Goal: Task Accomplishment & Management: Manage account settings

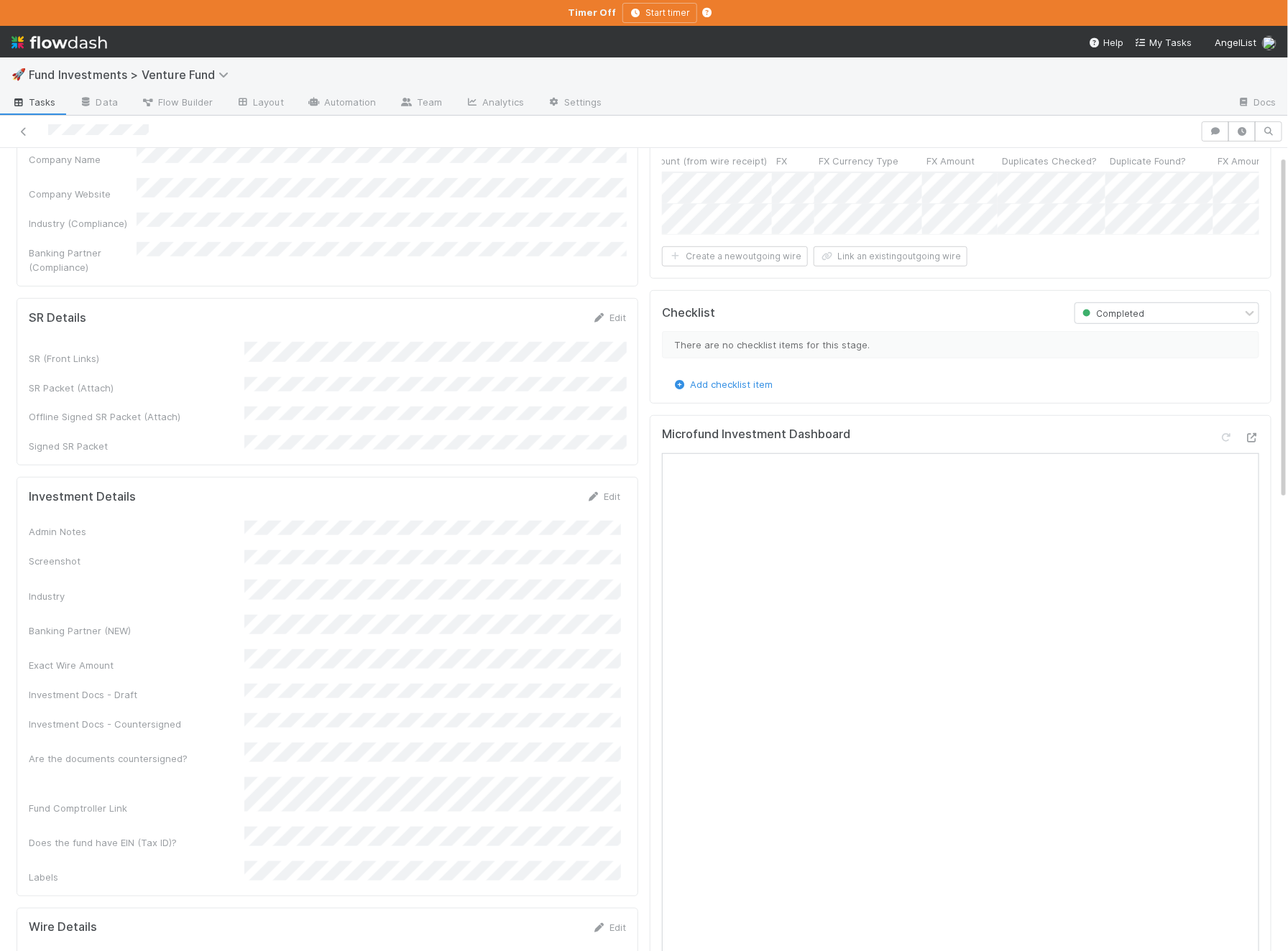
scroll to position [643, 0]
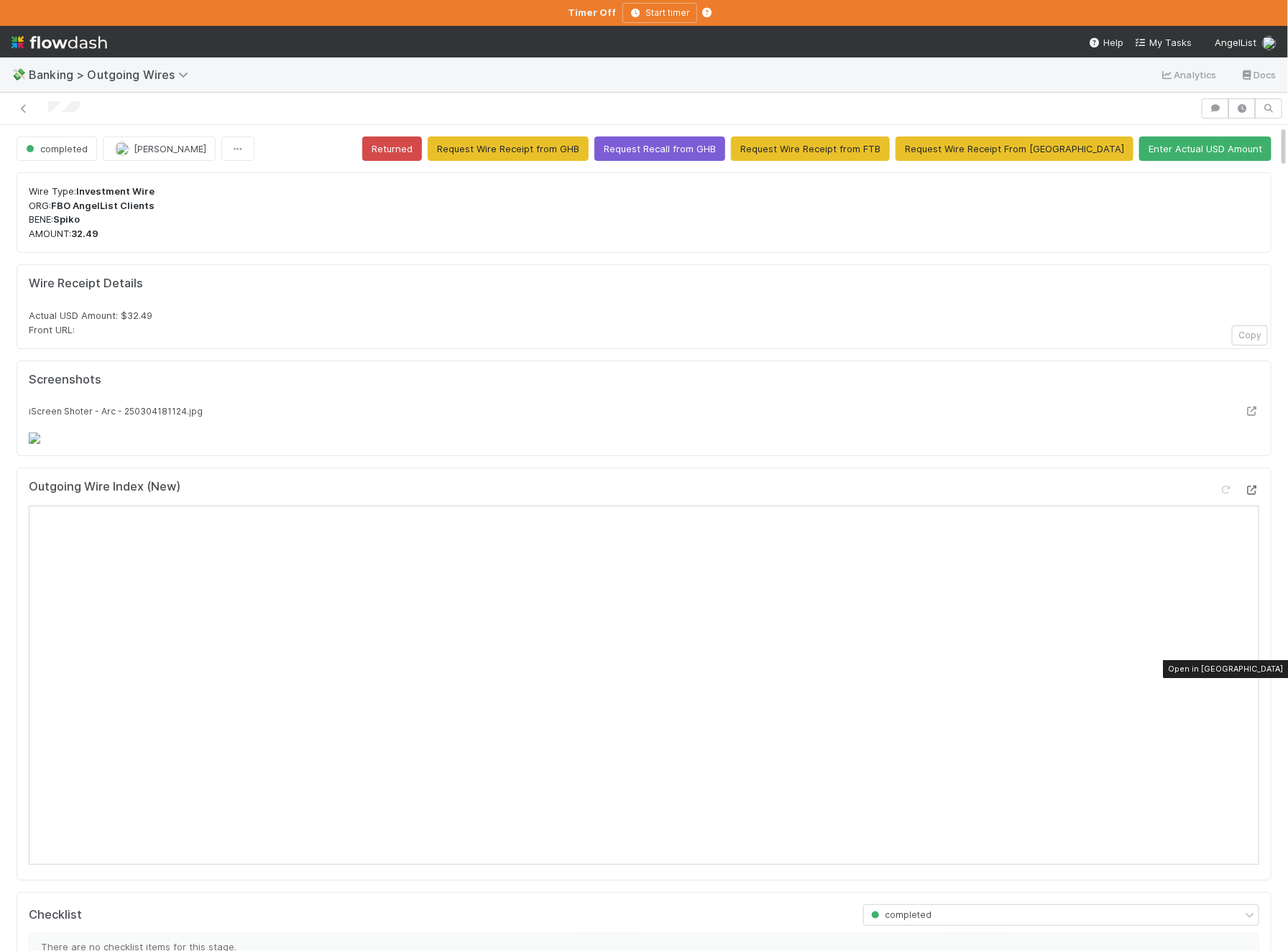
click at [1030, 495] on icon at bounding box center [1251, 490] width 14 height 9
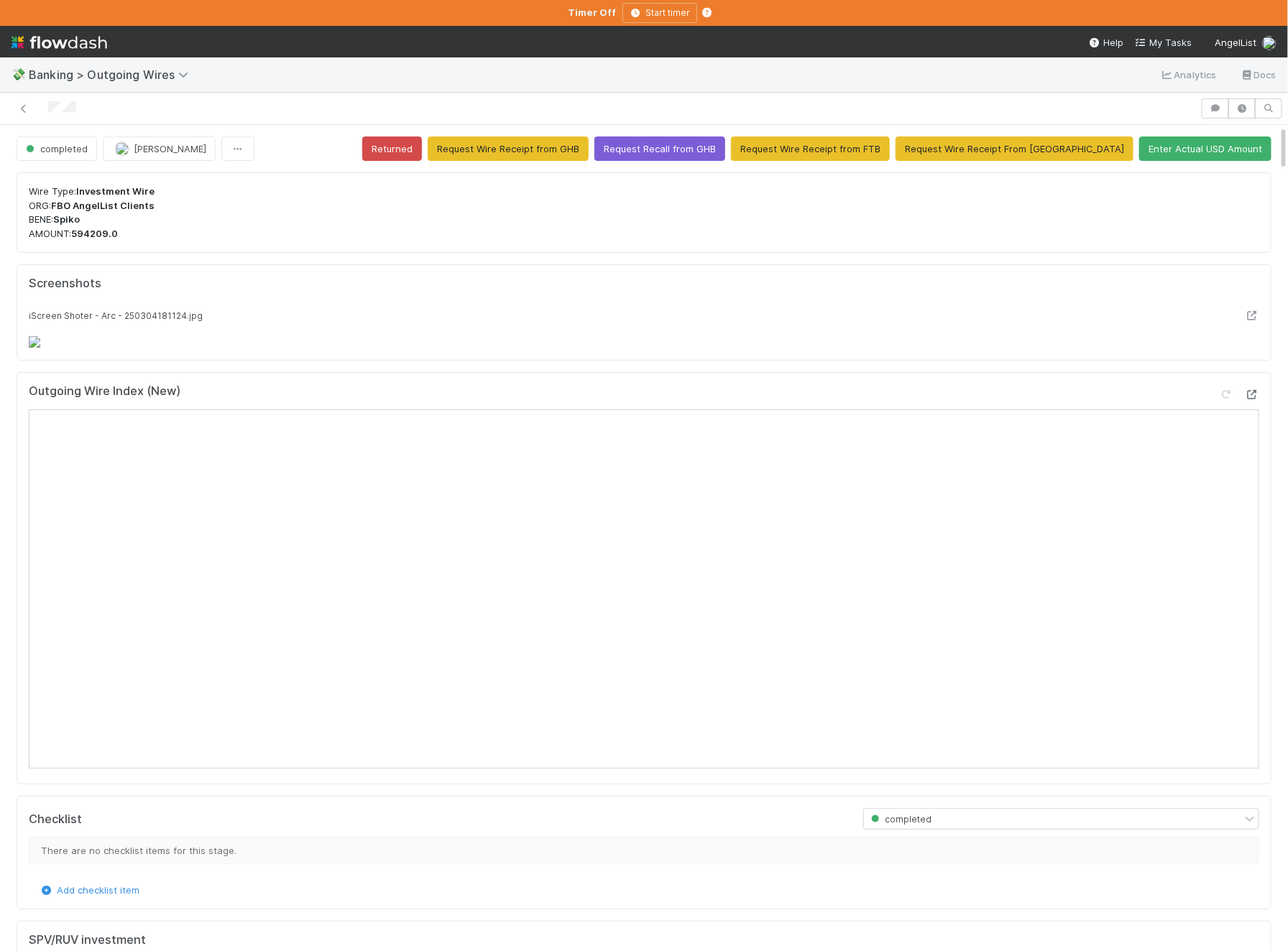
click at [1030, 399] on icon at bounding box center [1251, 394] width 14 height 9
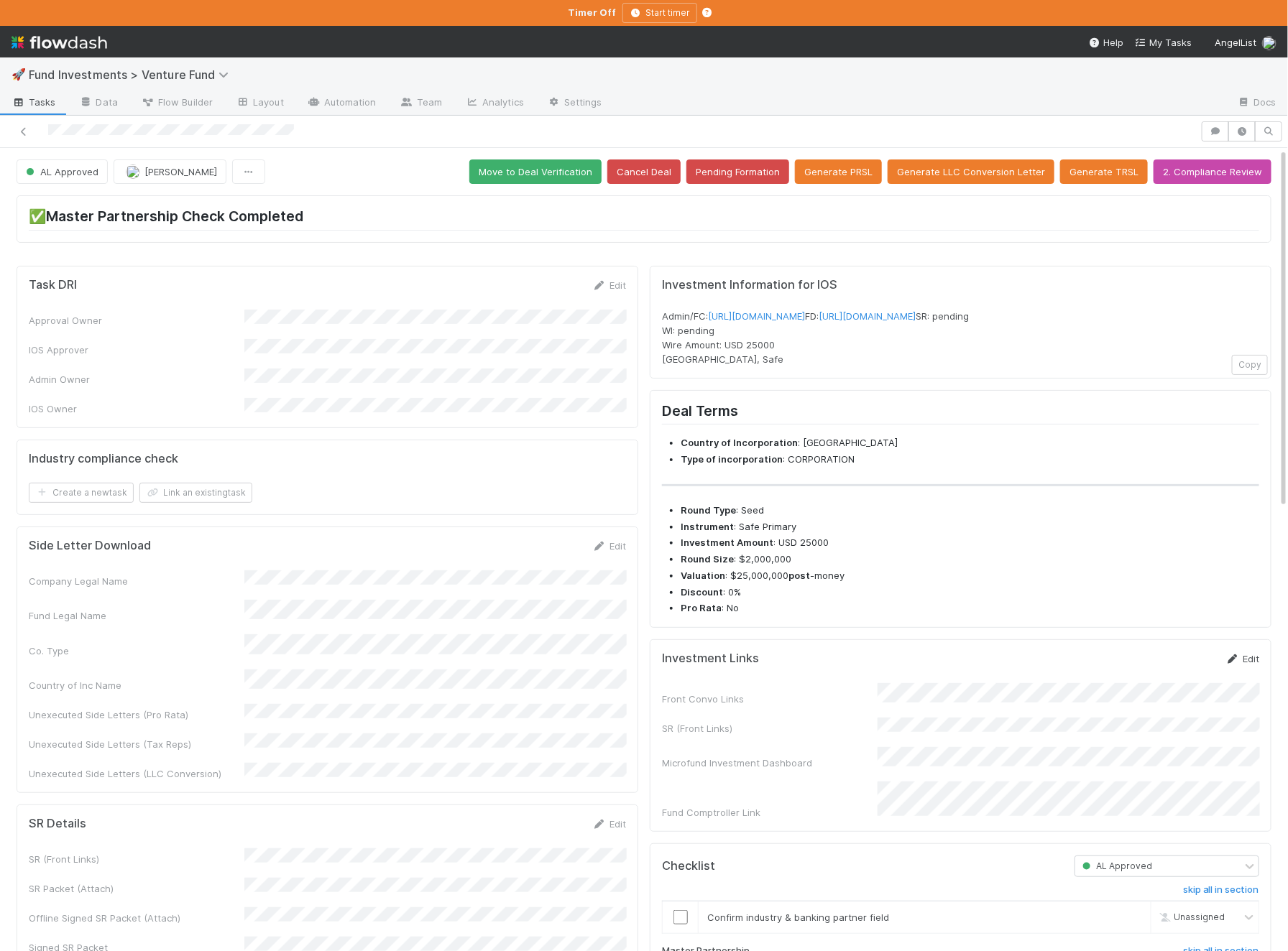
click at [1250, 665] on link "Edit" at bounding box center [1242, 659] width 33 height 12
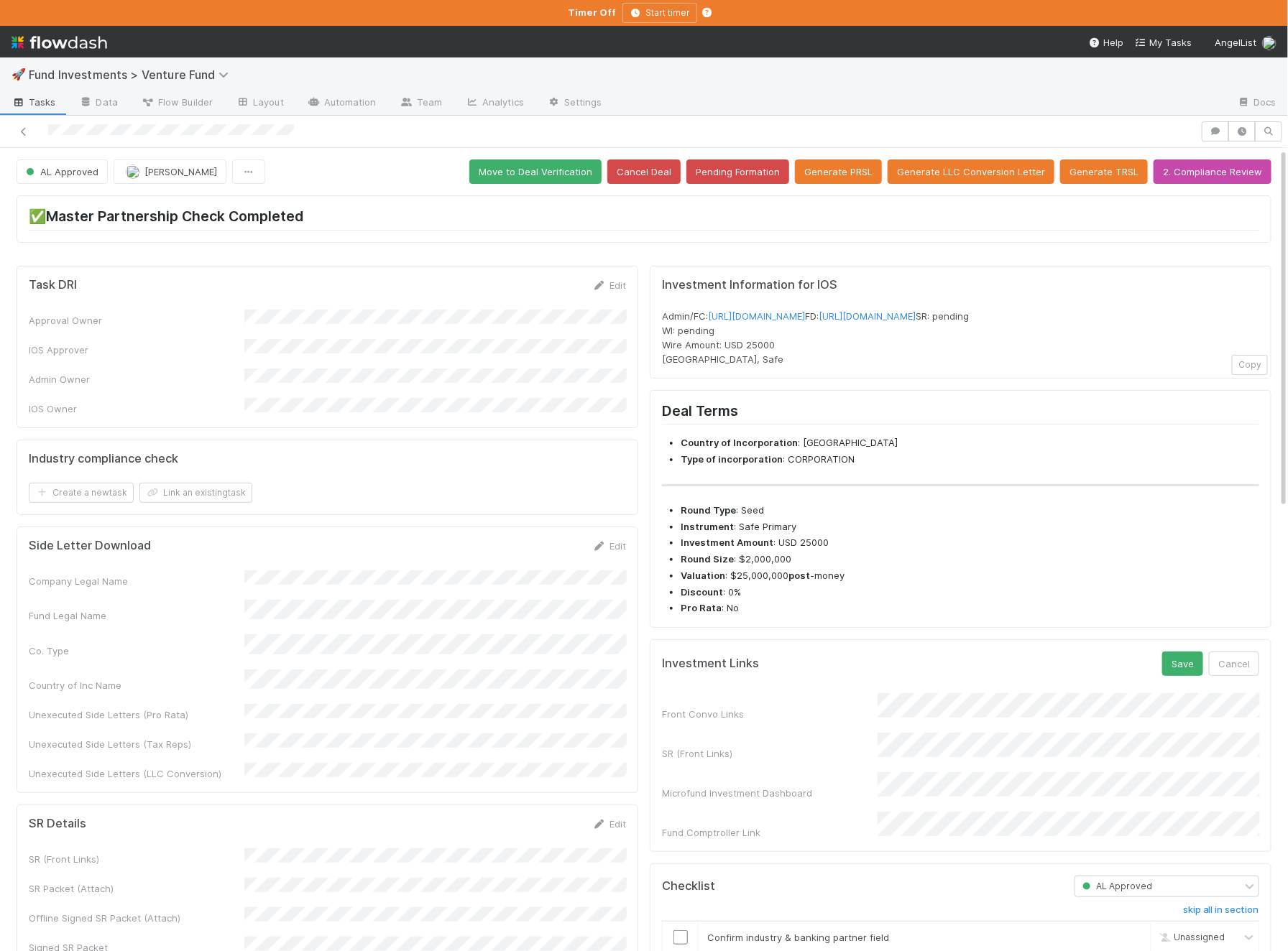
click at [1175, 675] on div "Save Cancel" at bounding box center [1210, 663] width 97 height 24
click at [1175, 676] on button "Save" at bounding box center [1182, 663] width 41 height 24
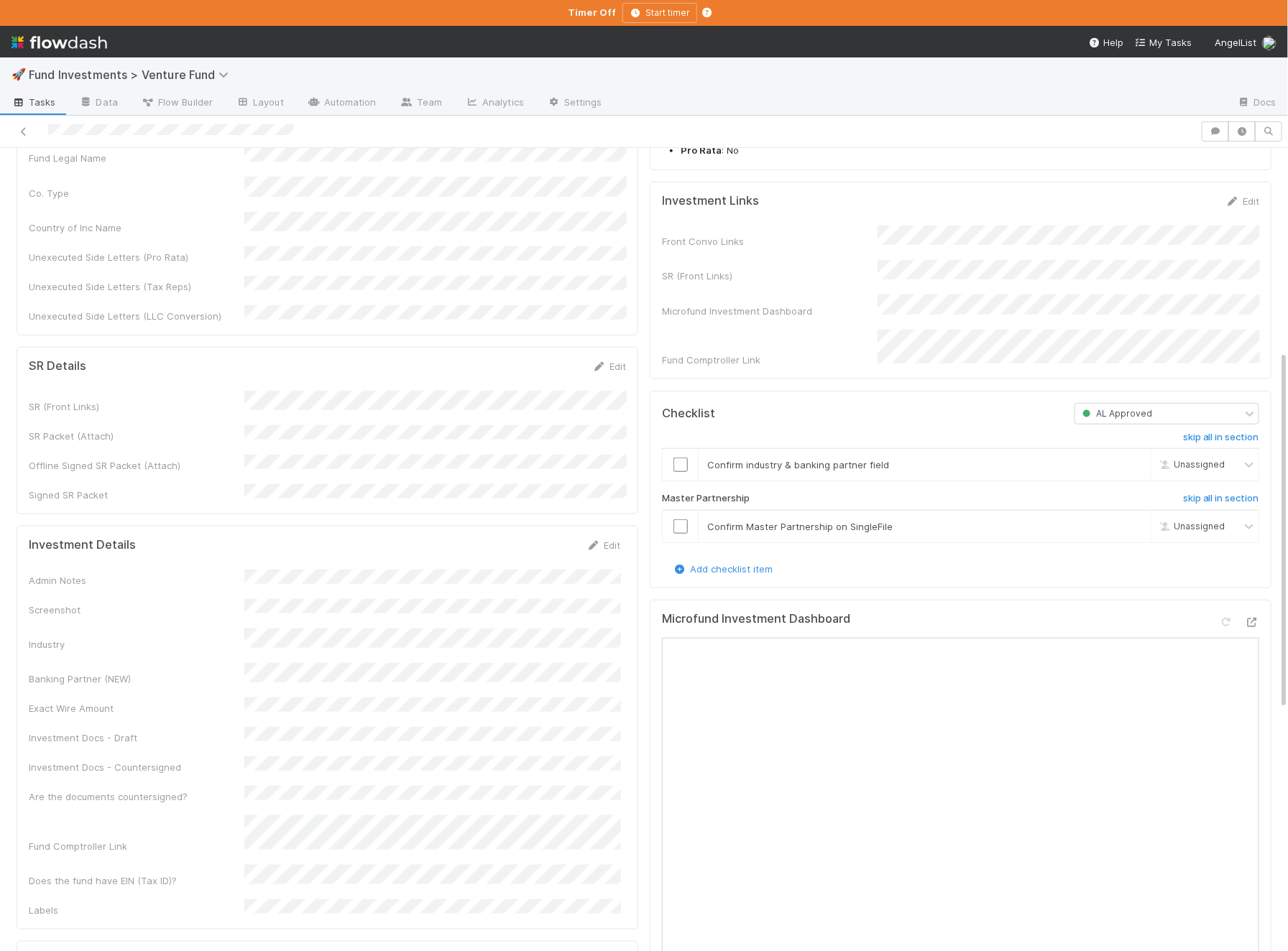
scroll to position [464, 0]
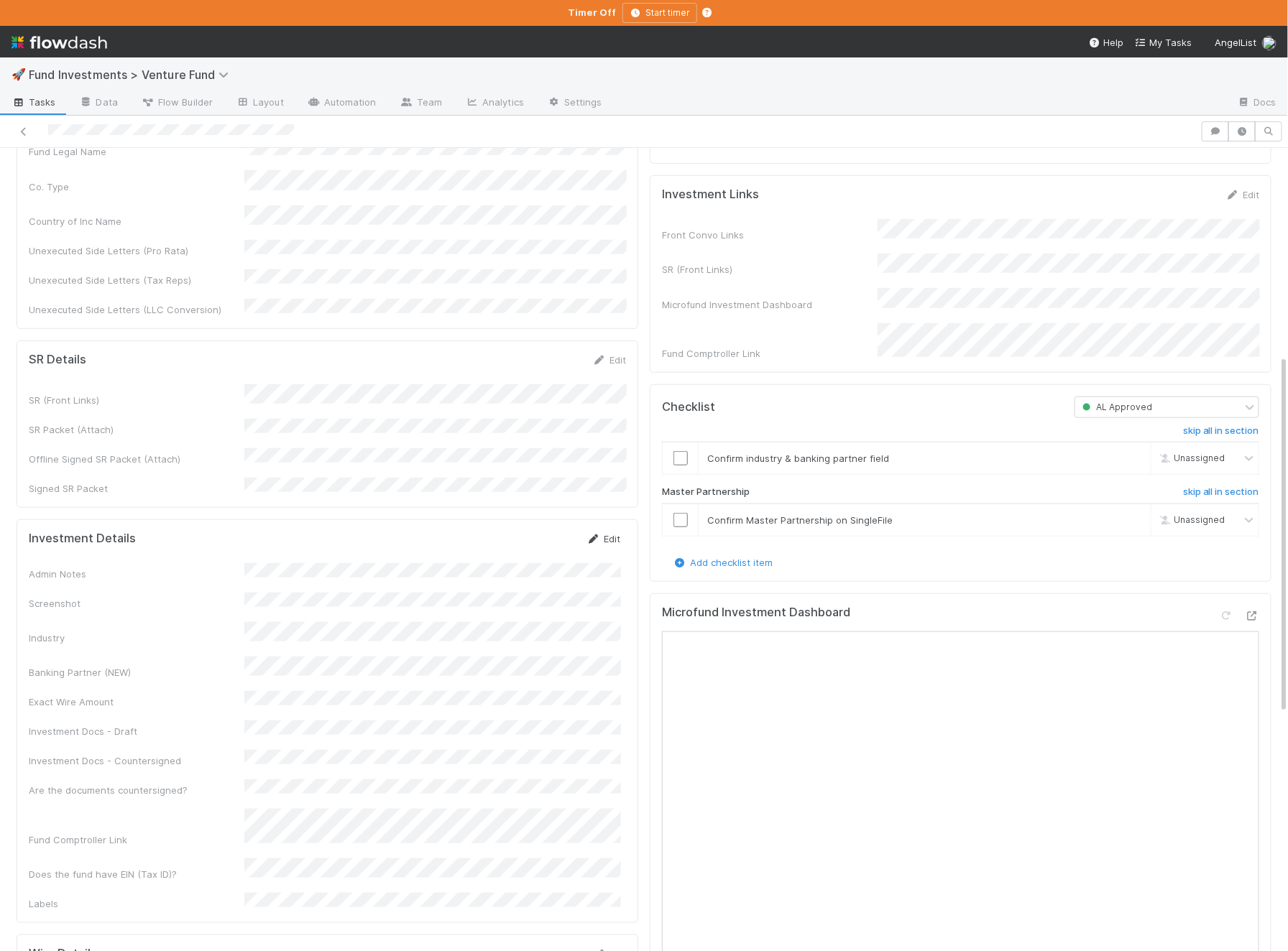
click at [602, 533] on link "Edit" at bounding box center [603, 539] width 33 height 12
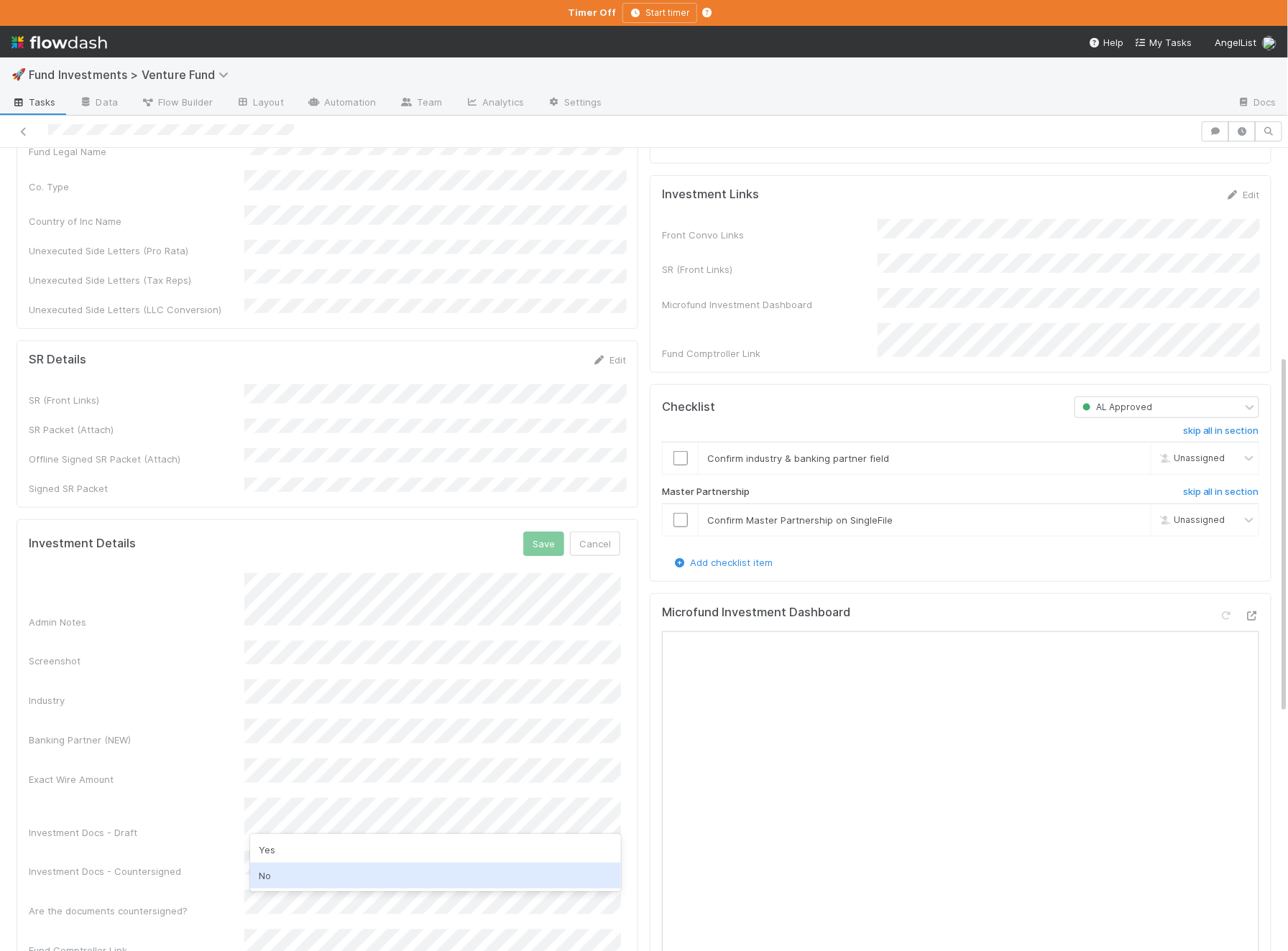
click at [317, 866] on div "No" at bounding box center [435, 876] width 371 height 26
click at [537, 532] on button "Save" at bounding box center [544, 543] width 41 height 24
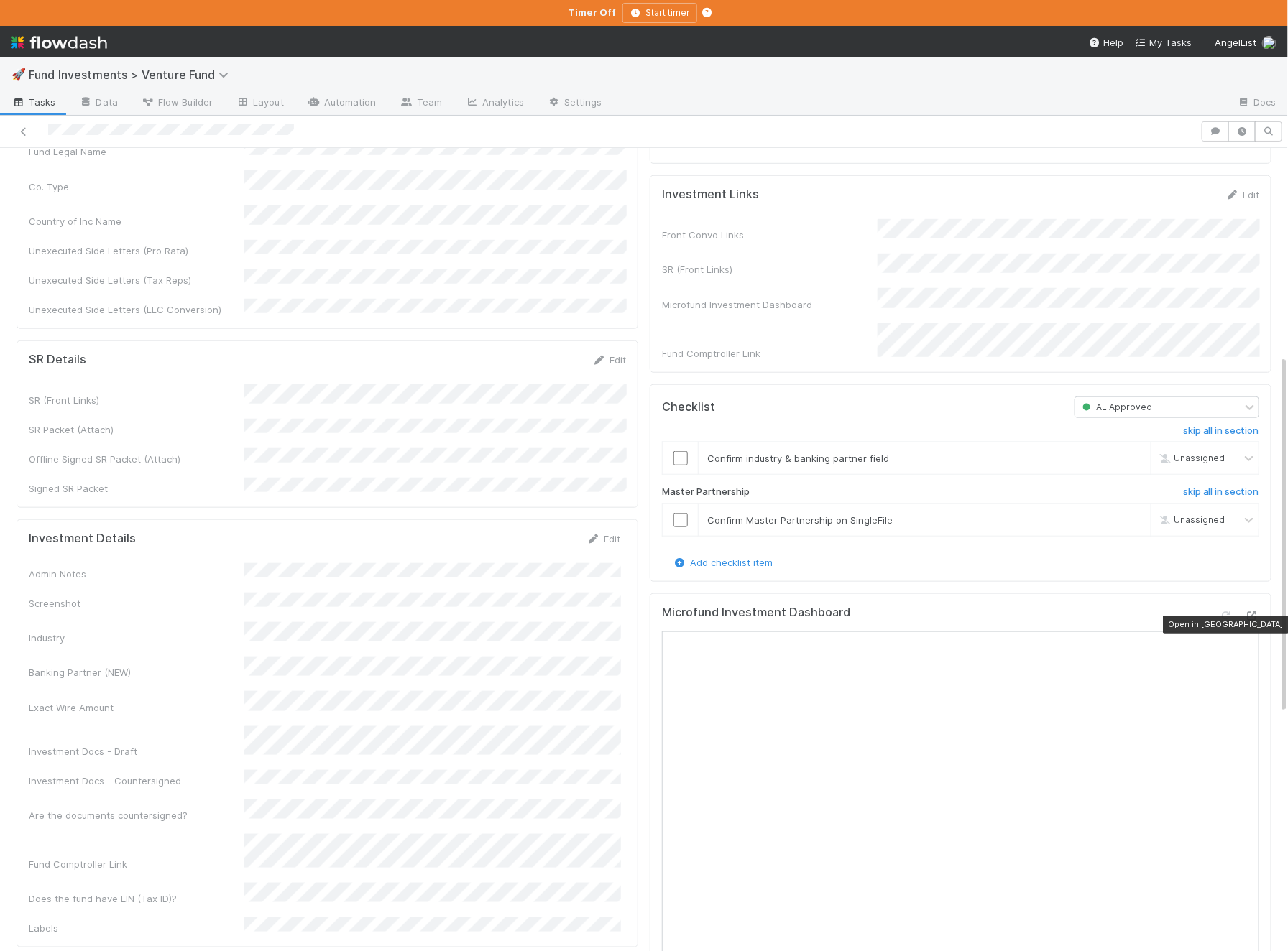
click at [1260, 618] on div "Microfund Investment Dashboard Open in New Tab" at bounding box center [961, 907] width 621 height 629
click at [1253, 620] on icon at bounding box center [1251, 615] width 14 height 9
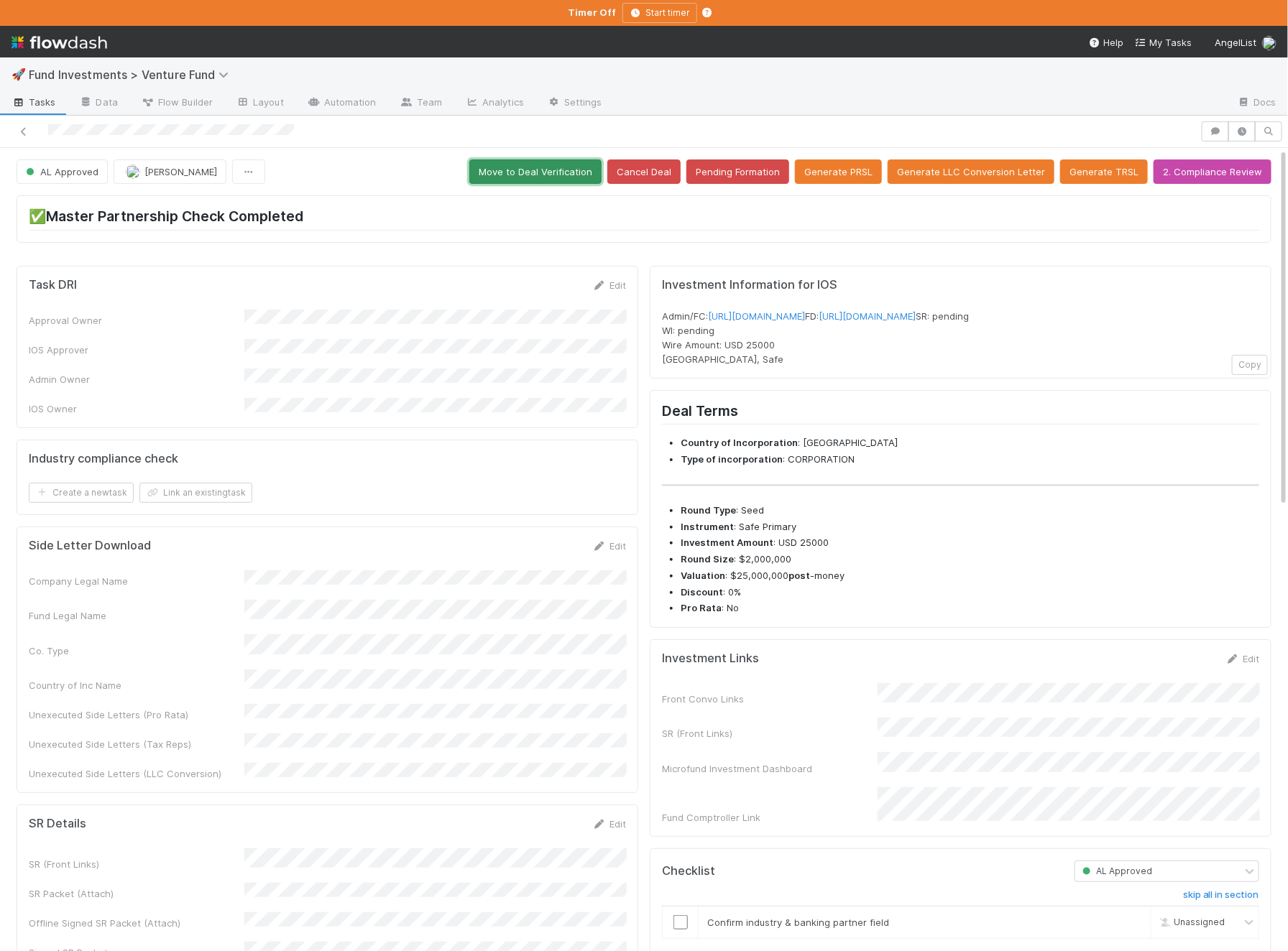
click at [585, 171] on button "Move to Deal Verification" at bounding box center [535, 171] width 132 height 24
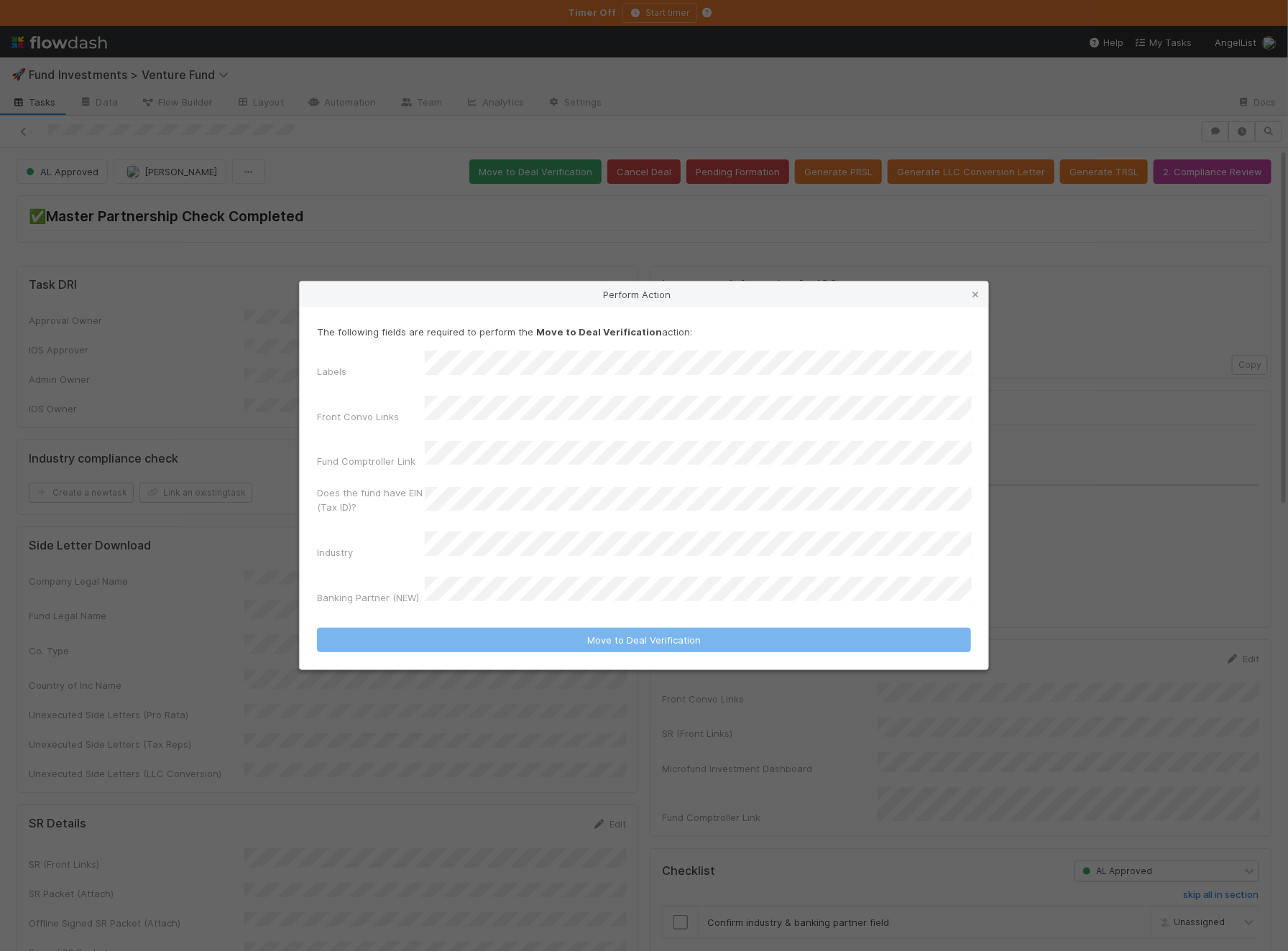
click at [495, 365] on div "The following fields are required to perform the Move to Deal Verification acti…" at bounding box center [643, 467] width 654 height 285
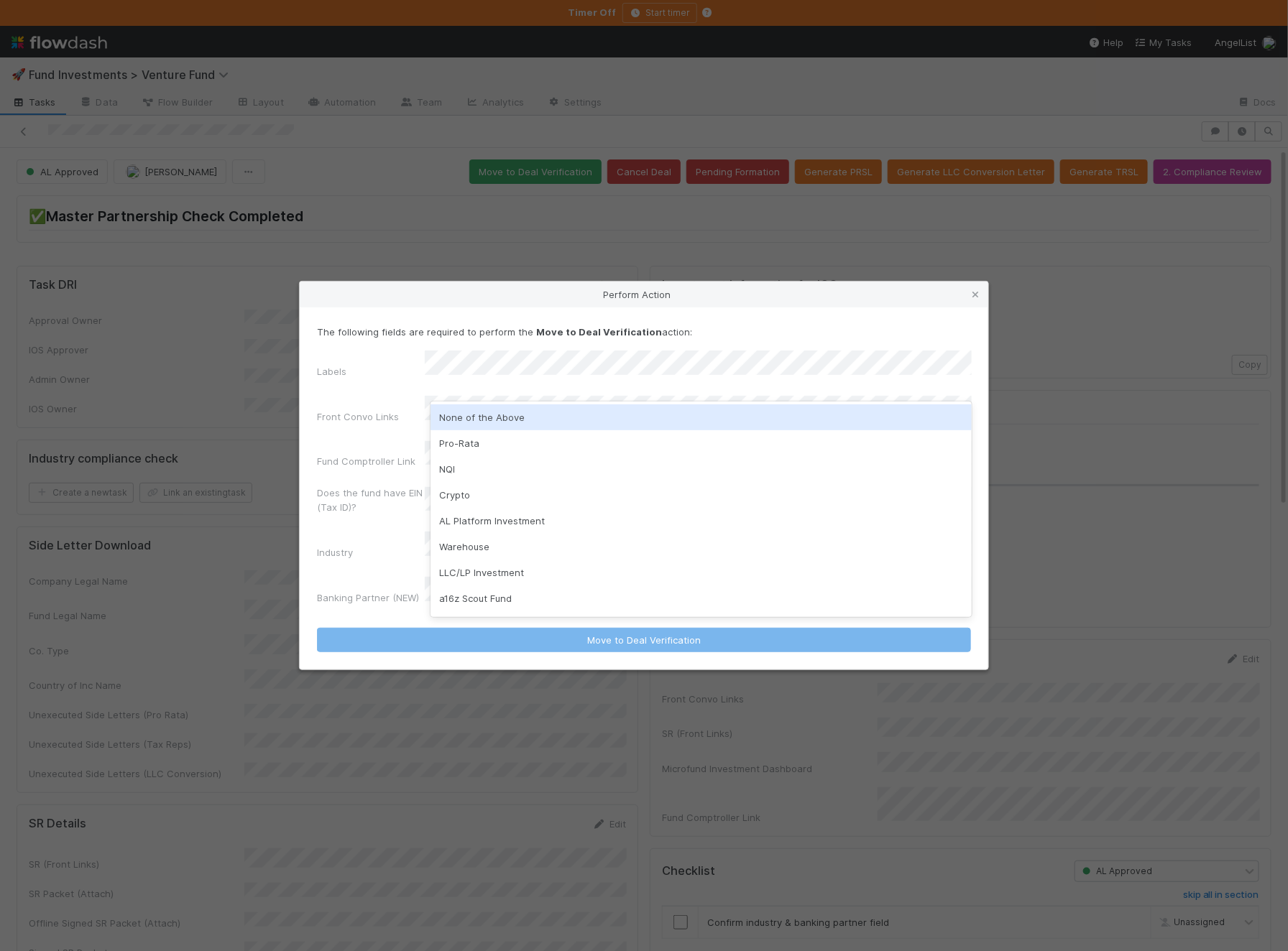
click at [475, 416] on div "None of the Above" at bounding box center [701, 417] width 541 height 26
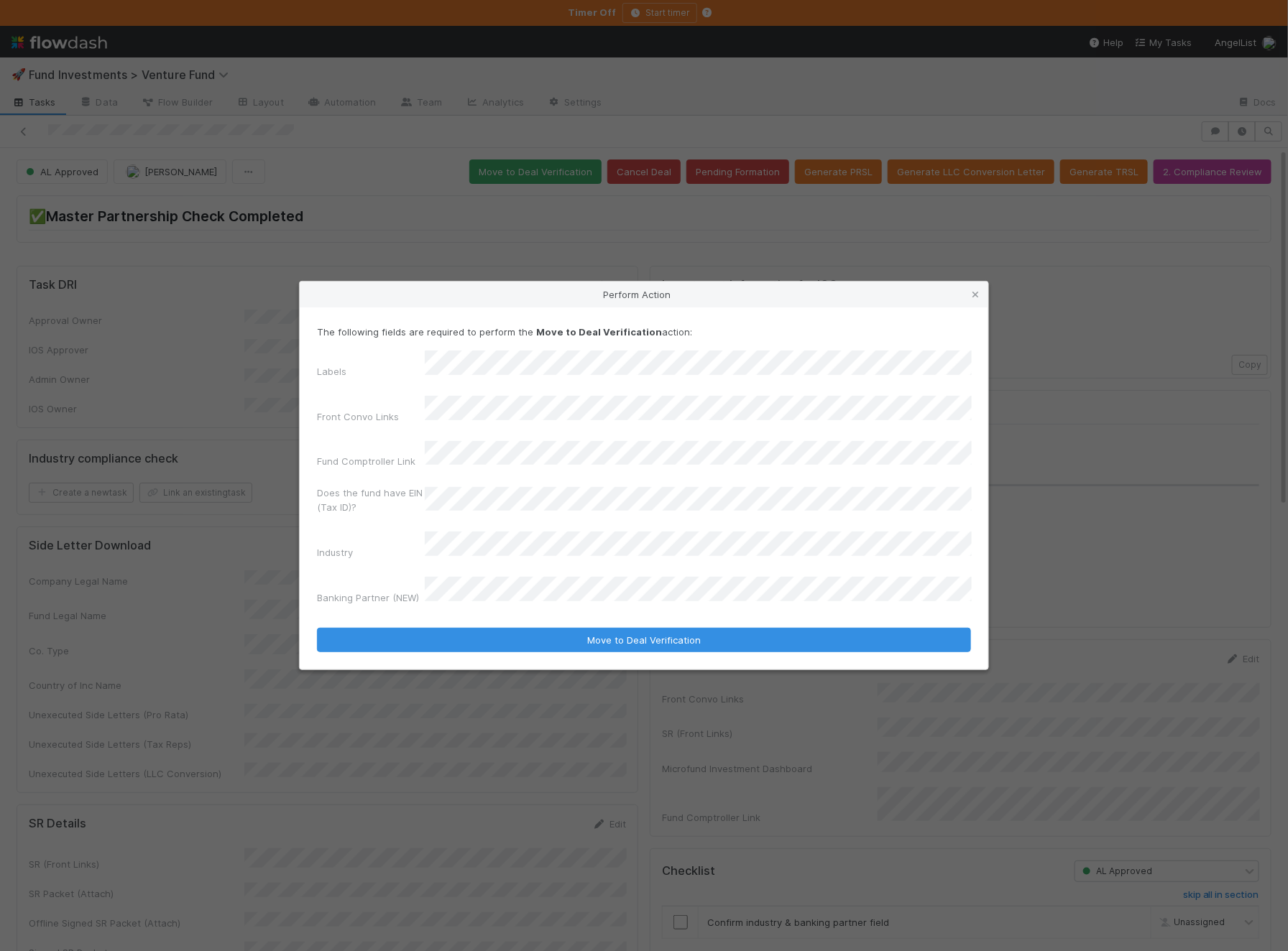
click at [451, 631] on div "The following fields are required to perform the Move to Deal Verification acti…" at bounding box center [644, 488] width 688 height 362
click at [439, 602] on form "The following fields are required to perform the Move to Deal Verification acti…" at bounding box center [643, 488] width 654 height 326
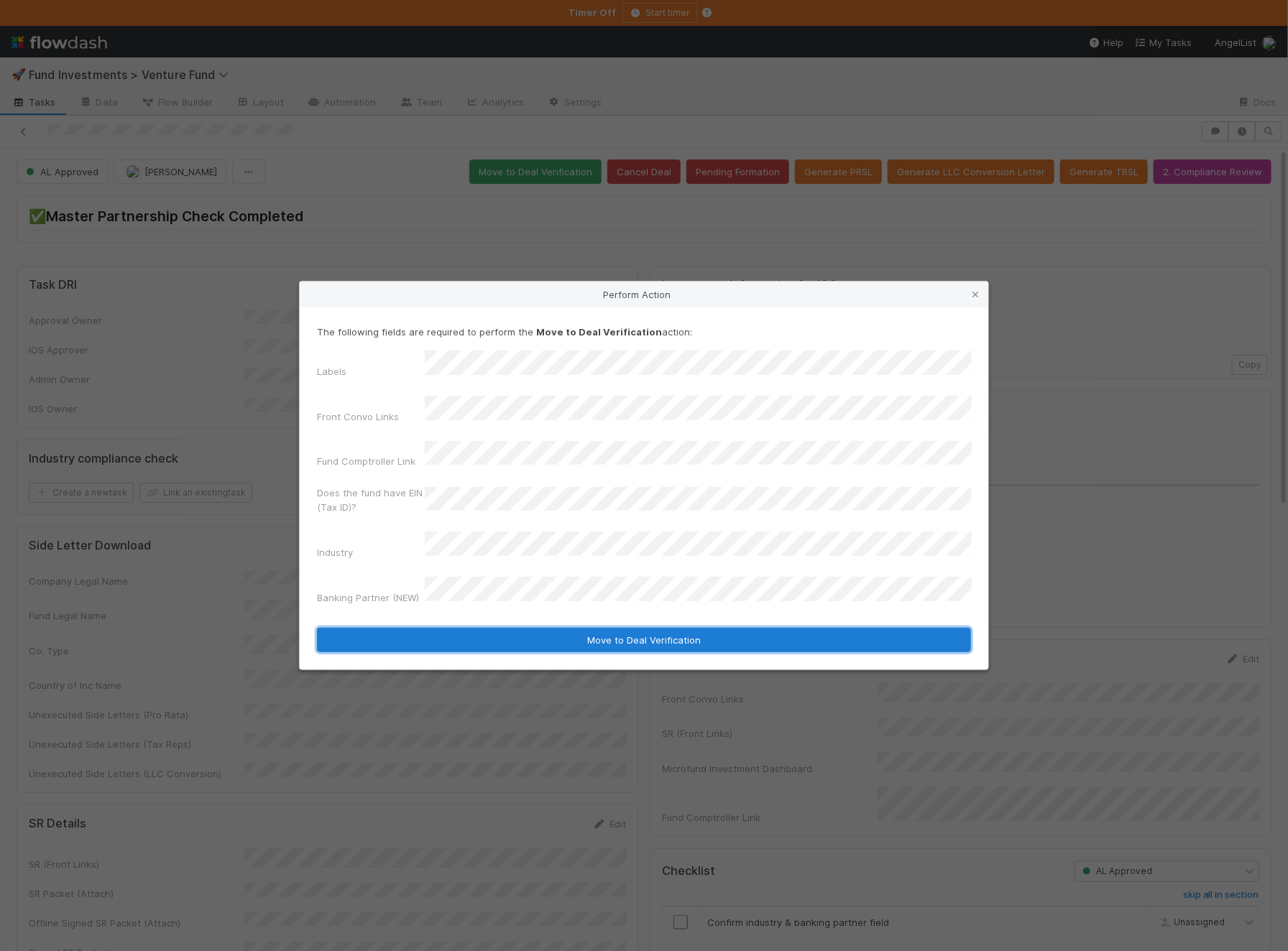
click at [420, 628] on button "Move to Deal Verification" at bounding box center [643, 640] width 654 height 24
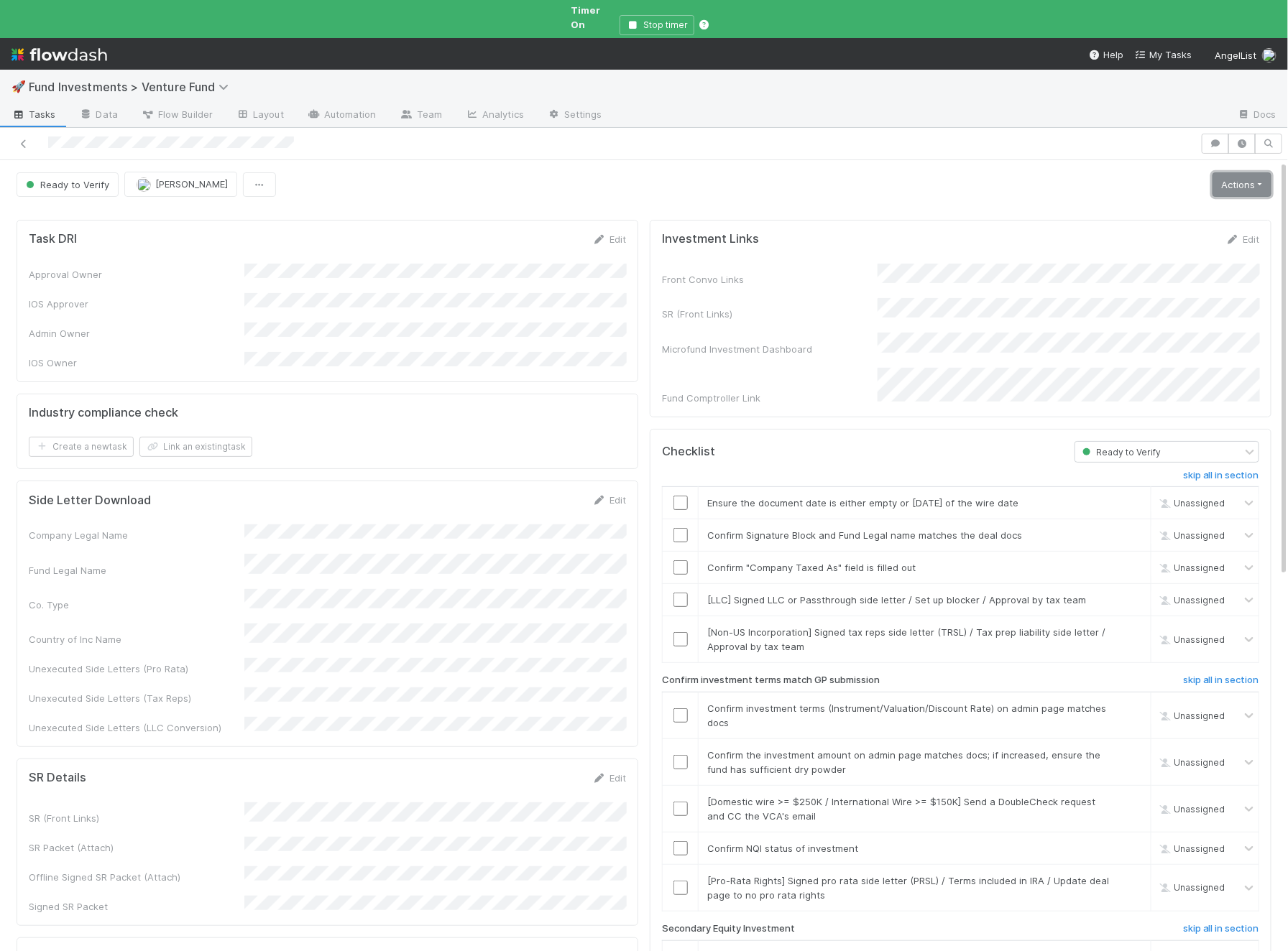
click at [1243, 175] on link "Actions" at bounding box center [1242, 184] width 59 height 24
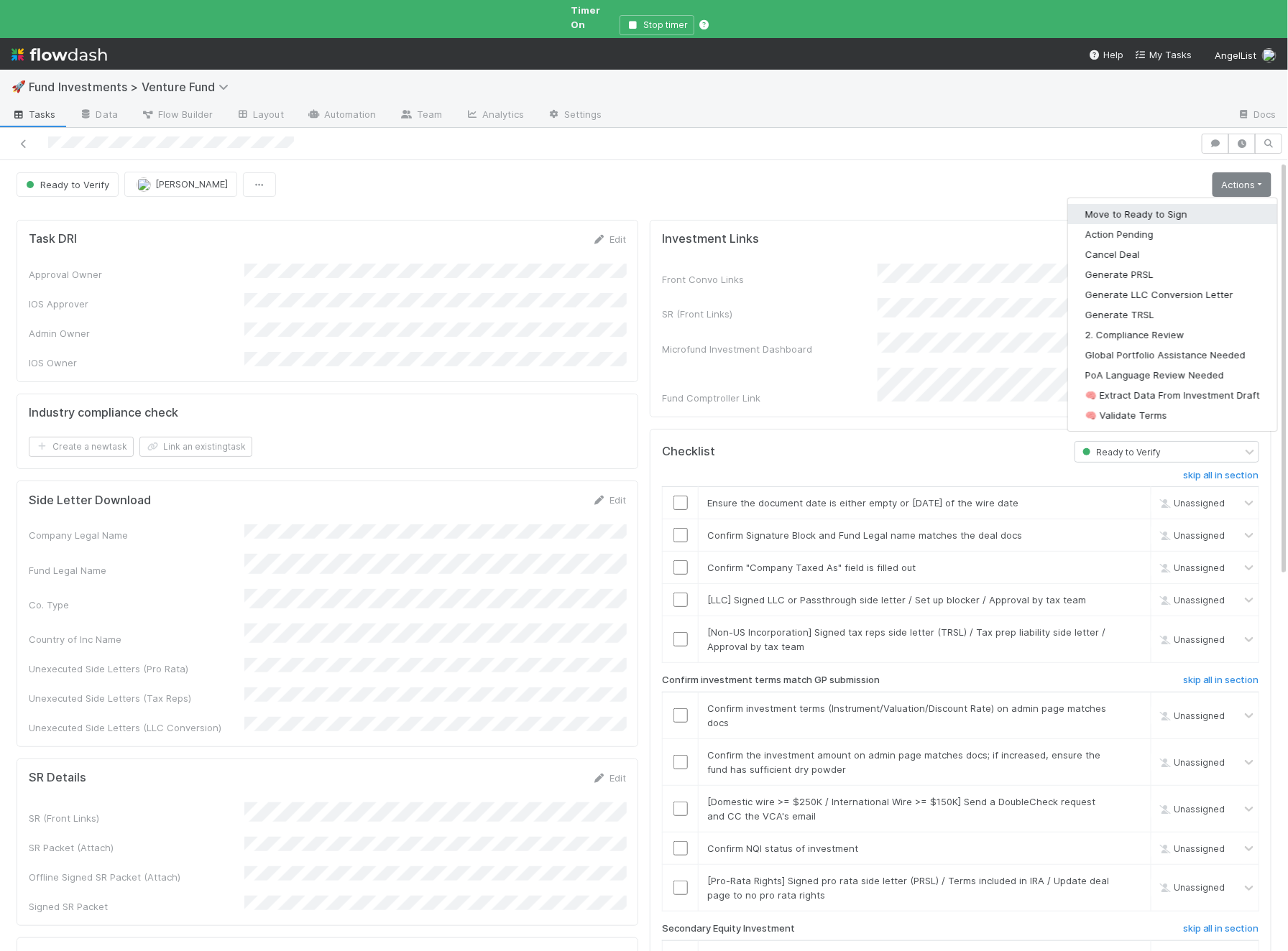
click at [1186, 204] on button "Move to Ready to Sign" at bounding box center [1172, 214] width 209 height 20
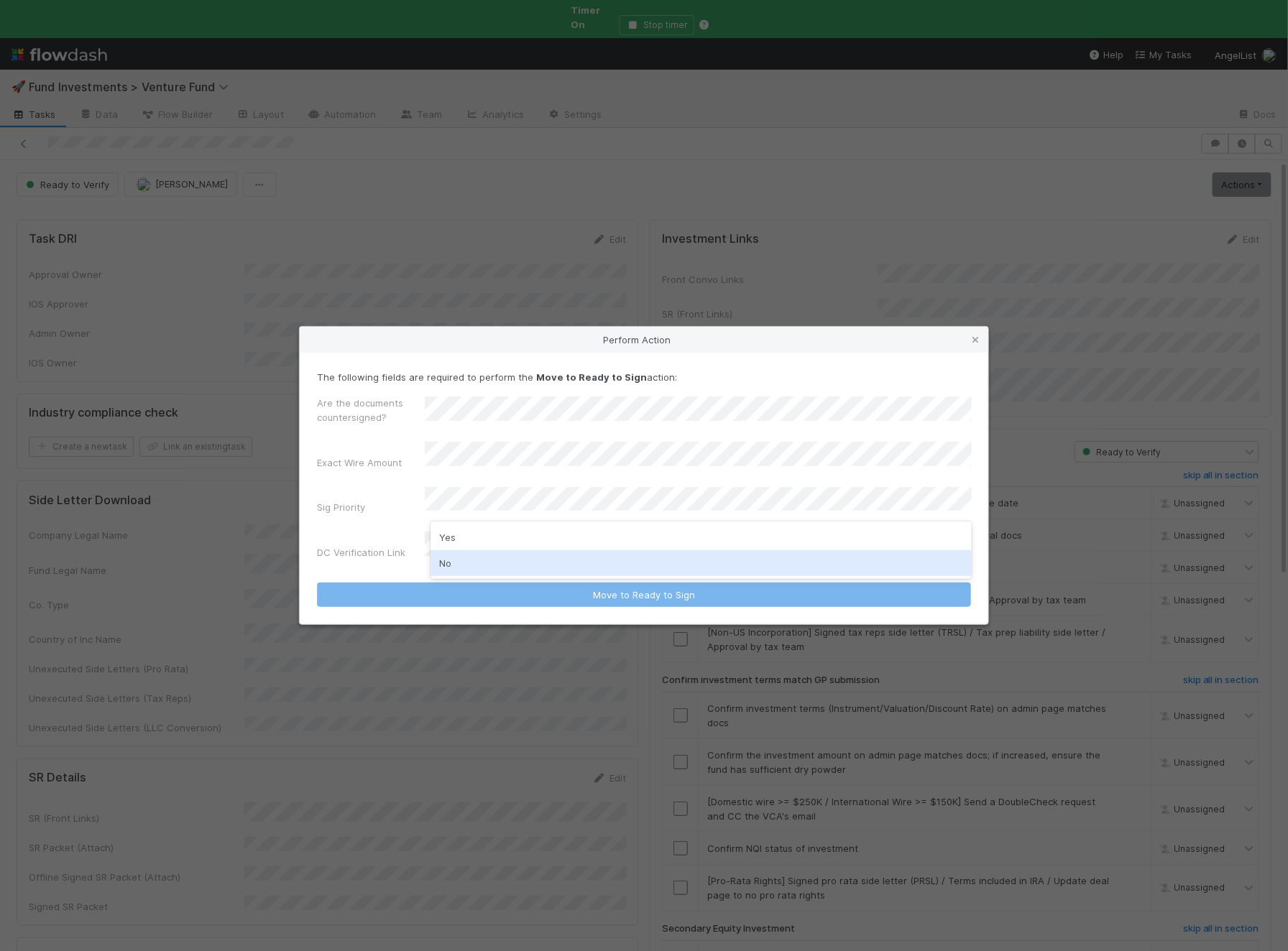
click at [496, 555] on div "No" at bounding box center [701, 563] width 541 height 26
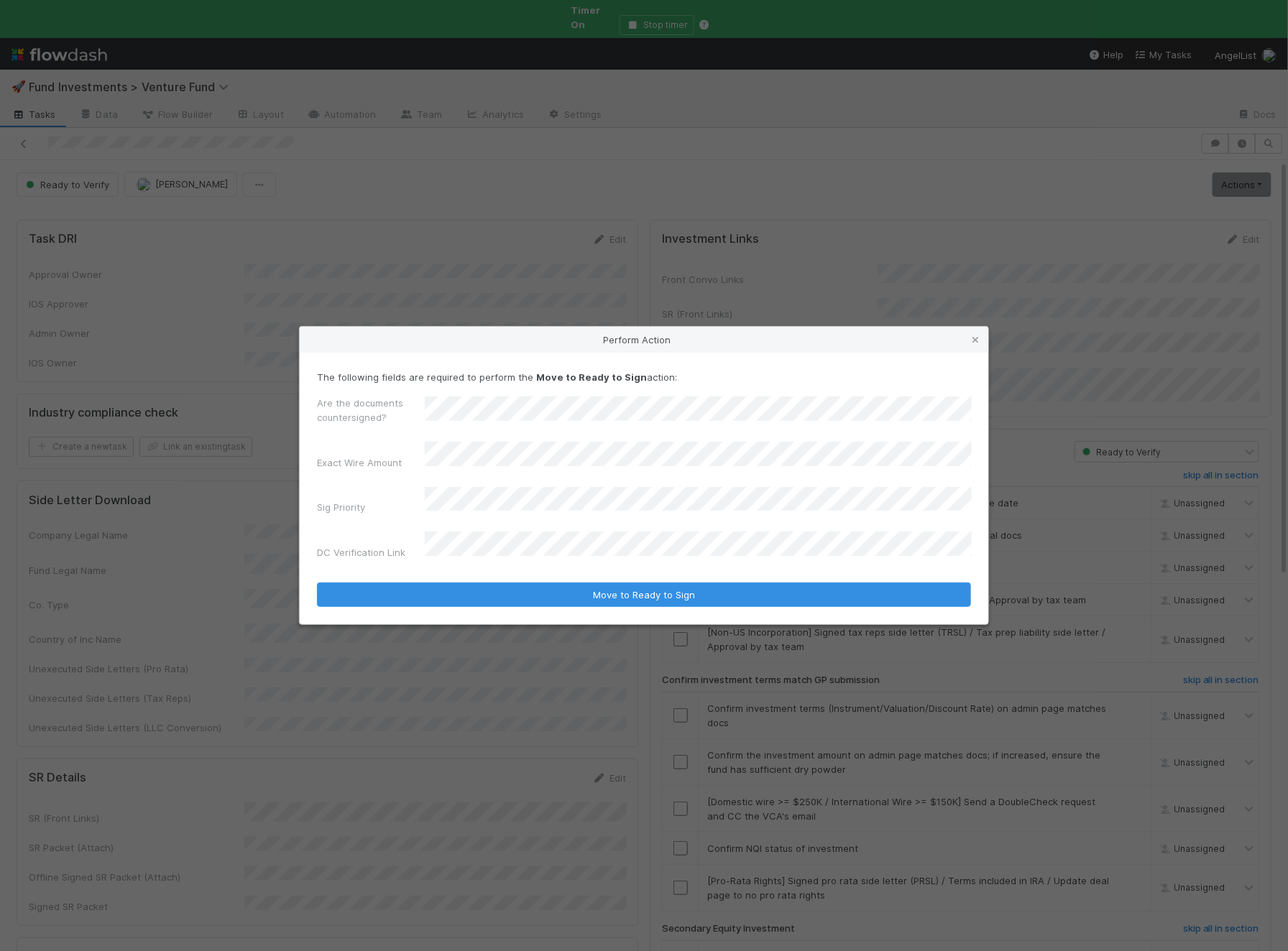
click at [317, 583] on button "Move to Ready to Sign" at bounding box center [643, 594] width 654 height 24
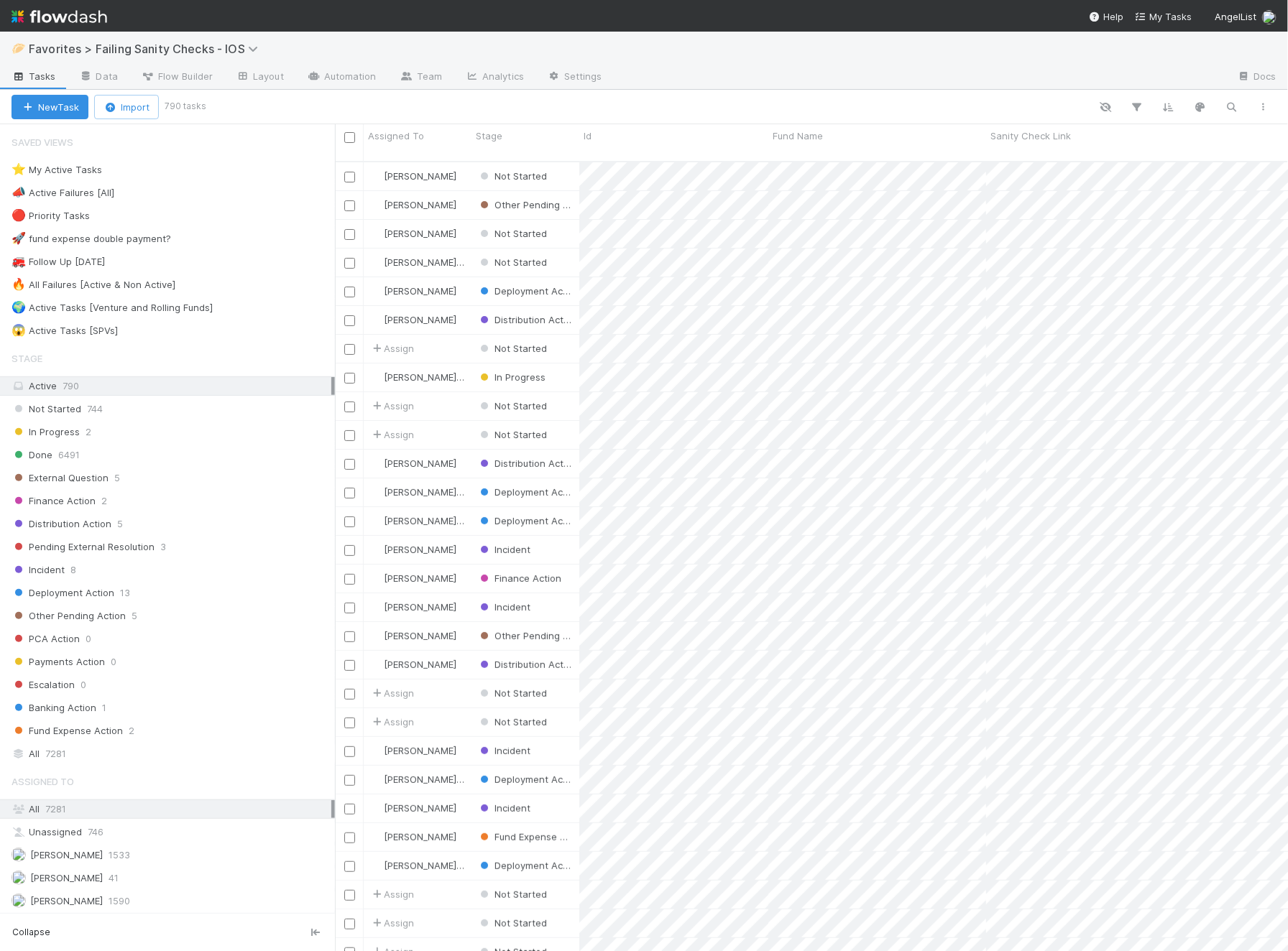
scroll to position [802, 953]
click at [205, 299] on div "🌍 Active Tasks [Venture and Rolling Funds]" at bounding box center [112, 307] width 201 height 18
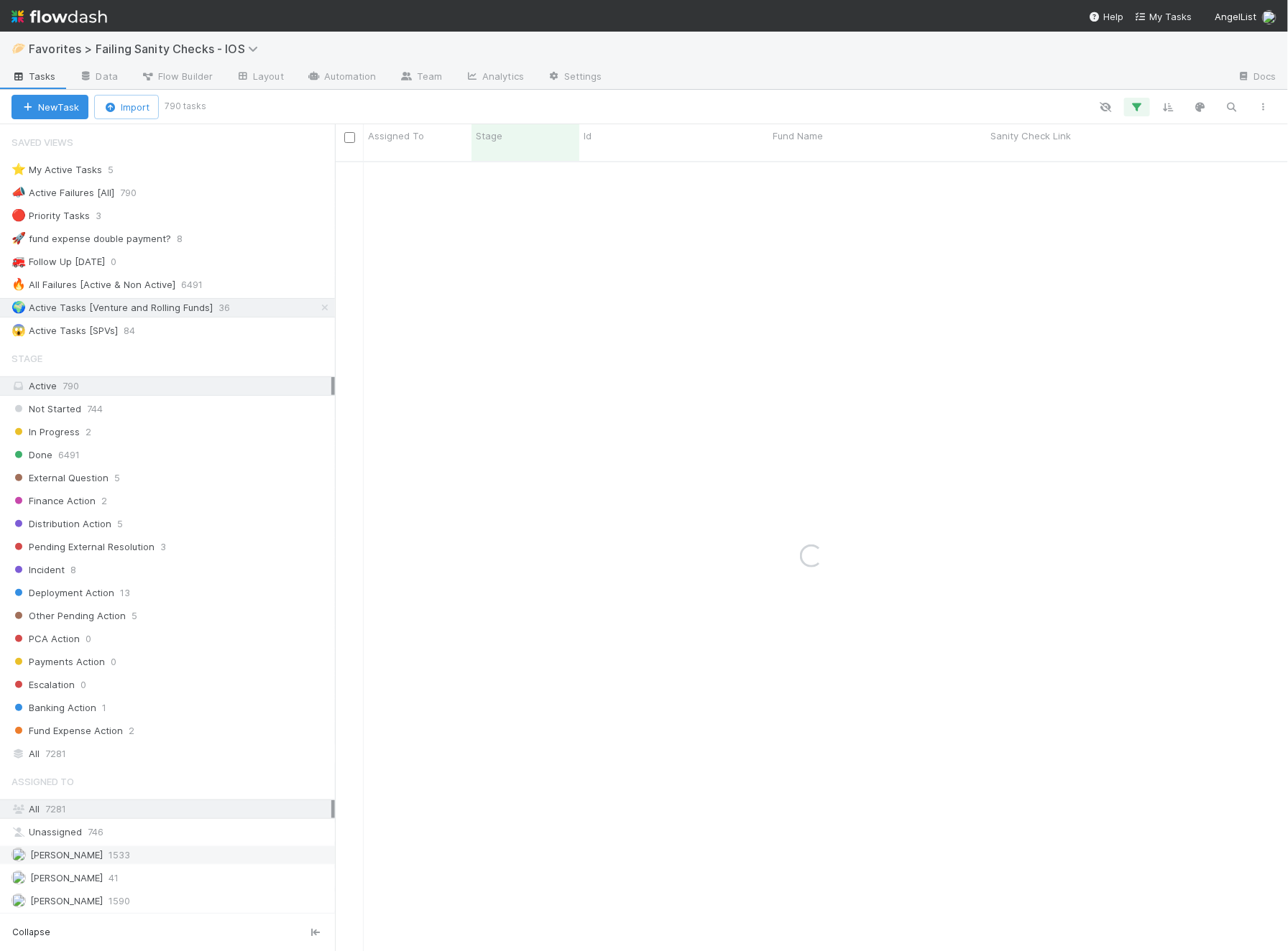
click at [122, 846] on div "Ali Al Khatib 1533" at bounding box center [172, 855] width 320 height 18
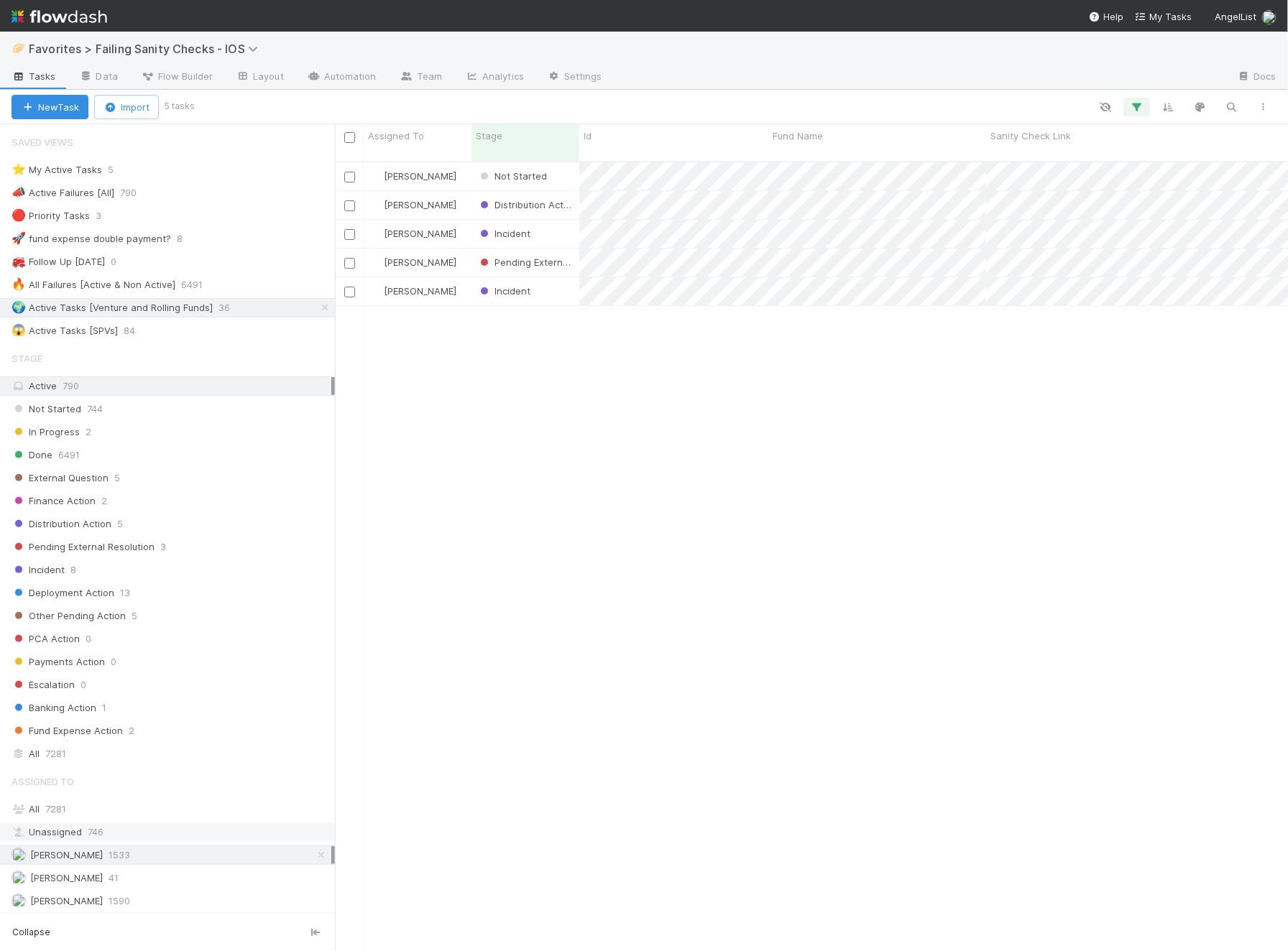
scroll to position [802, 953]
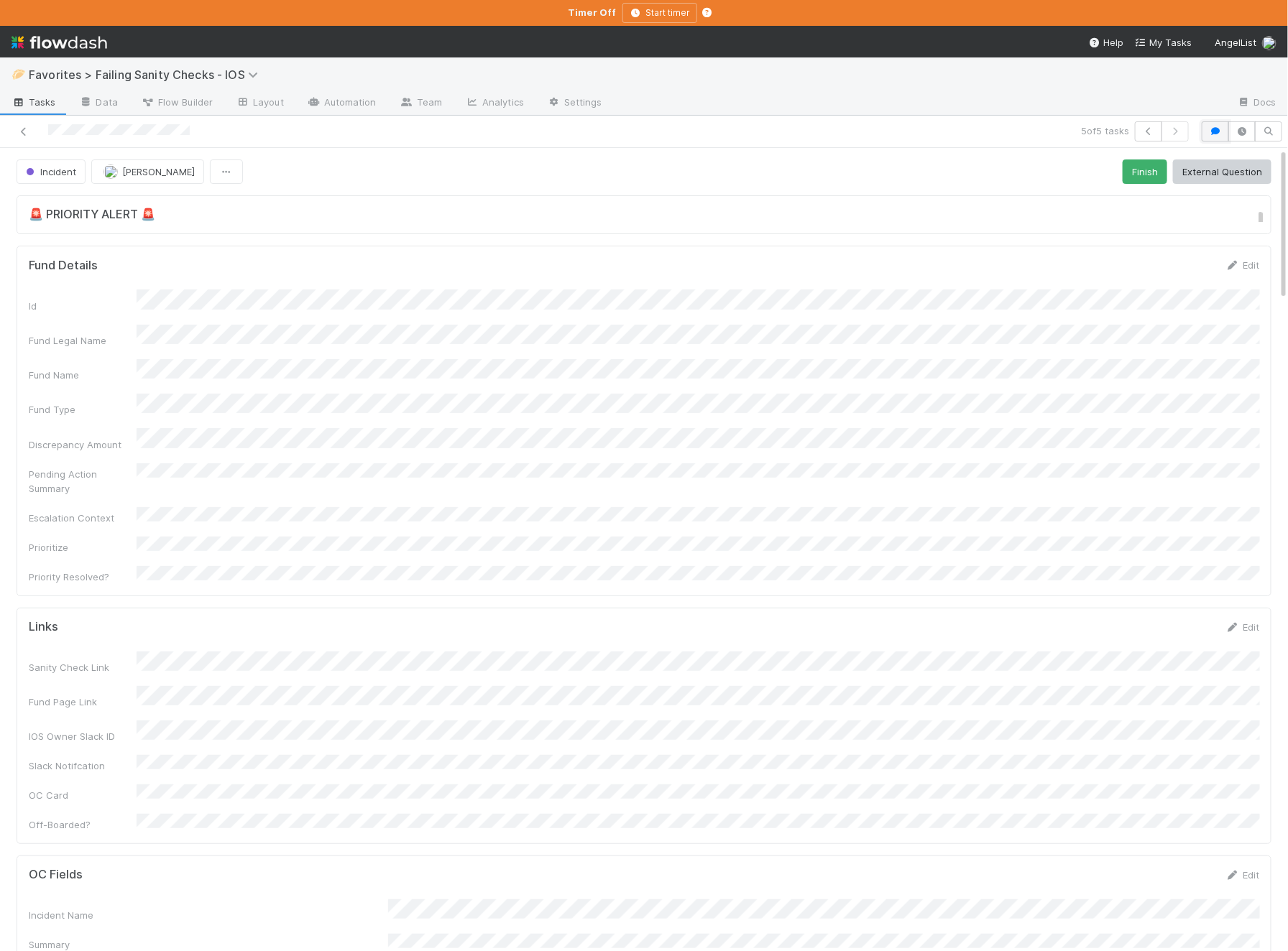
click at [1219, 134] on icon "button" at bounding box center [1214, 131] width 14 height 8
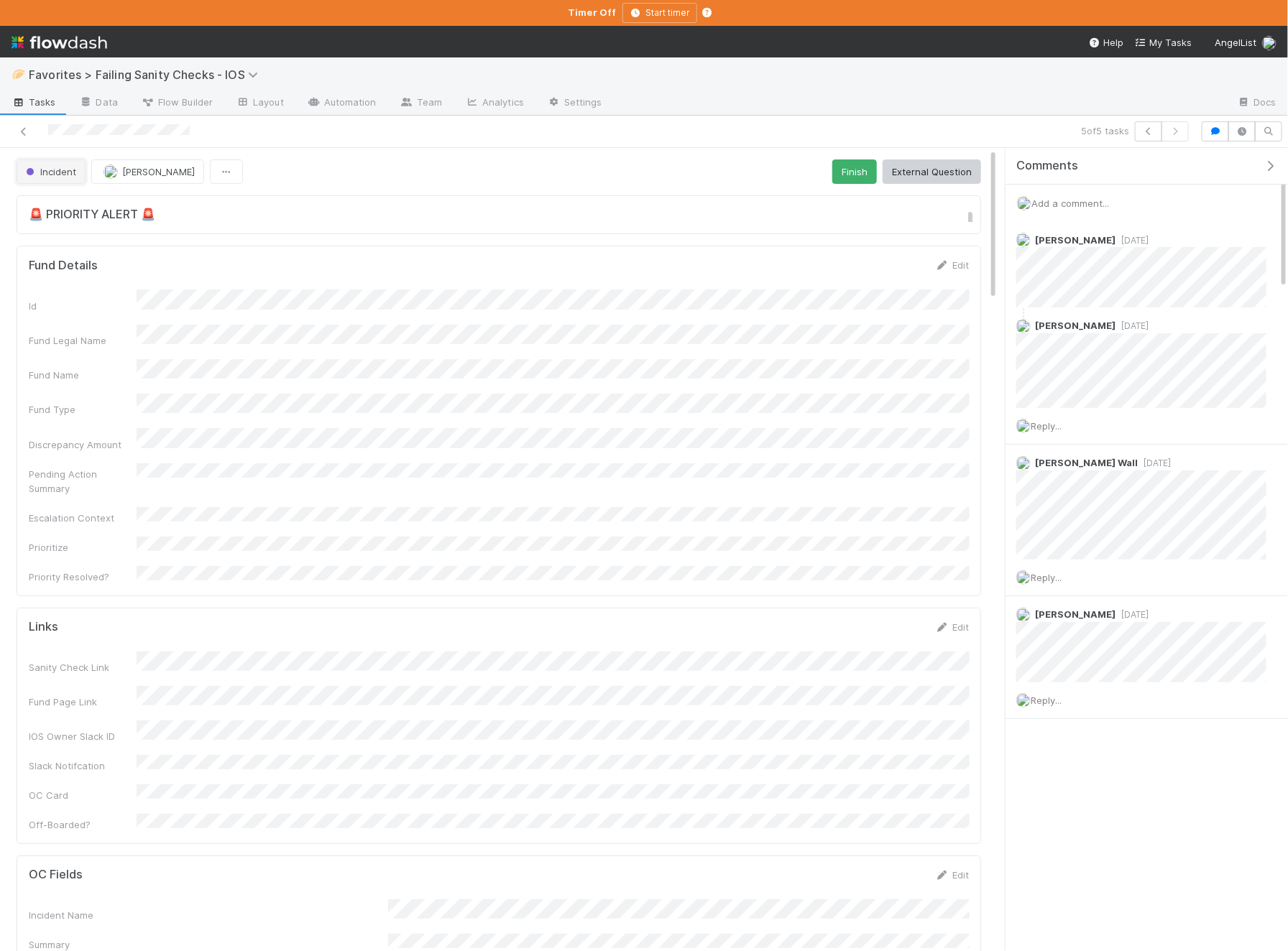
click at [54, 177] on button "Incident" at bounding box center [51, 171] width 69 height 24
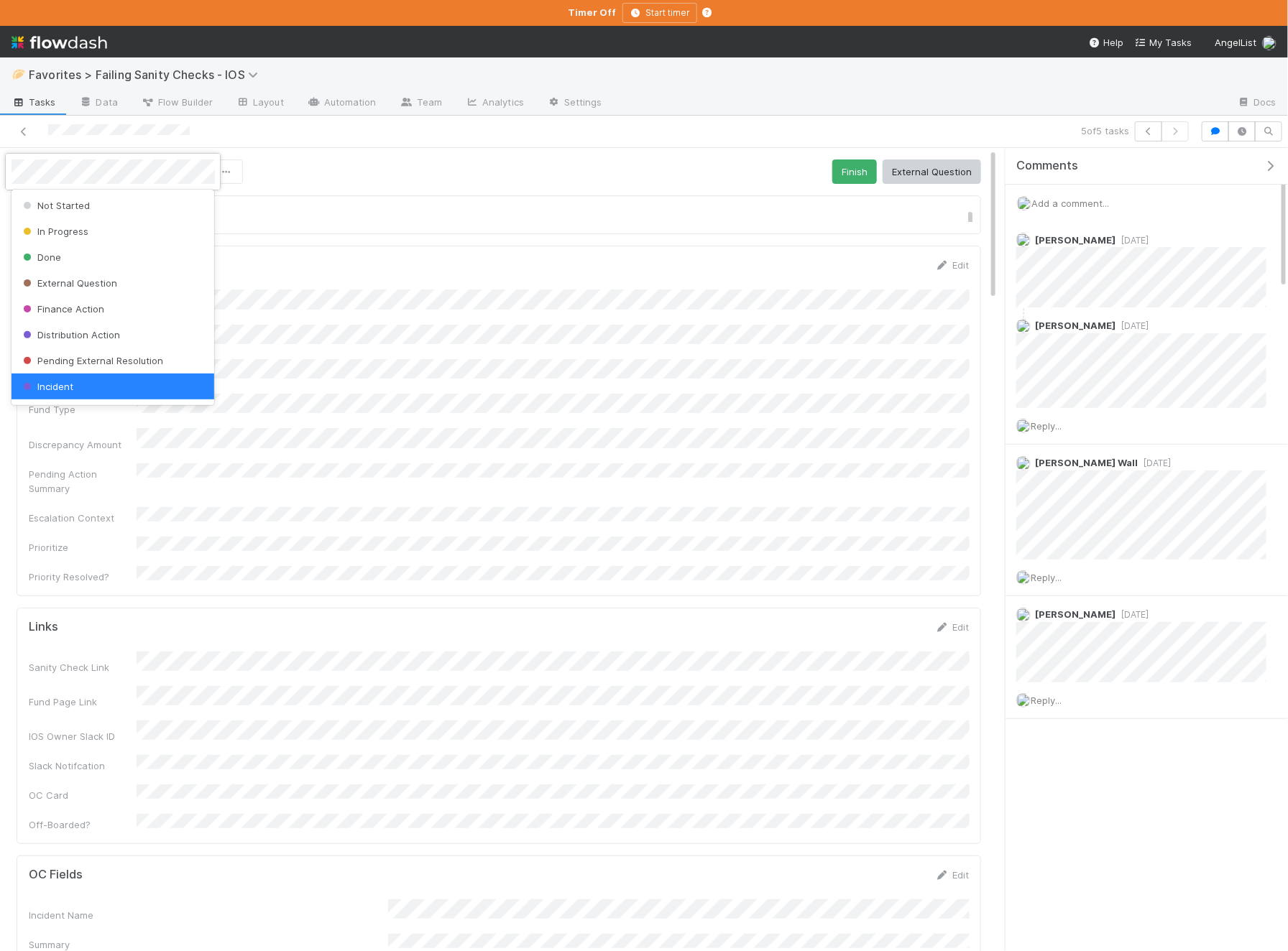
scroll to position [3, 0]
click at [577, 259] on div at bounding box center [644, 476] width 1288 height 951
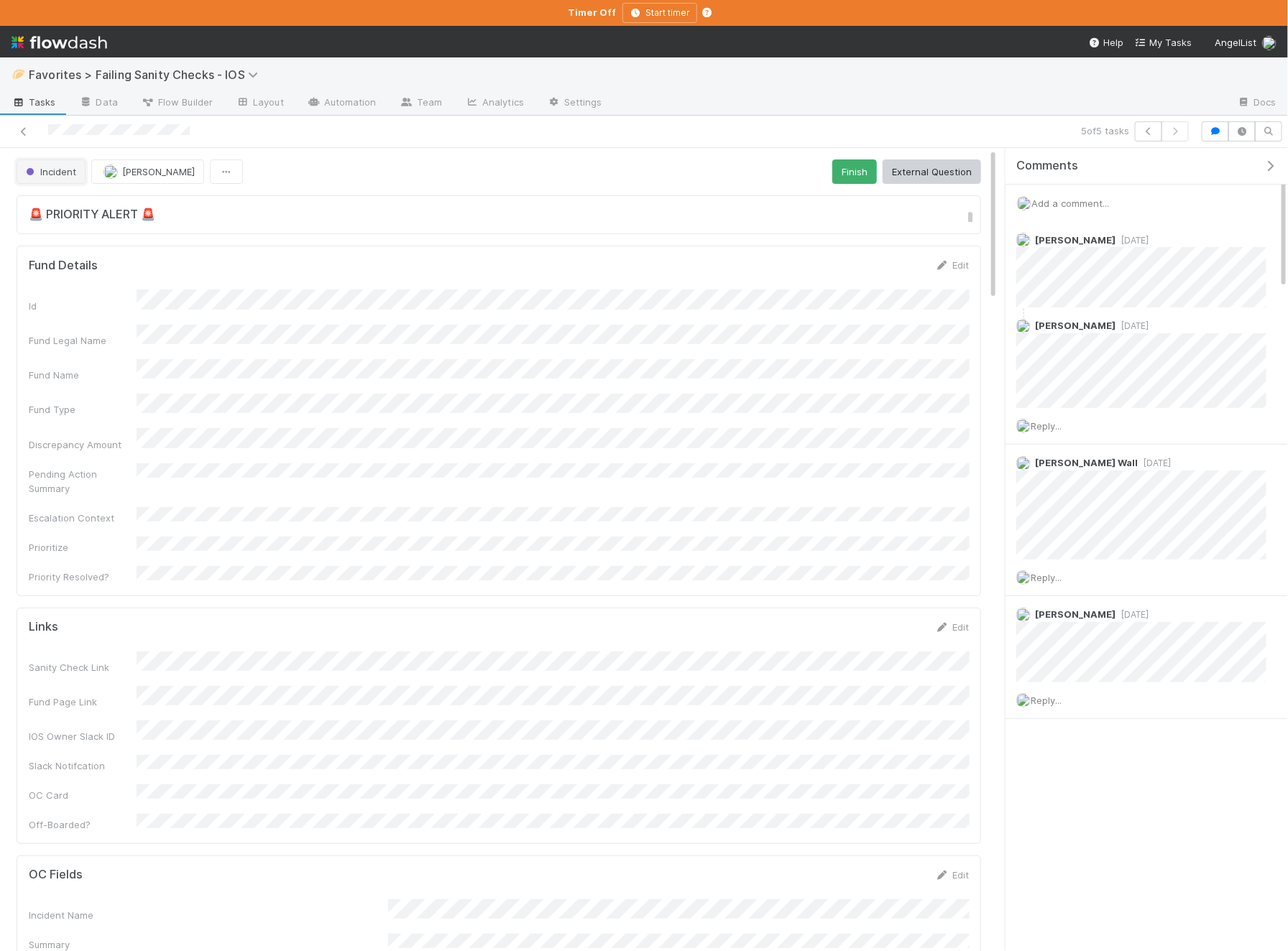
click at [69, 170] on span "Incident" at bounding box center [49, 172] width 53 height 12
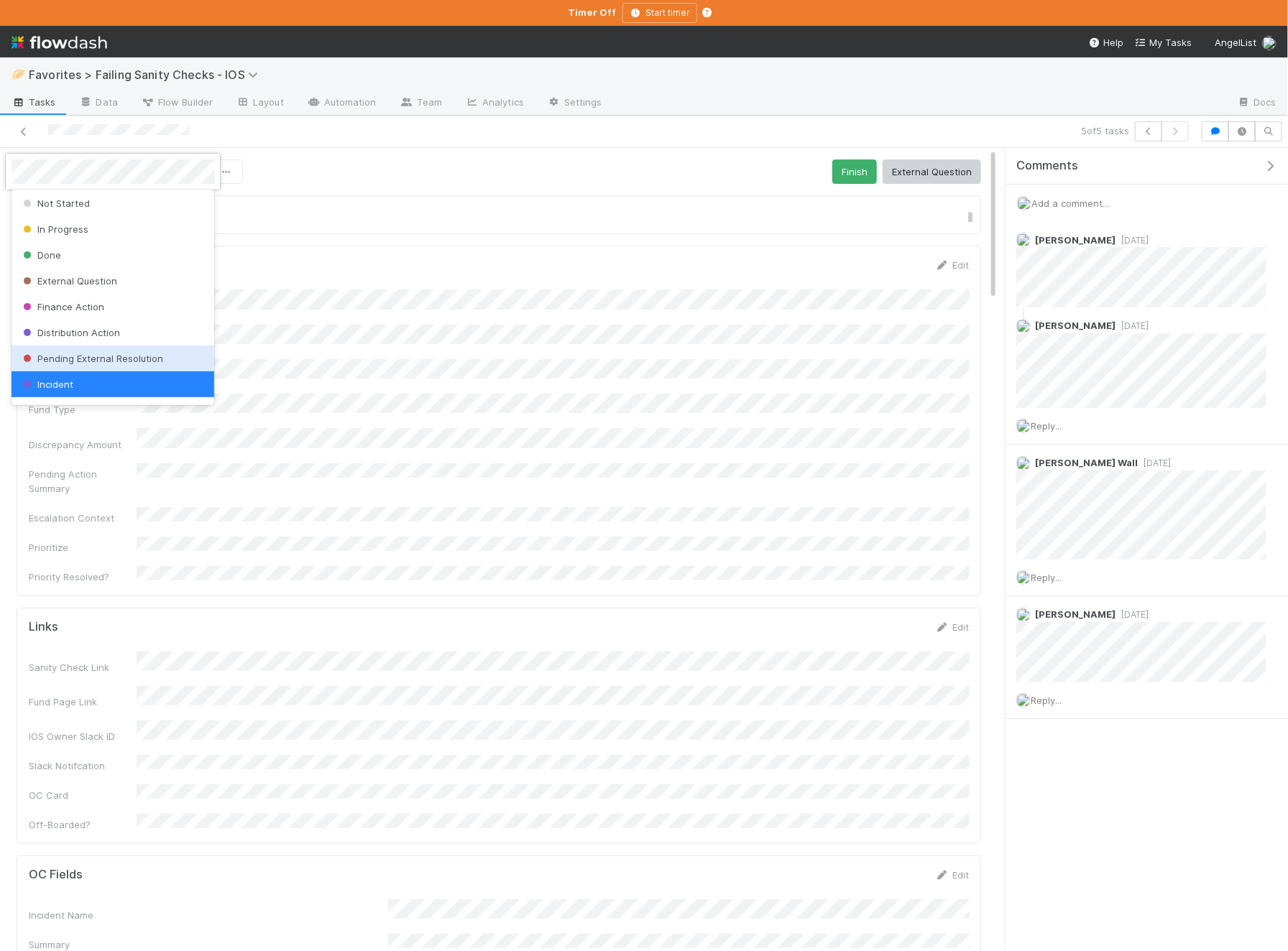
click at [126, 347] on div "Pending External Resolution" at bounding box center [113, 358] width 204 height 26
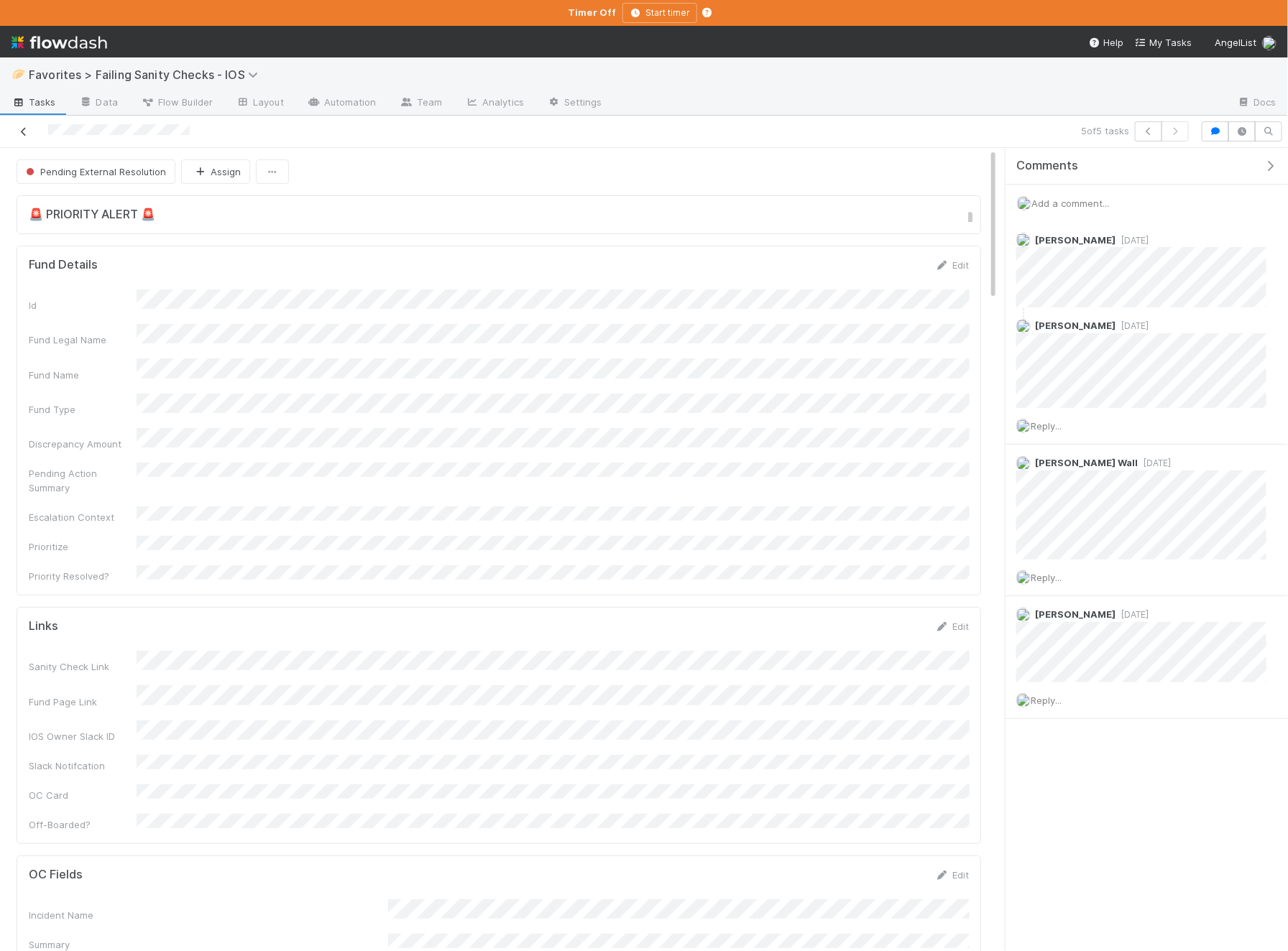
click at [26, 131] on icon at bounding box center [23, 131] width 14 height 9
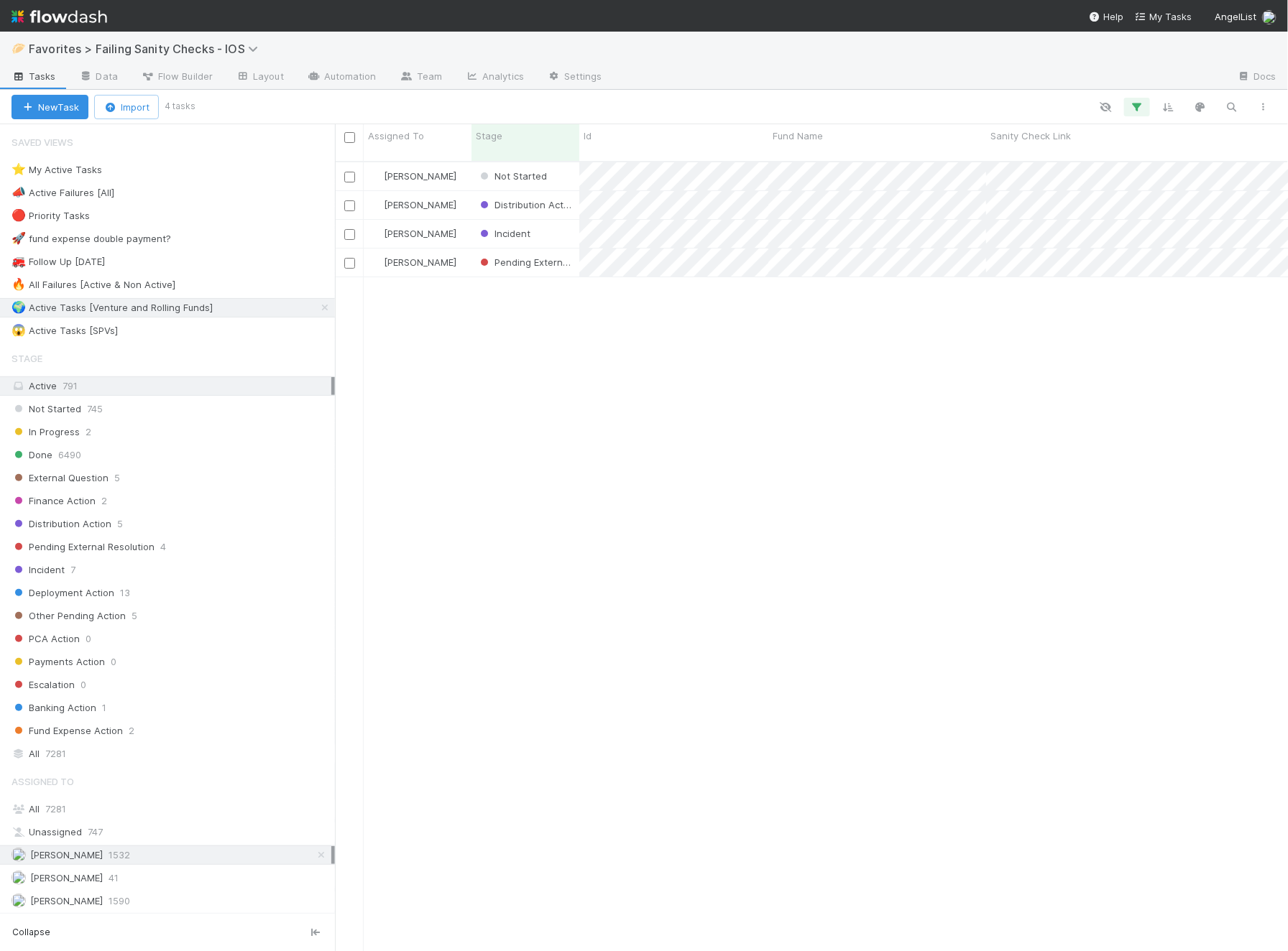
scroll to position [802, 953]
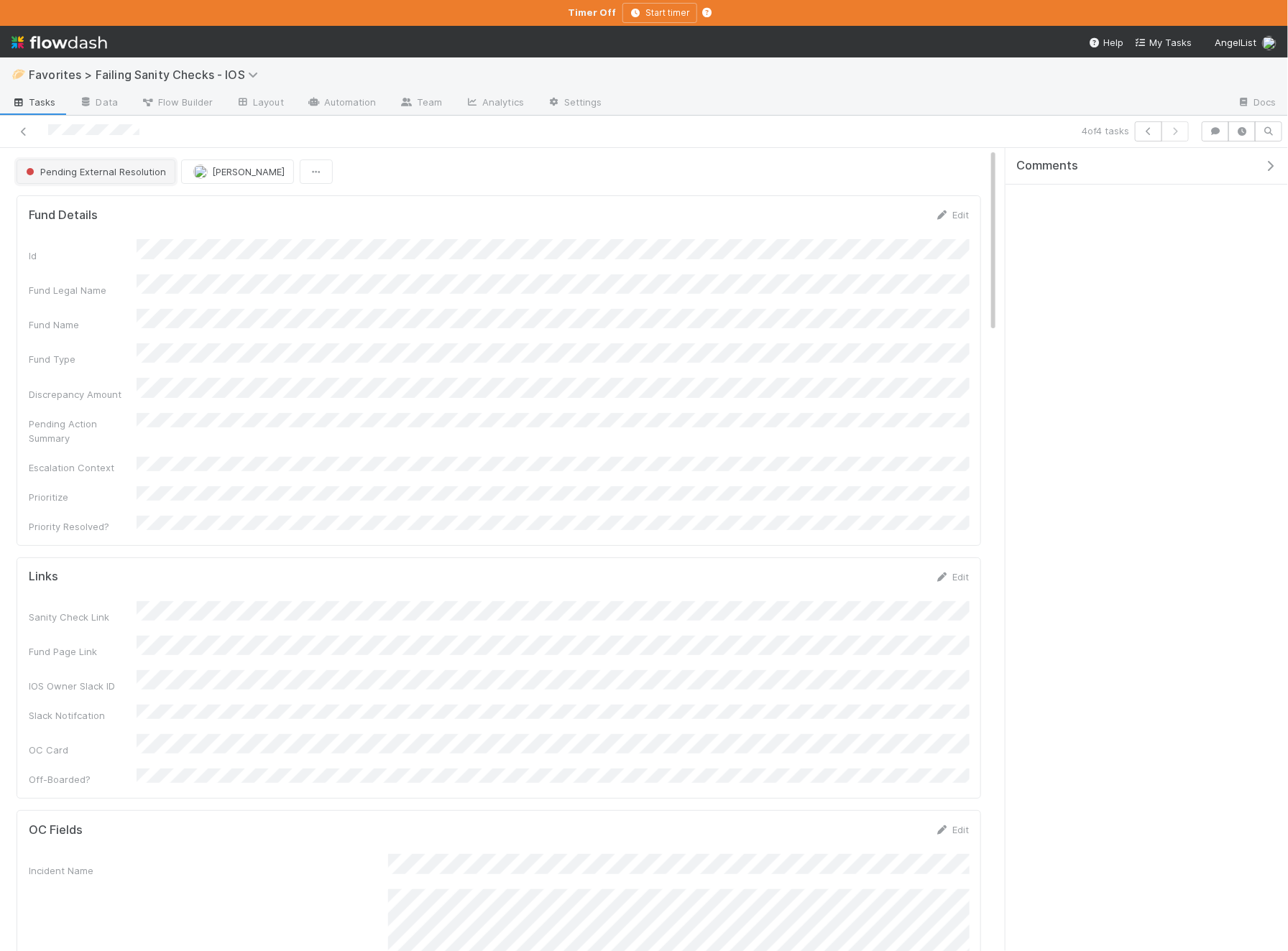
click at [115, 166] on span "Pending External Resolution" at bounding box center [94, 172] width 143 height 12
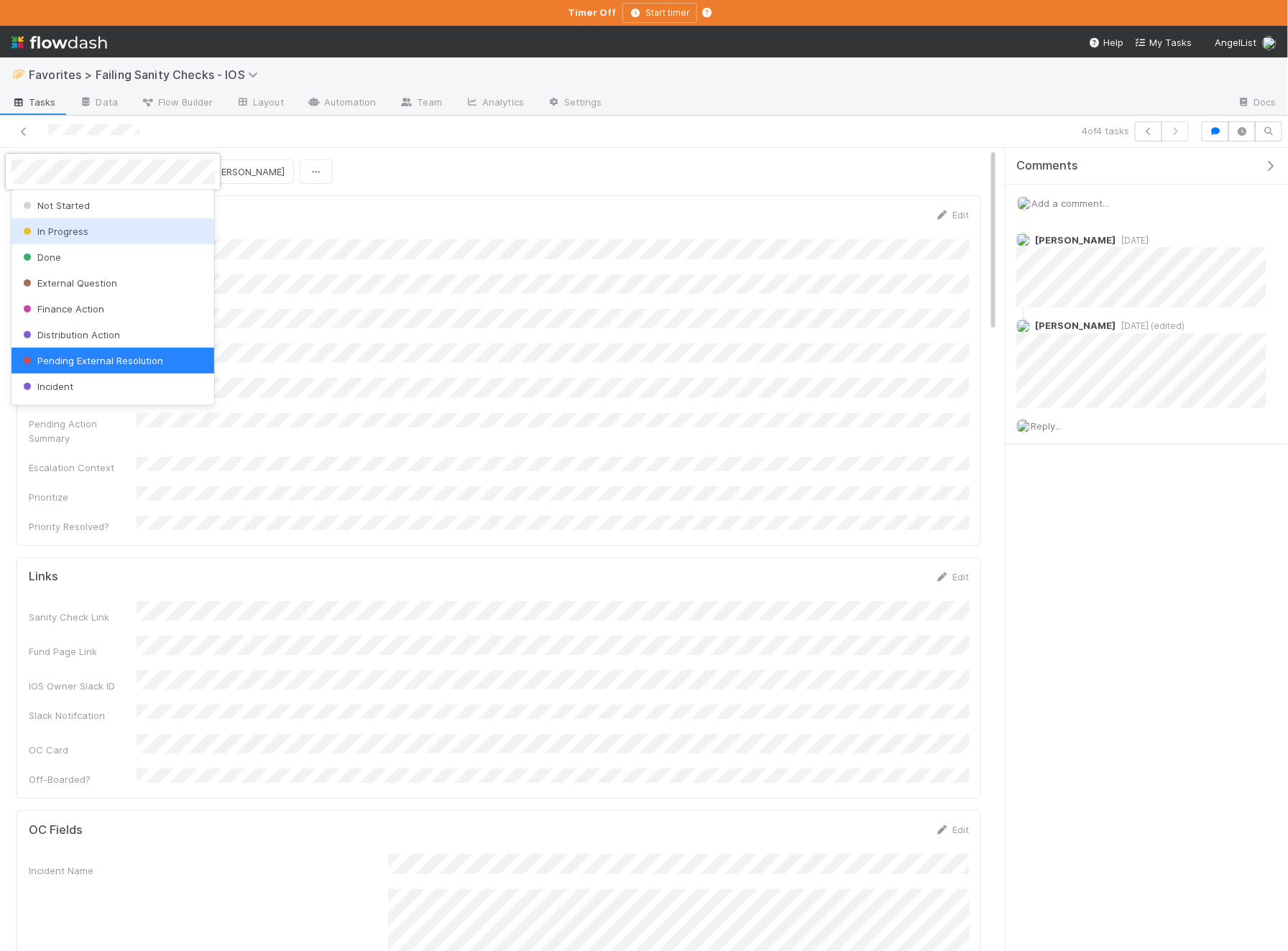
click at [119, 227] on div "In Progress" at bounding box center [113, 231] width 204 height 26
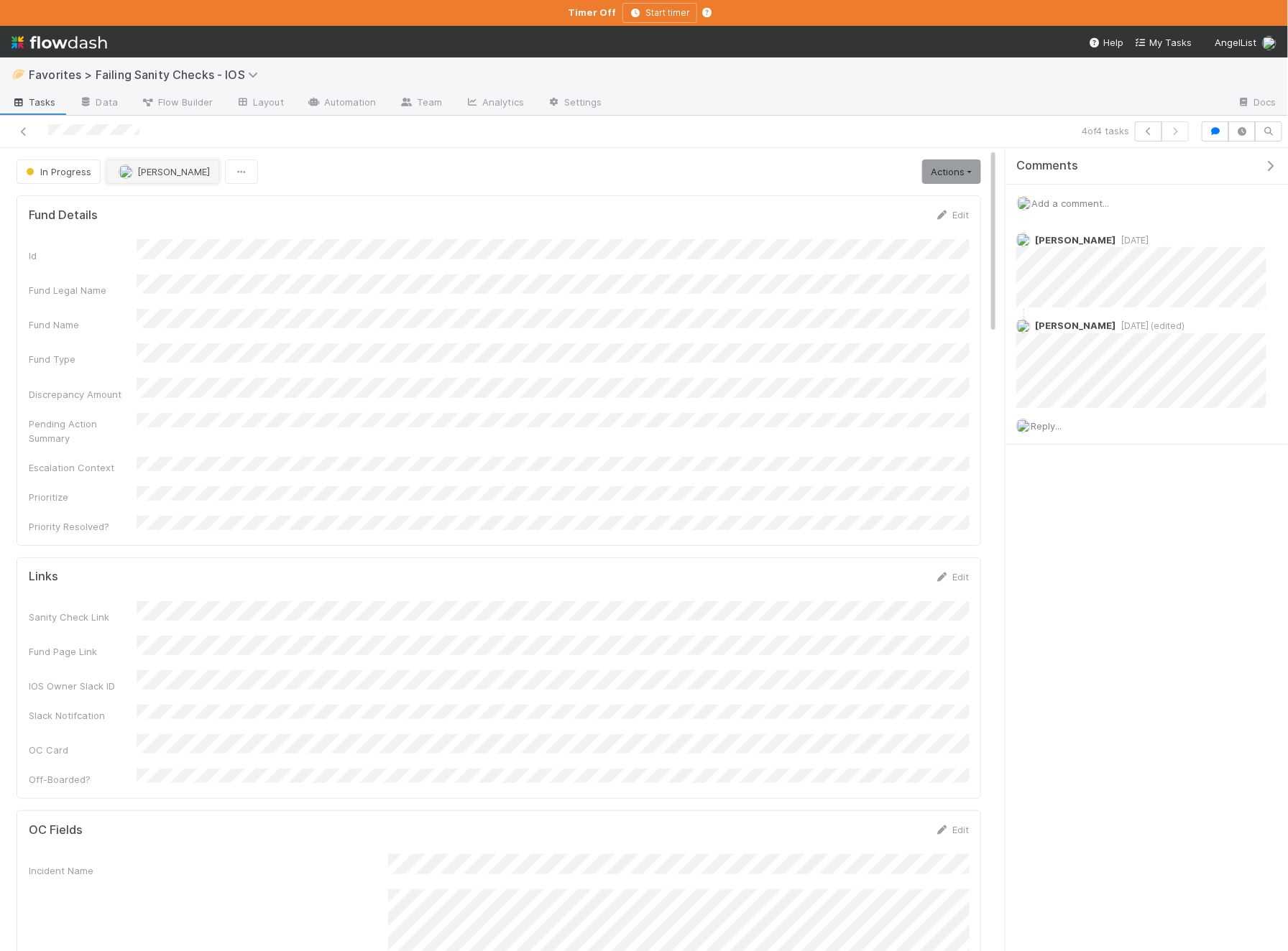
click at [127, 168] on img "button" at bounding box center [126, 171] width 14 height 14
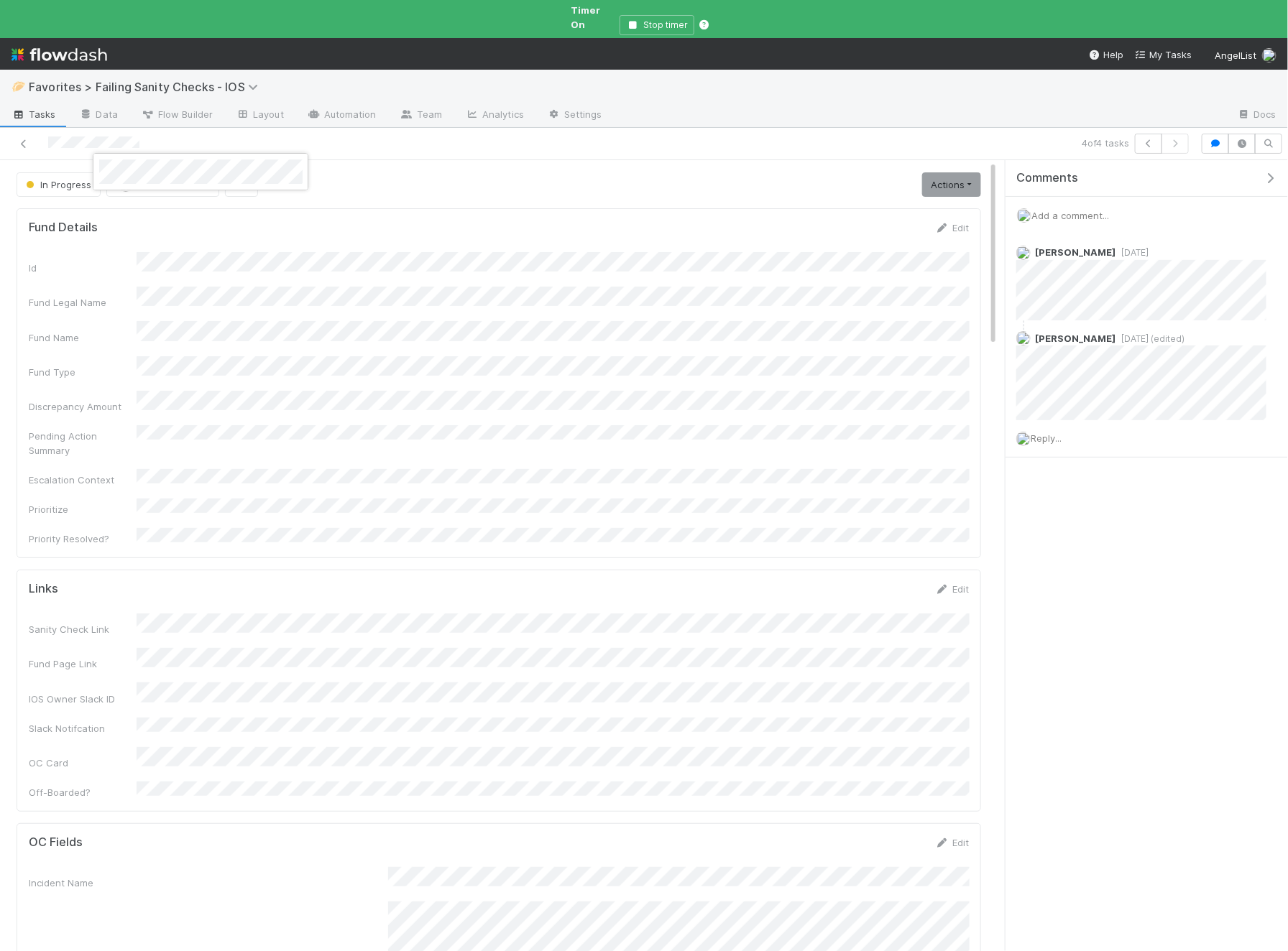
click at [59, 168] on div at bounding box center [644, 476] width 1288 height 951
click at [49, 179] on span "In Progress" at bounding box center [57, 185] width 69 height 12
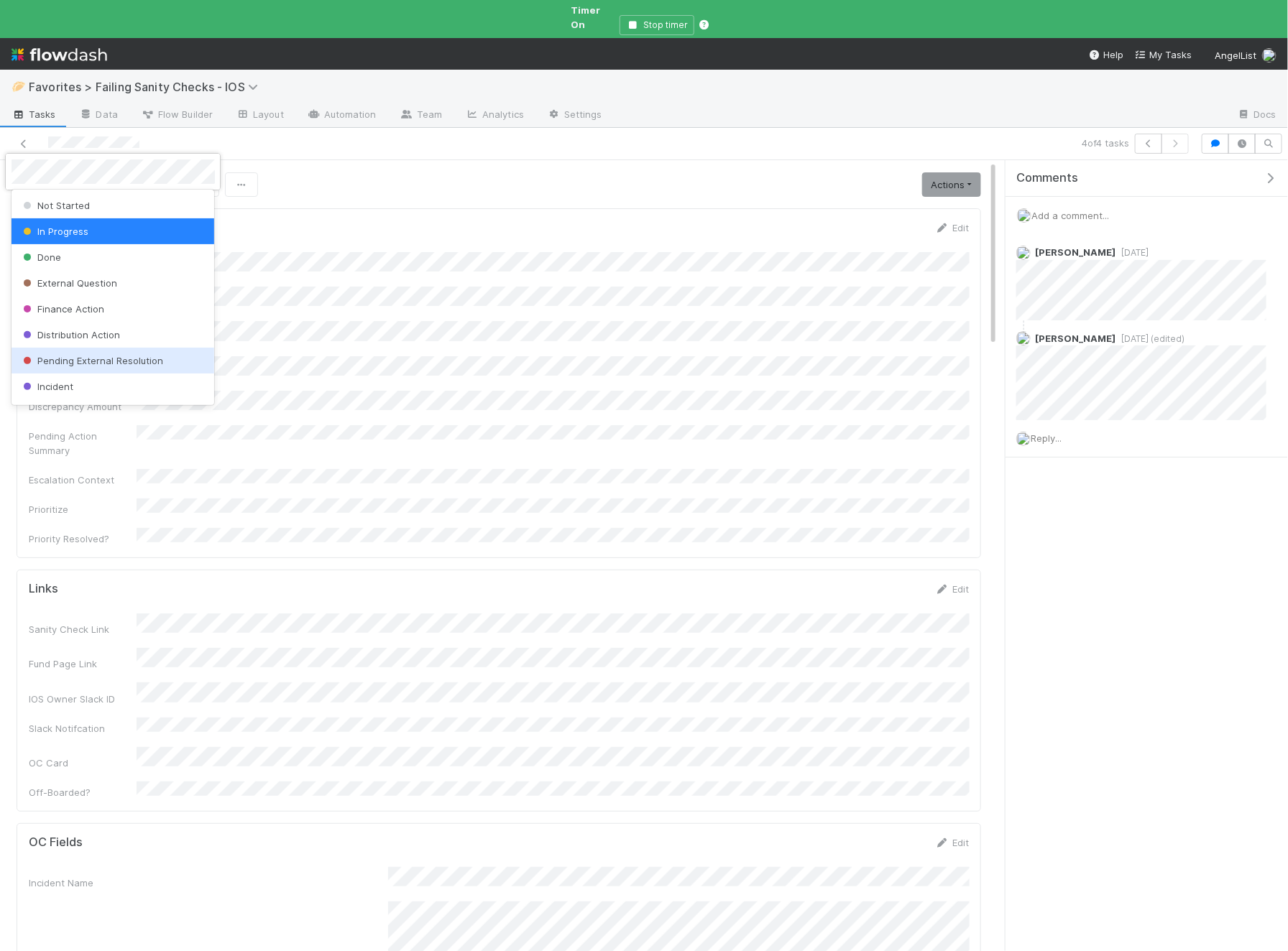
click at [119, 355] on span "Pending External Resolution" at bounding box center [91, 361] width 143 height 12
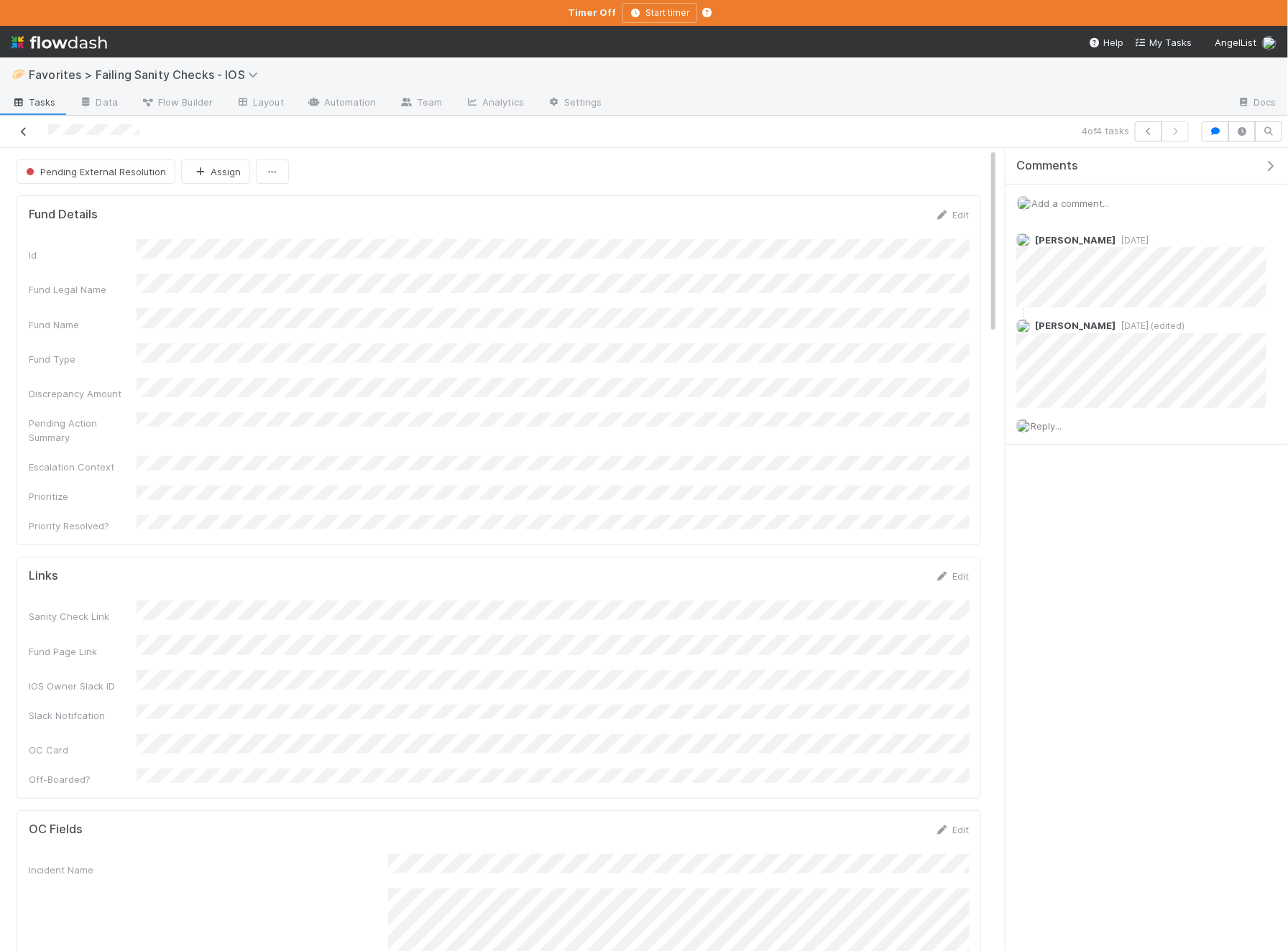
click at [22, 127] on icon at bounding box center [23, 131] width 14 height 9
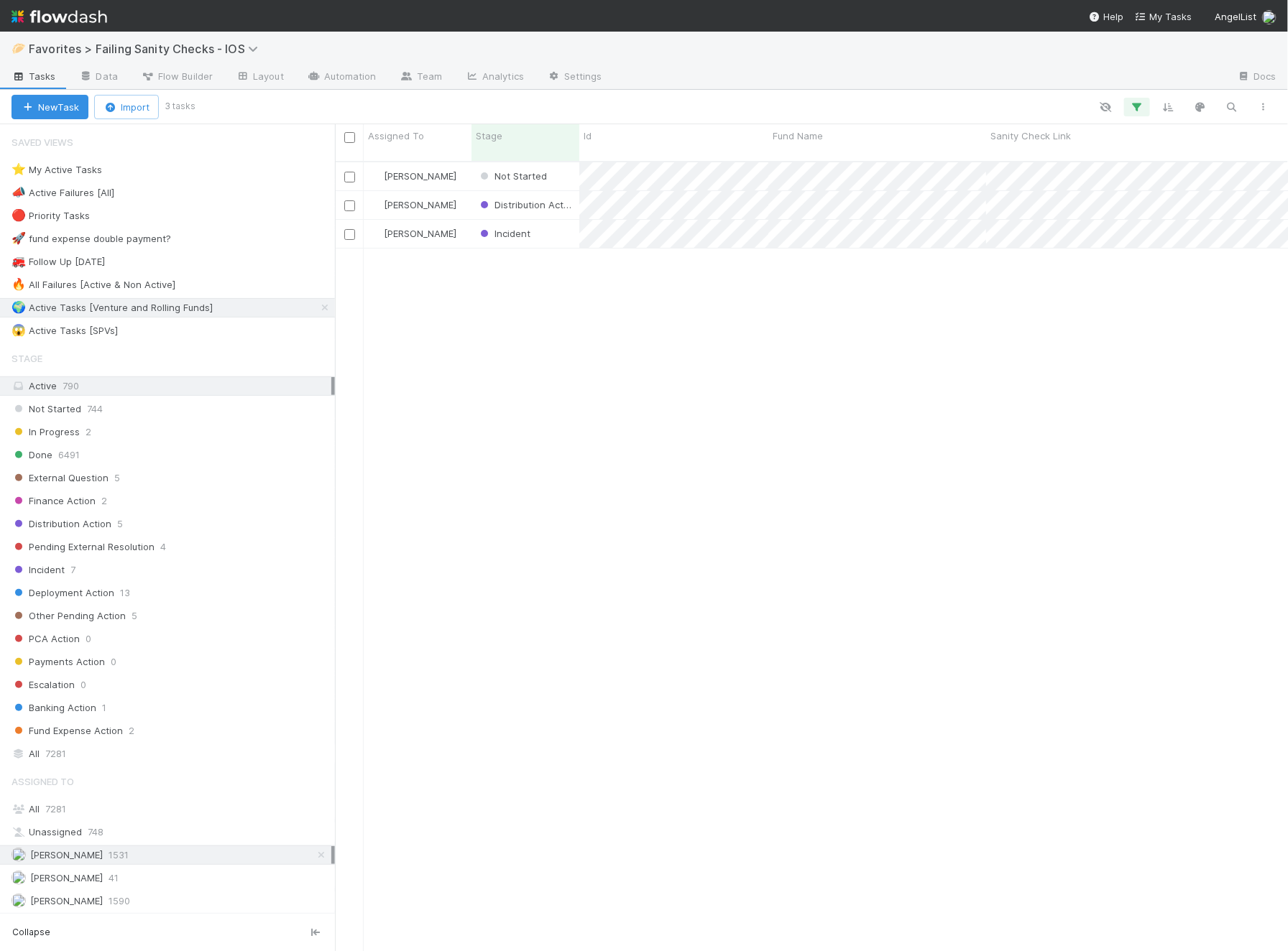
scroll to position [0, 1]
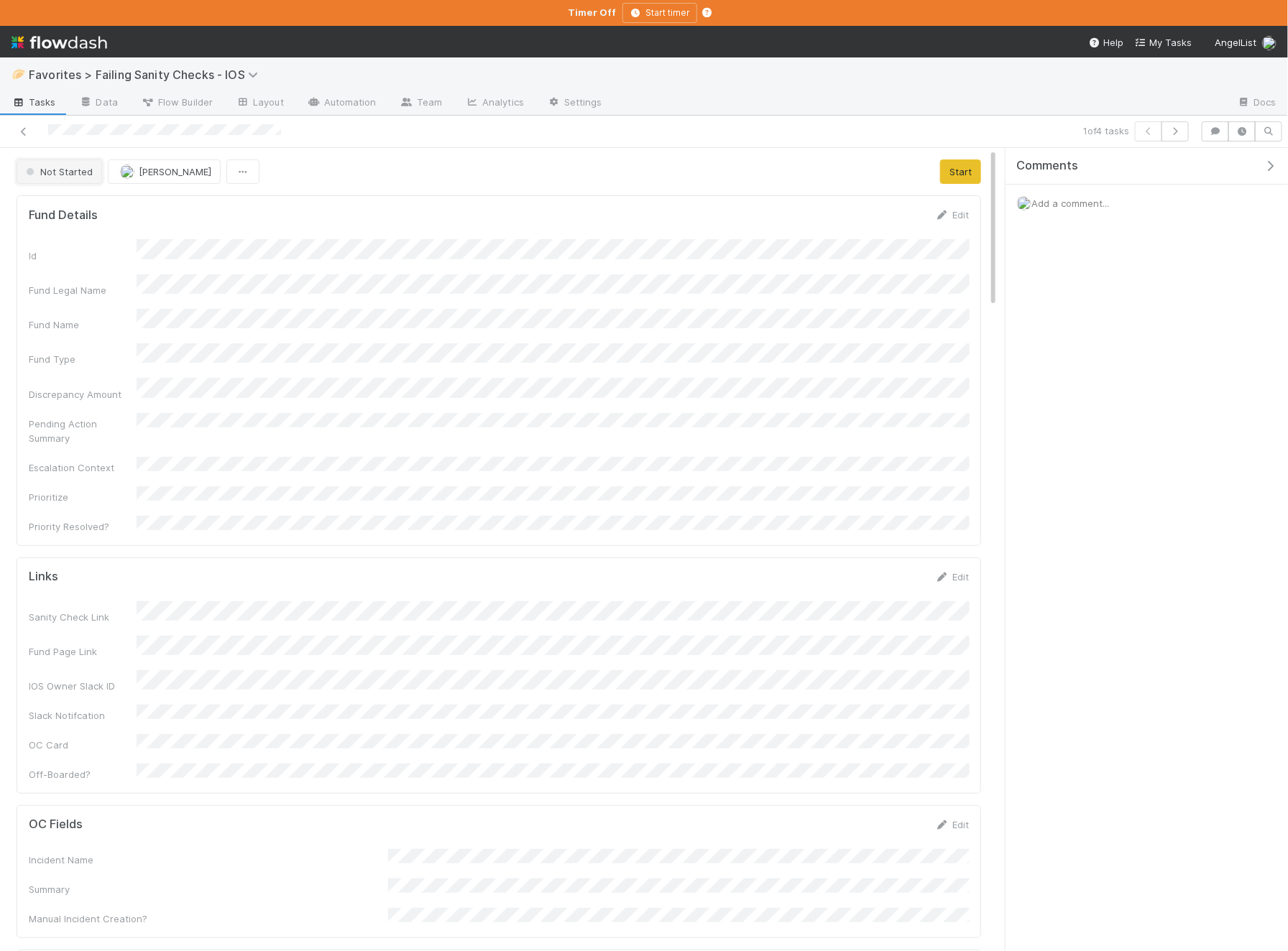
click at [80, 171] on span "Not Started" at bounding box center [57, 172] width 70 height 12
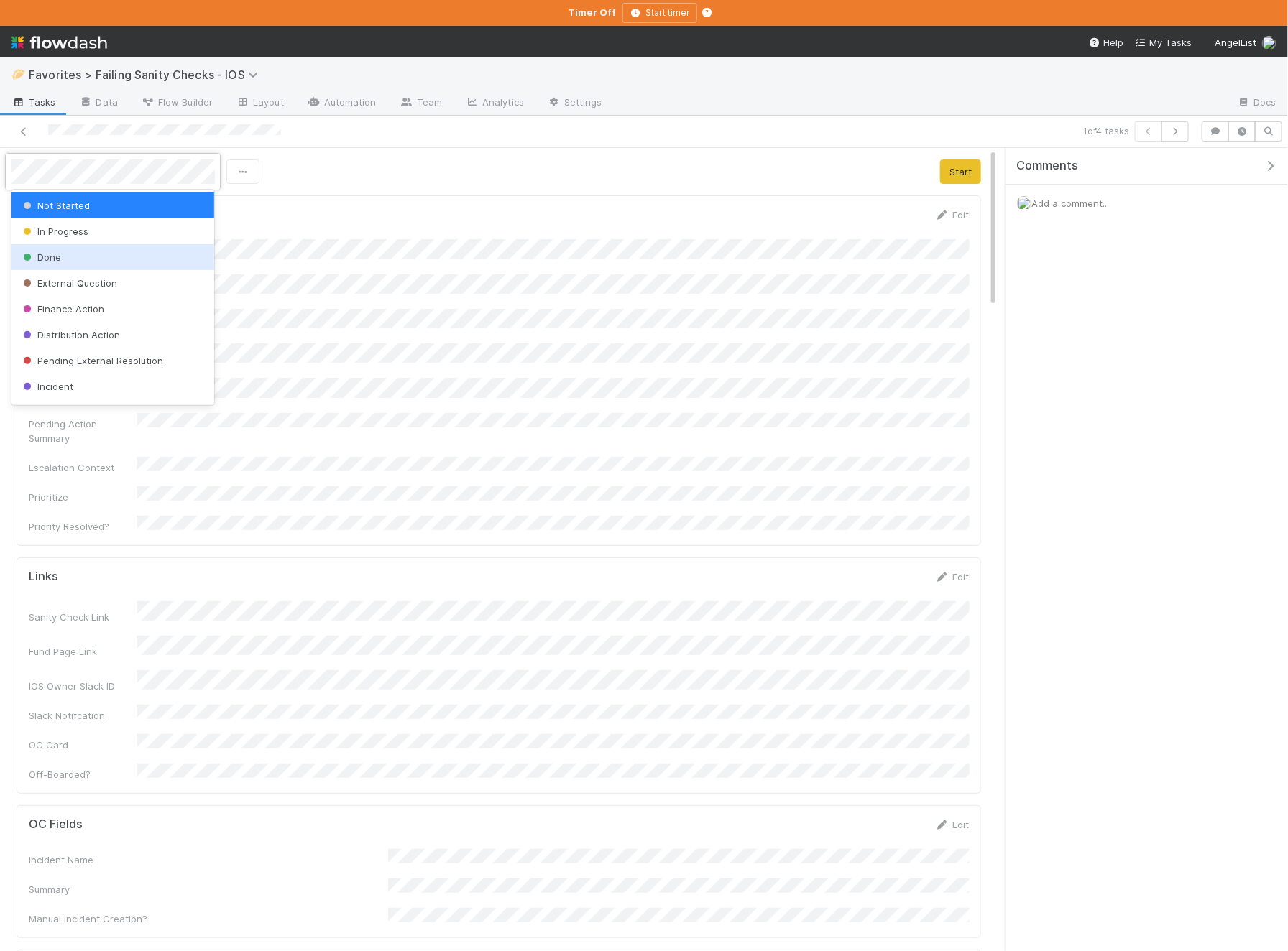
click at [96, 259] on div "Done" at bounding box center [113, 257] width 204 height 26
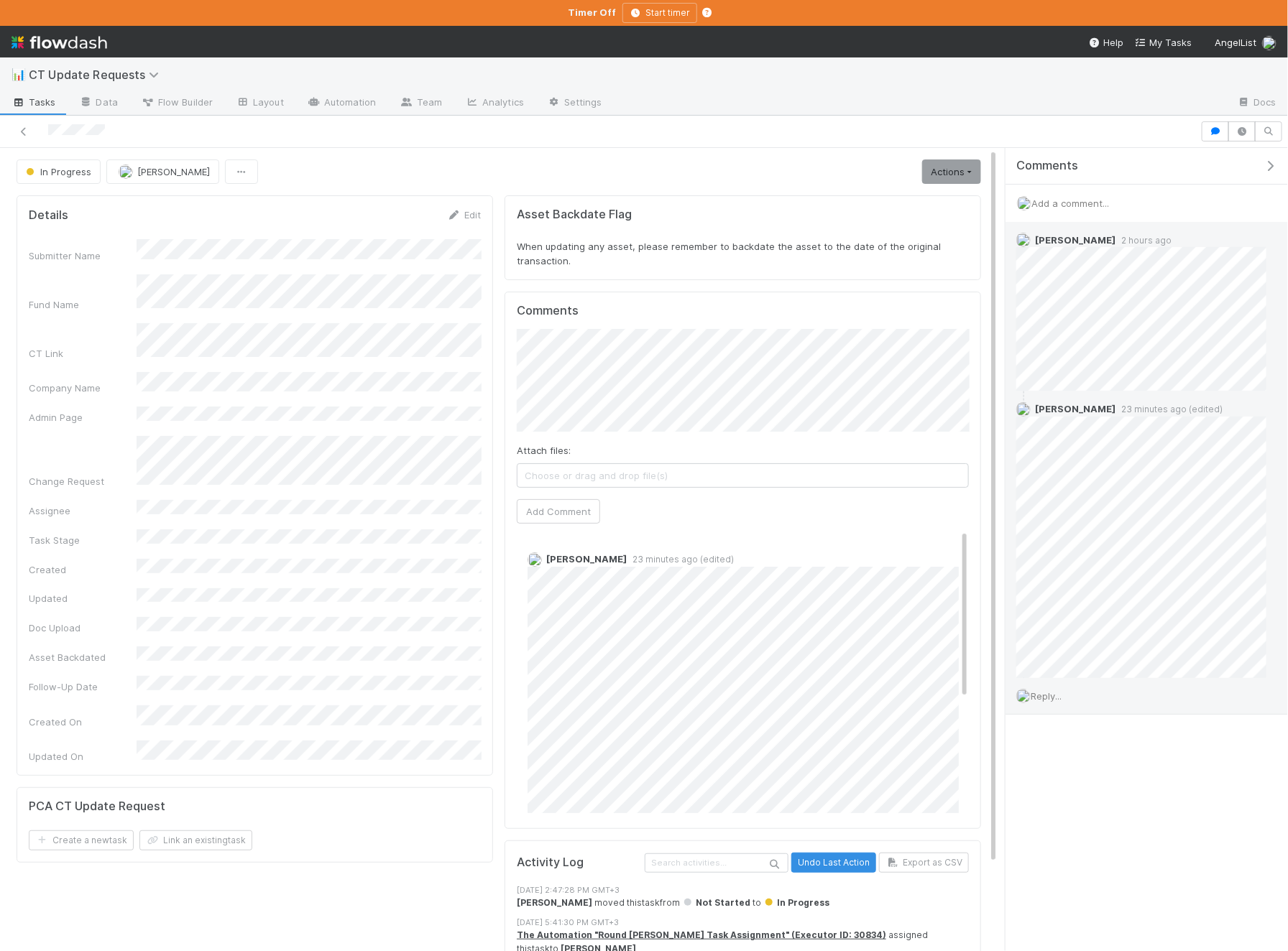
click at [1061, 693] on span "Reply..." at bounding box center [1045, 697] width 31 height 12
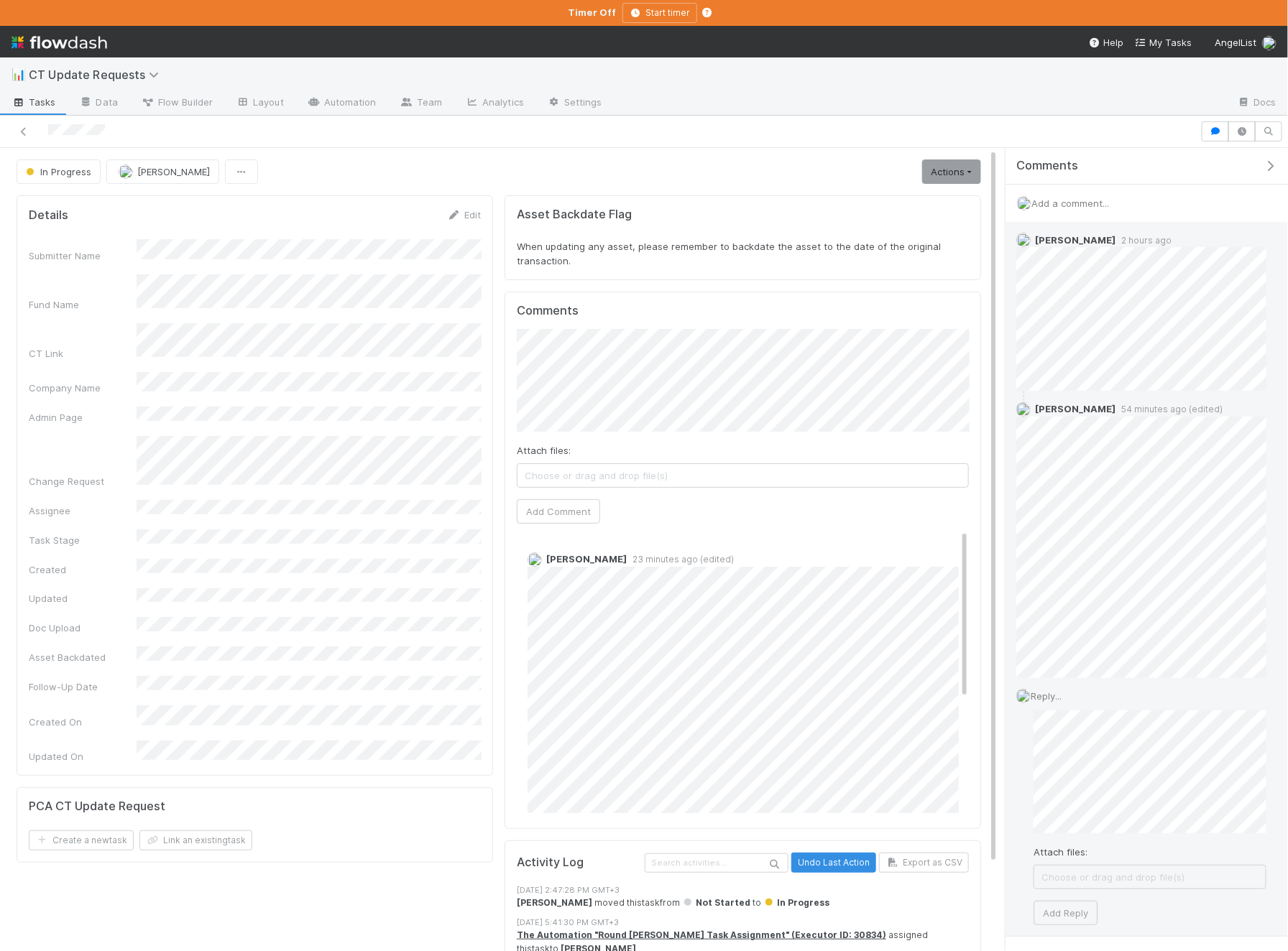
scroll to position [53, 0]
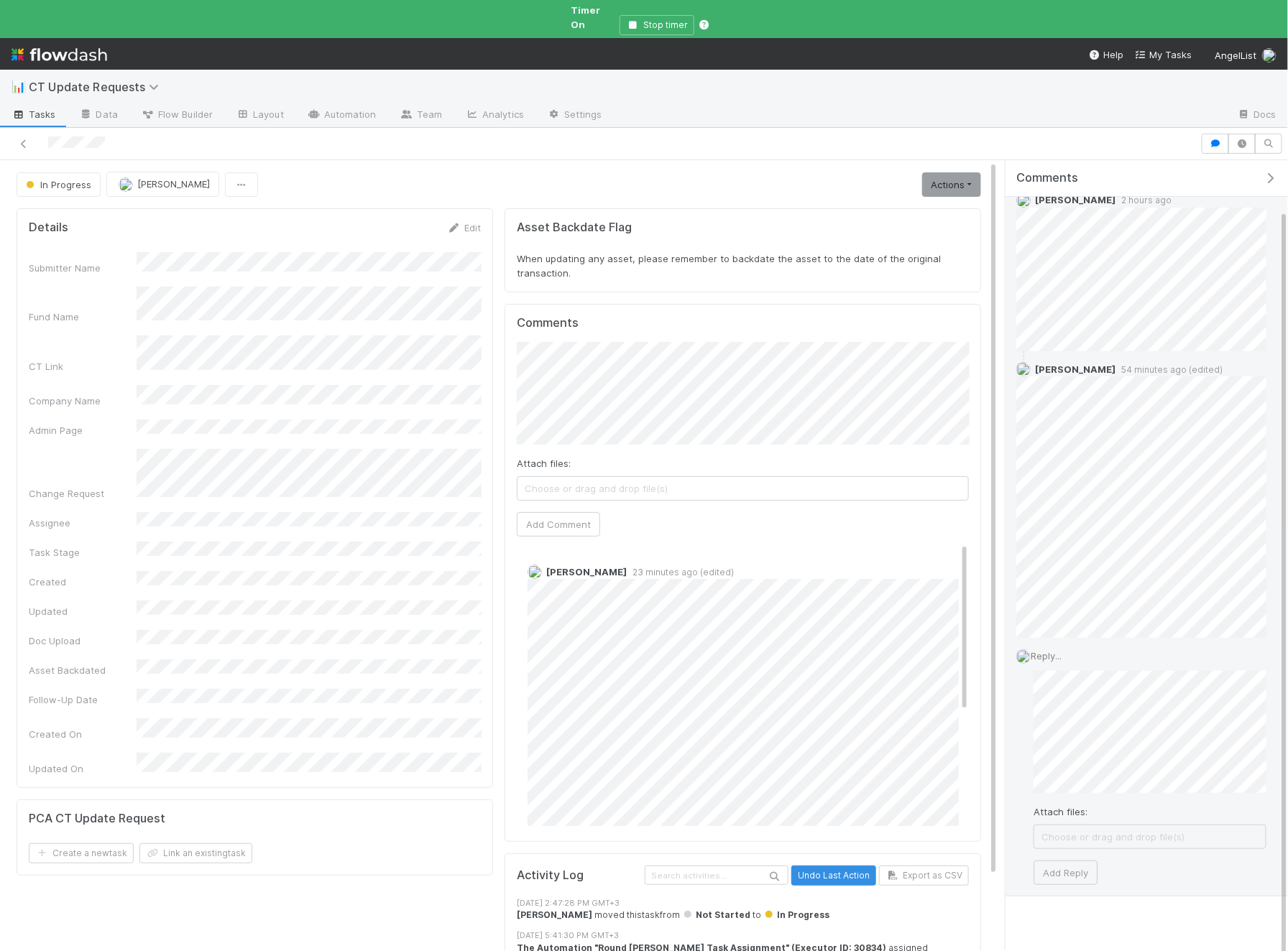
click at [1068, 868] on div "Reply... Attach files: Choose or drag and drop file(s) Add Reply" at bounding box center [1141, 767] width 271 height 258
click at [1077, 861] on button "Add Reply" at bounding box center [1065, 872] width 64 height 24
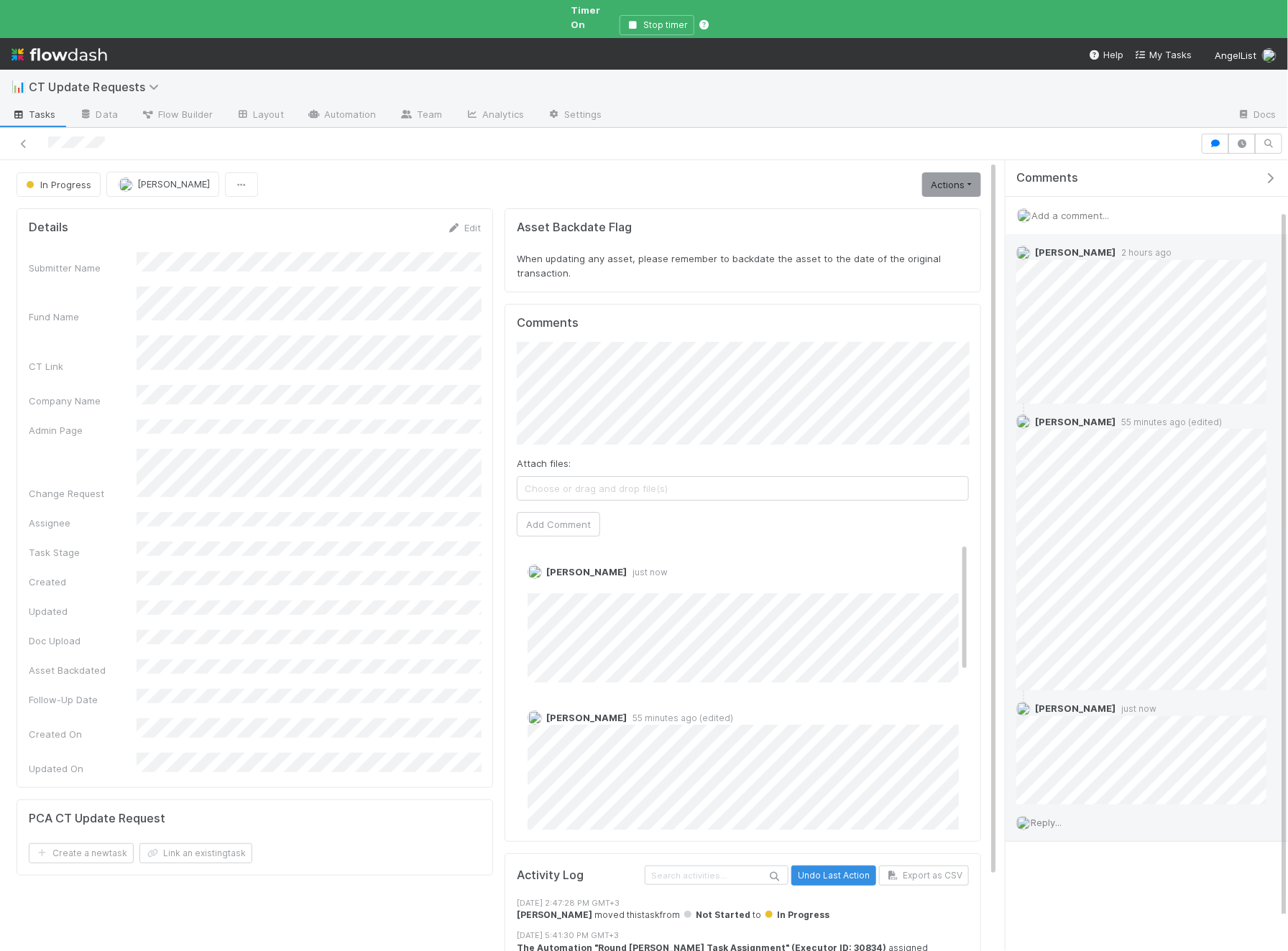
scroll to position [0, 0]
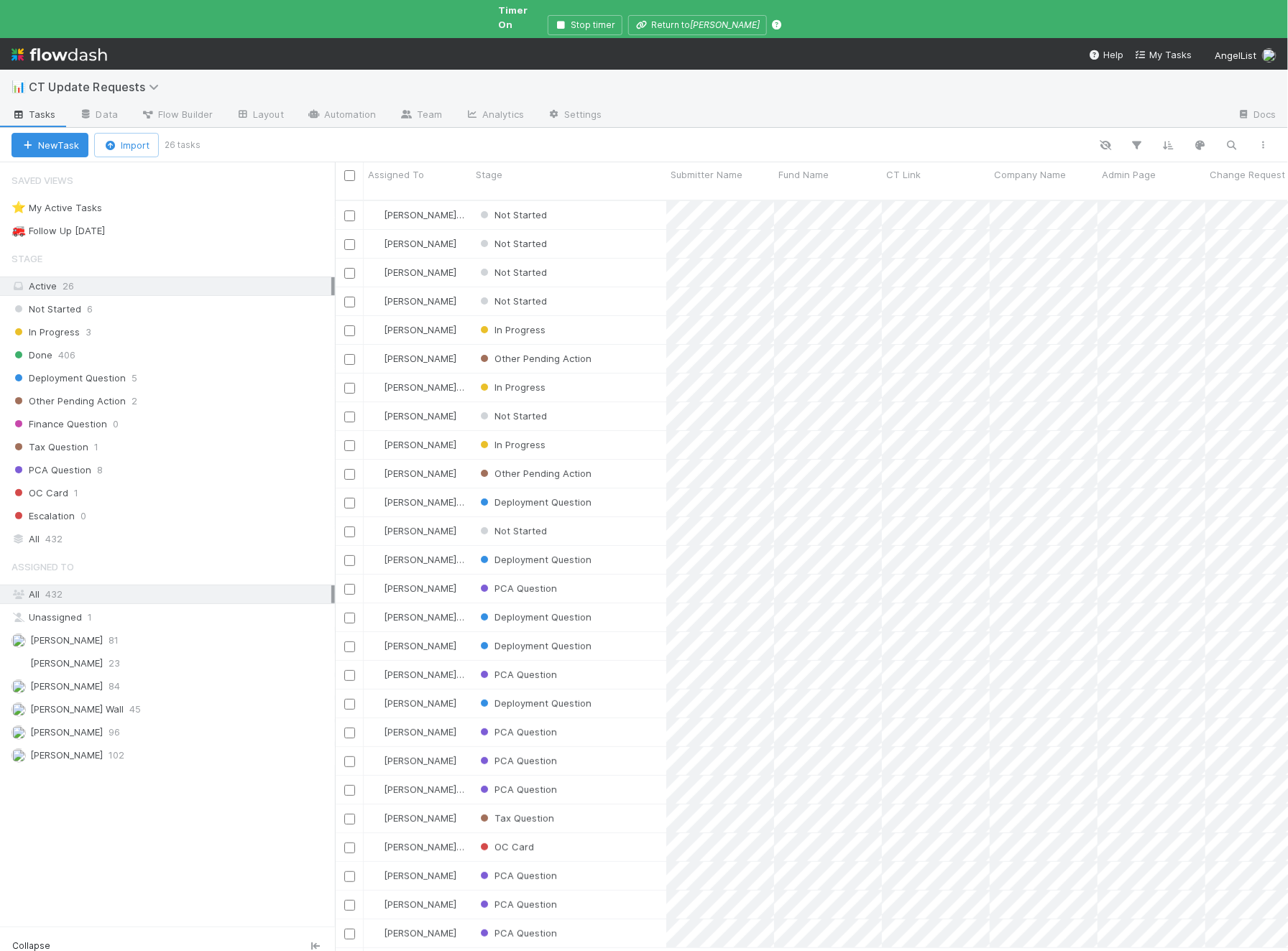
scroll to position [0, 1]
click at [606, 316] on div "In Progress" at bounding box center [569, 330] width 195 height 28
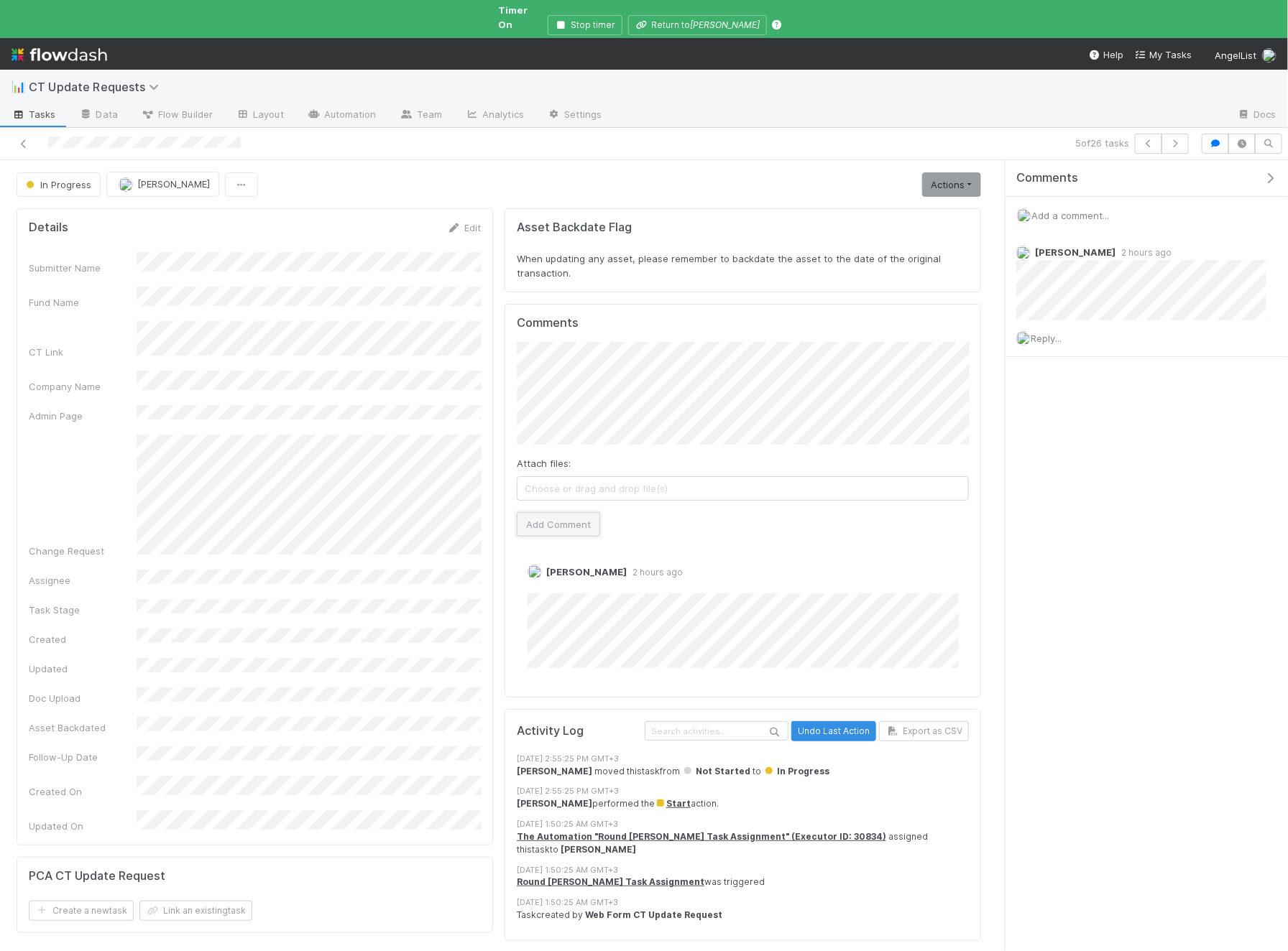
click at [559, 514] on button "Add Comment" at bounding box center [559, 524] width 84 height 24
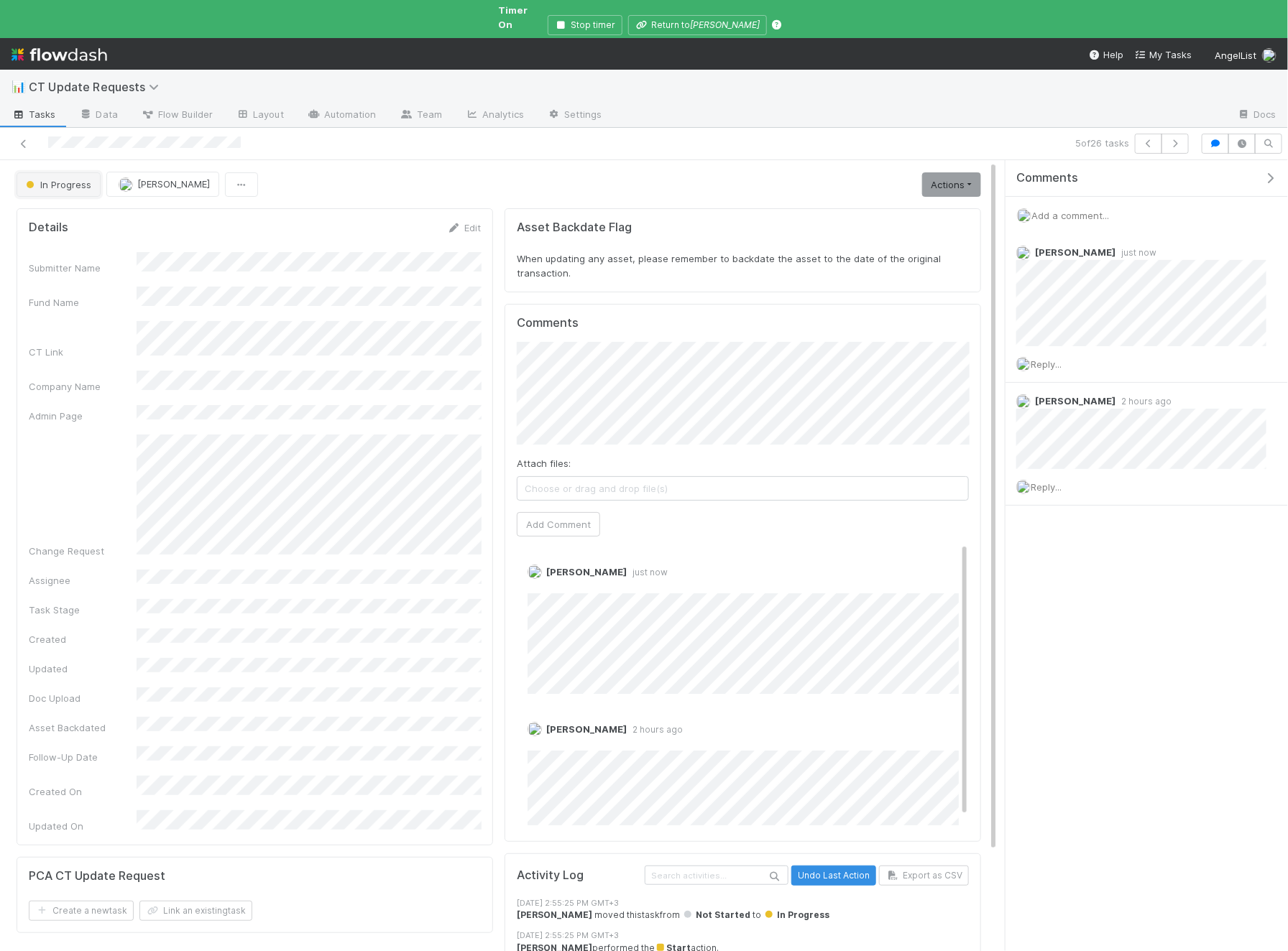
click at [60, 179] on span "In Progress" at bounding box center [57, 185] width 69 height 12
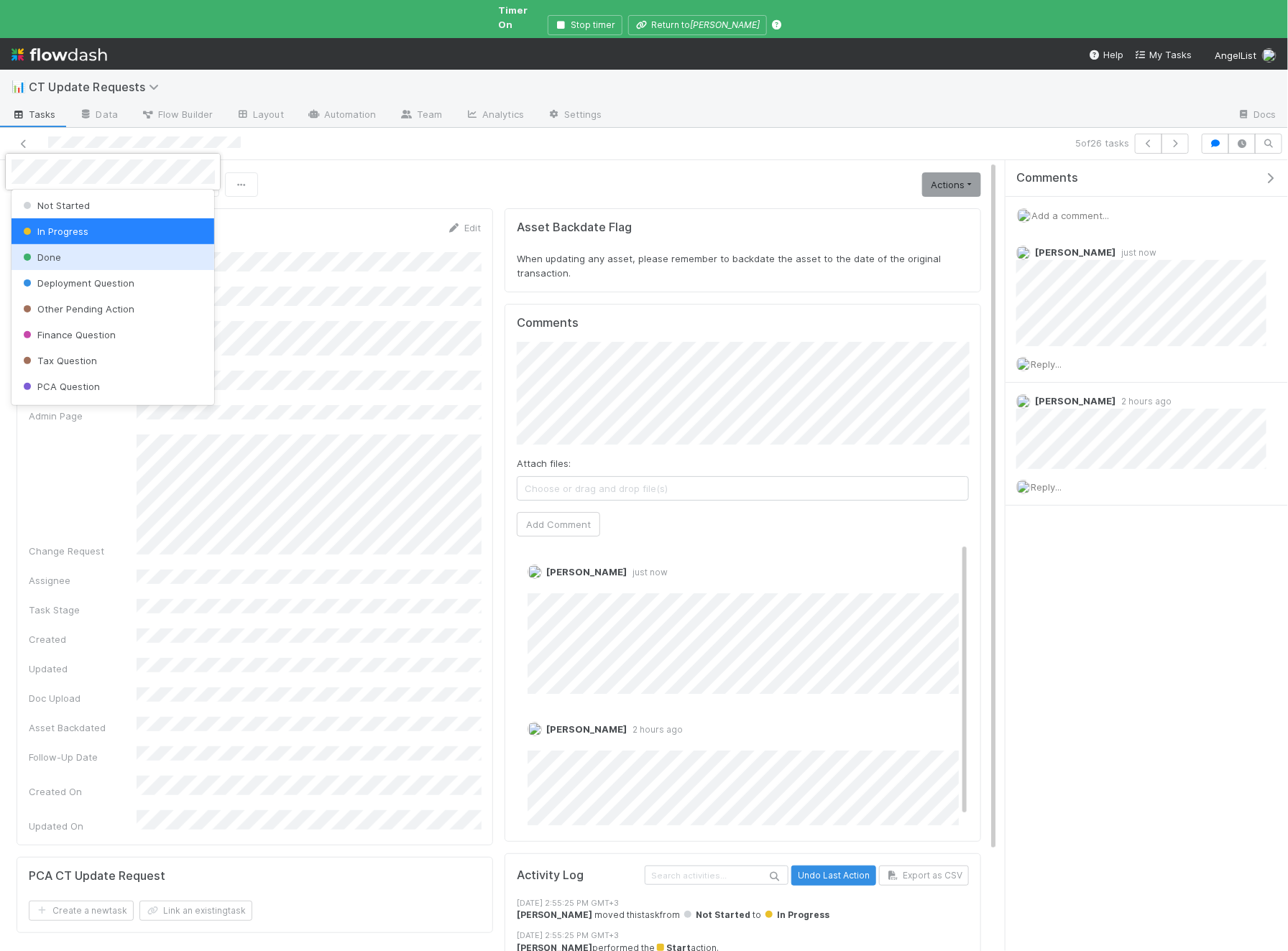
click at [97, 259] on div "Done" at bounding box center [113, 257] width 204 height 26
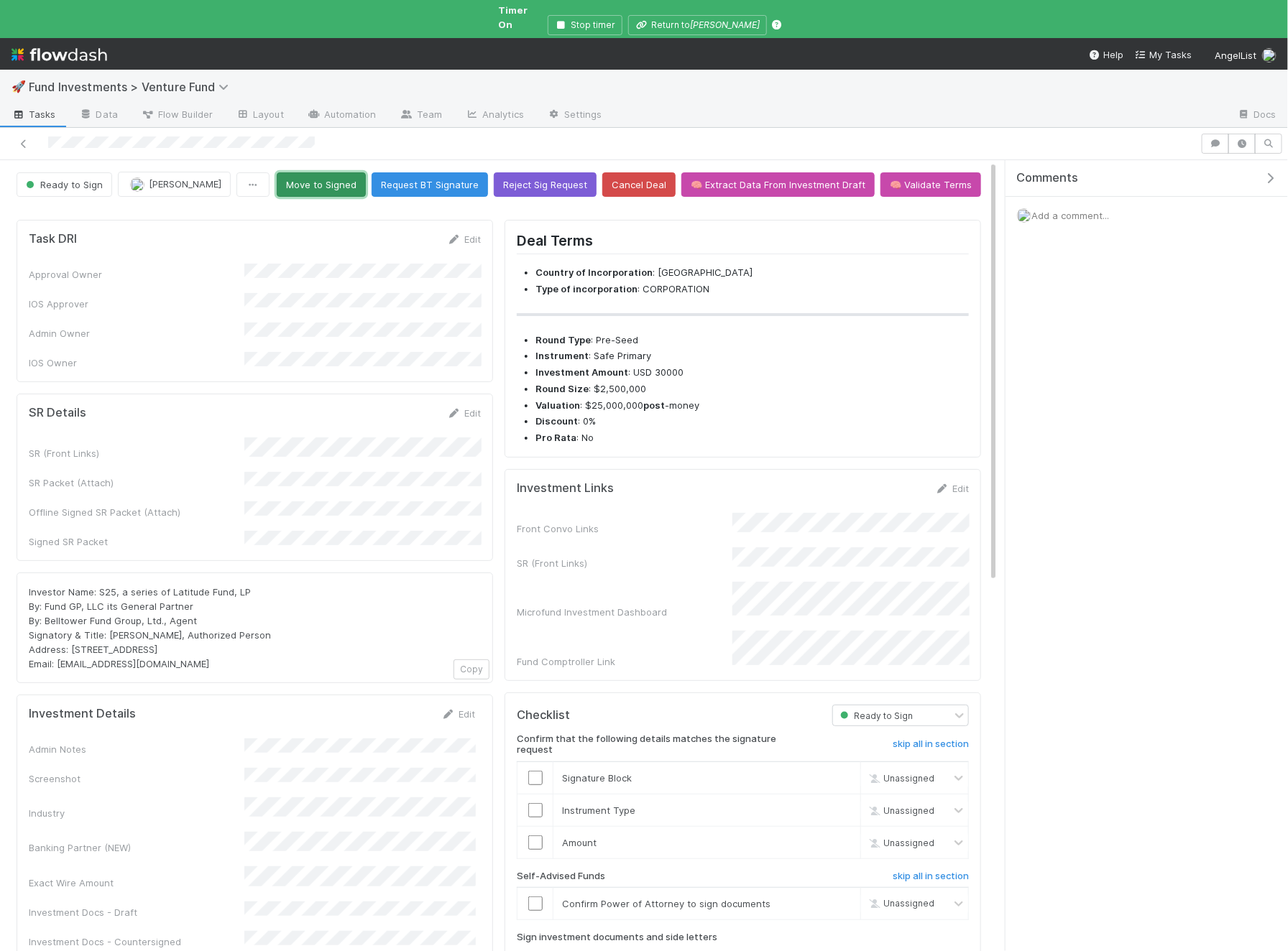
click at [351, 172] on button "Move to Signed" at bounding box center [321, 184] width 89 height 24
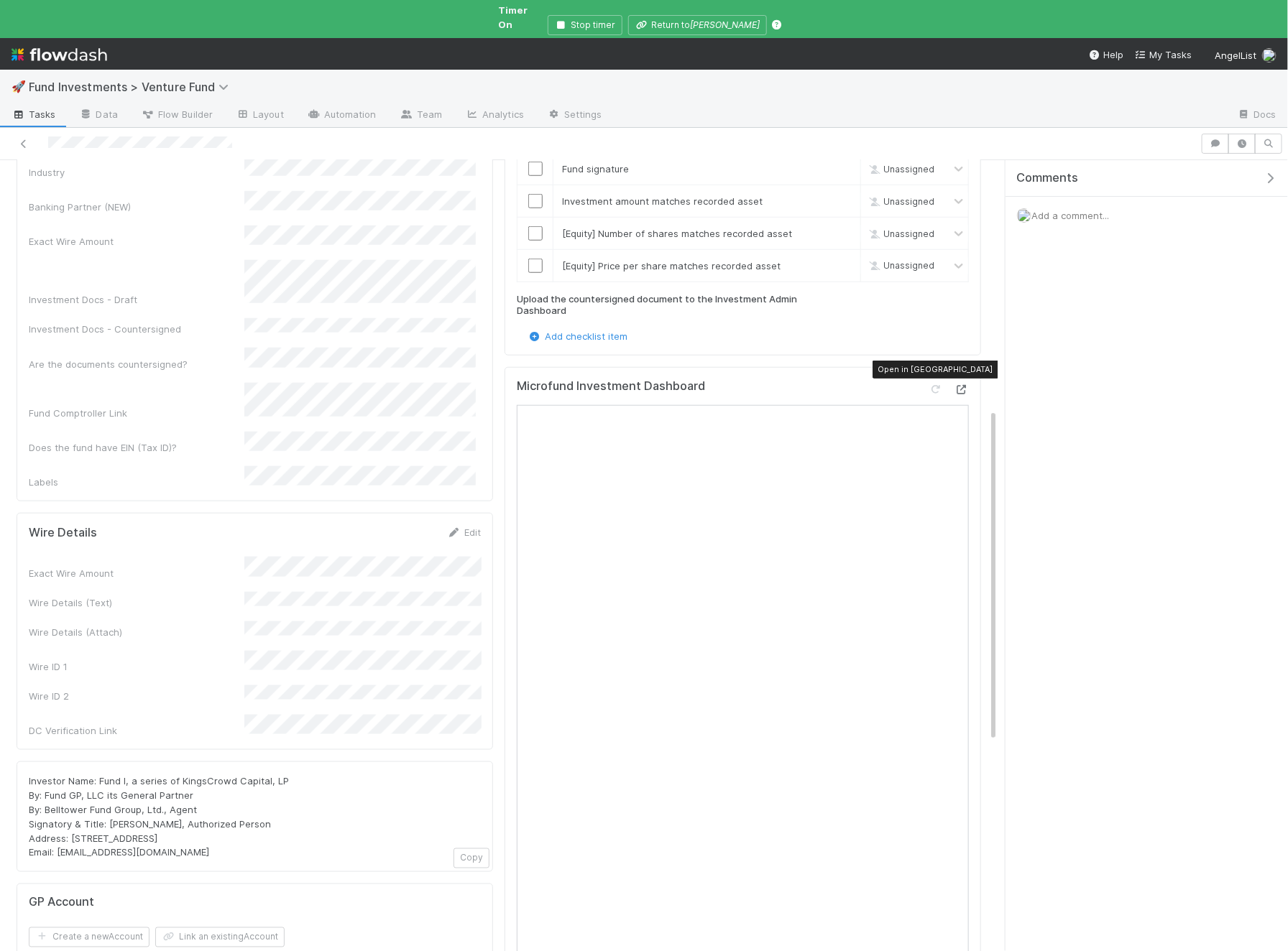
click at [964, 385] on icon at bounding box center [961, 389] width 14 height 9
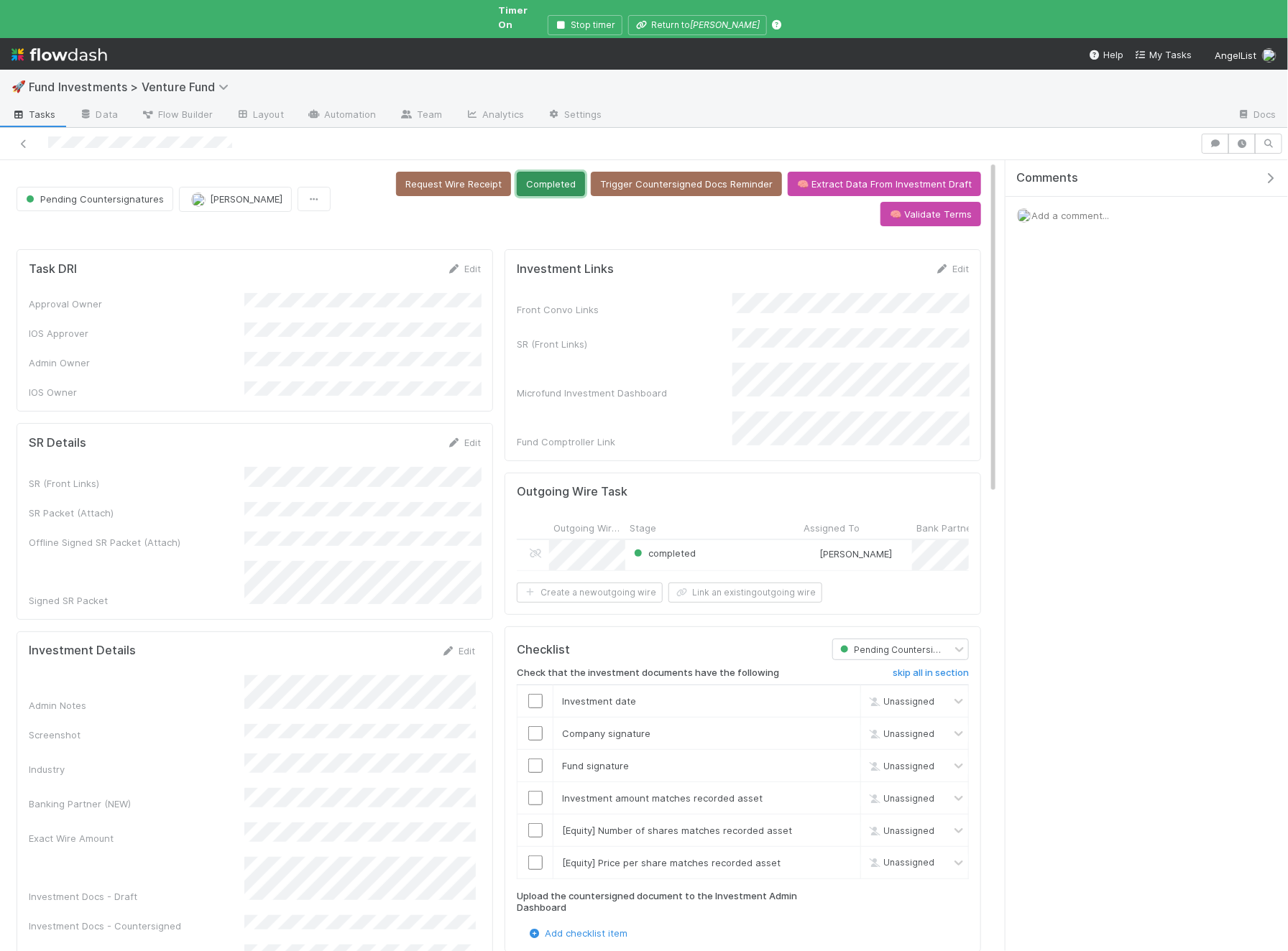
click at [565, 180] on button "Completed" at bounding box center [551, 183] width 69 height 24
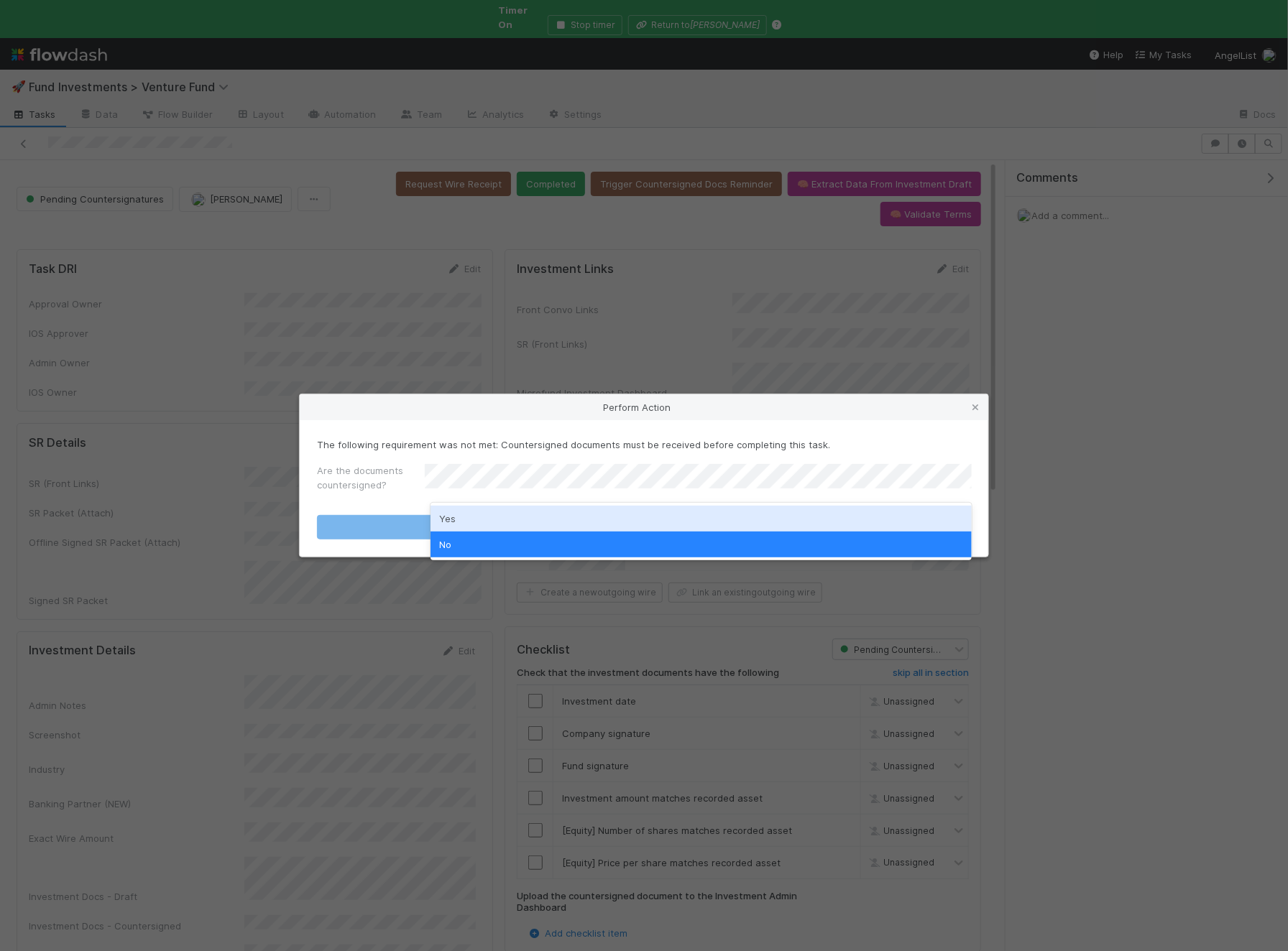
click at [472, 519] on div "Yes" at bounding box center [701, 518] width 541 height 26
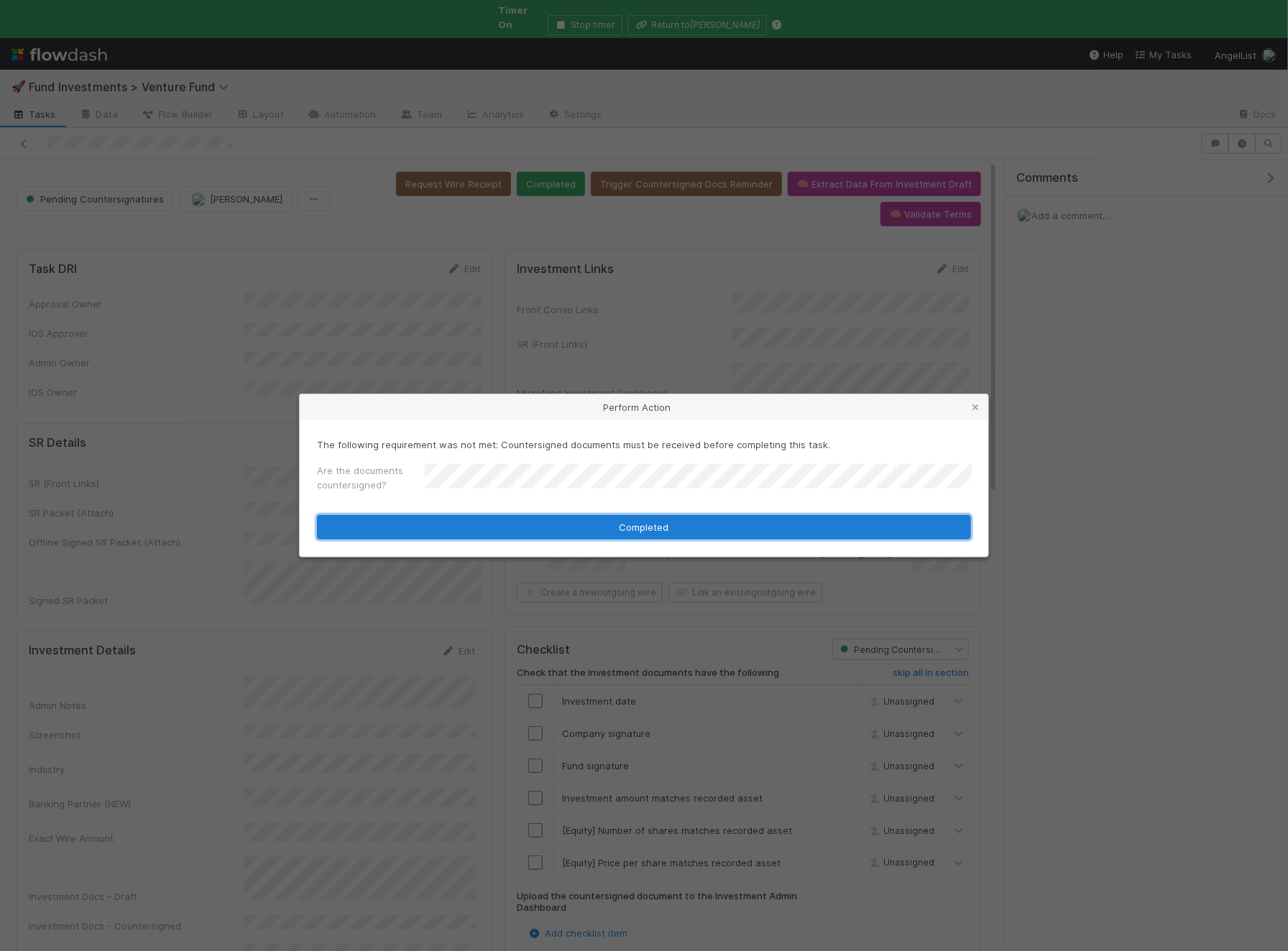
click at [467, 522] on button "Completed" at bounding box center [643, 527] width 654 height 24
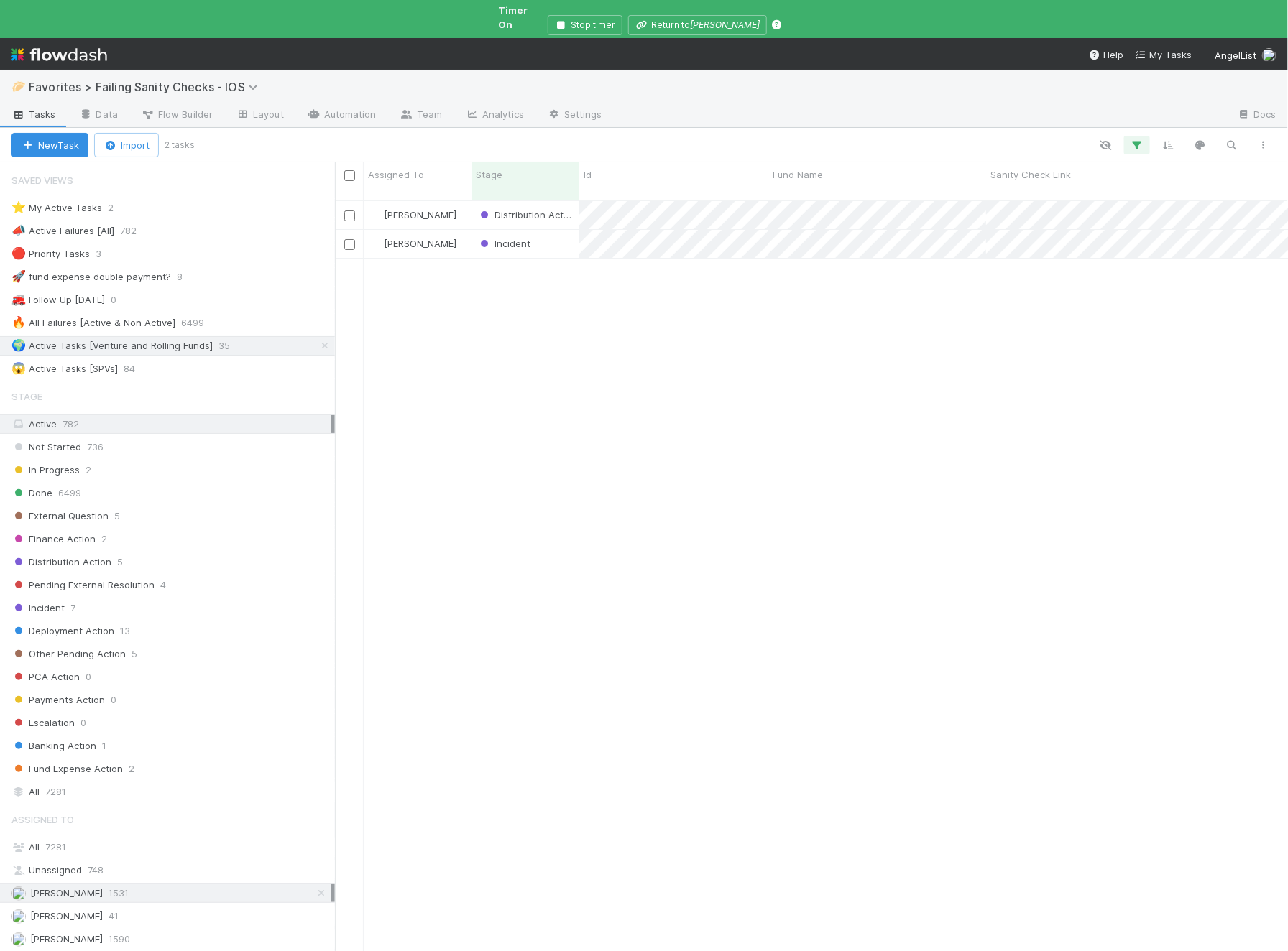
scroll to position [802, 953]
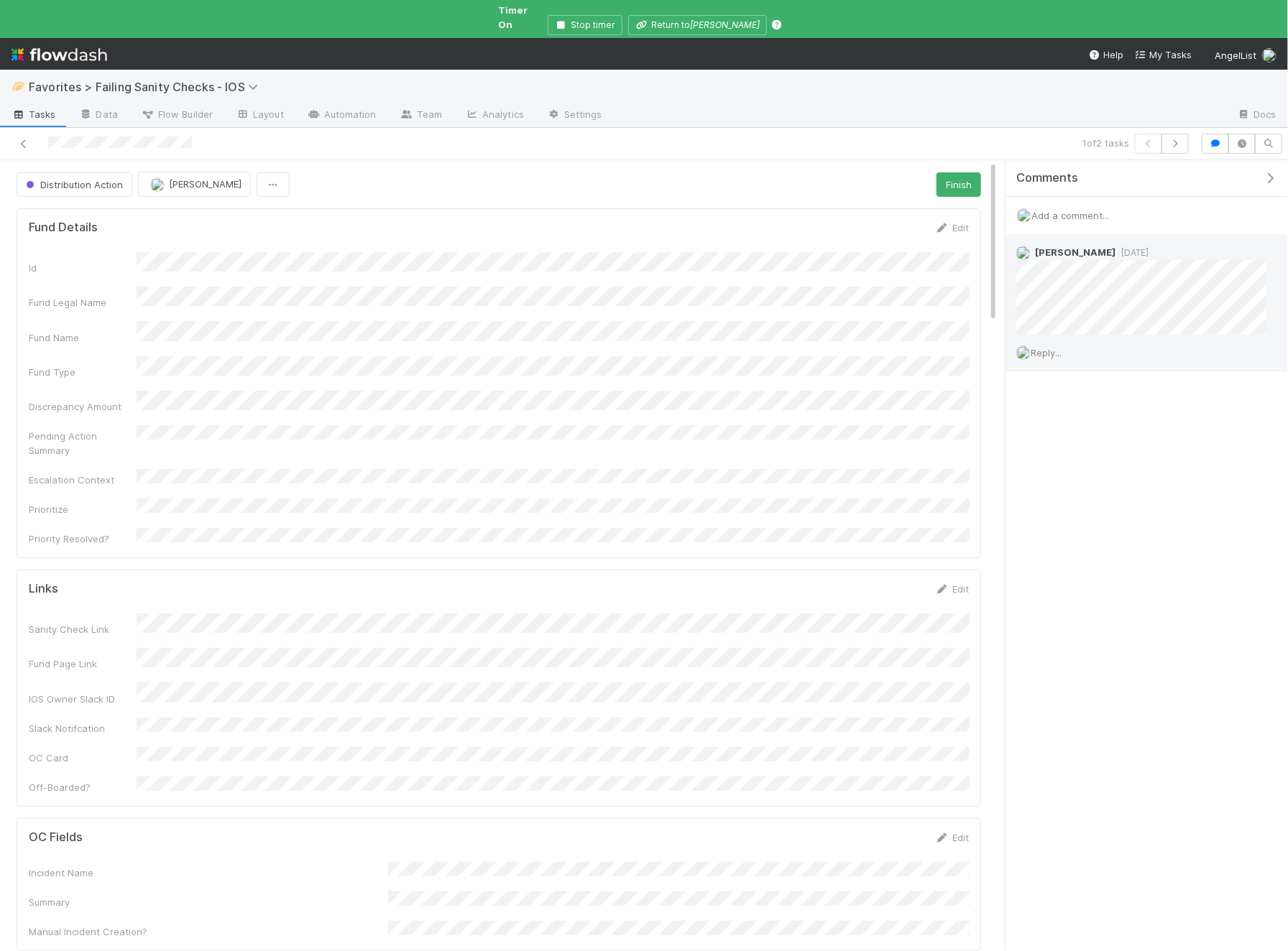
click at [1053, 347] on span "Reply..." at bounding box center [1045, 352] width 31 height 12
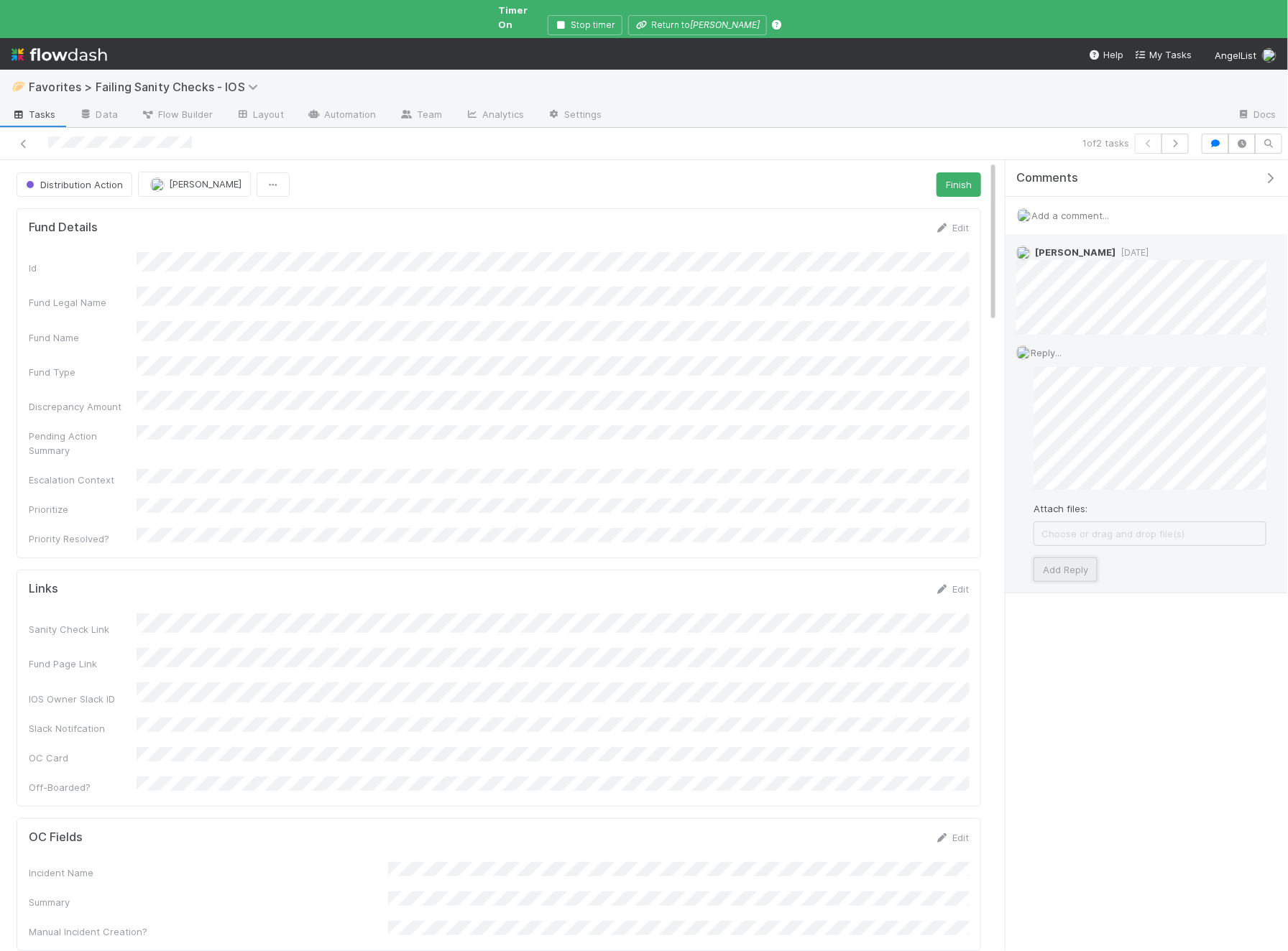
click at [1080, 558] on button "Add Reply" at bounding box center [1065, 569] width 64 height 24
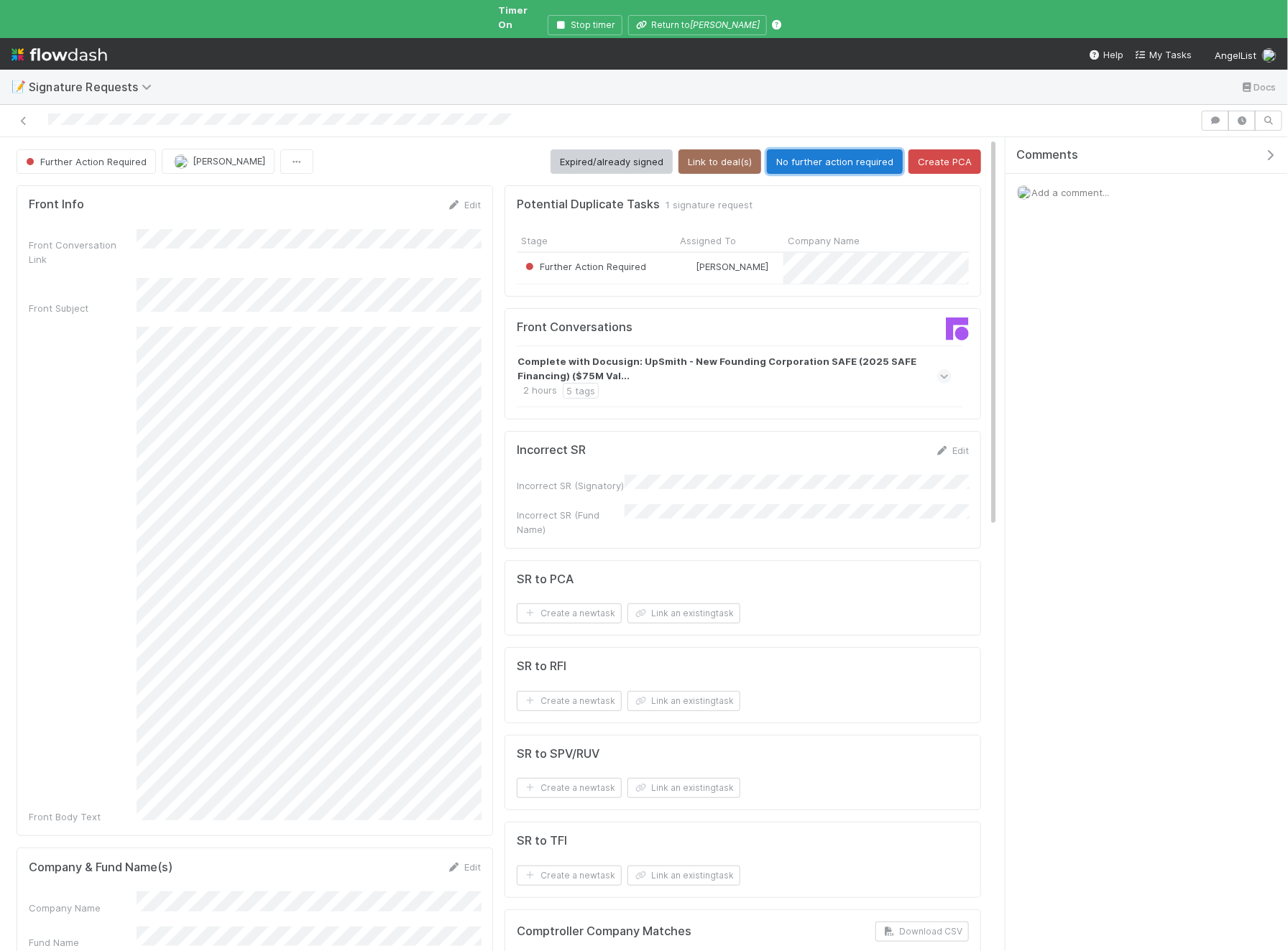
click at [812, 149] on button "No further action required" at bounding box center [835, 161] width 136 height 24
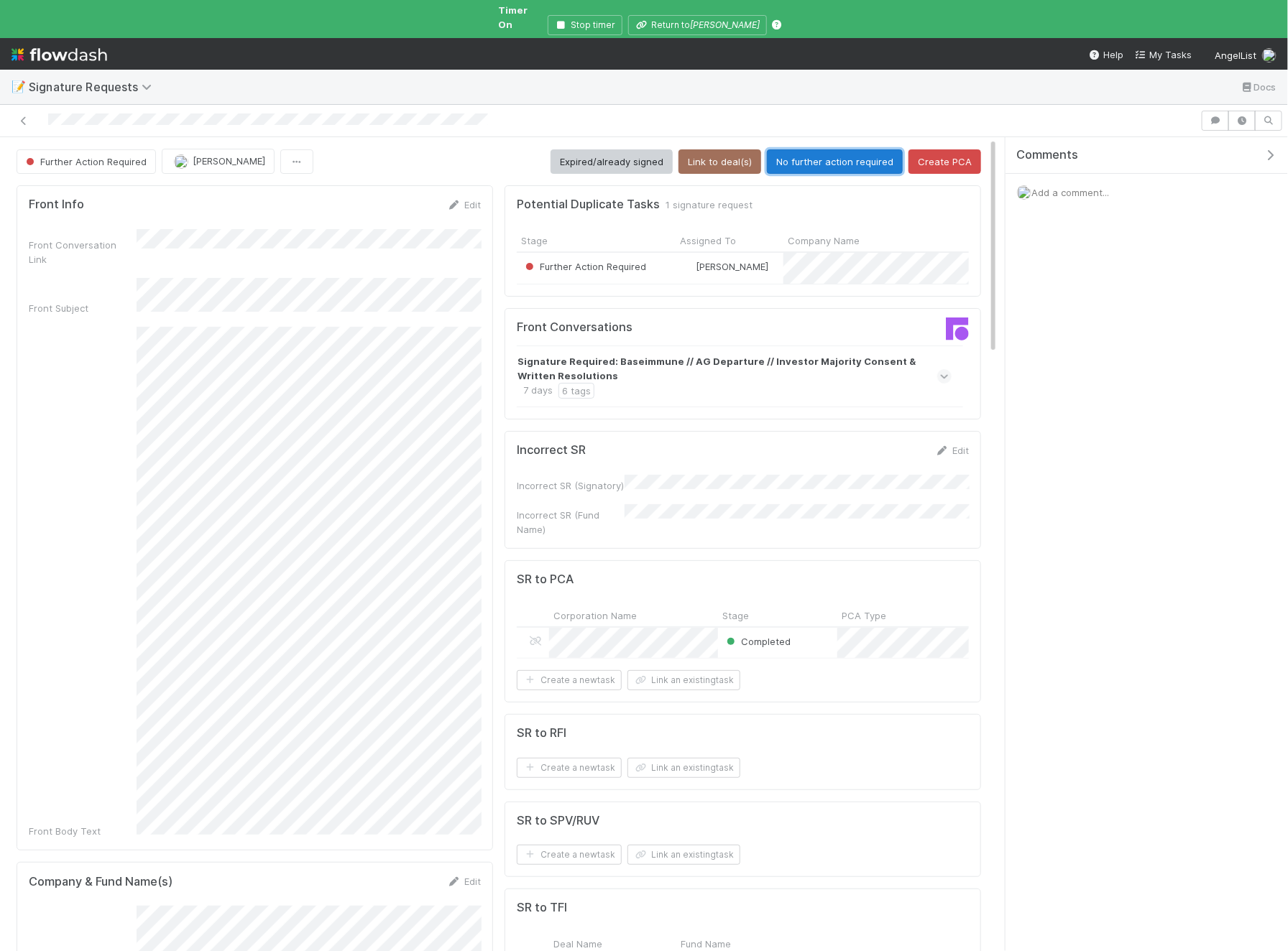
click at [820, 149] on button "No further action required" at bounding box center [835, 161] width 136 height 24
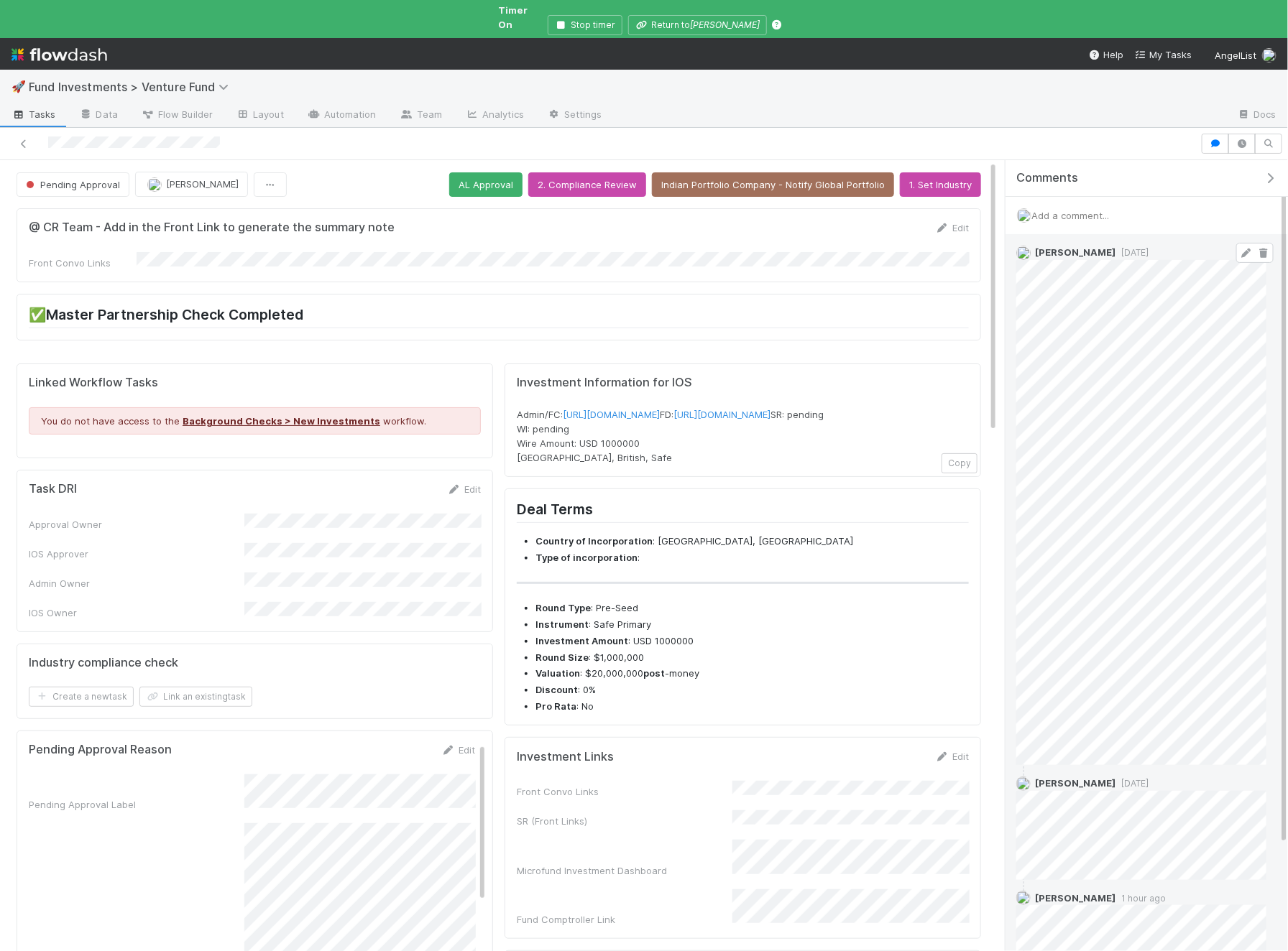
scroll to position [295, 0]
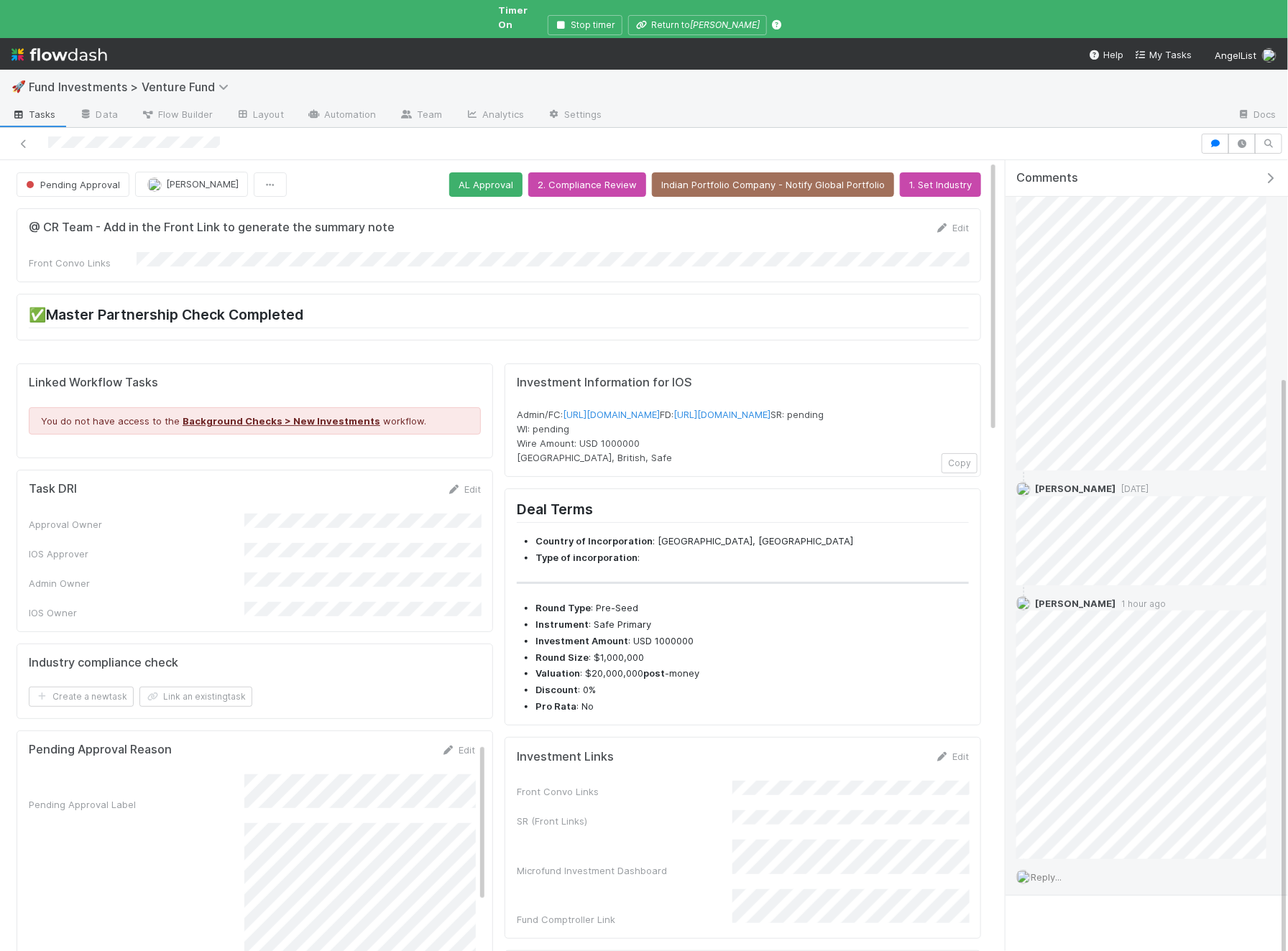
click at [1051, 868] on span "Reply..." at bounding box center [1045, 877] width 31 height 12
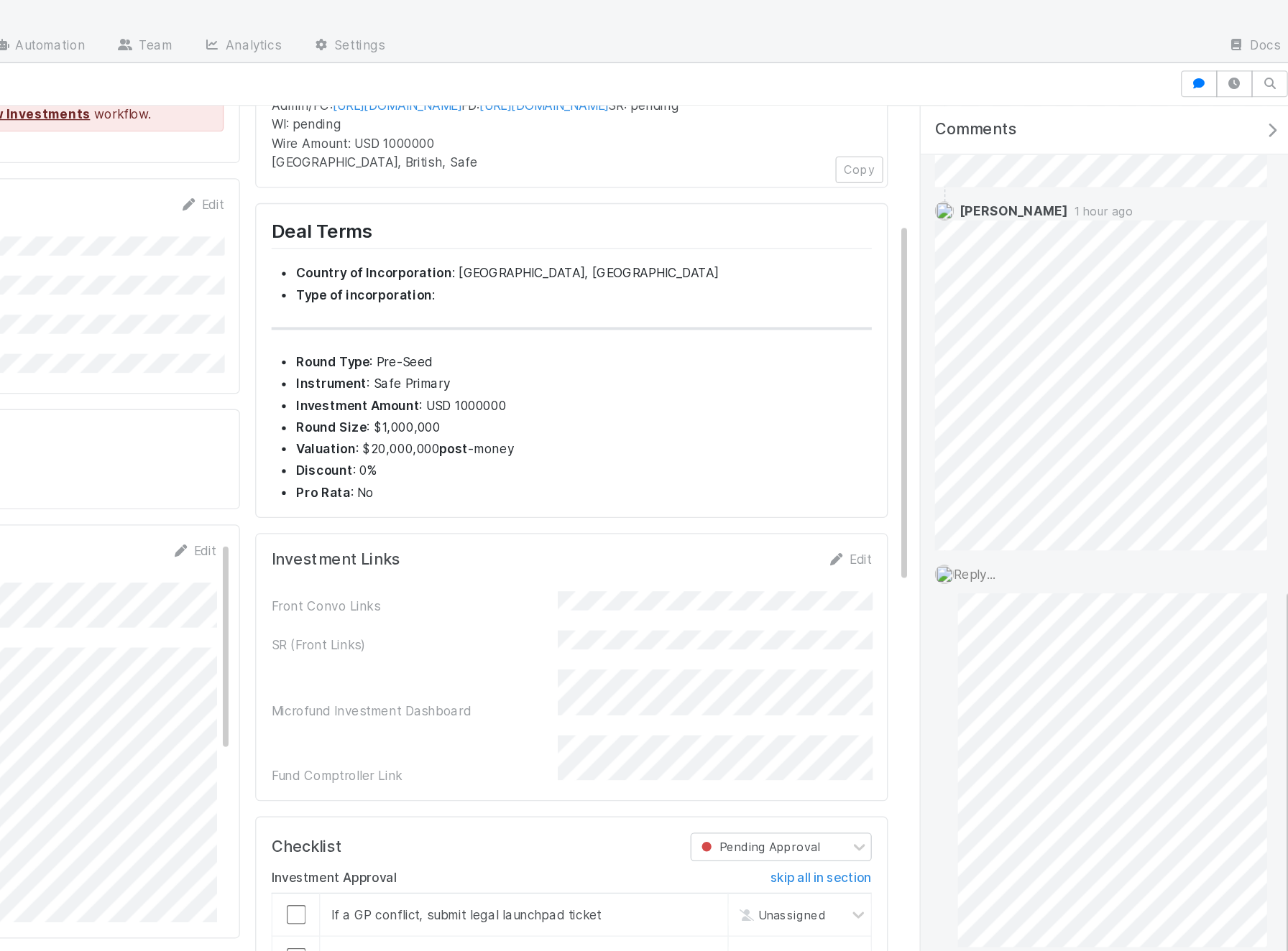
scroll to position [274, 0]
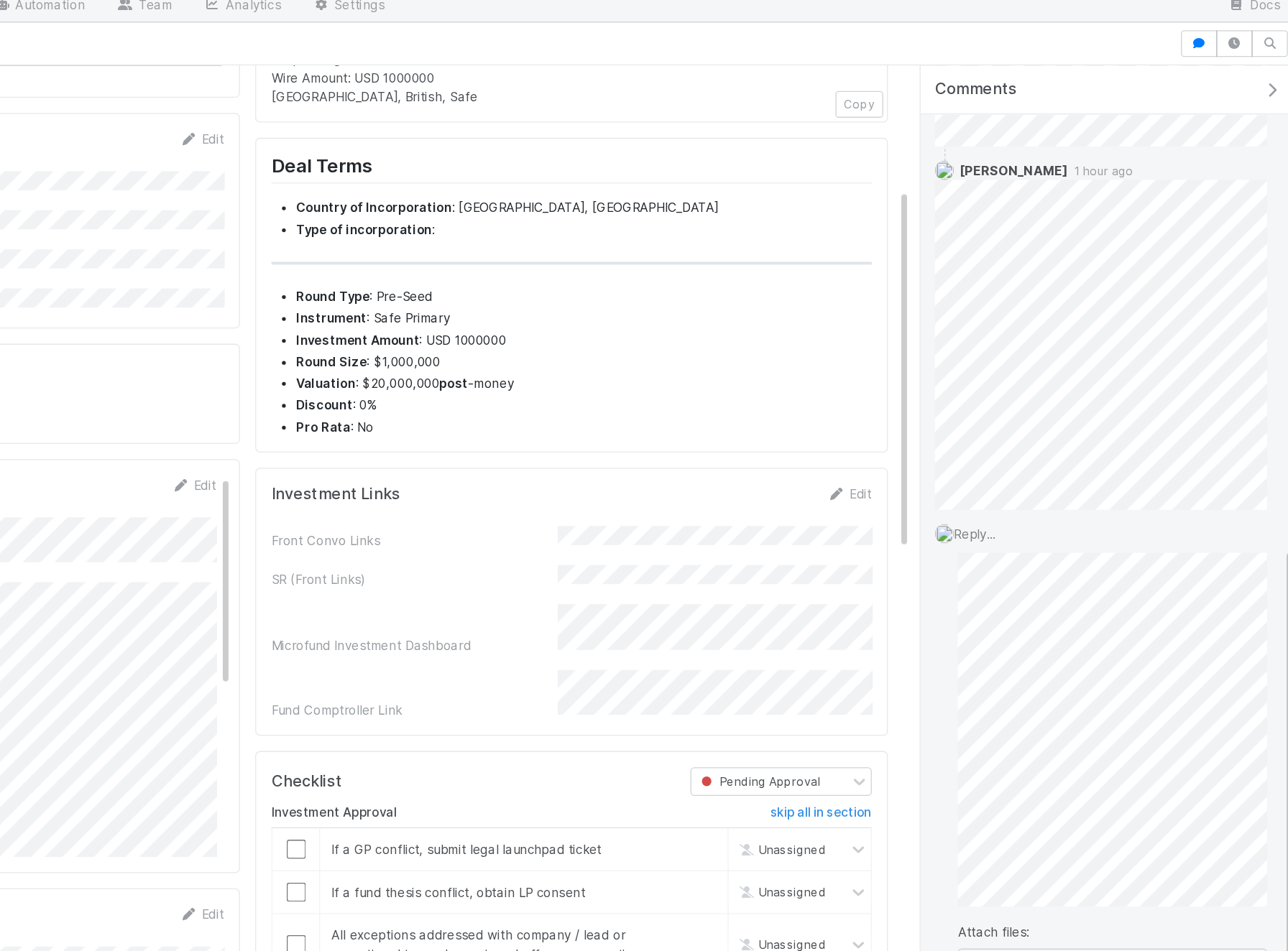
click at [1112, 819] on div "Attach files: Choose or drag and drop file(s) Add Reply" at bounding box center [1150, 707] width 233 height 358
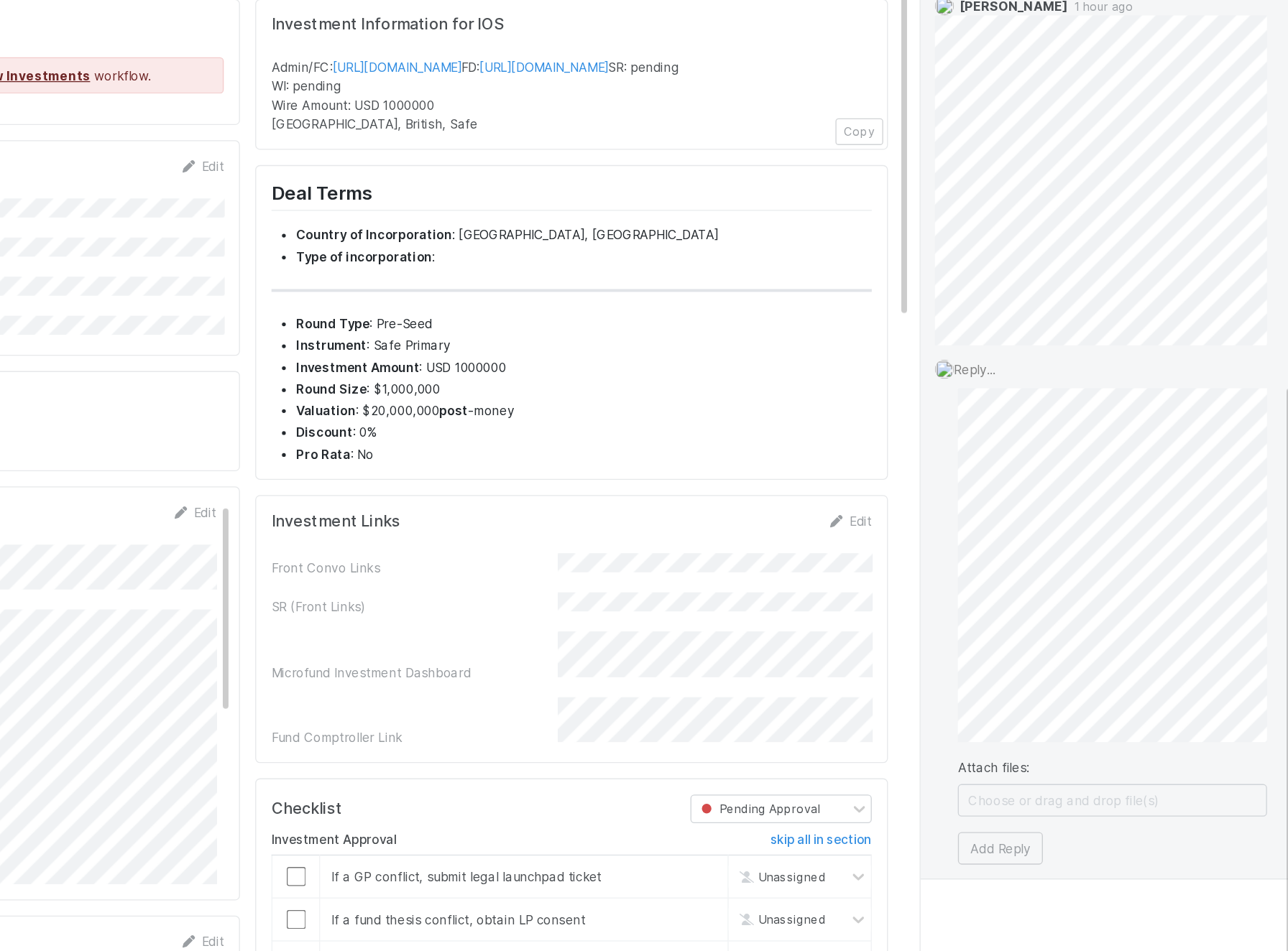
scroll to position [130, 0]
click at [1073, 861] on button "Add Reply" at bounding box center [1065, 873] width 64 height 24
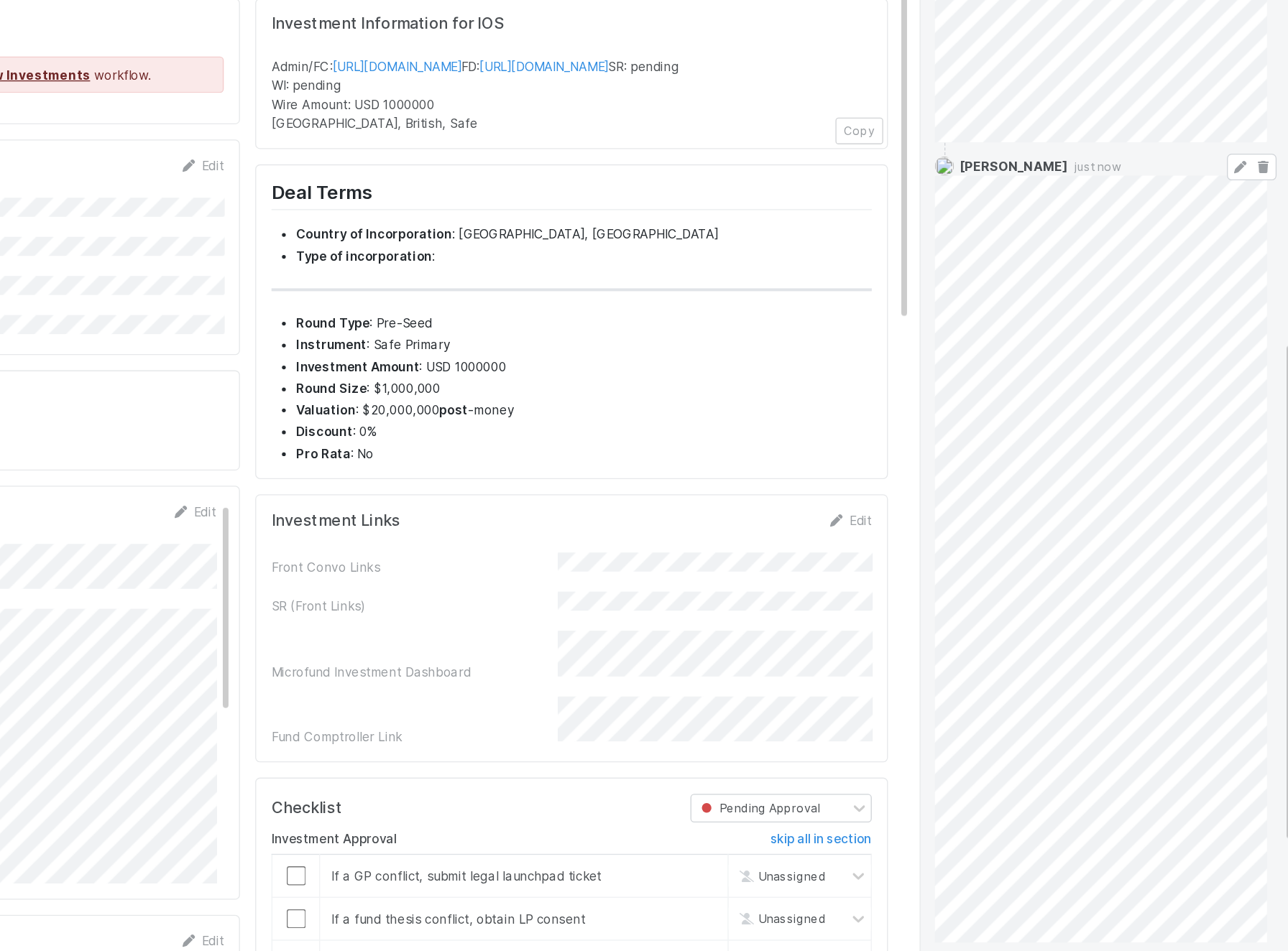
scroll to position [897, 0]
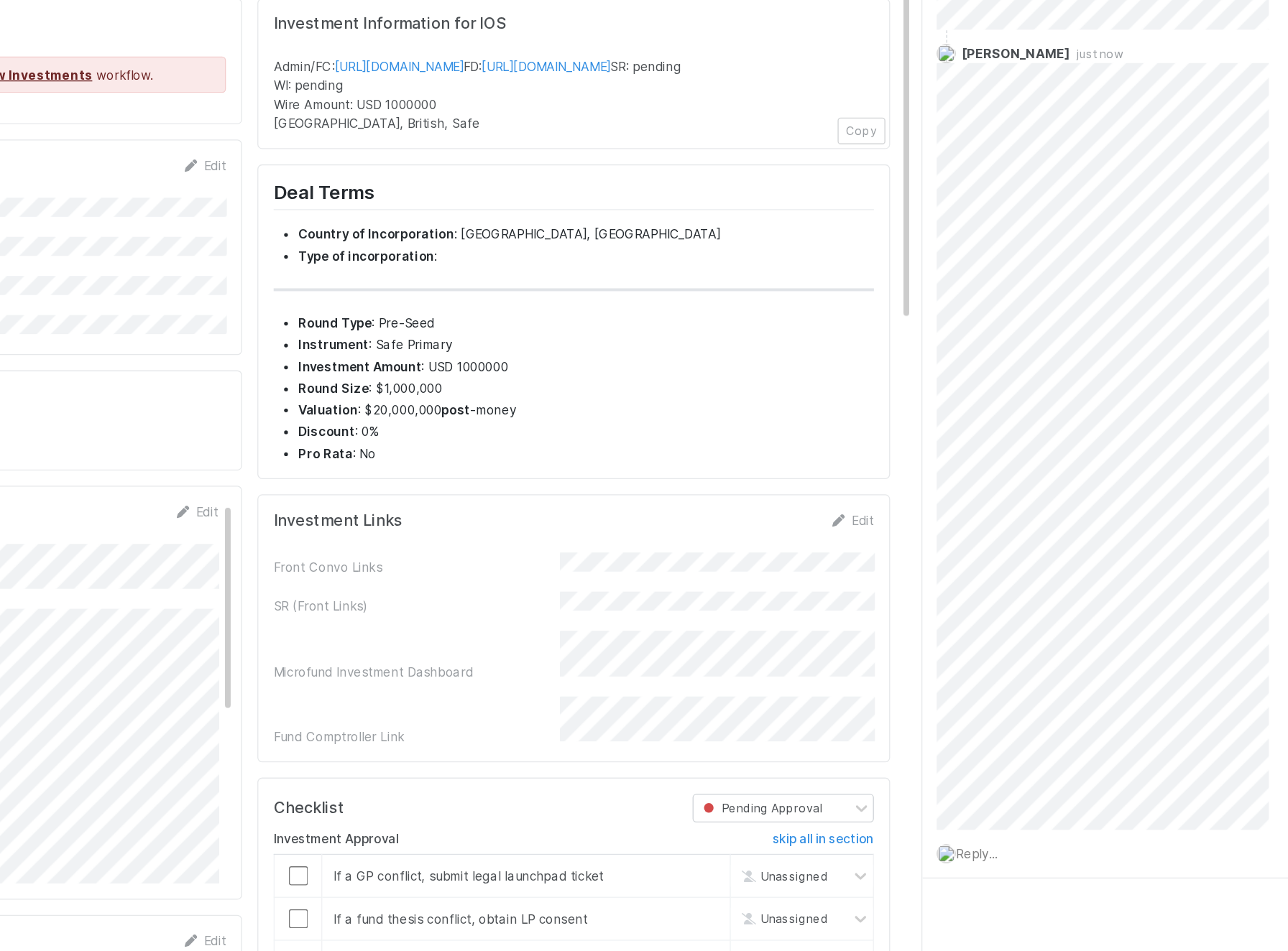
click at [1054, 868] on span "Reply..." at bounding box center [1045, 878] width 31 height 12
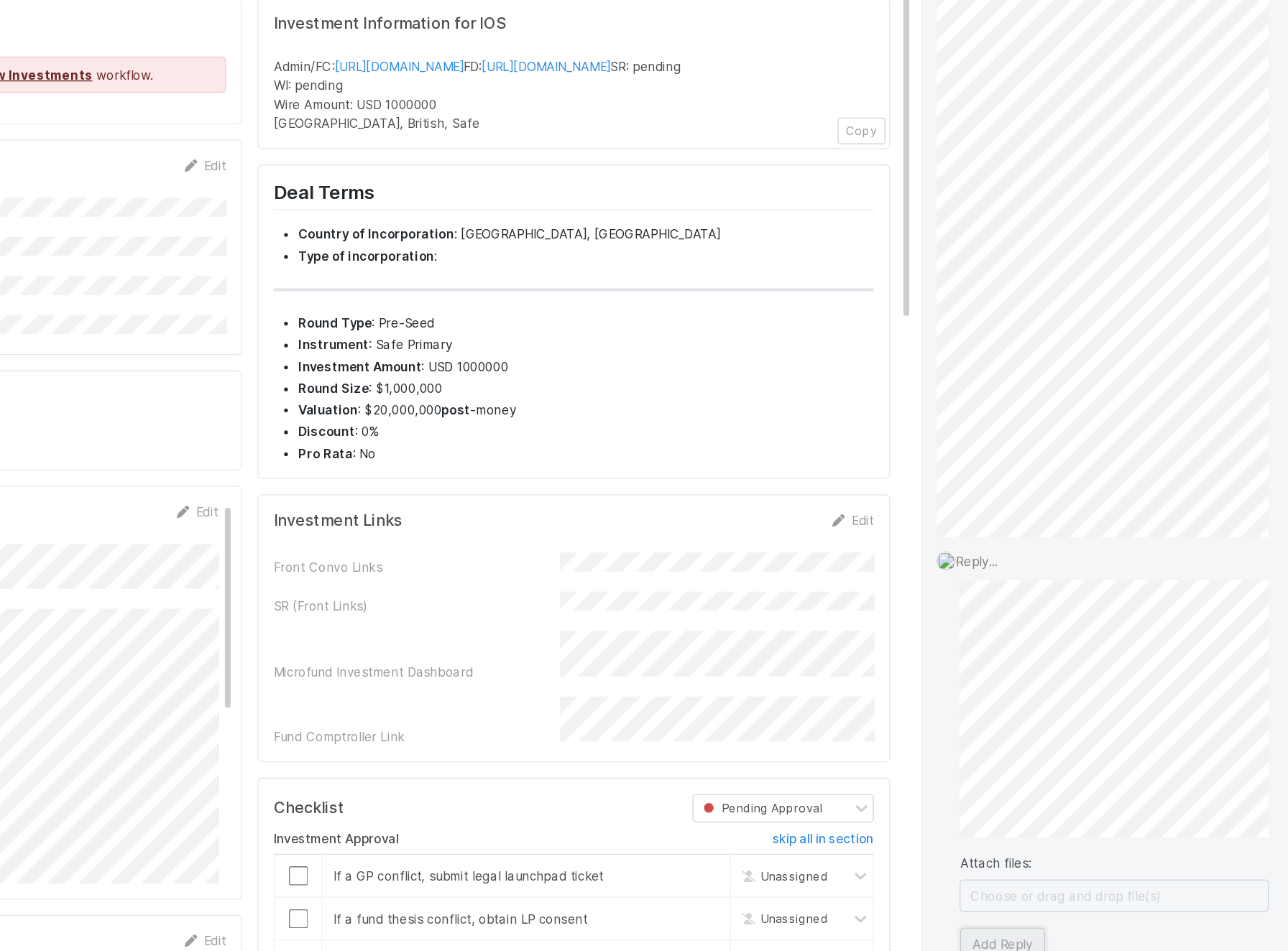
click at [1062, 868] on button "Add Reply" at bounding box center [1065, 945] width 64 height 24
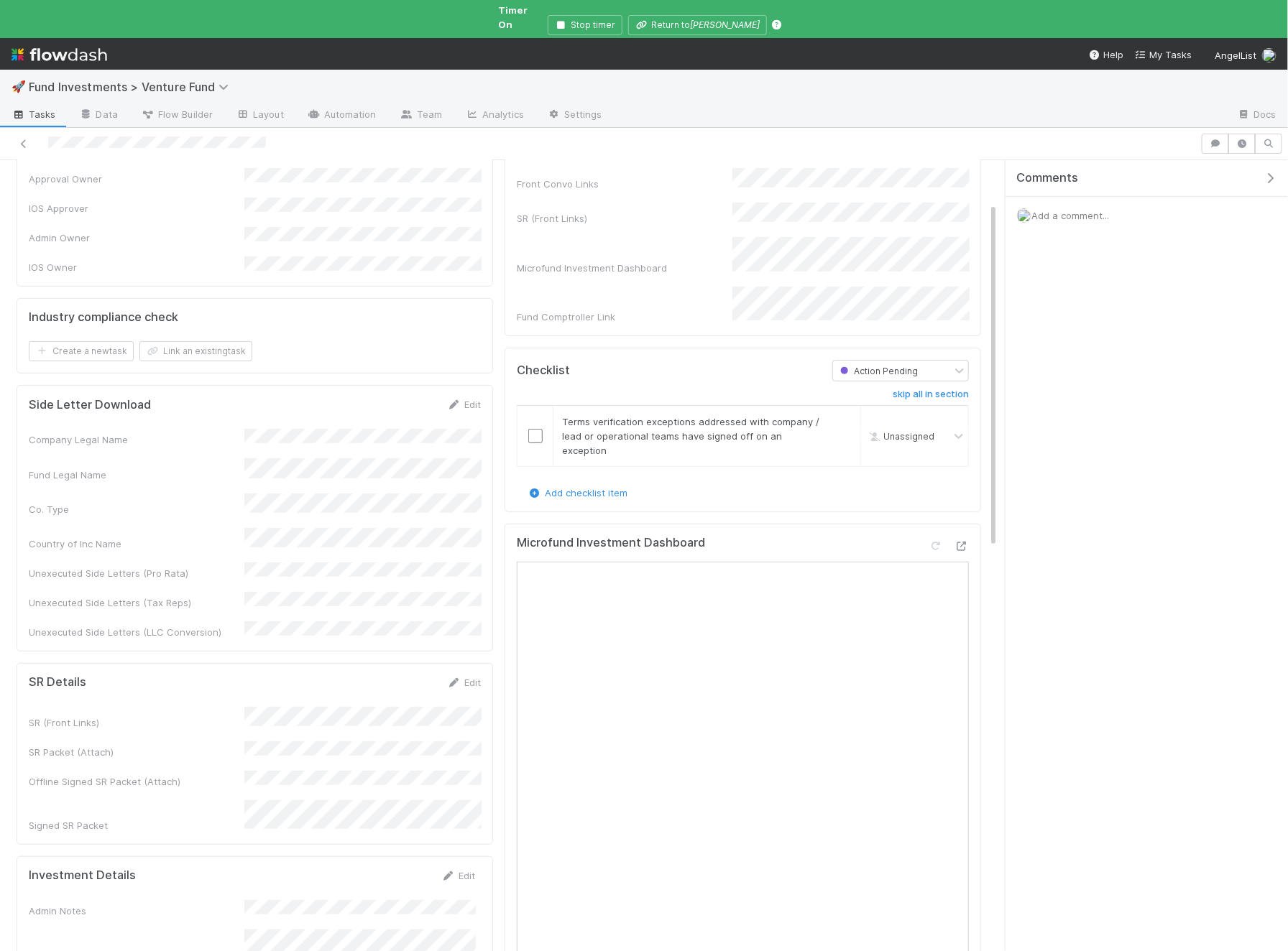
scroll to position [98, 0]
click at [963, 539] on icon at bounding box center [961, 543] width 14 height 9
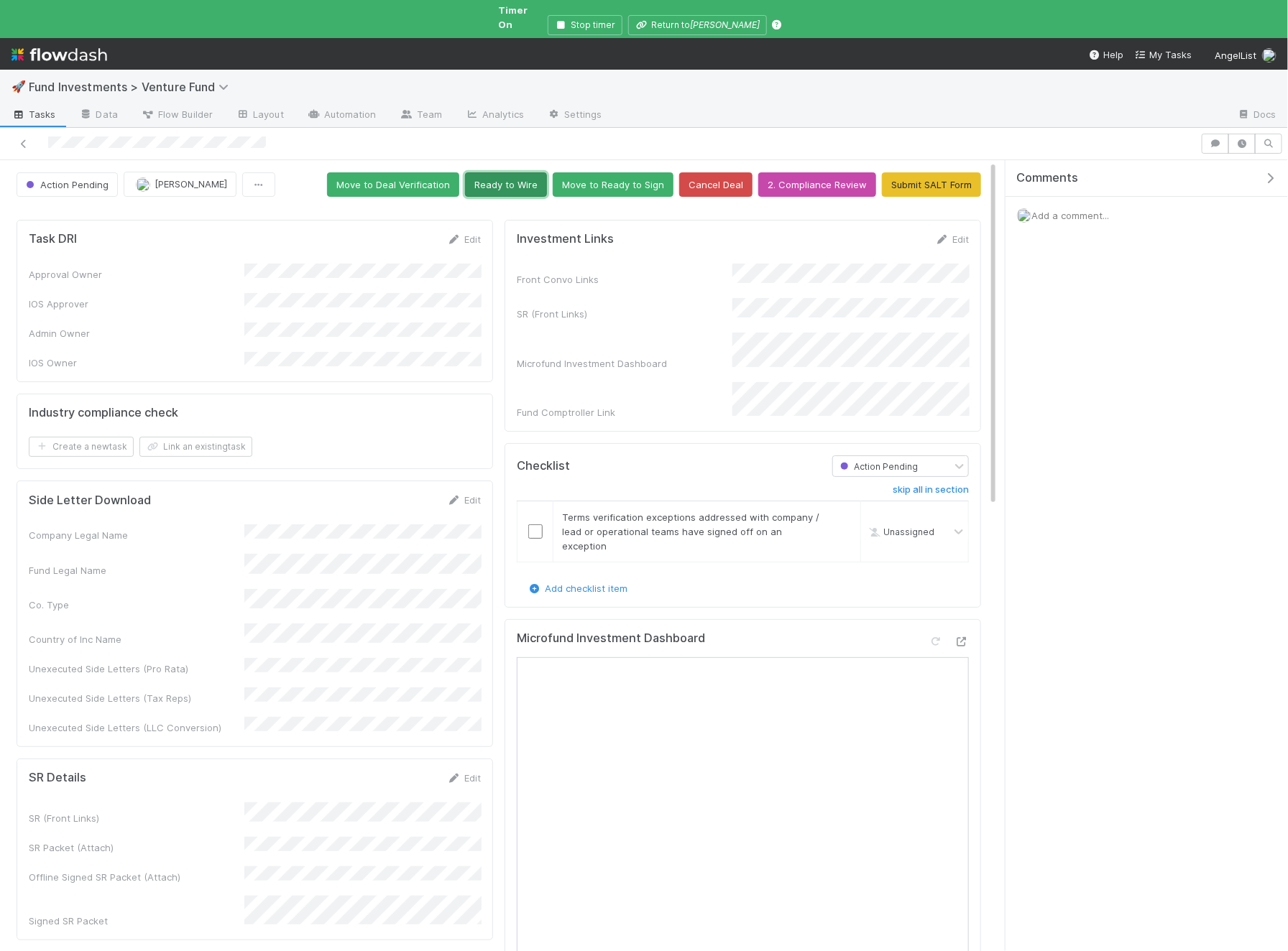
click at [527, 172] on button "Ready to Wire" at bounding box center [506, 184] width 82 height 24
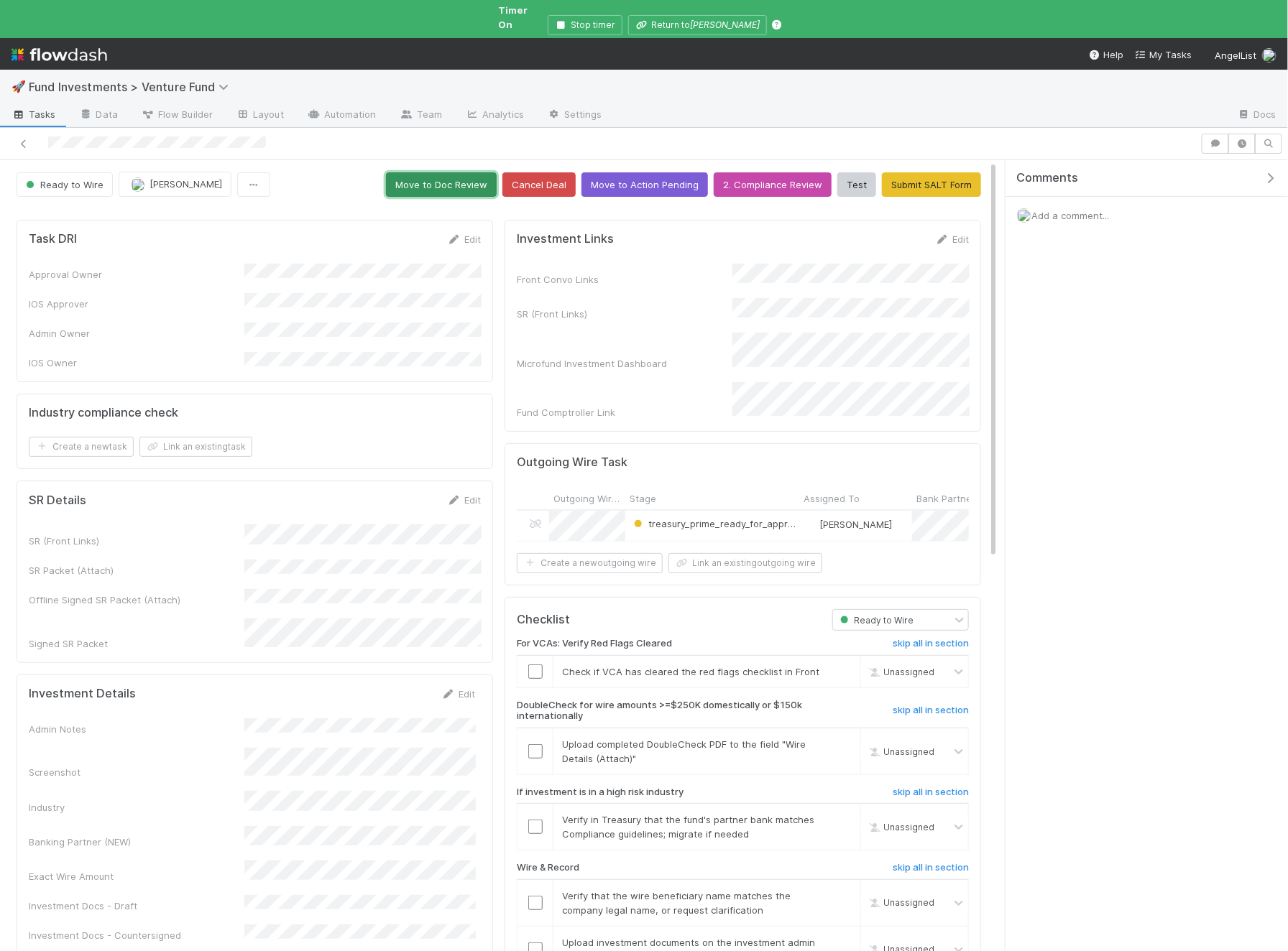
click at [480, 172] on button "Move to Doc Review" at bounding box center [441, 184] width 111 height 24
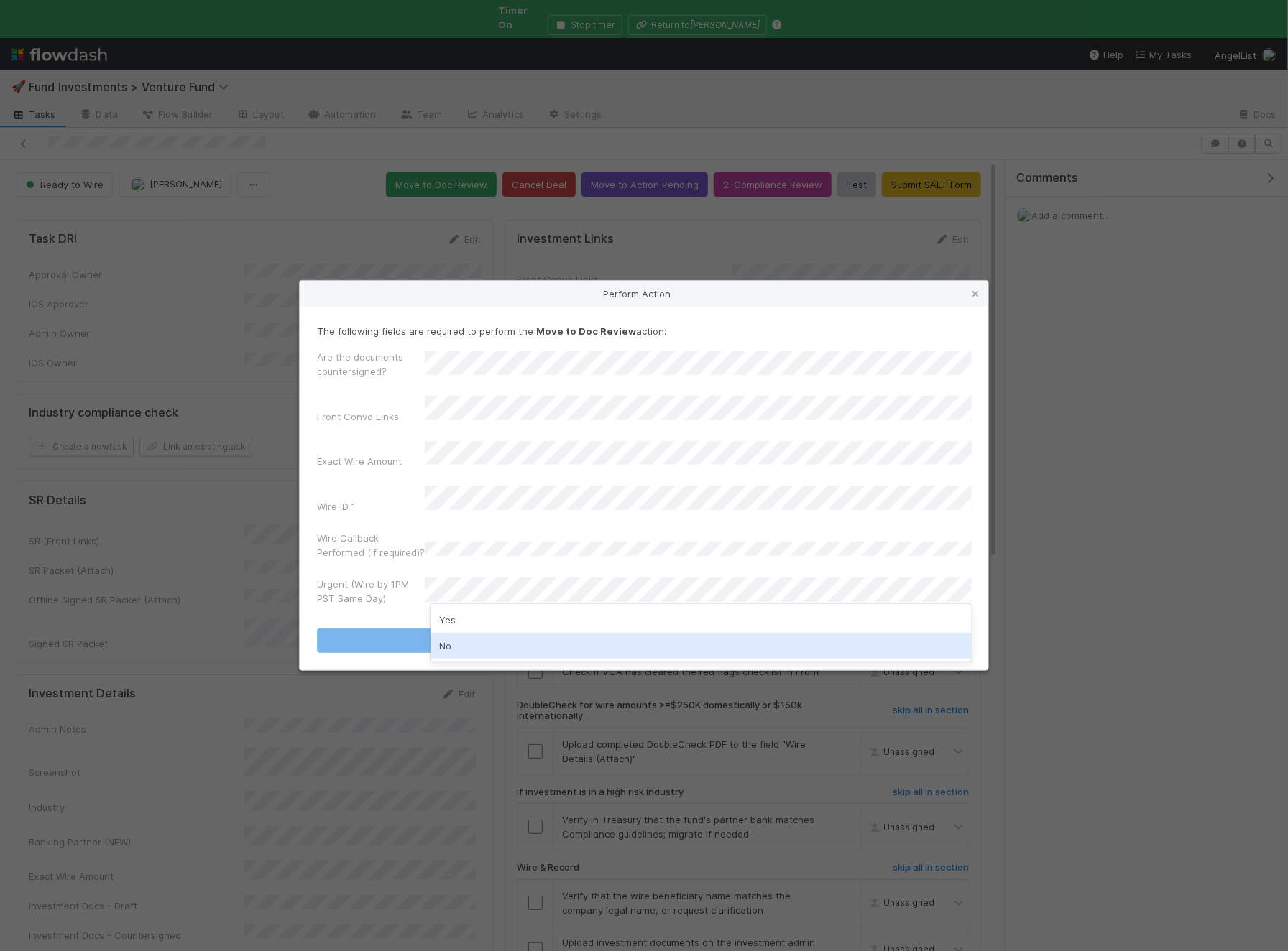
click at [466, 634] on div "No" at bounding box center [701, 645] width 541 height 26
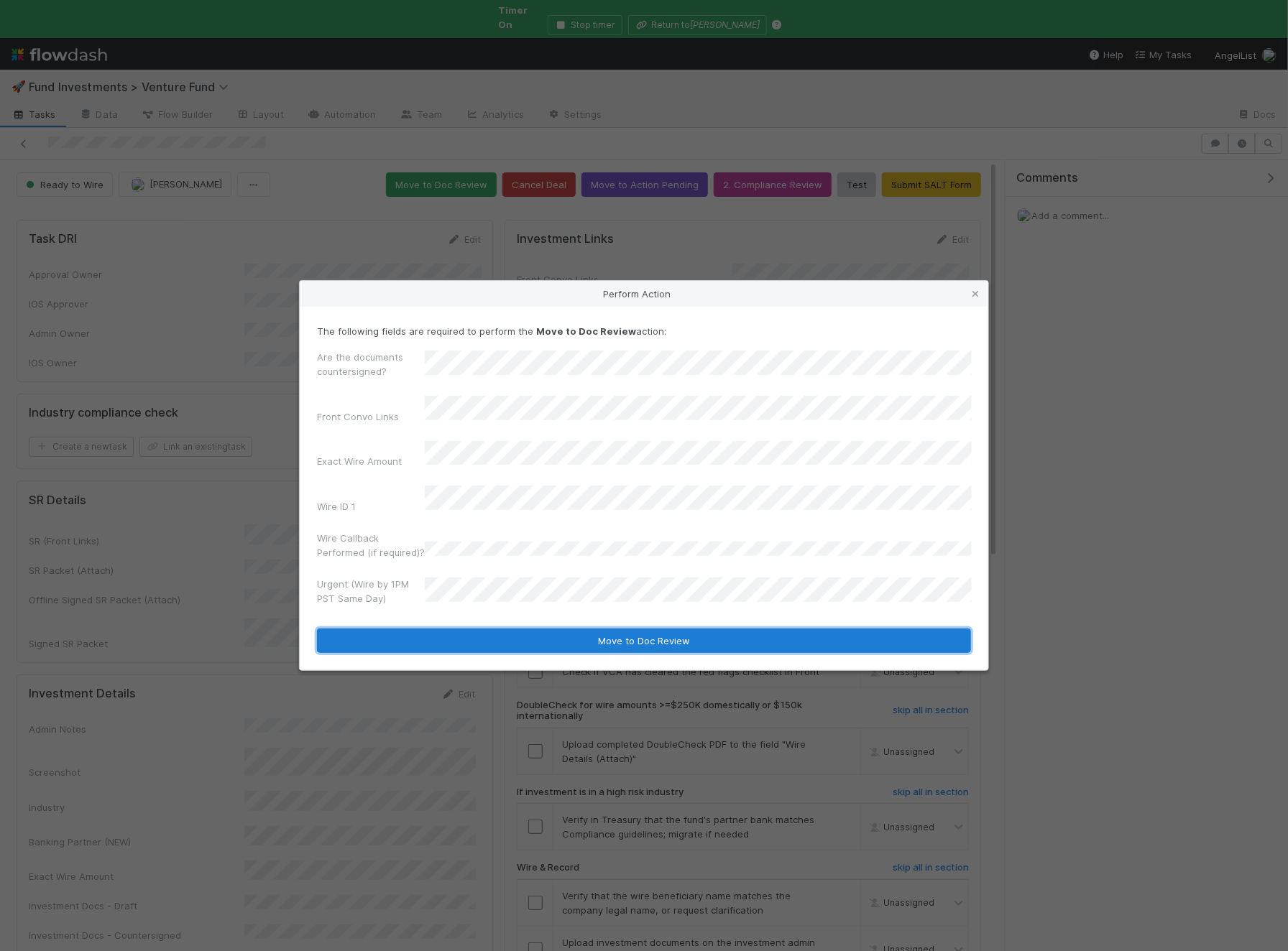
click at [482, 629] on button "Move to Doc Review" at bounding box center [643, 640] width 654 height 24
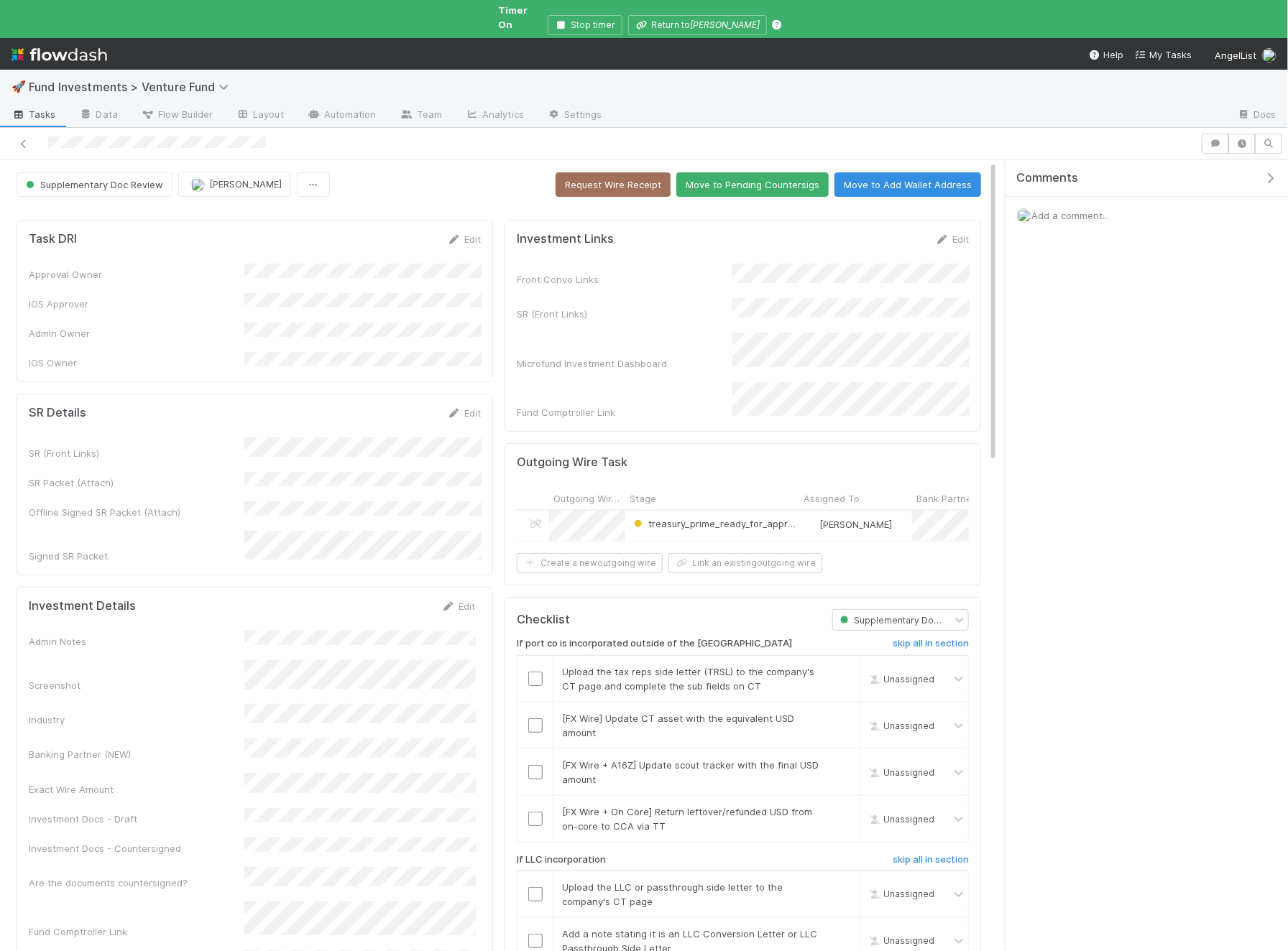
click at [760, 203] on div at bounding box center [498, 208] width 976 height 12
click at [769, 180] on button "Move to Pending Countersigs" at bounding box center [752, 184] width 152 height 24
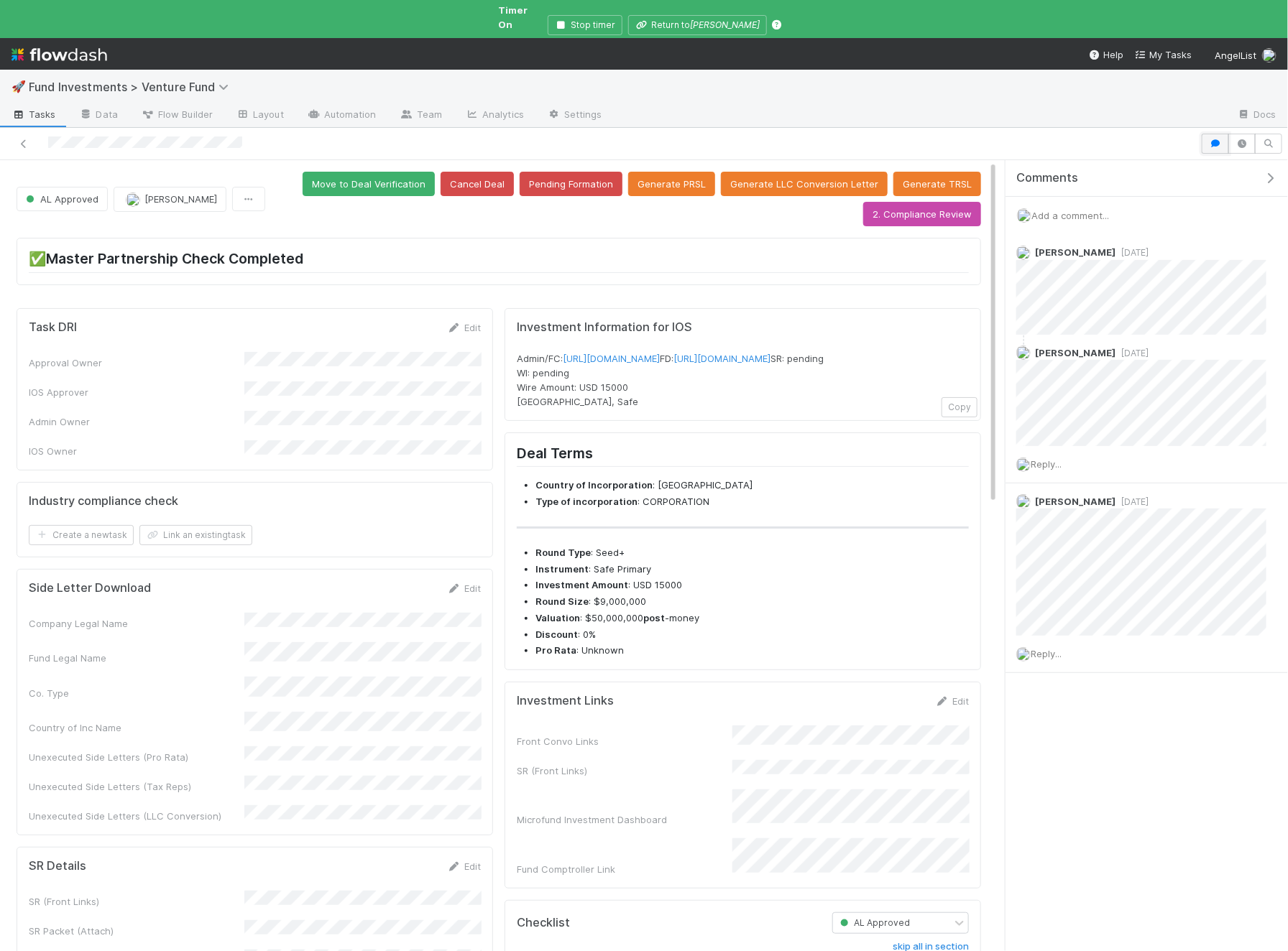
click at [1214, 139] on icon "button" at bounding box center [1214, 143] width 14 height 8
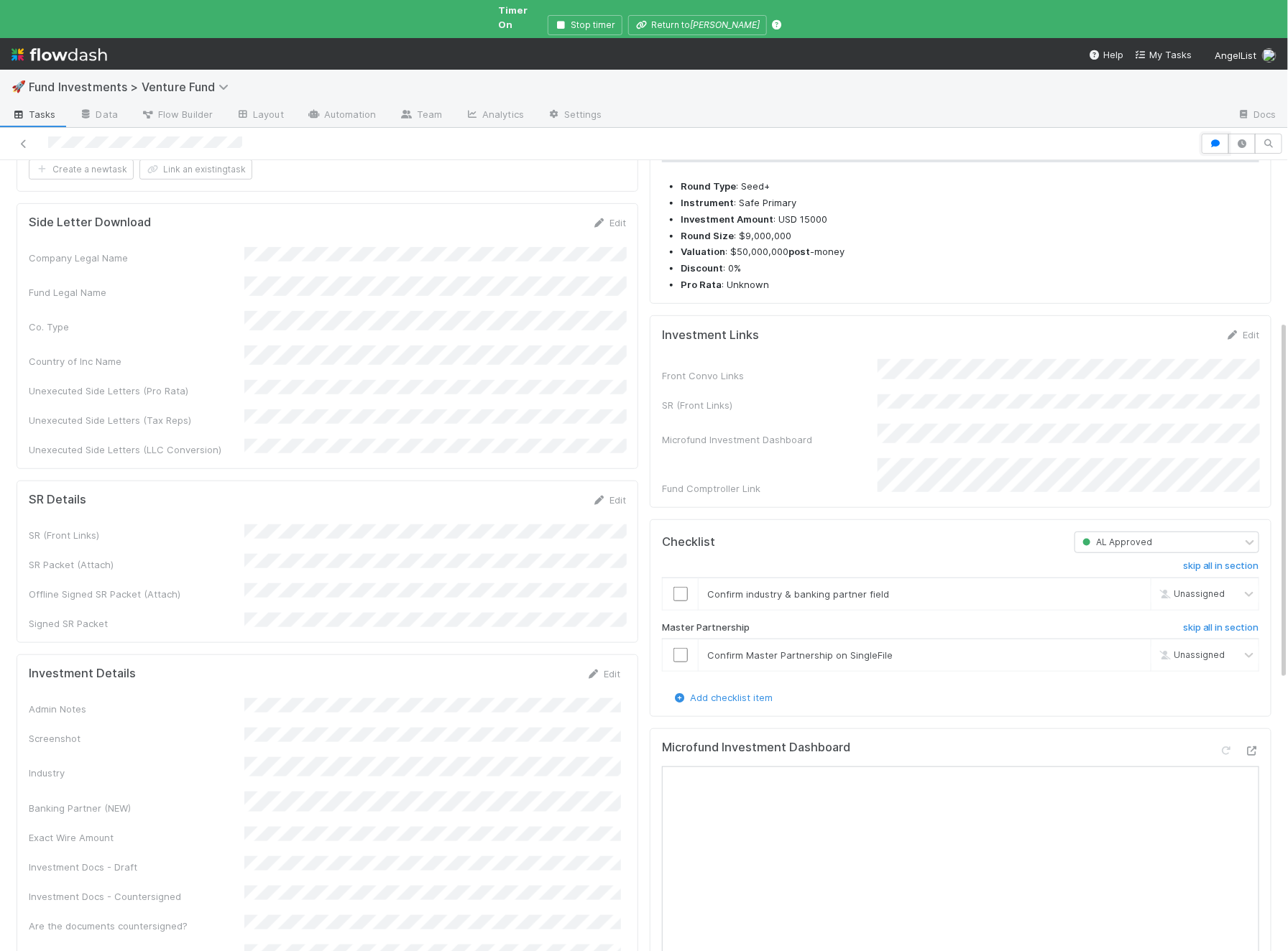
scroll to position [357, 0]
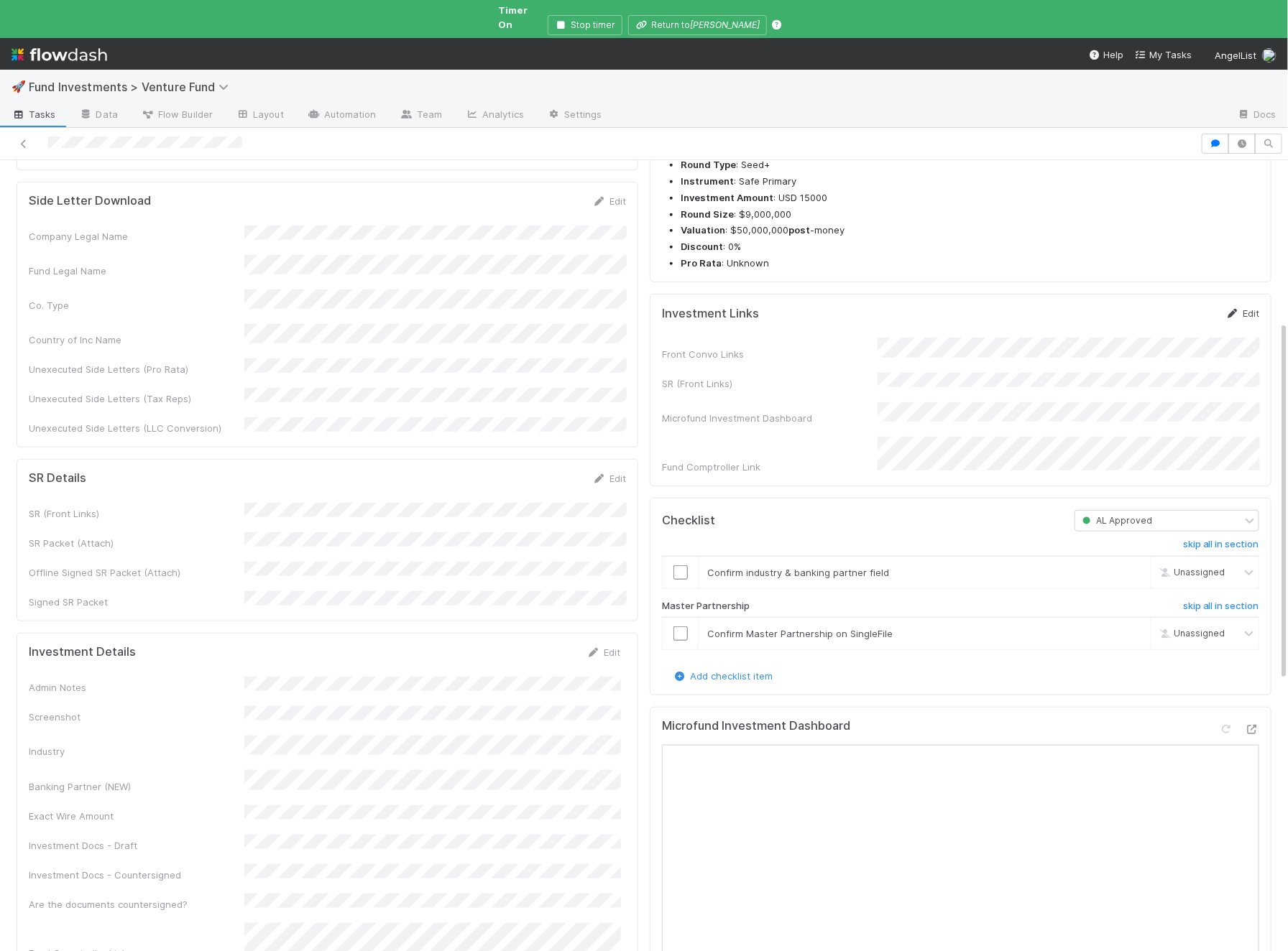
click at [1248, 319] on link "Edit" at bounding box center [1242, 313] width 33 height 12
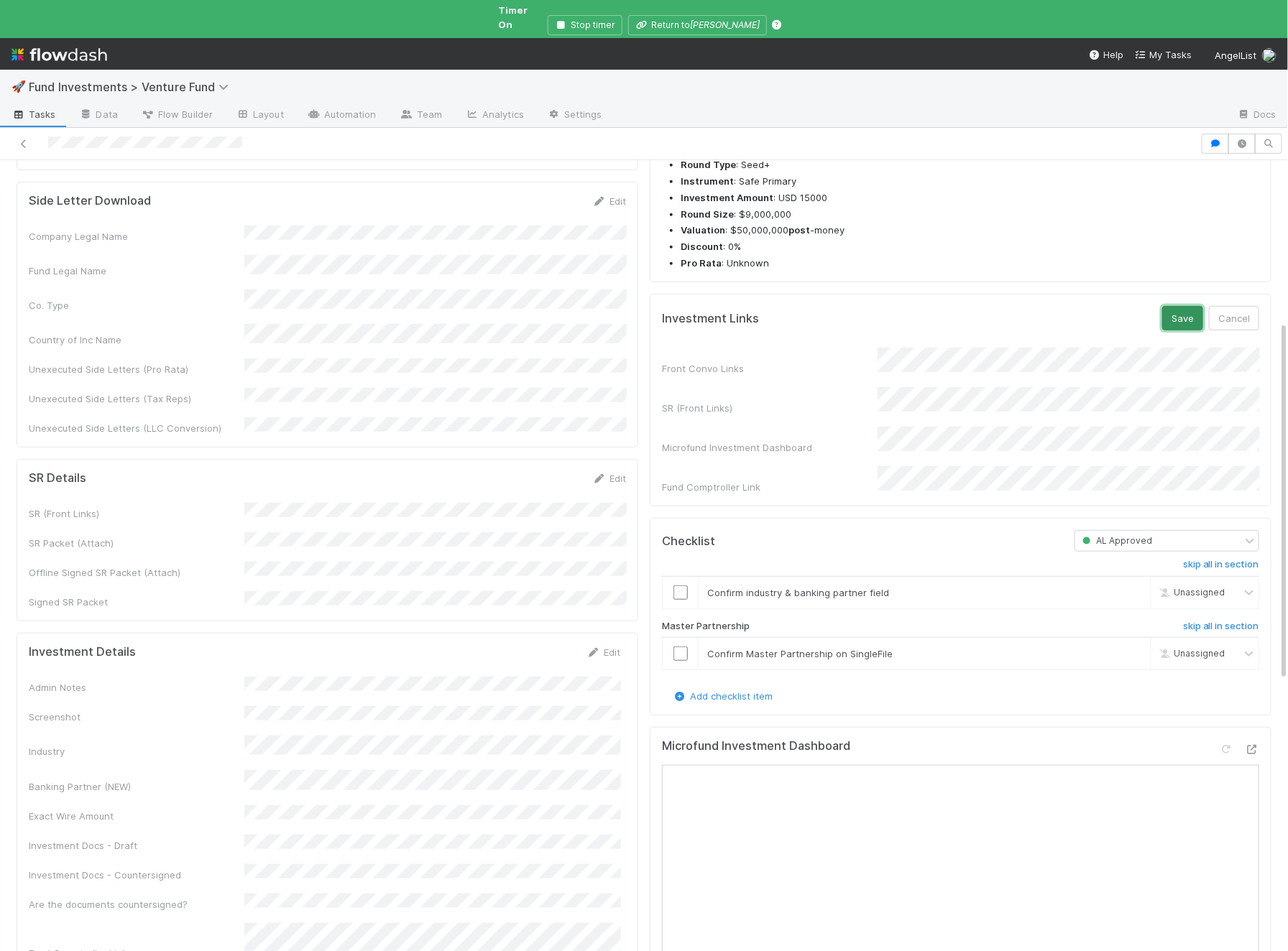
click at [1179, 316] on button "Save" at bounding box center [1182, 318] width 41 height 24
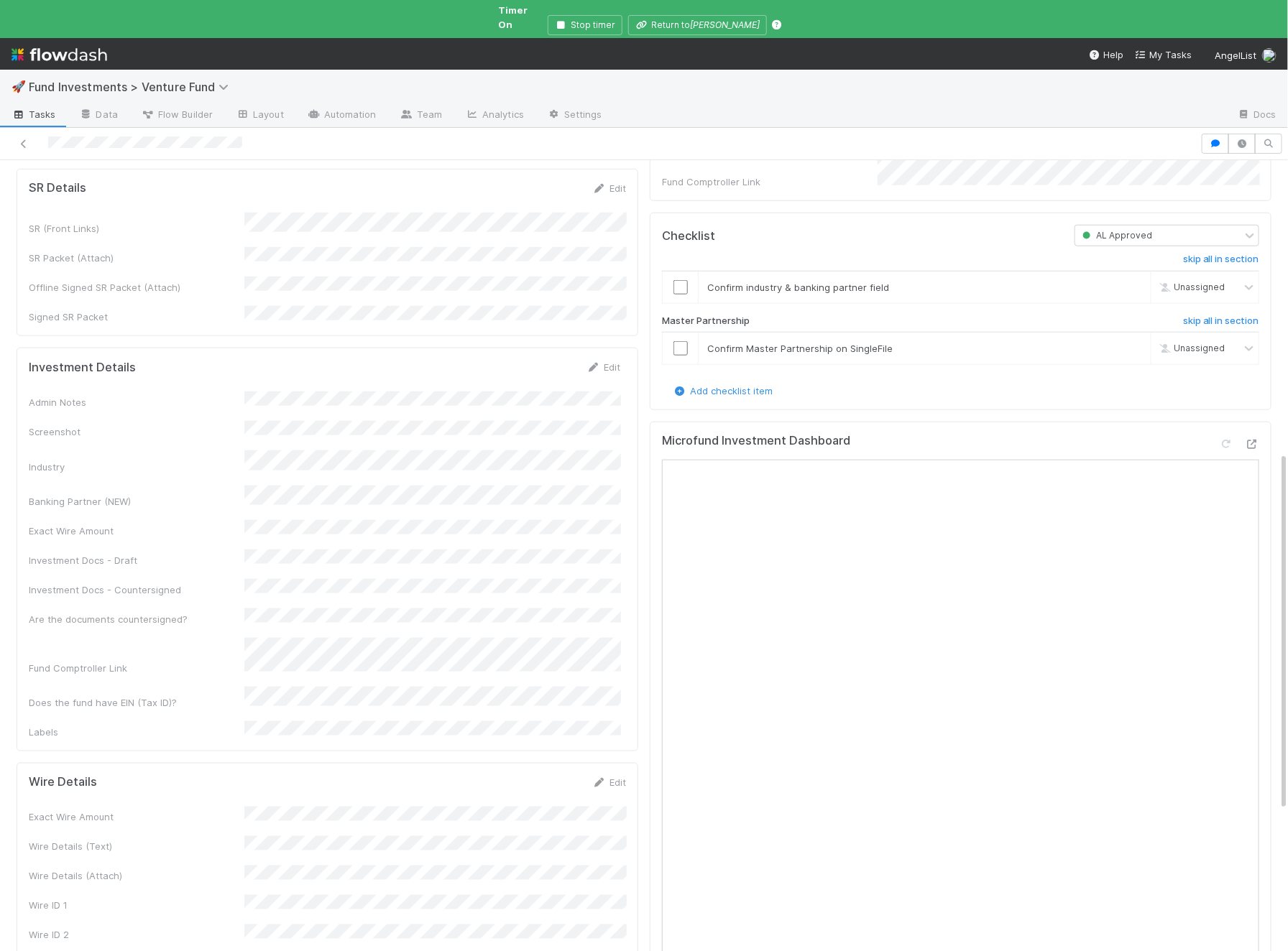
scroll to position [651, 0]
click at [600, 357] on div "Edit" at bounding box center [603, 363] width 33 height 14
click at [608, 357] on link "Edit" at bounding box center [603, 363] width 33 height 12
click at [297, 599] on div "Admin Notes Screenshot Industry Banking Partner (NEW) Exact Wire Amount Investm…" at bounding box center [324, 621] width 591 height 448
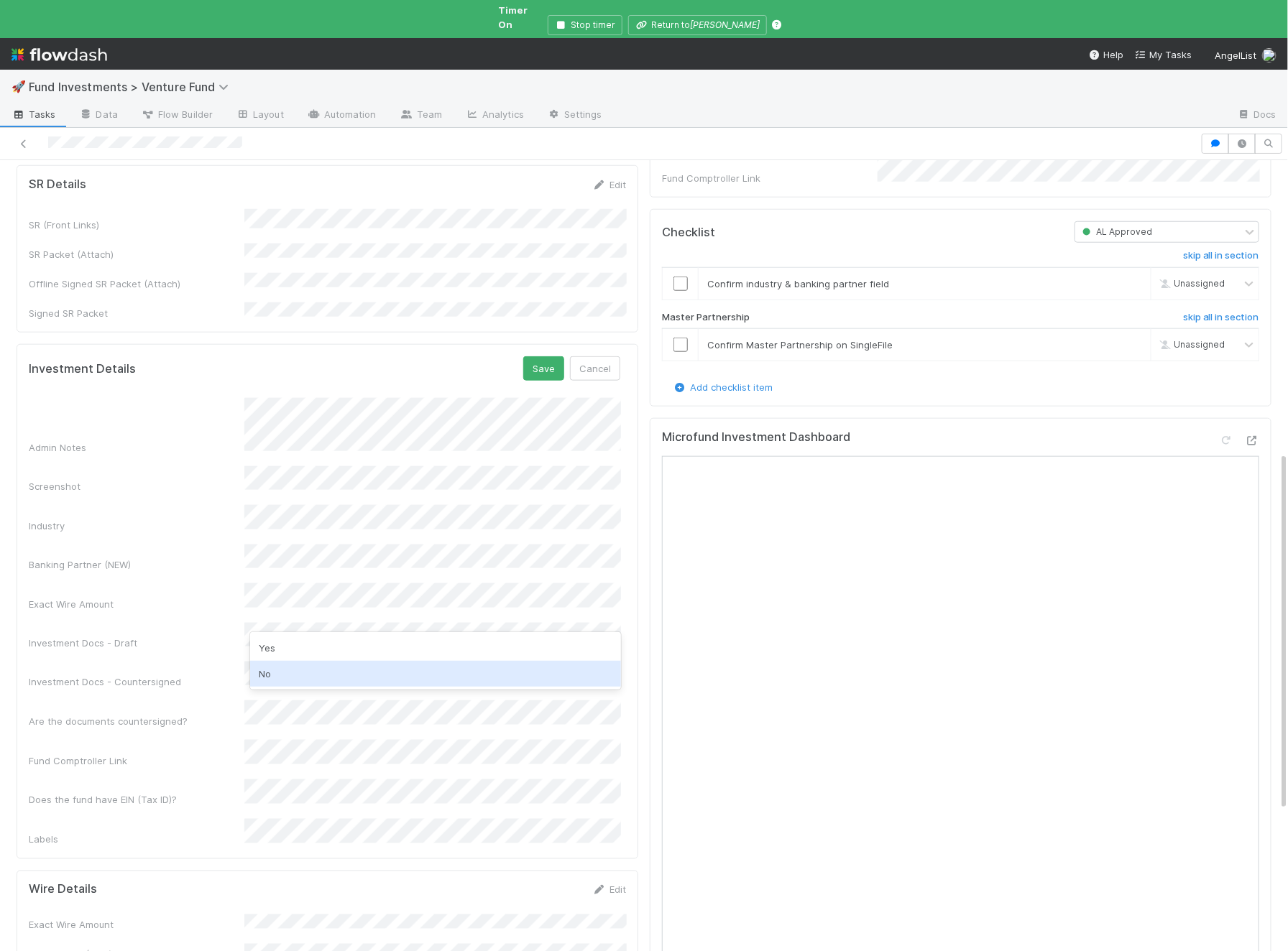
click at [299, 662] on div "No" at bounding box center [435, 673] width 371 height 26
click at [543, 357] on button "Save" at bounding box center [544, 368] width 41 height 24
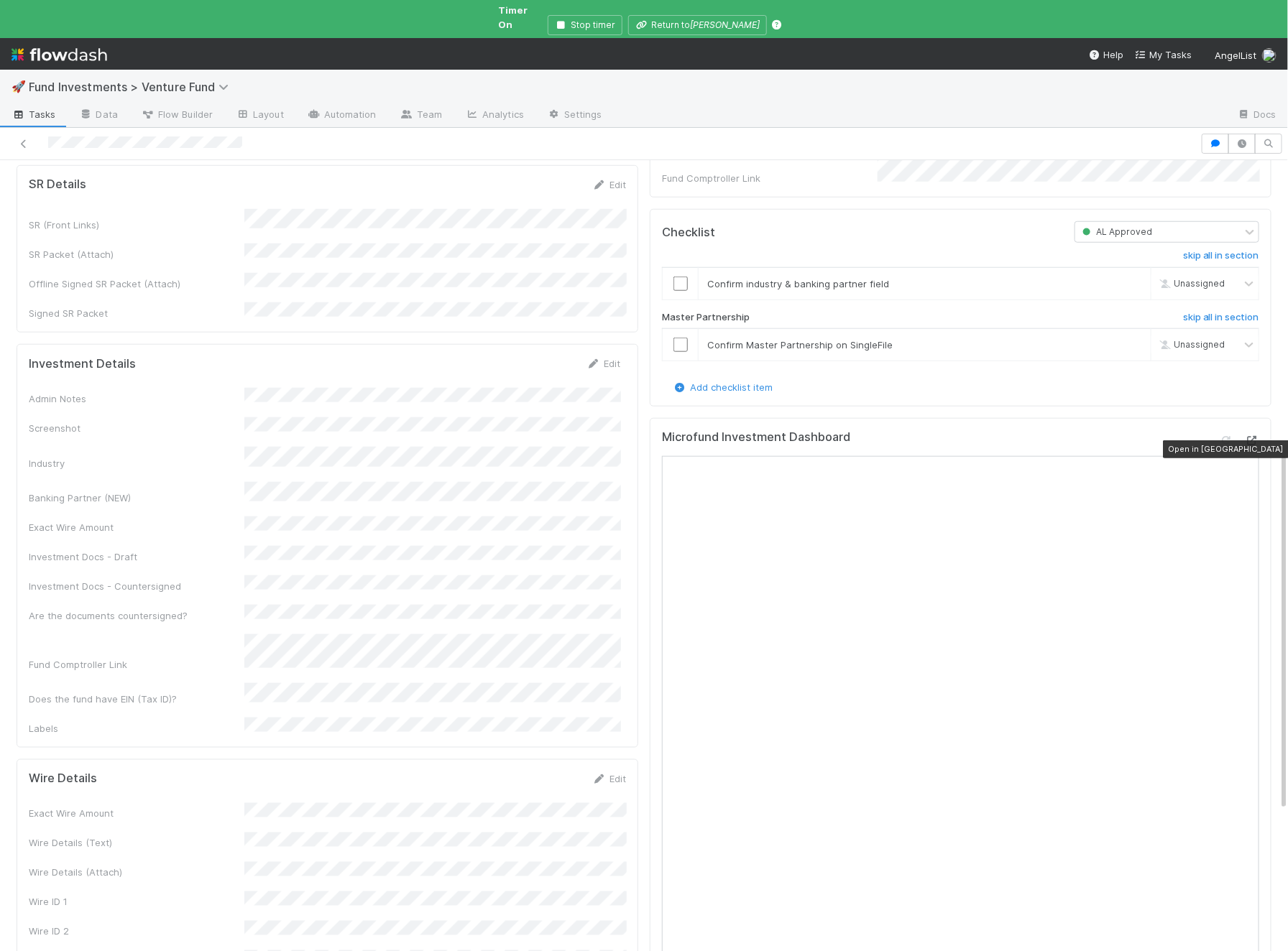
click at [1253, 436] on icon at bounding box center [1251, 440] width 14 height 9
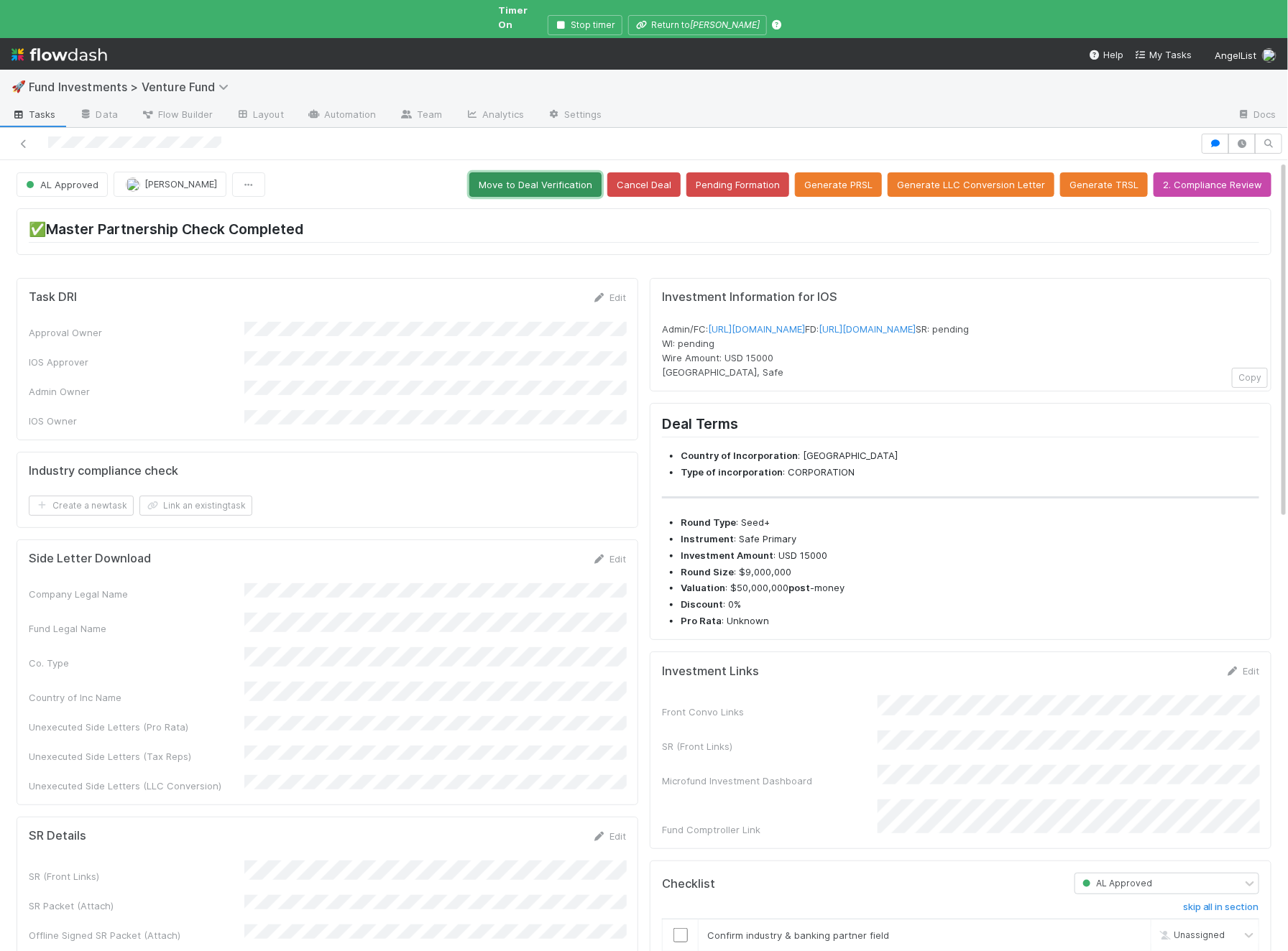
click at [535, 172] on button "Move to Deal Verification" at bounding box center [535, 184] width 132 height 24
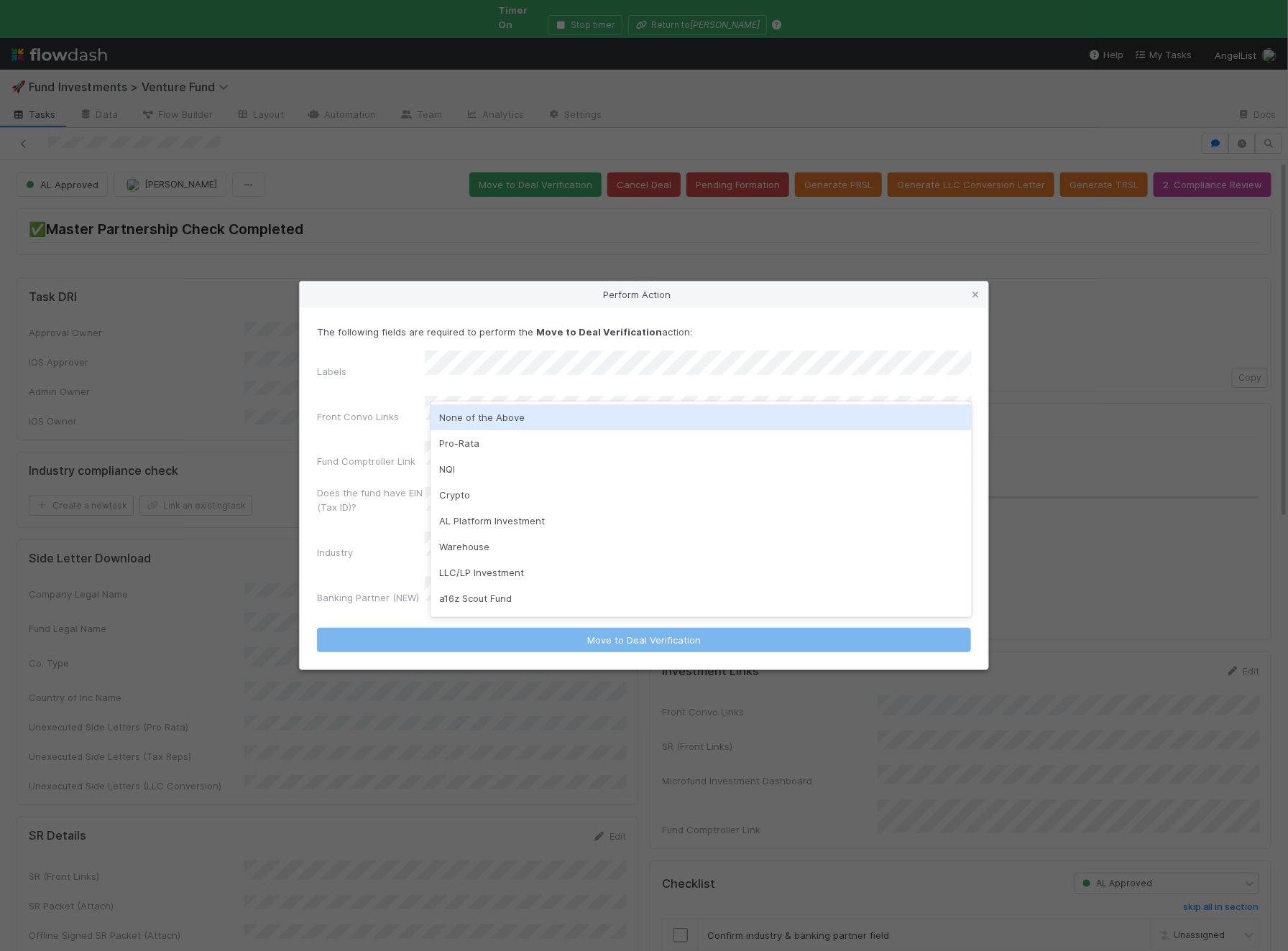
click at [489, 423] on div "None of the Above" at bounding box center [701, 417] width 541 height 26
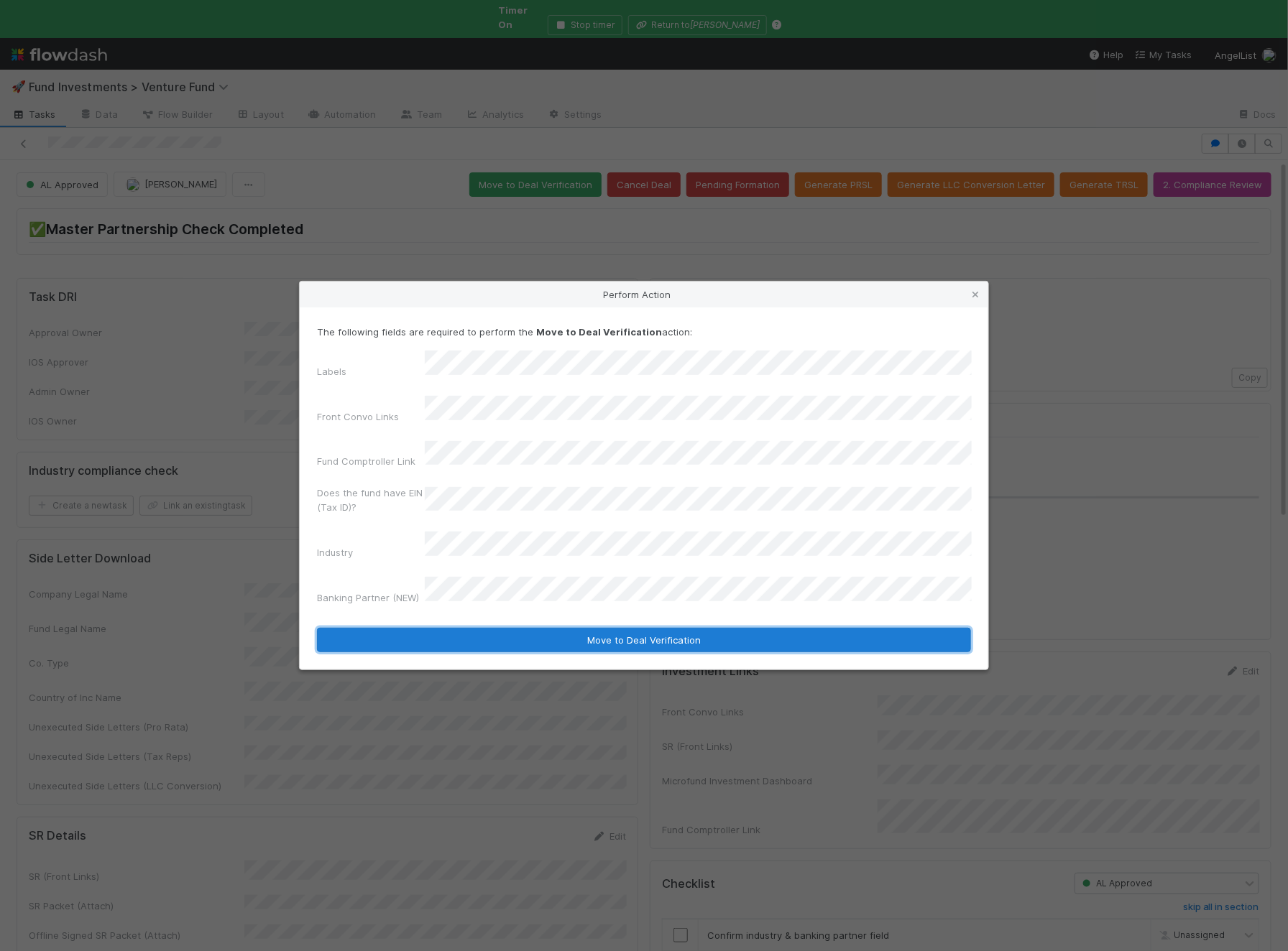
click at [493, 628] on button "Move to Deal Verification" at bounding box center [643, 640] width 654 height 24
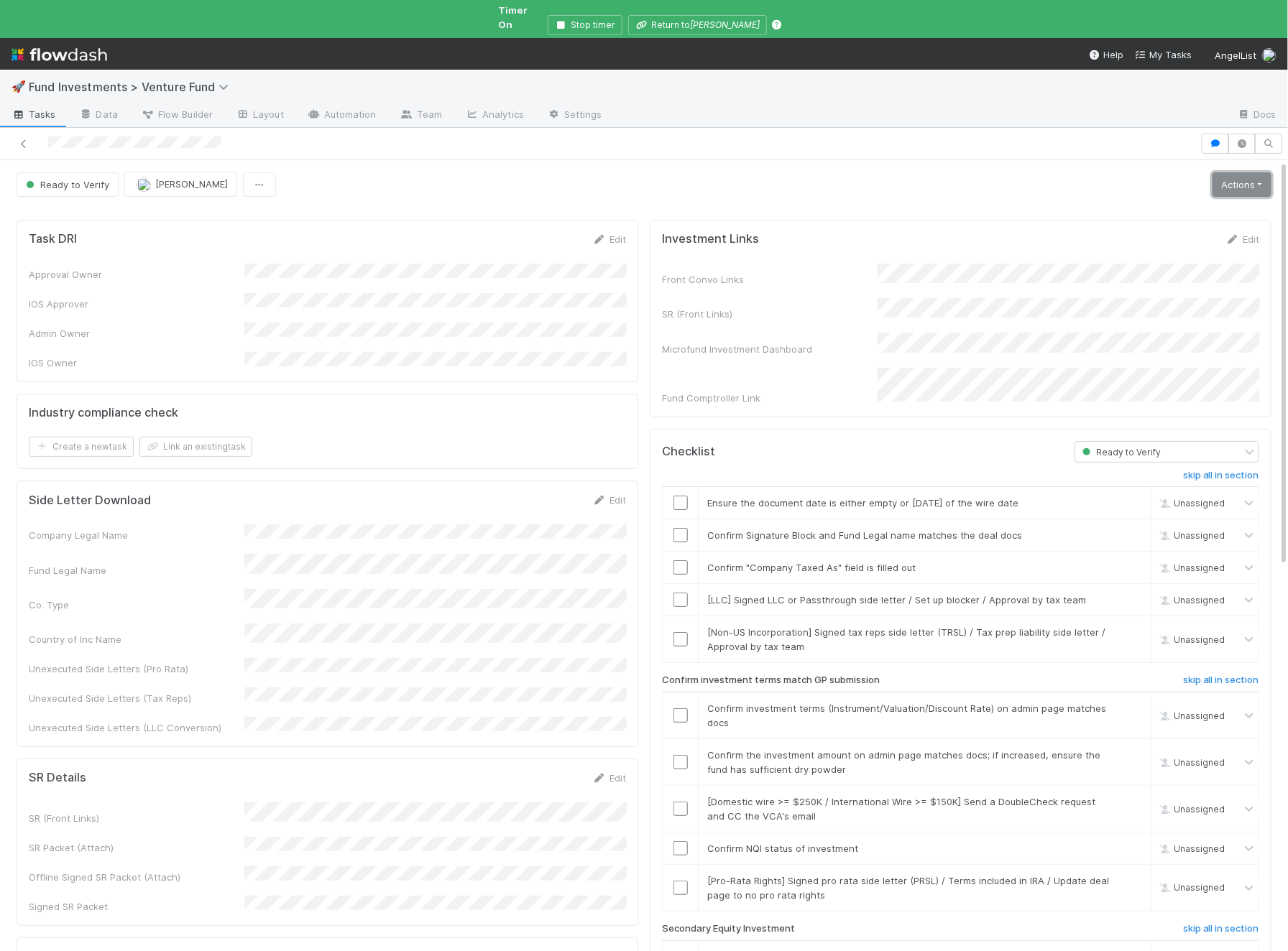
click at [1237, 172] on link "Actions" at bounding box center [1242, 184] width 59 height 24
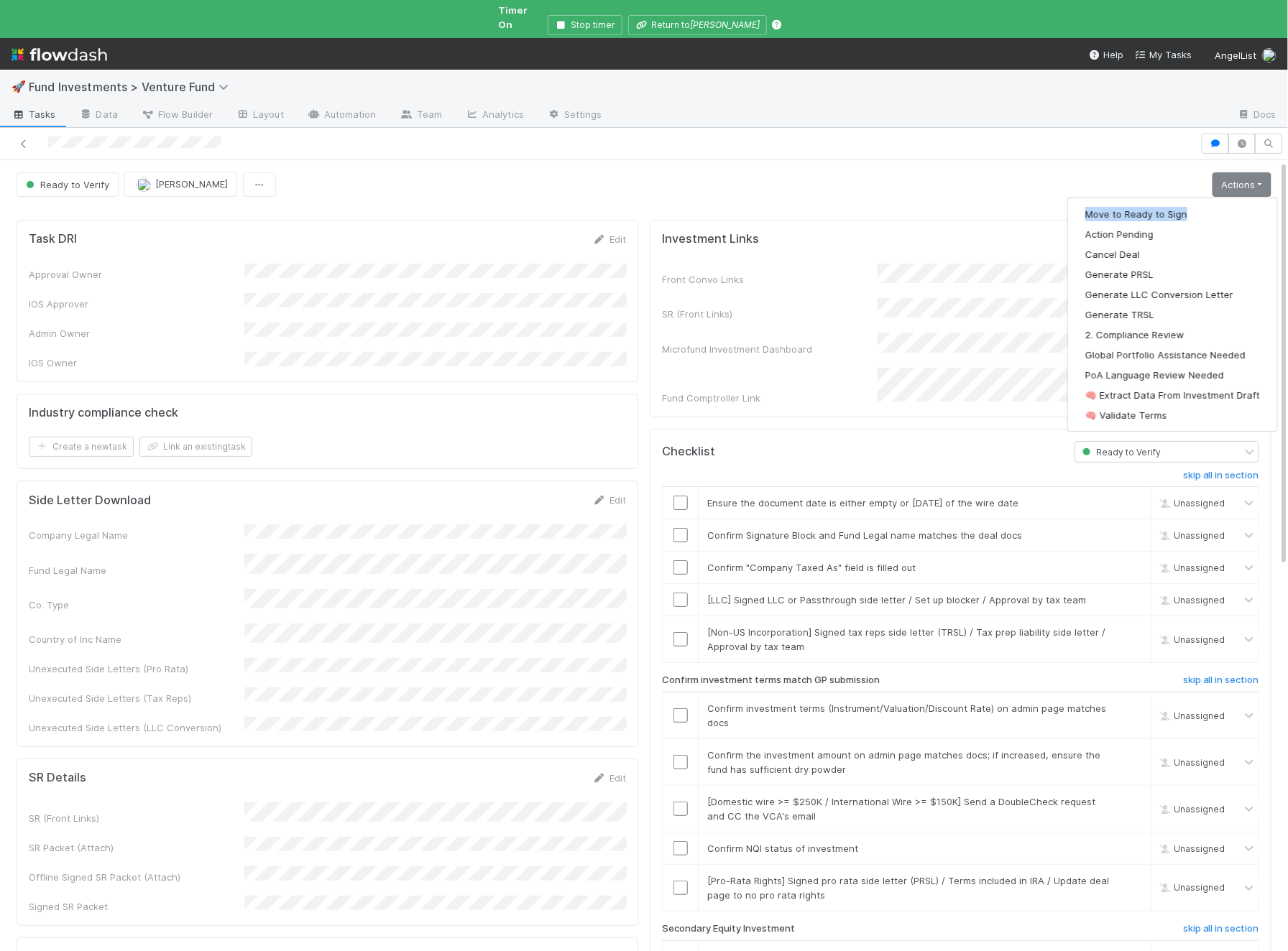
drag, startPoint x: 1203, startPoint y: 186, endPoint x: 1193, endPoint y: 196, distance: 14.1
click at [1193, 198] on div "Move to Ready to Sign Action Pending Cancel Deal Generate PRSL Generate LLC Con…" at bounding box center [1172, 315] width 210 height 234
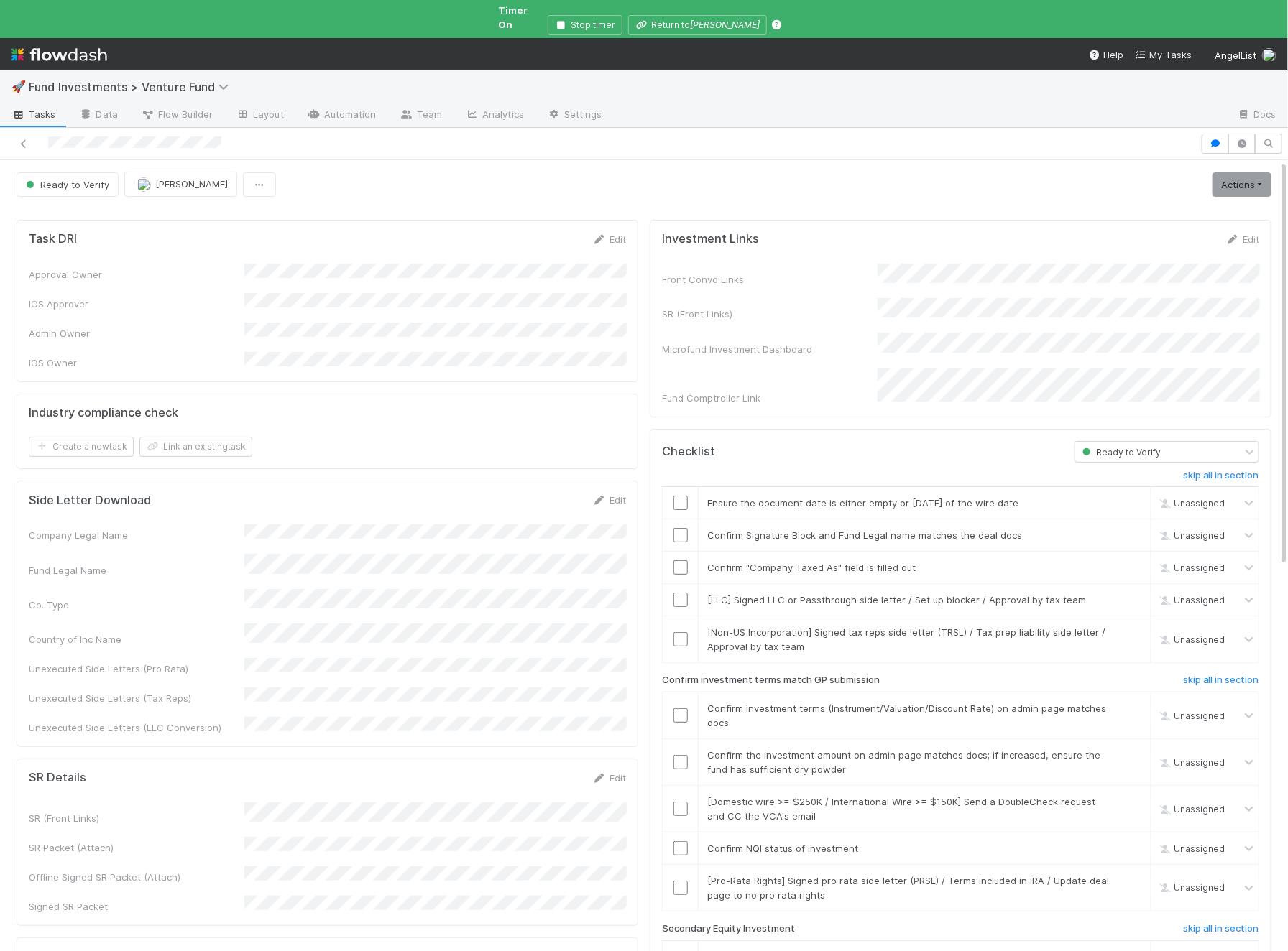
click at [1193, 203] on div at bounding box center [644, 208] width 1266 height 12
click at [1245, 172] on link "Actions" at bounding box center [1242, 184] width 59 height 24
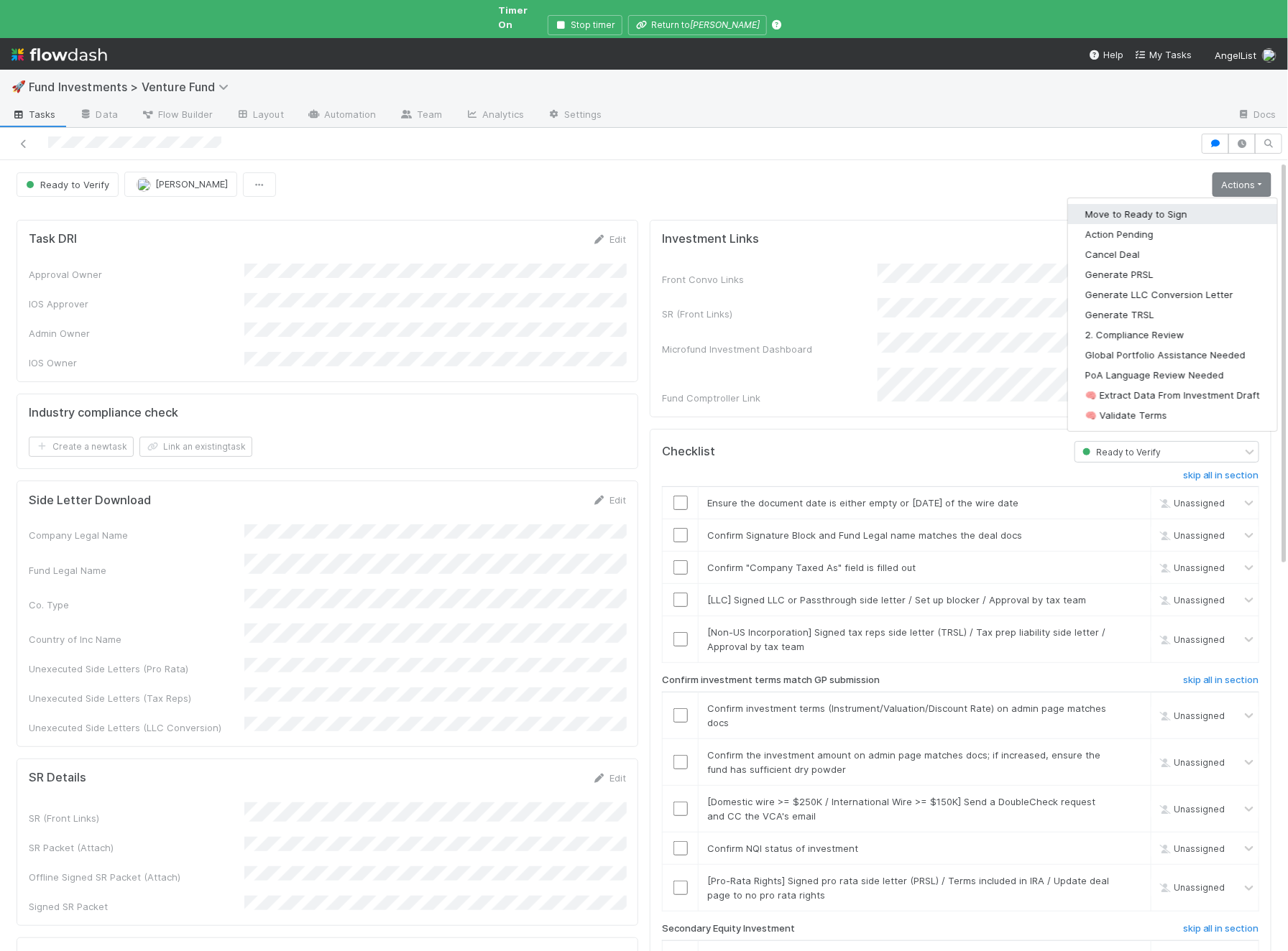
click at [1175, 204] on button "Move to Ready to Sign" at bounding box center [1172, 214] width 209 height 20
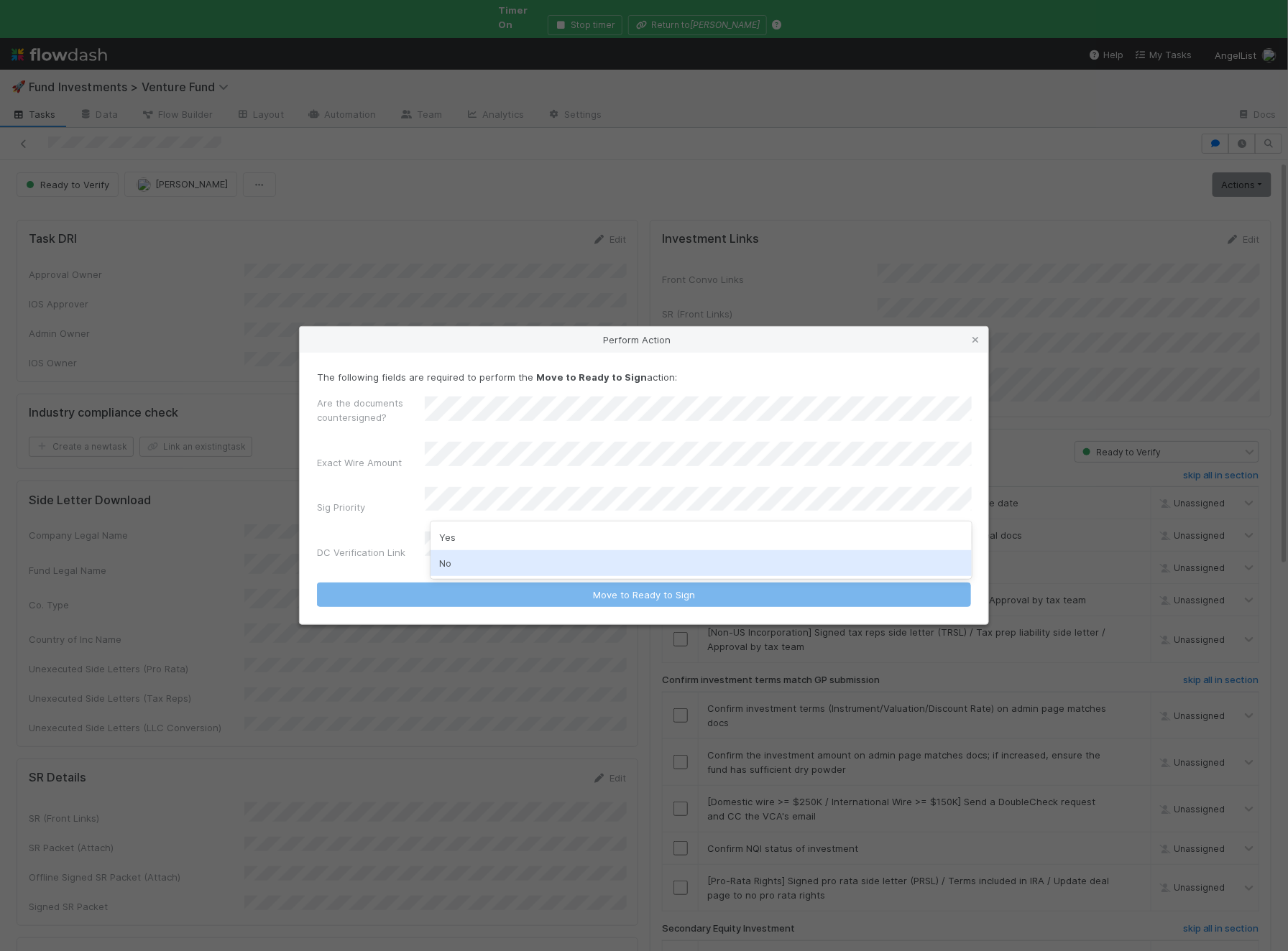
click at [468, 557] on div "No" at bounding box center [701, 563] width 541 height 26
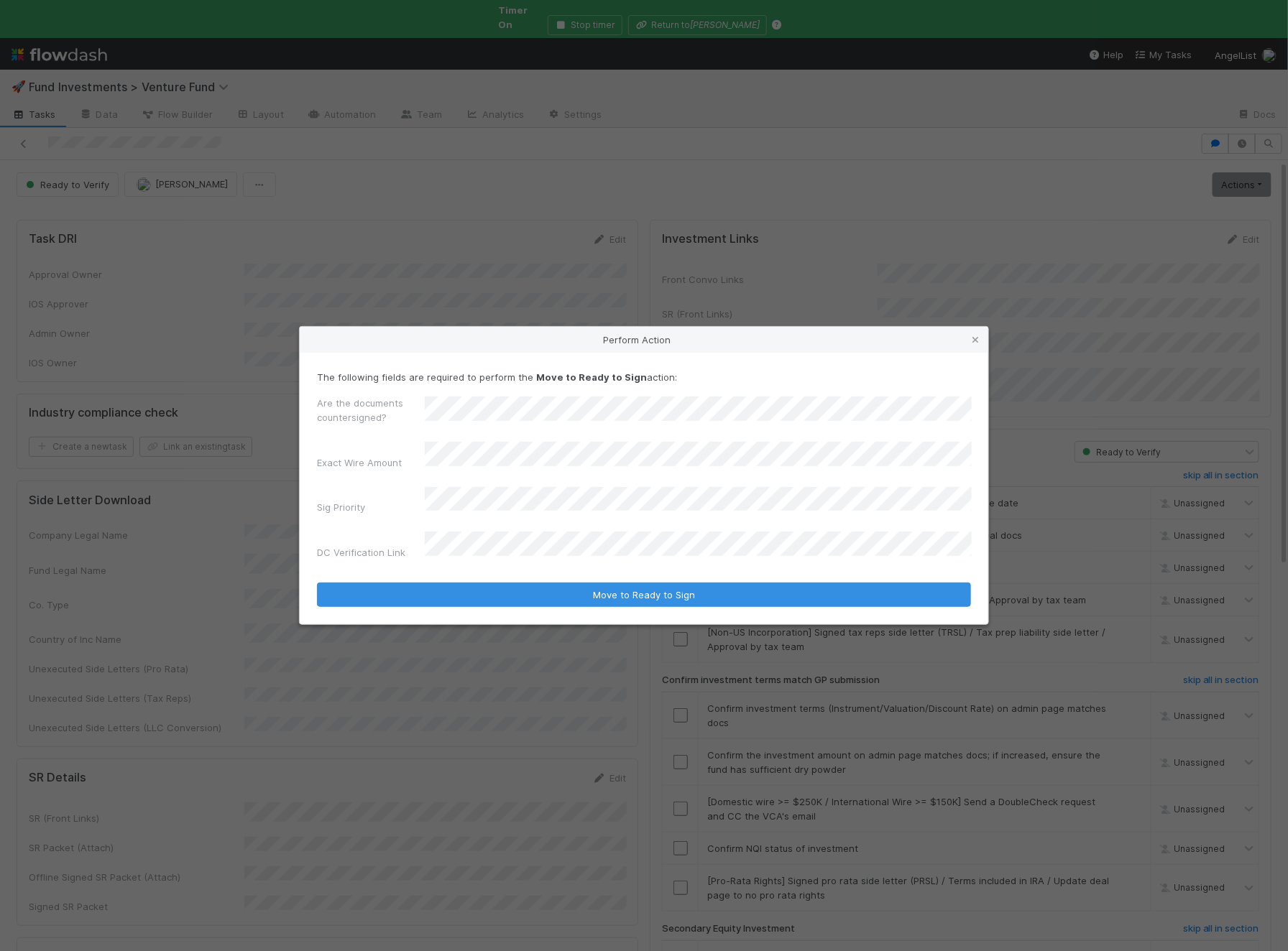
click at [317, 583] on button "Move to Ready to Sign" at bounding box center [643, 594] width 654 height 24
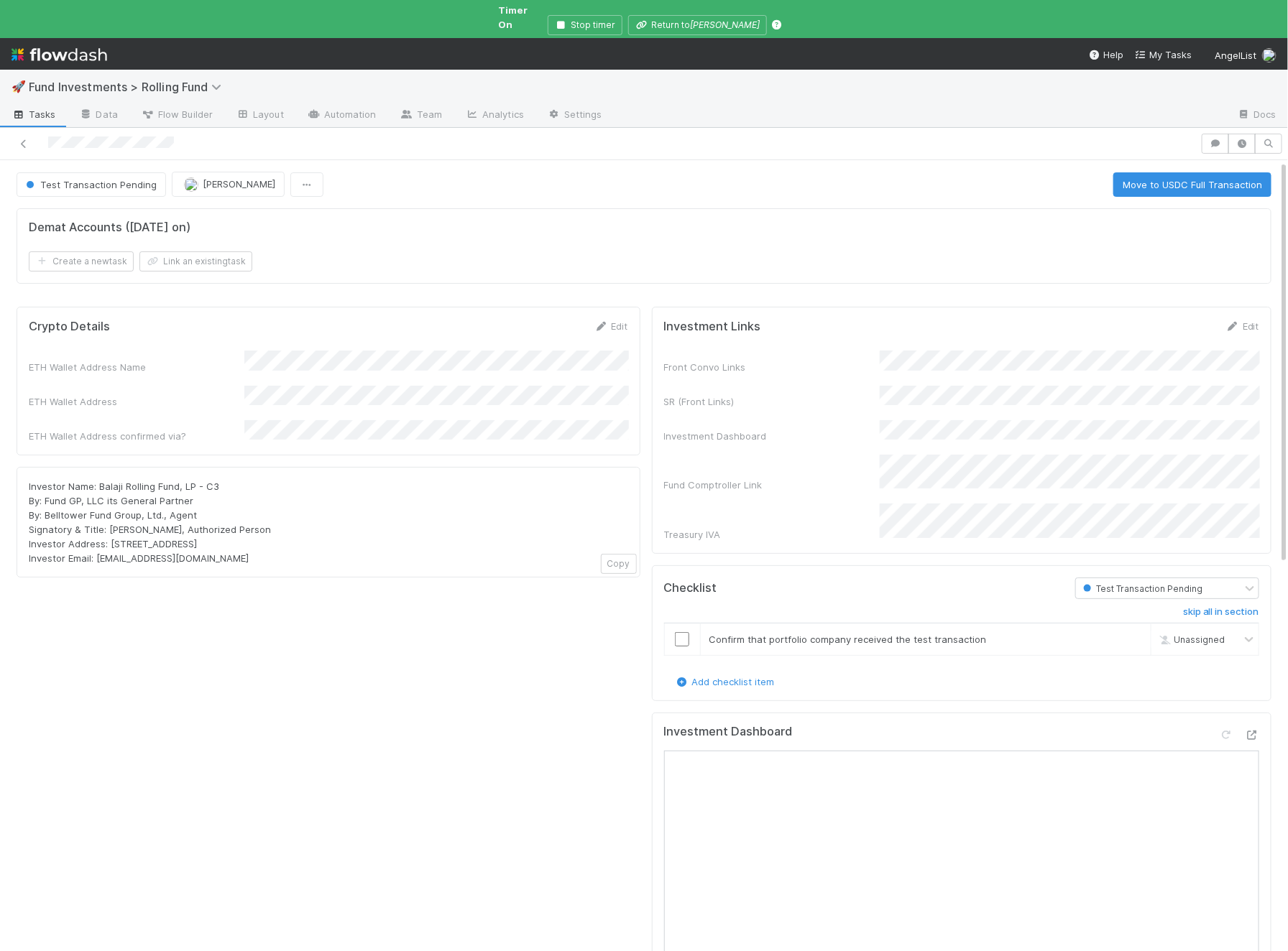
click at [426, 531] on div "Investor Name: Balaji Rolling Fund, LP - C3 By: Fund GP, LLC its General Partne…" at bounding box center [328, 522] width 600 height 86
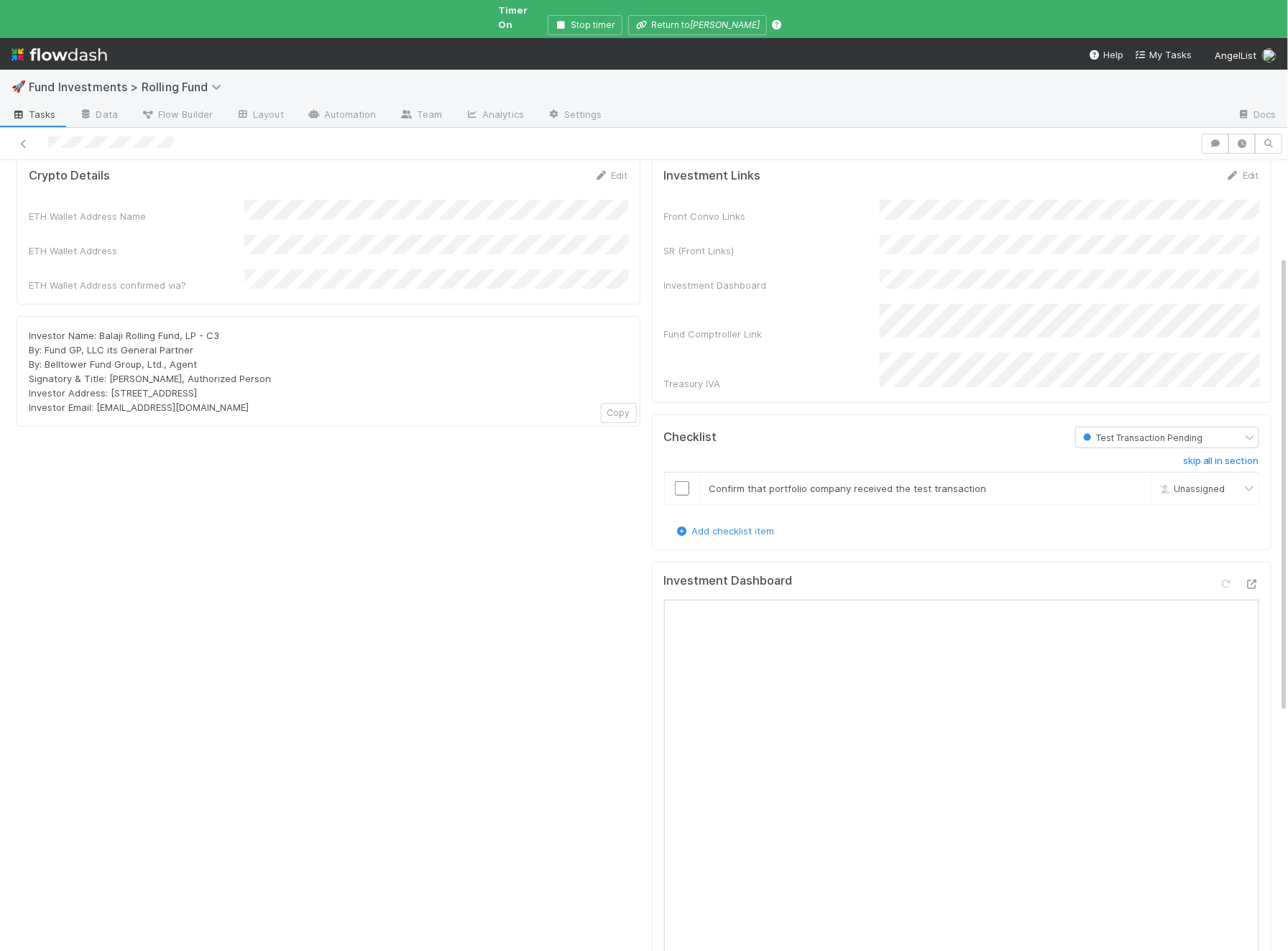
scroll to position [174, 0]
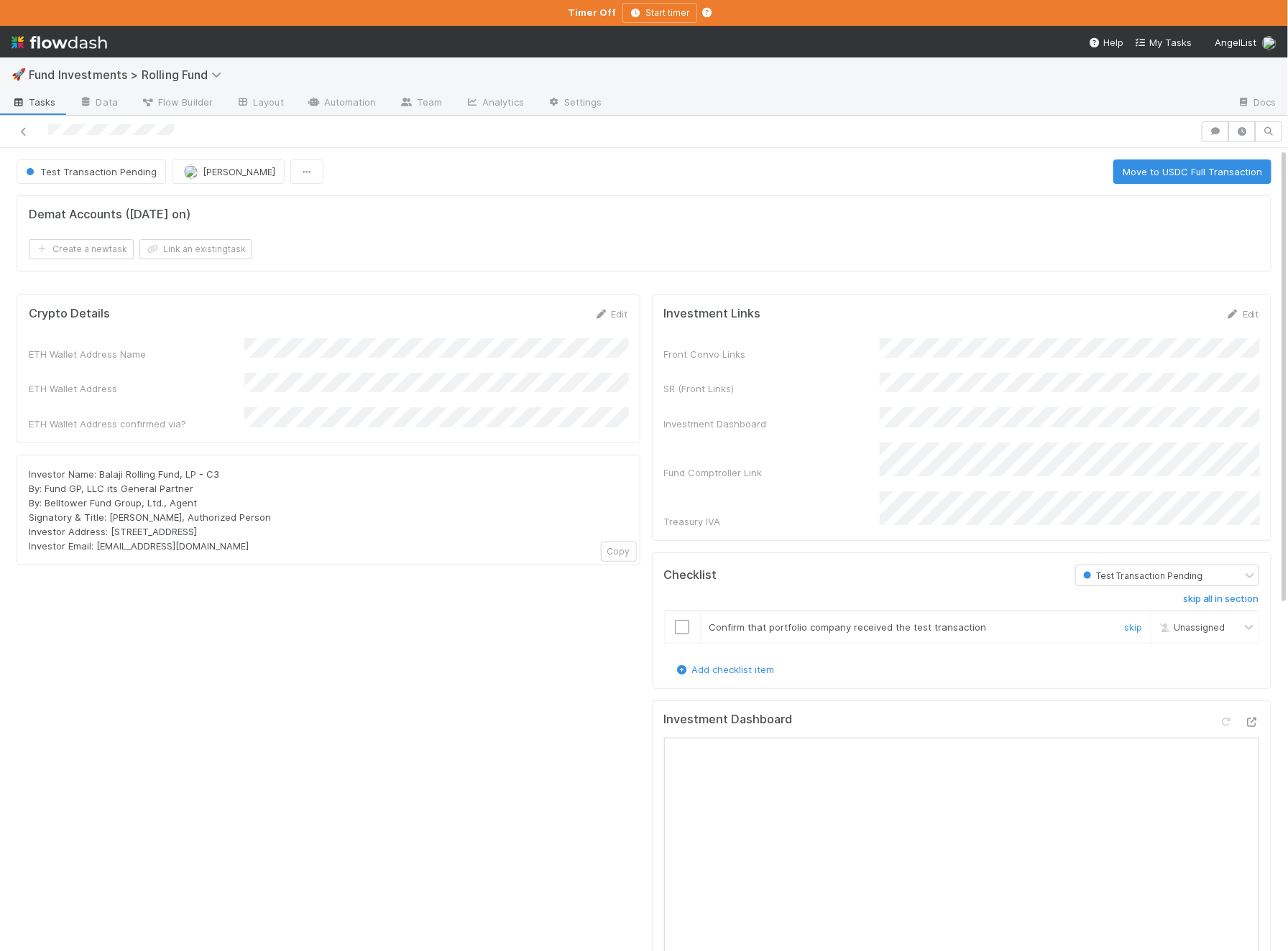
click at [676, 620] on input "checkbox" at bounding box center [682, 627] width 14 height 14
click at [1151, 162] on button "Move to USDC Full Transaction" at bounding box center [1192, 171] width 158 height 24
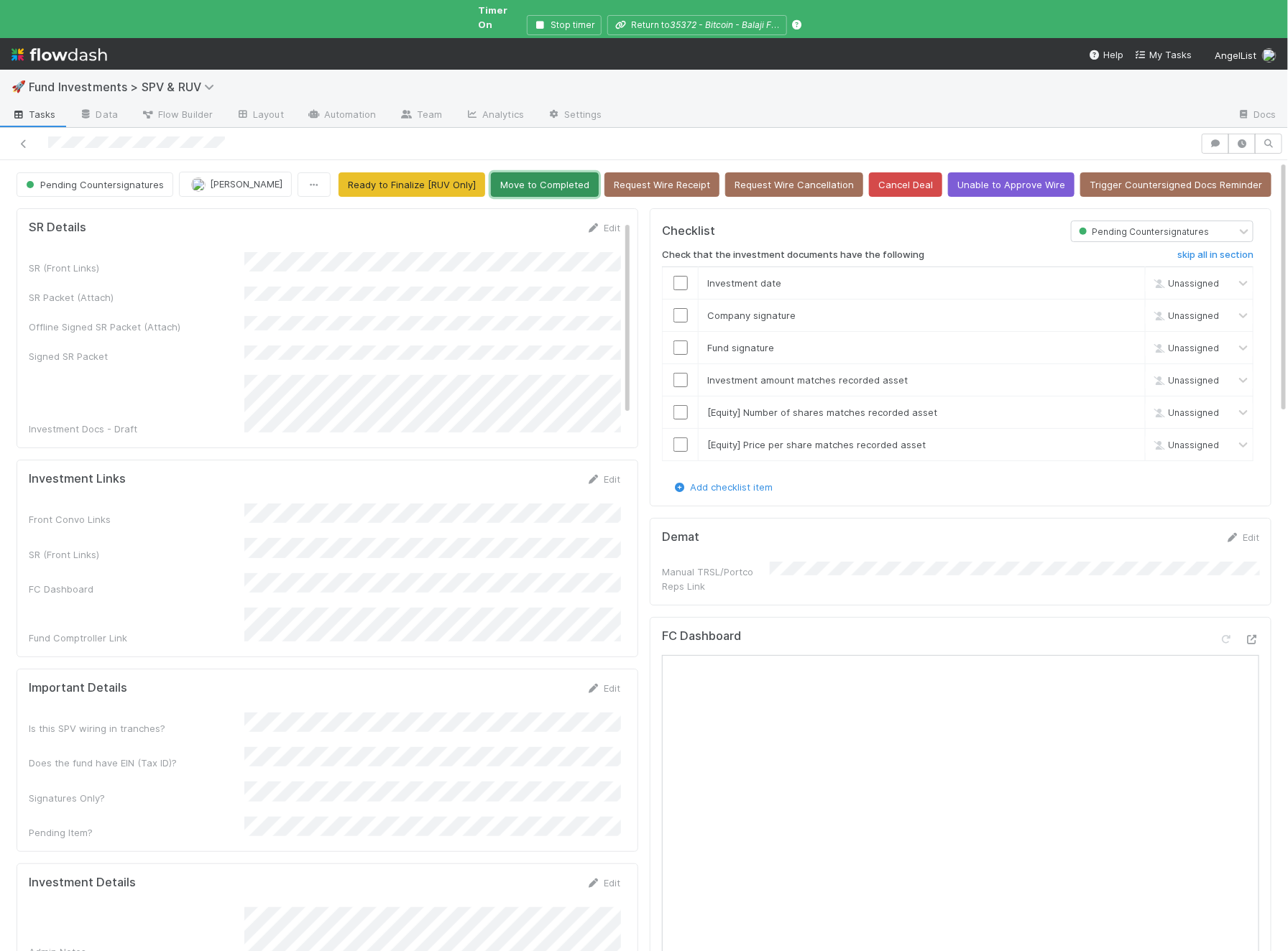
click at [580, 173] on button "Move to Completed" at bounding box center [544, 184] width 108 height 24
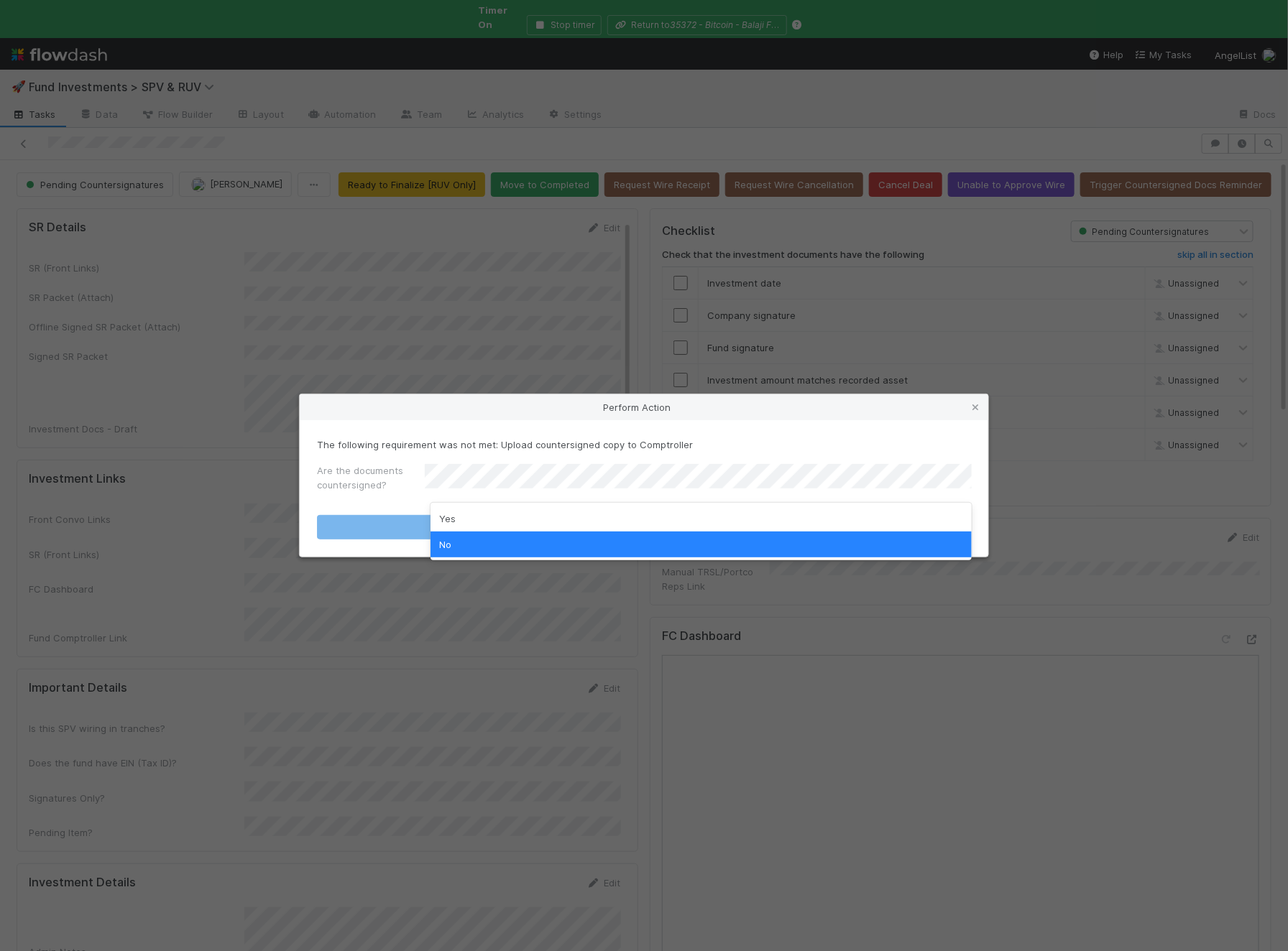
click at [476, 507] on div "Yes" at bounding box center [701, 518] width 541 height 26
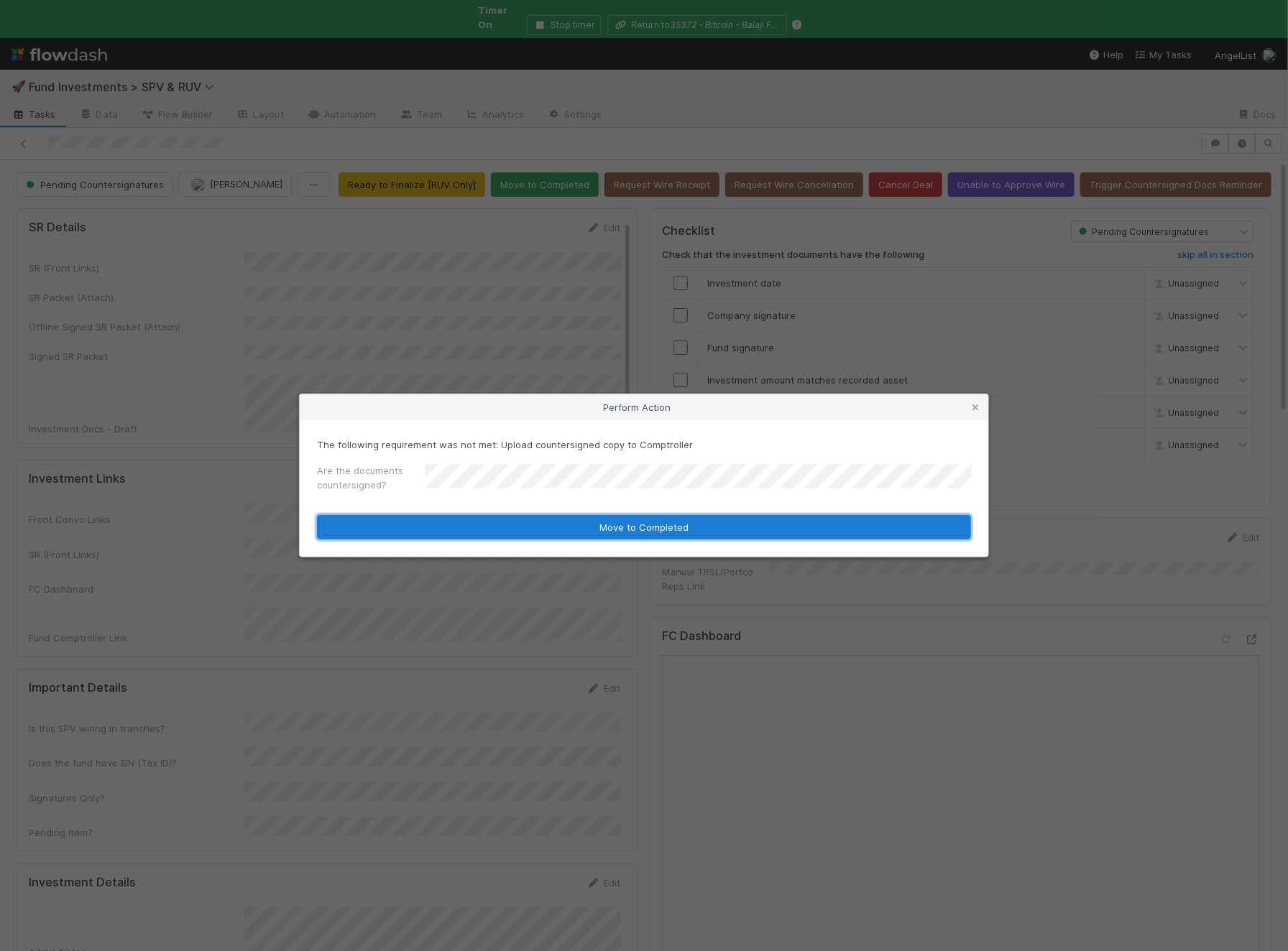
click at [453, 515] on button "Move to Completed" at bounding box center [643, 527] width 654 height 24
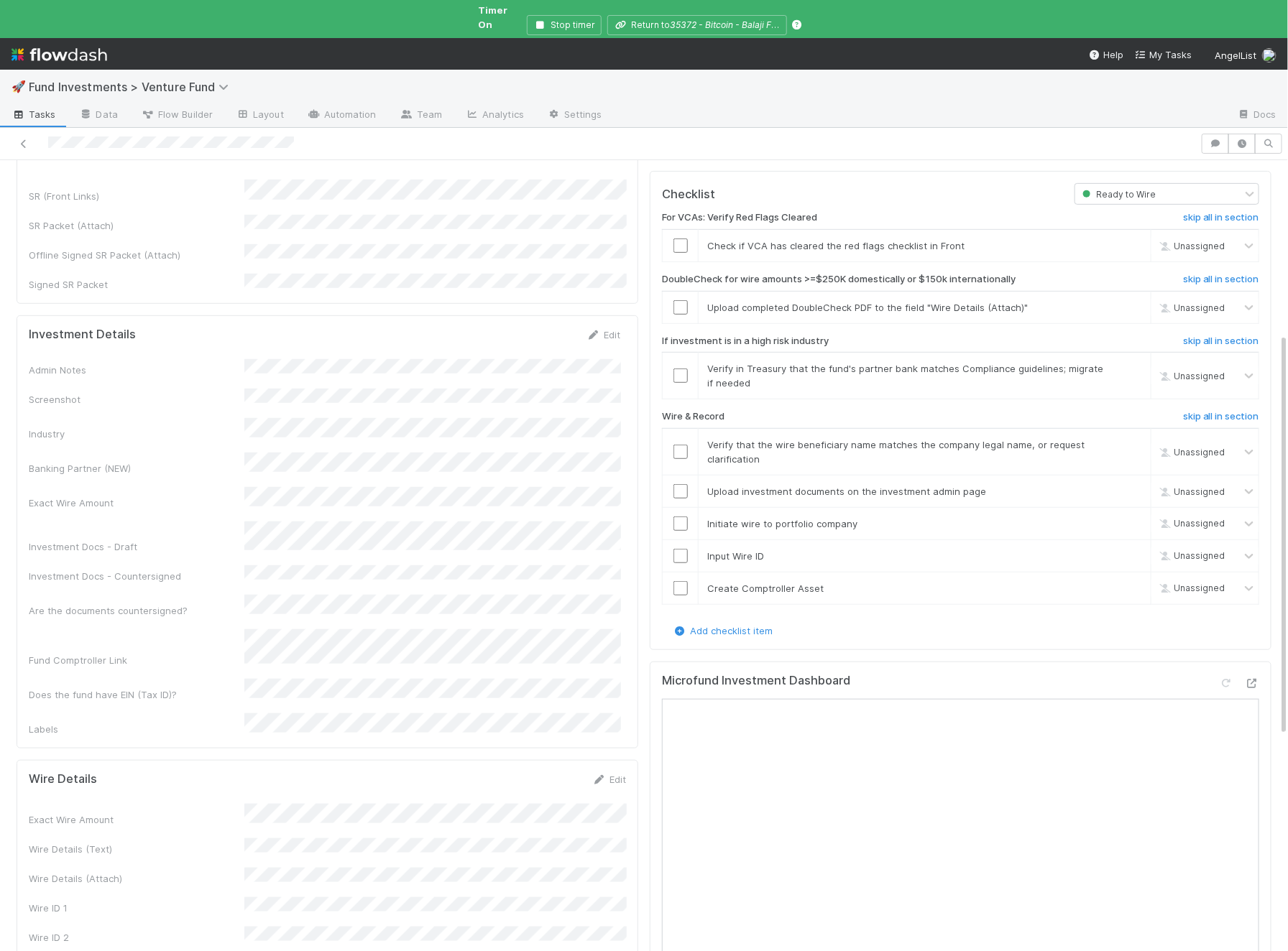
scroll to position [429, 0]
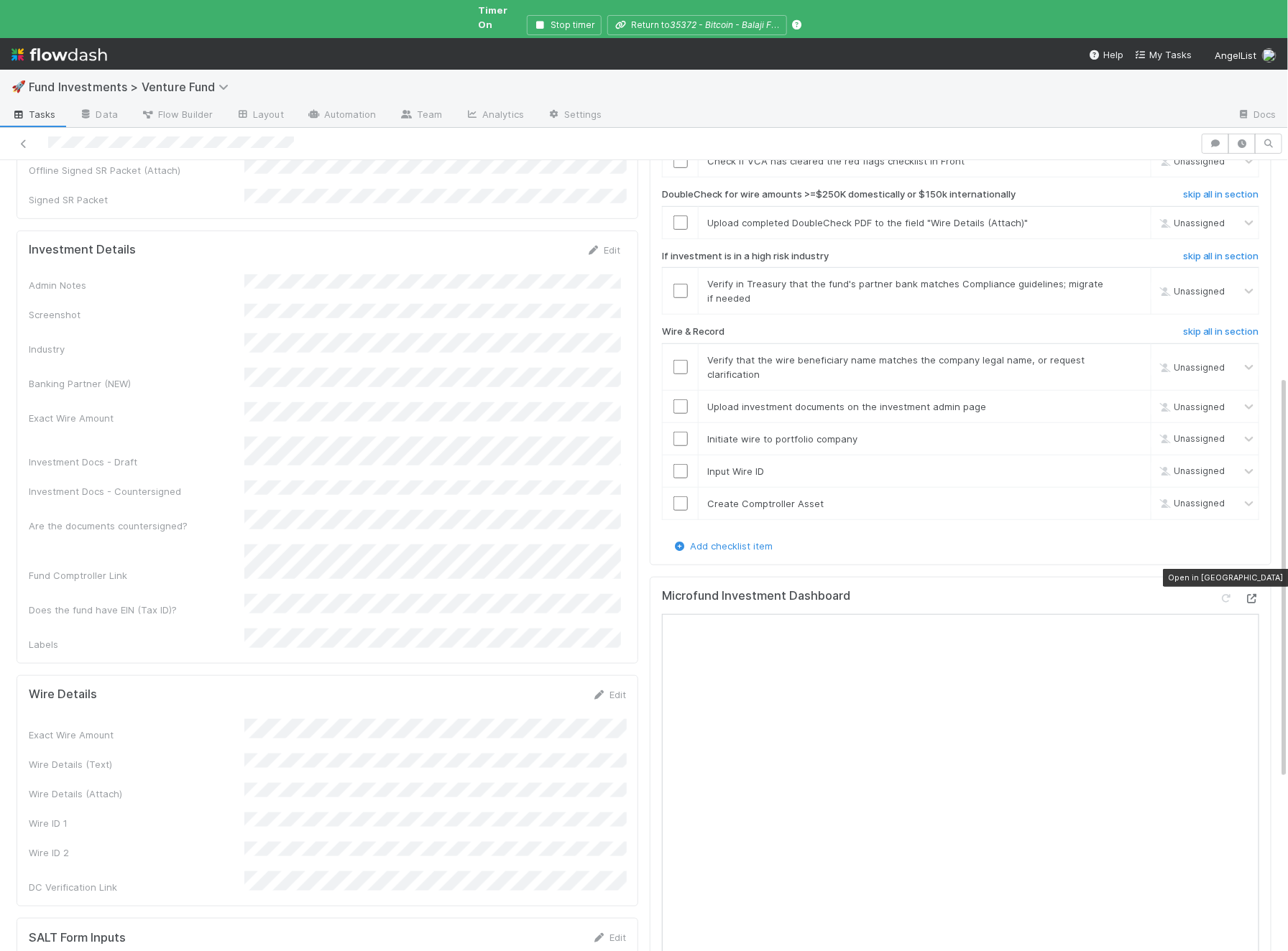
click at [1254, 594] on icon at bounding box center [1251, 599] width 14 height 9
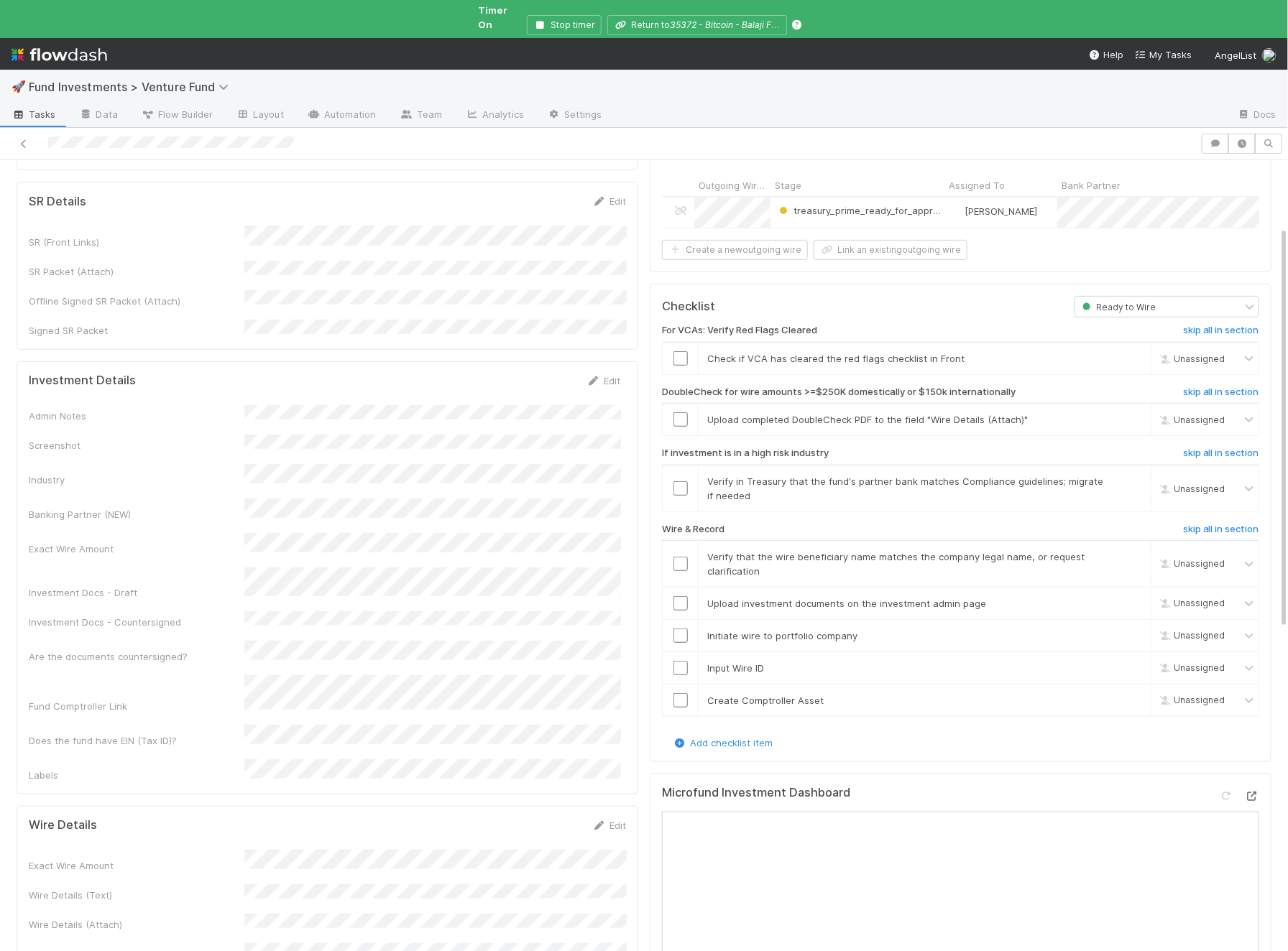
scroll to position [0, 0]
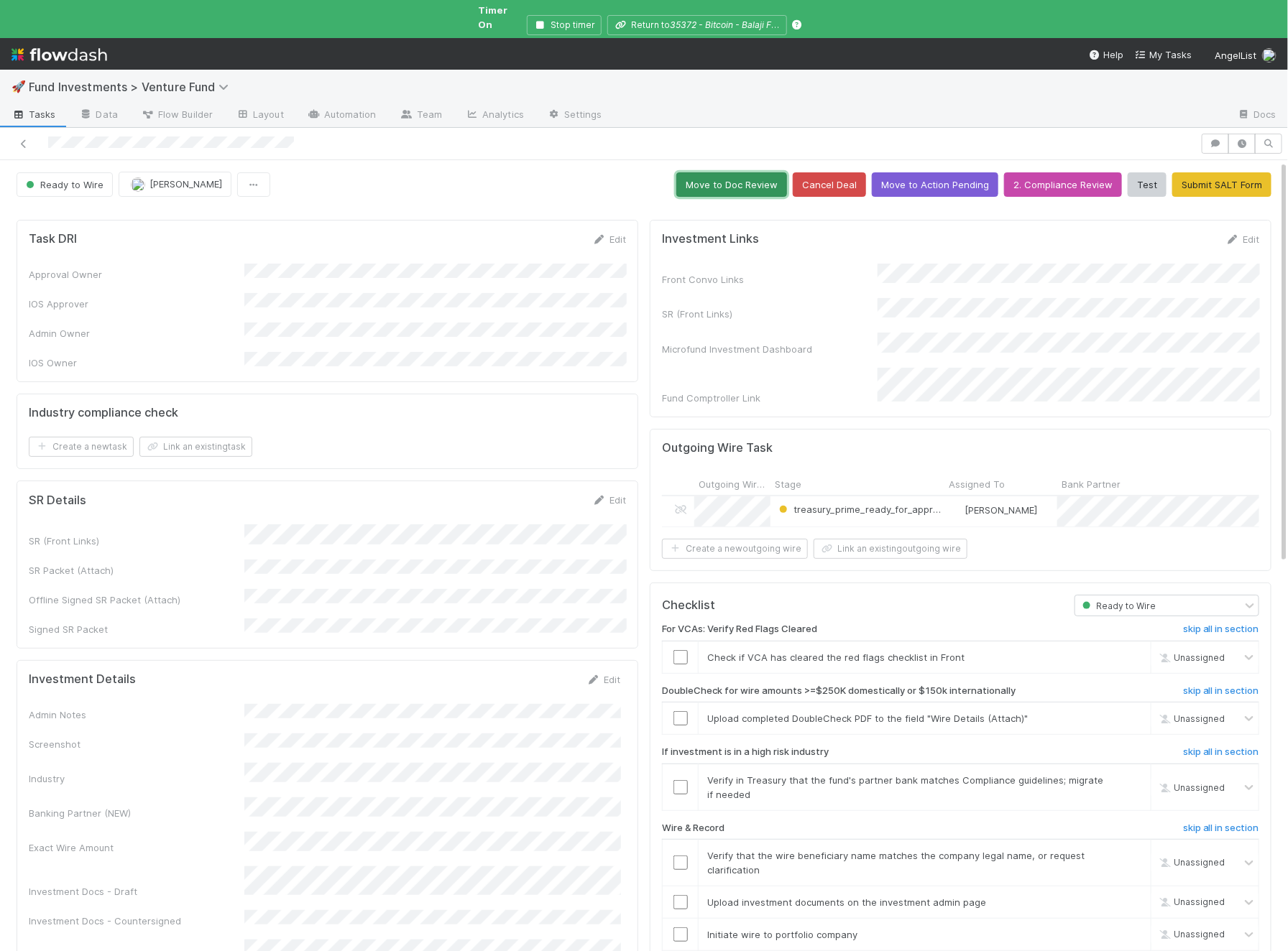
click at [730, 172] on button "Move to Doc Review" at bounding box center [731, 184] width 111 height 24
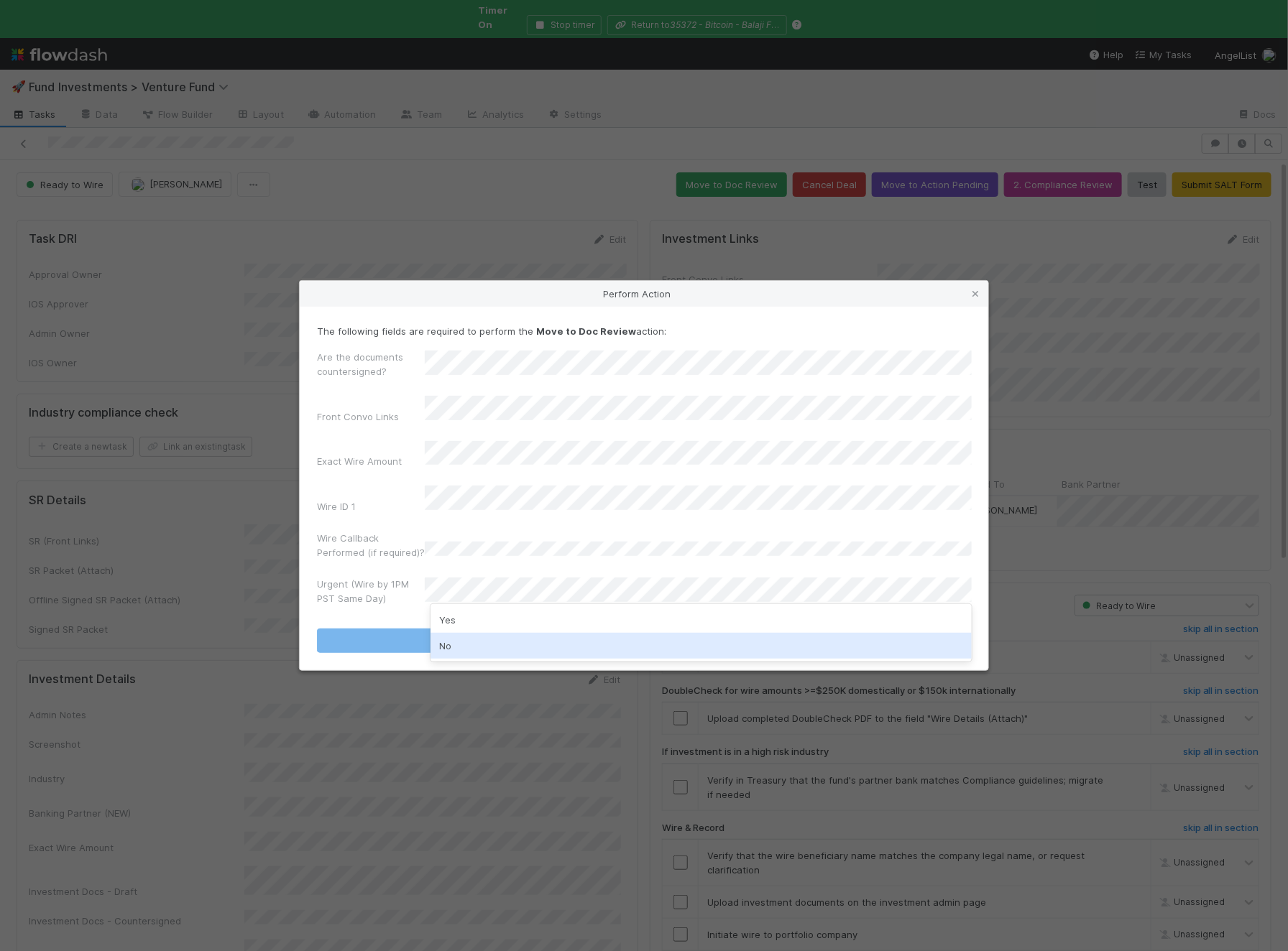
click at [461, 645] on div "No" at bounding box center [701, 645] width 541 height 26
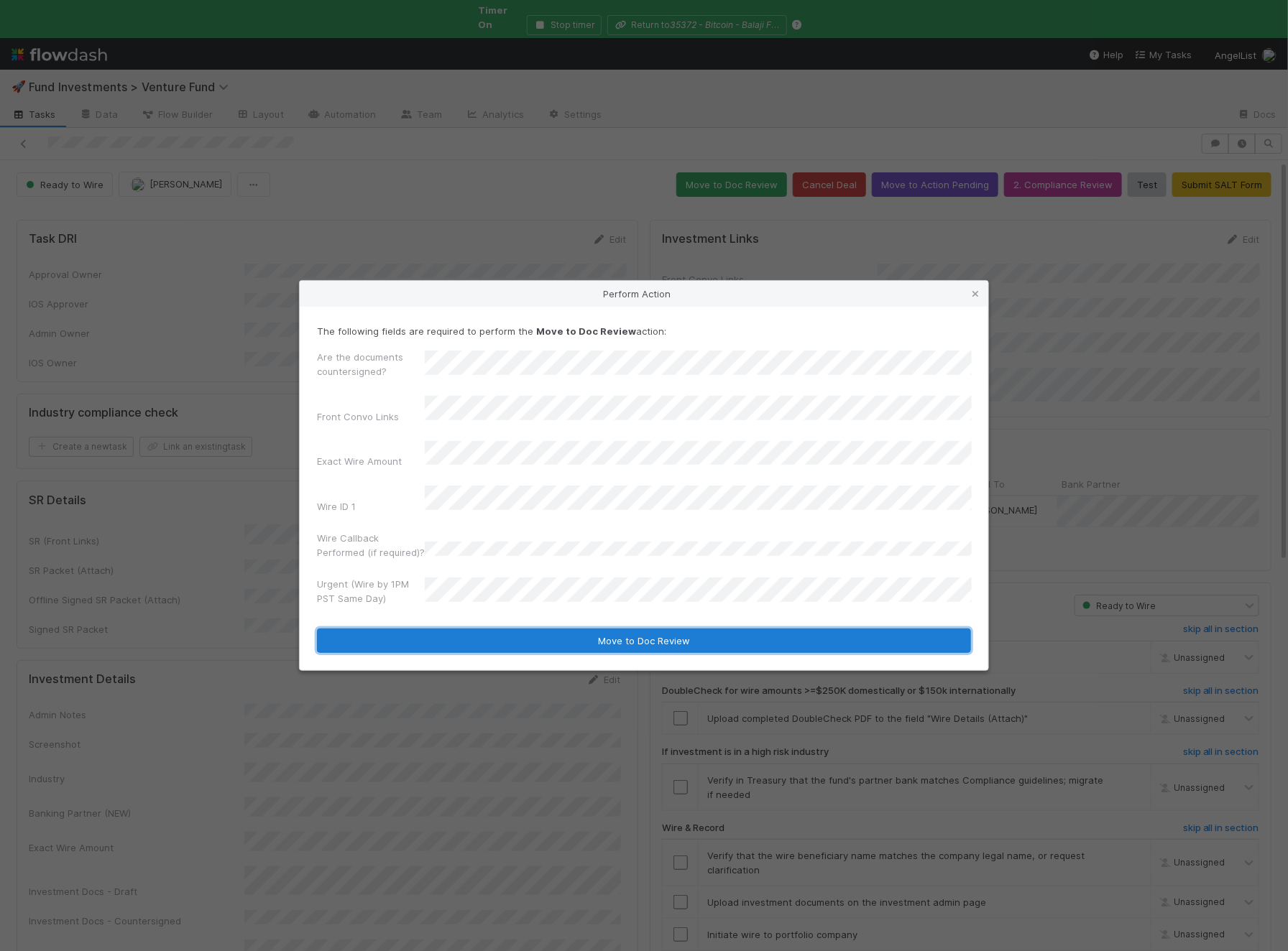
click at [483, 631] on button "Move to Doc Review" at bounding box center [643, 640] width 654 height 24
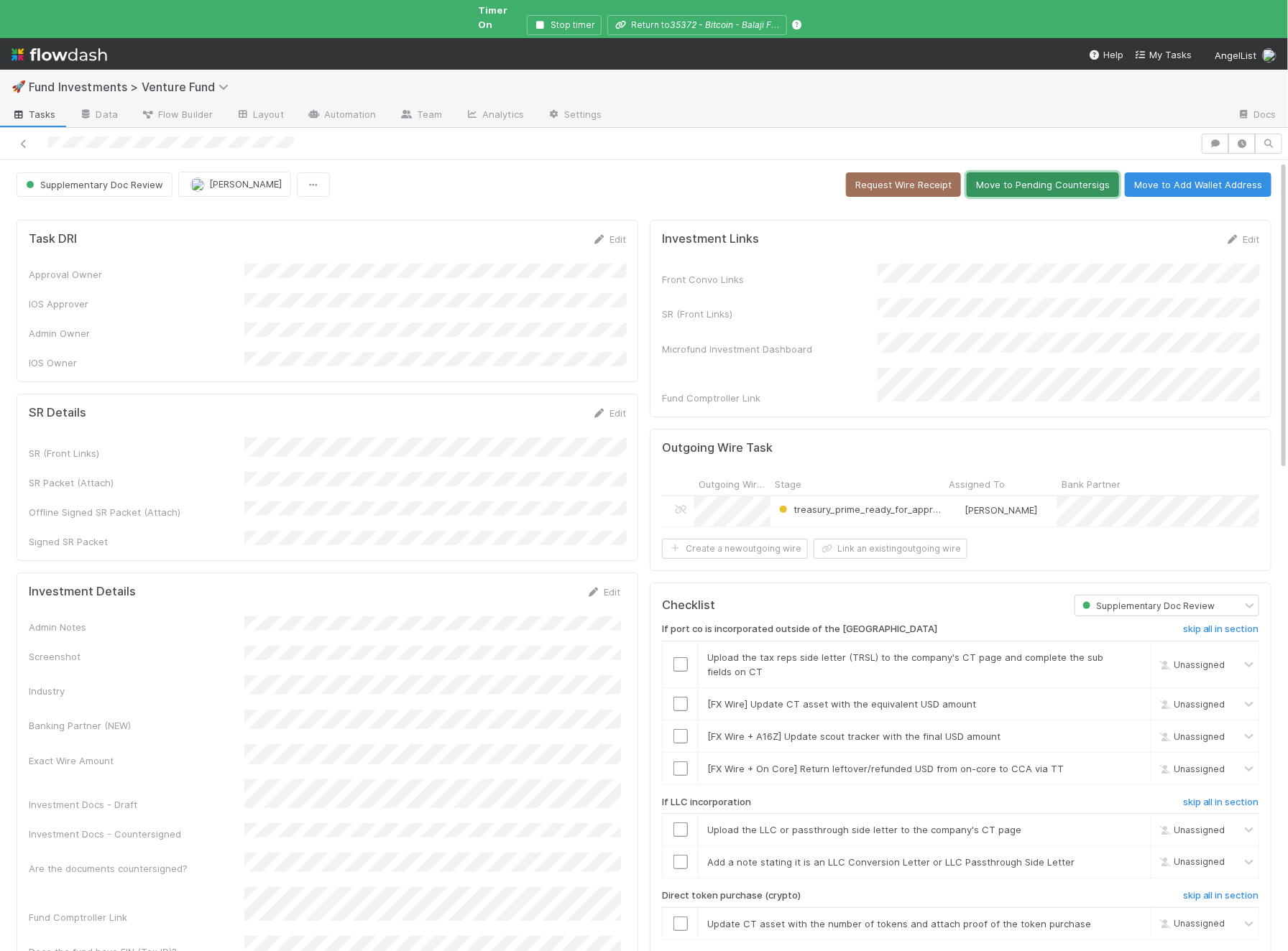
click at [1030, 172] on button "Move to Pending Countersigs" at bounding box center [1043, 184] width 152 height 24
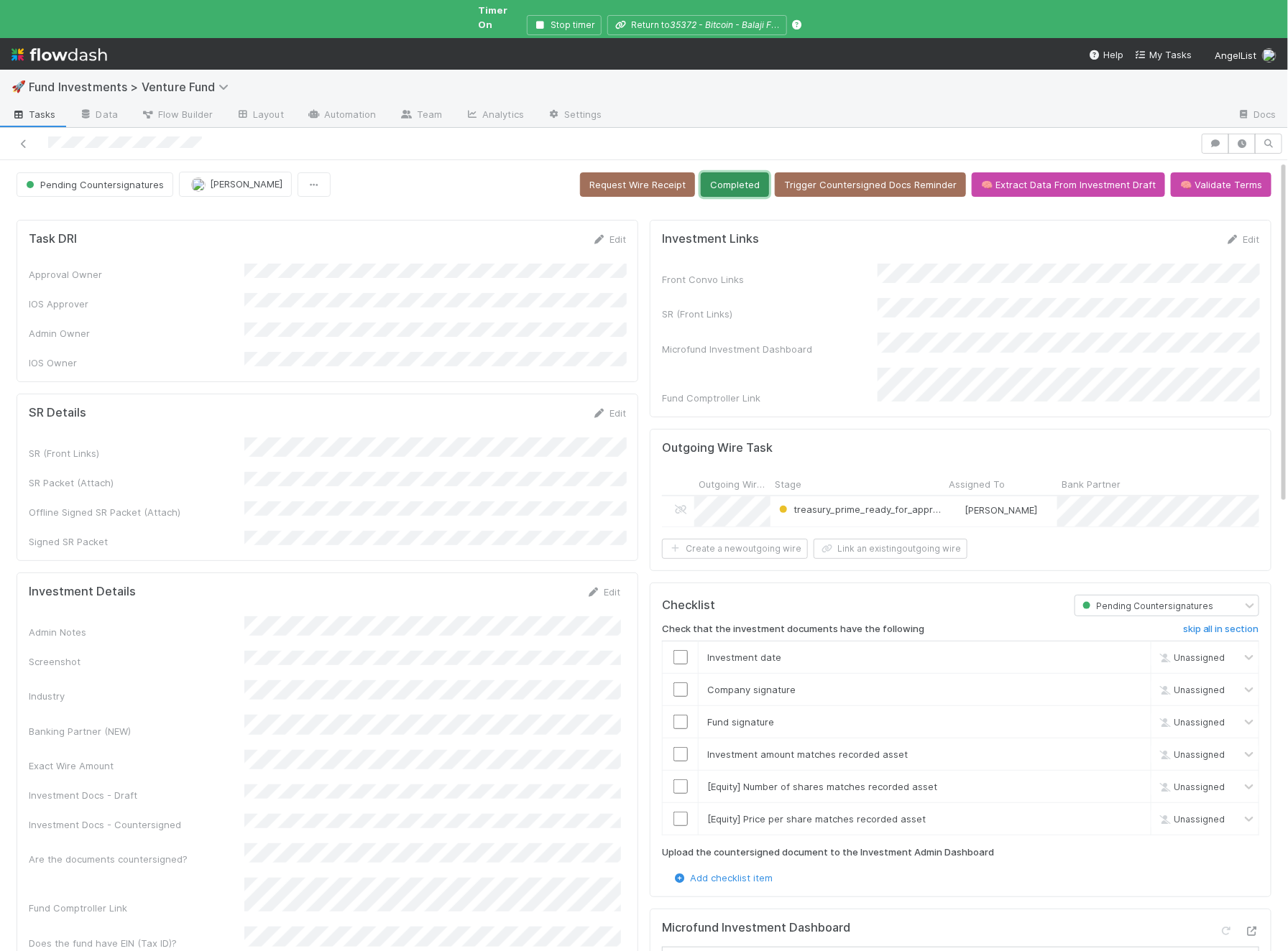
click at [732, 172] on button "Completed" at bounding box center [735, 184] width 69 height 24
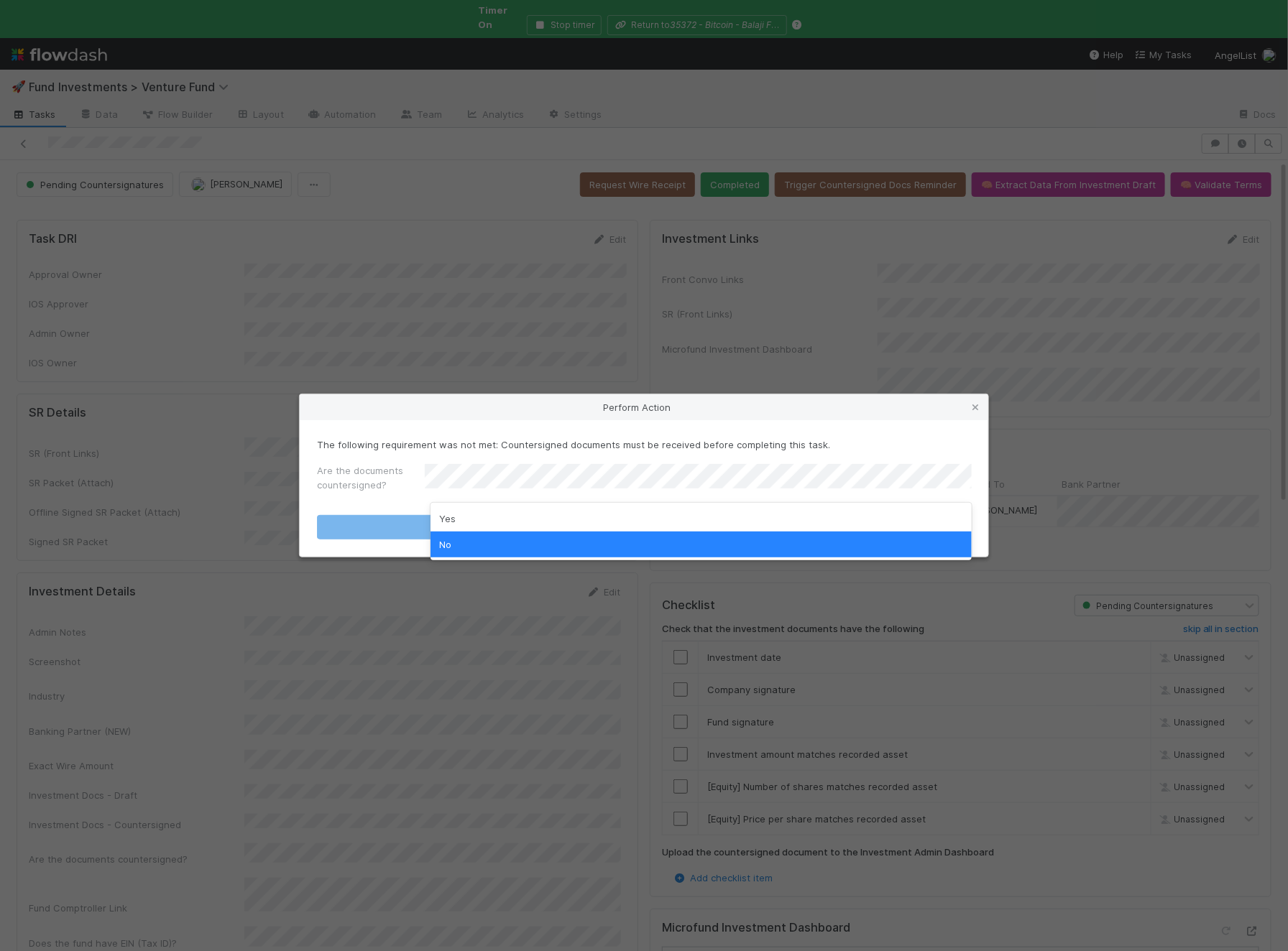
click at [456, 503] on div "Yes No" at bounding box center [701, 532] width 541 height 58
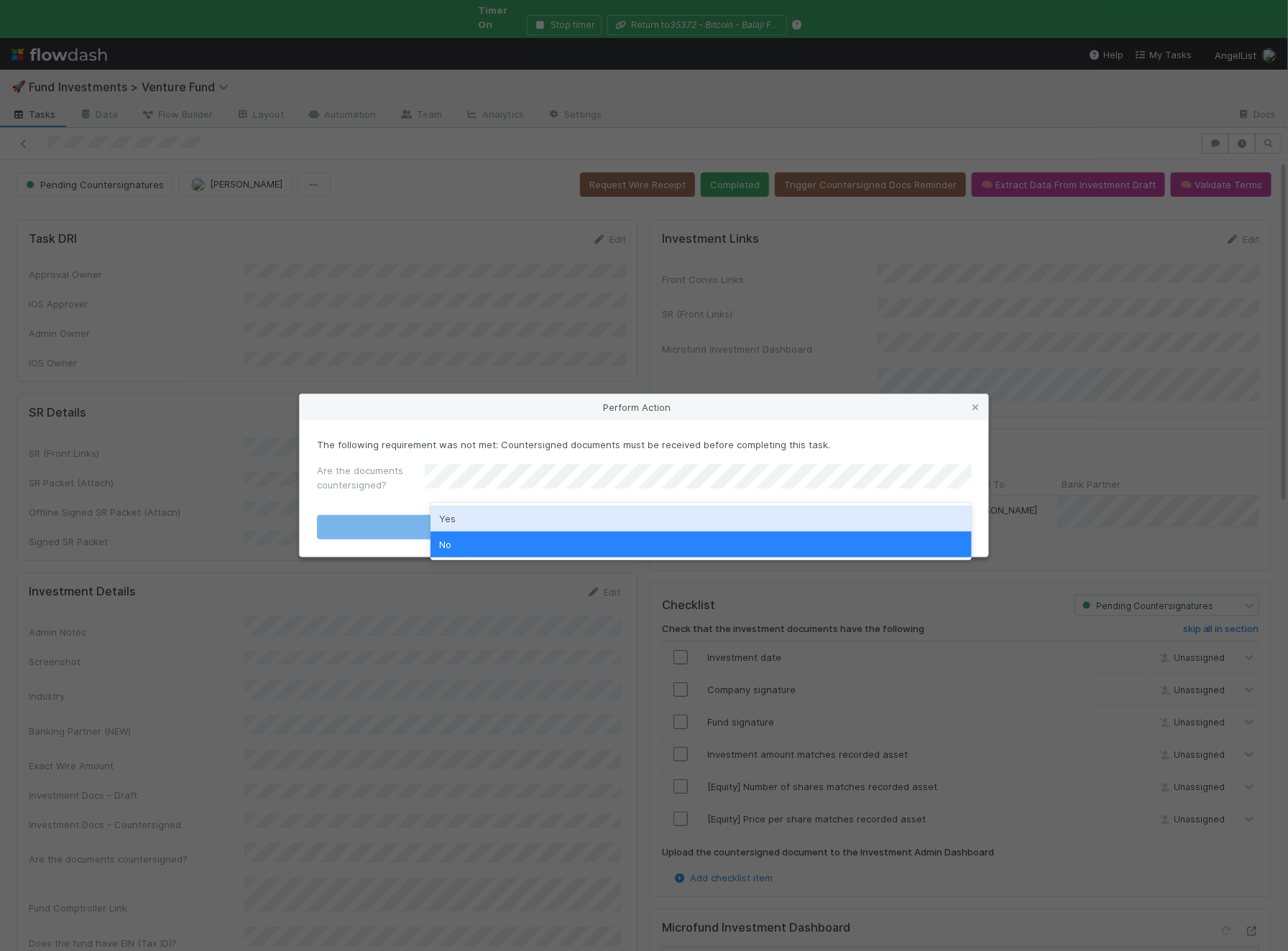
click at [456, 514] on div "Yes" at bounding box center [701, 518] width 541 height 26
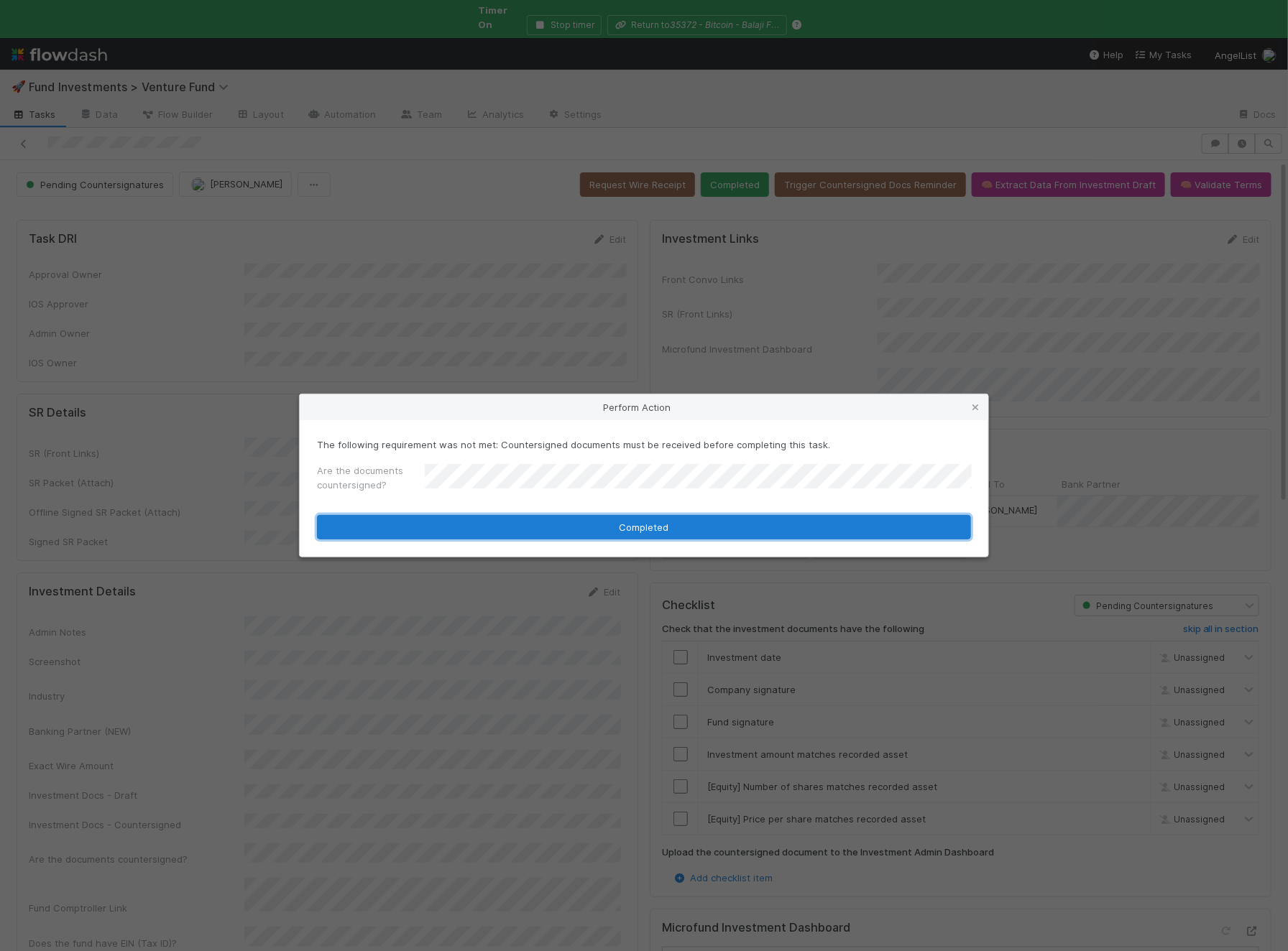
click at [433, 524] on button "Completed" at bounding box center [643, 527] width 654 height 24
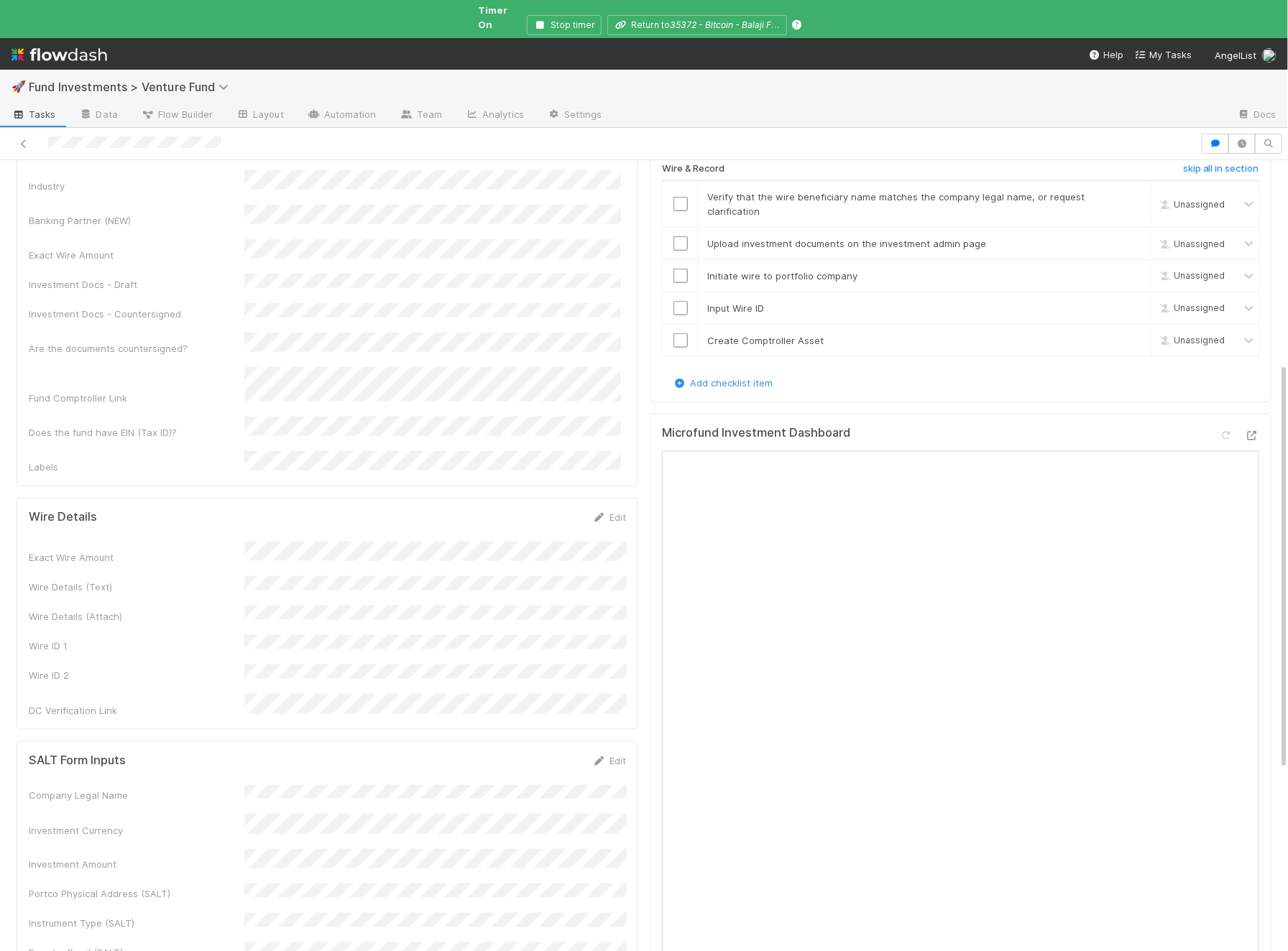
scroll to position [604, 0]
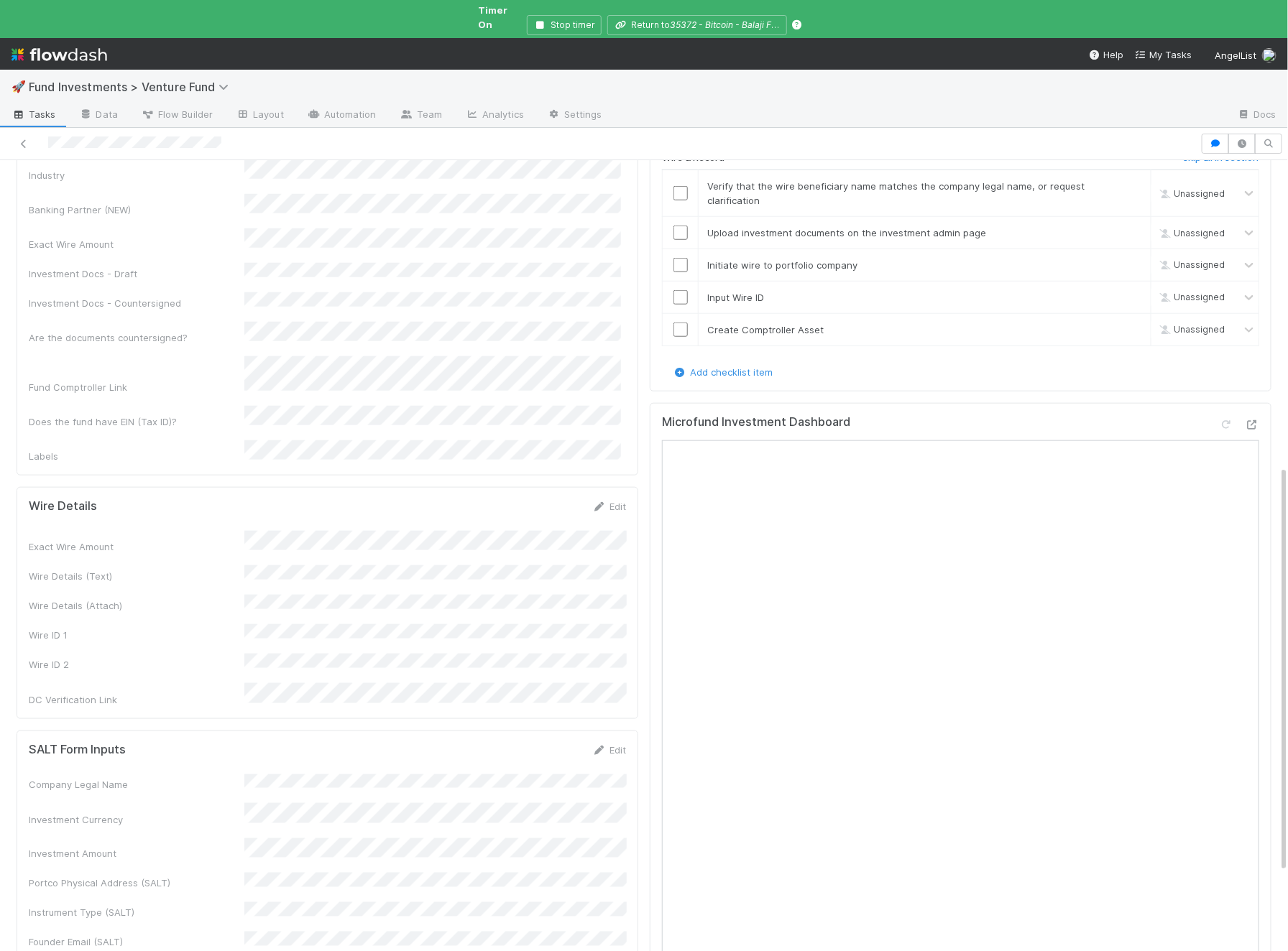
click at [1260, 403] on div "Microfund Investment Dashboard" at bounding box center [961, 717] width 621 height 629
click at [1255, 420] on icon at bounding box center [1251, 424] width 14 height 9
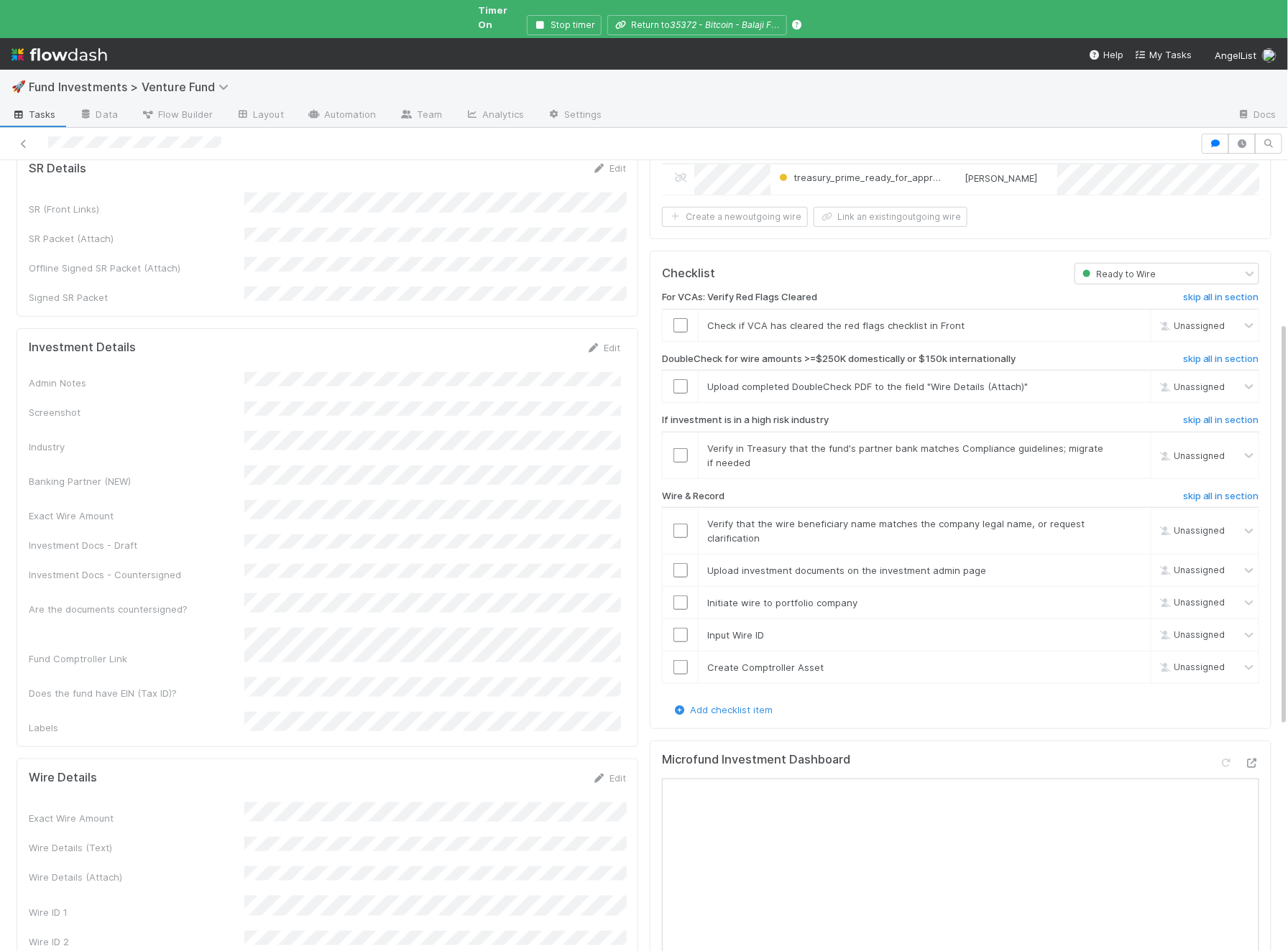
scroll to position [0, 0]
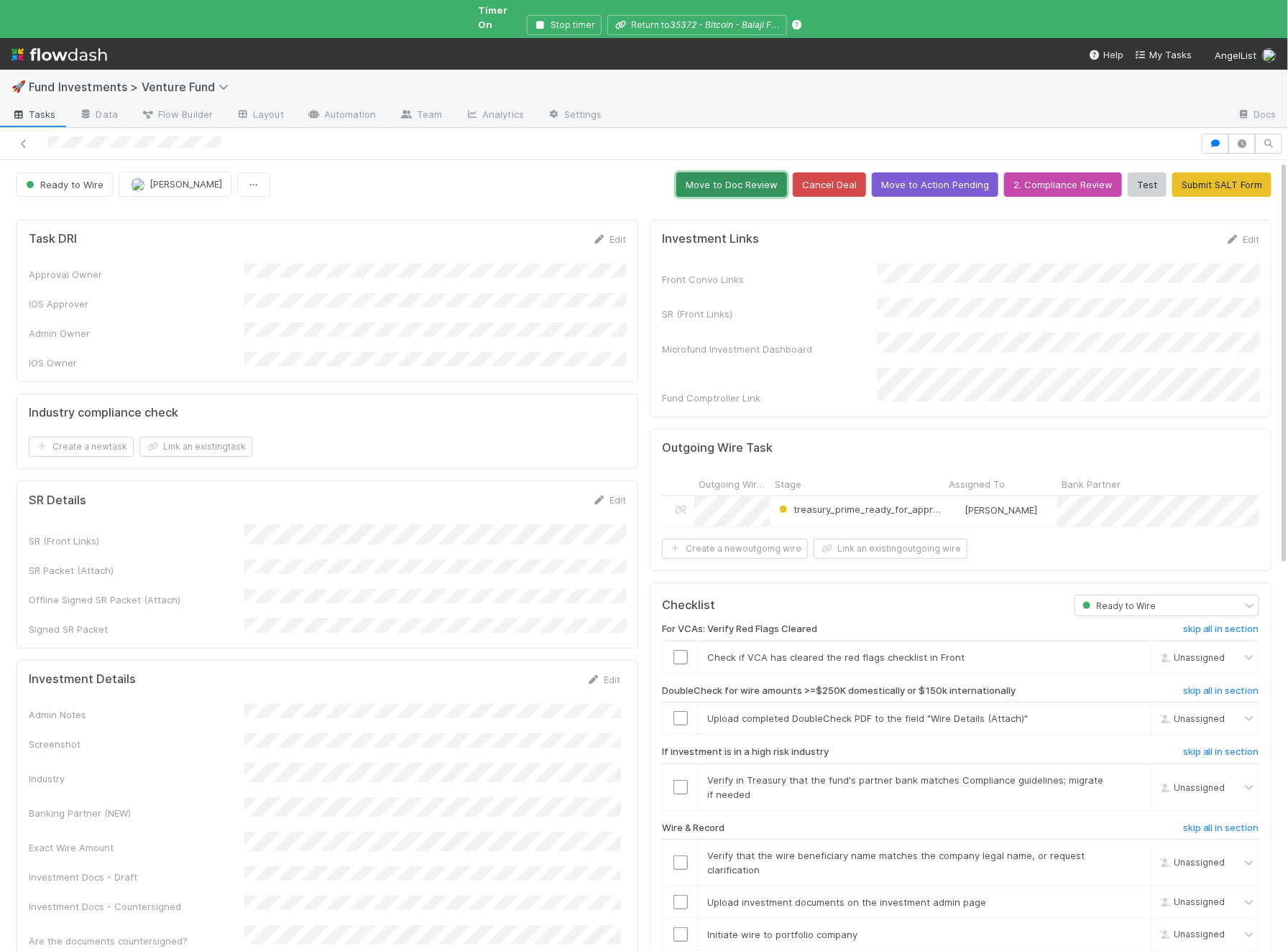
click at [752, 172] on button "Move to Doc Review" at bounding box center [731, 184] width 111 height 24
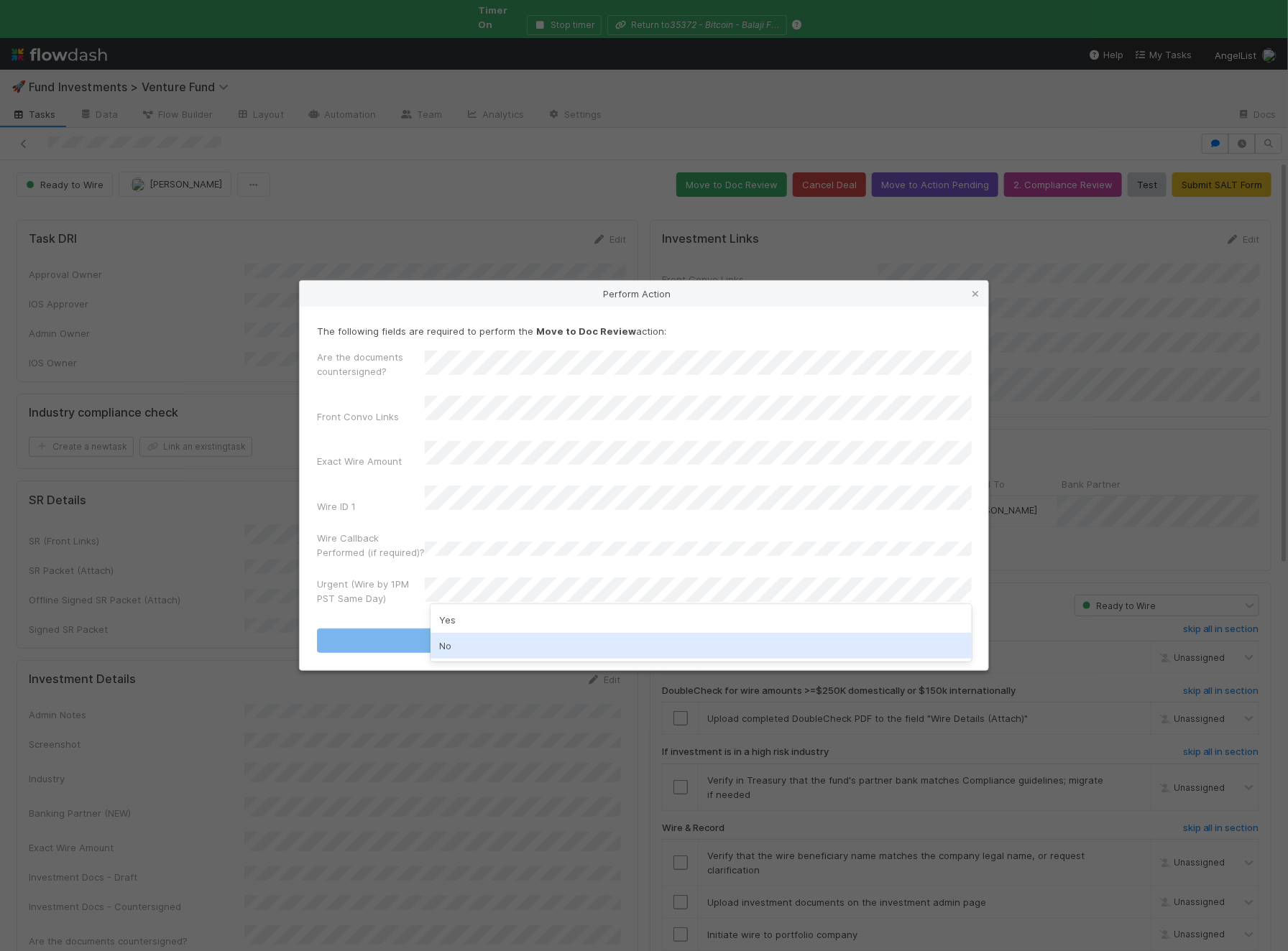
click at [497, 643] on div "No" at bounding box center [701, 645] width 541 height 26
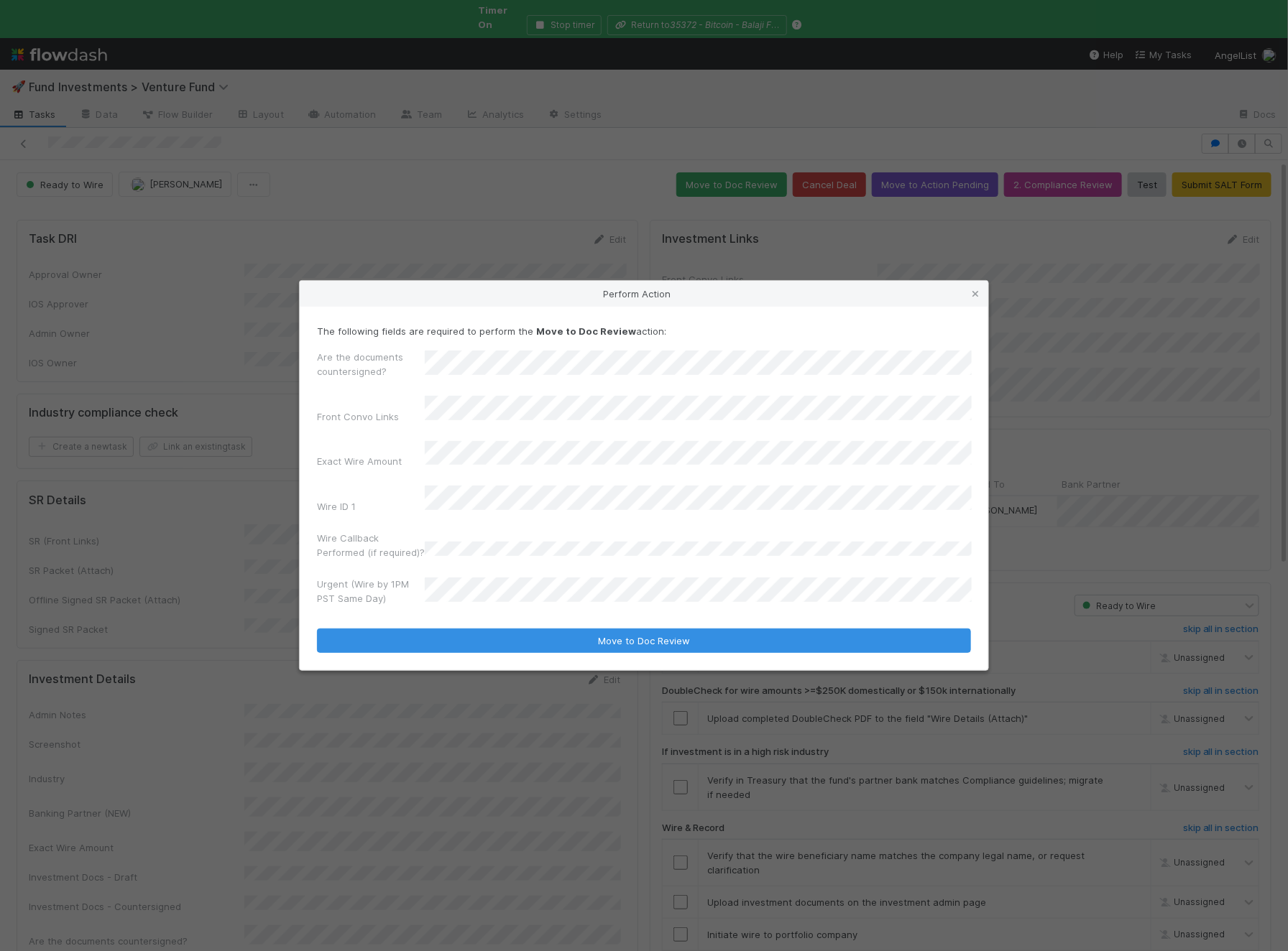
click at [528, 614] on form "The following fields are required to perform the Move to Doc Review action: Are…" at bounding box center [643, 489] width 654 height 330
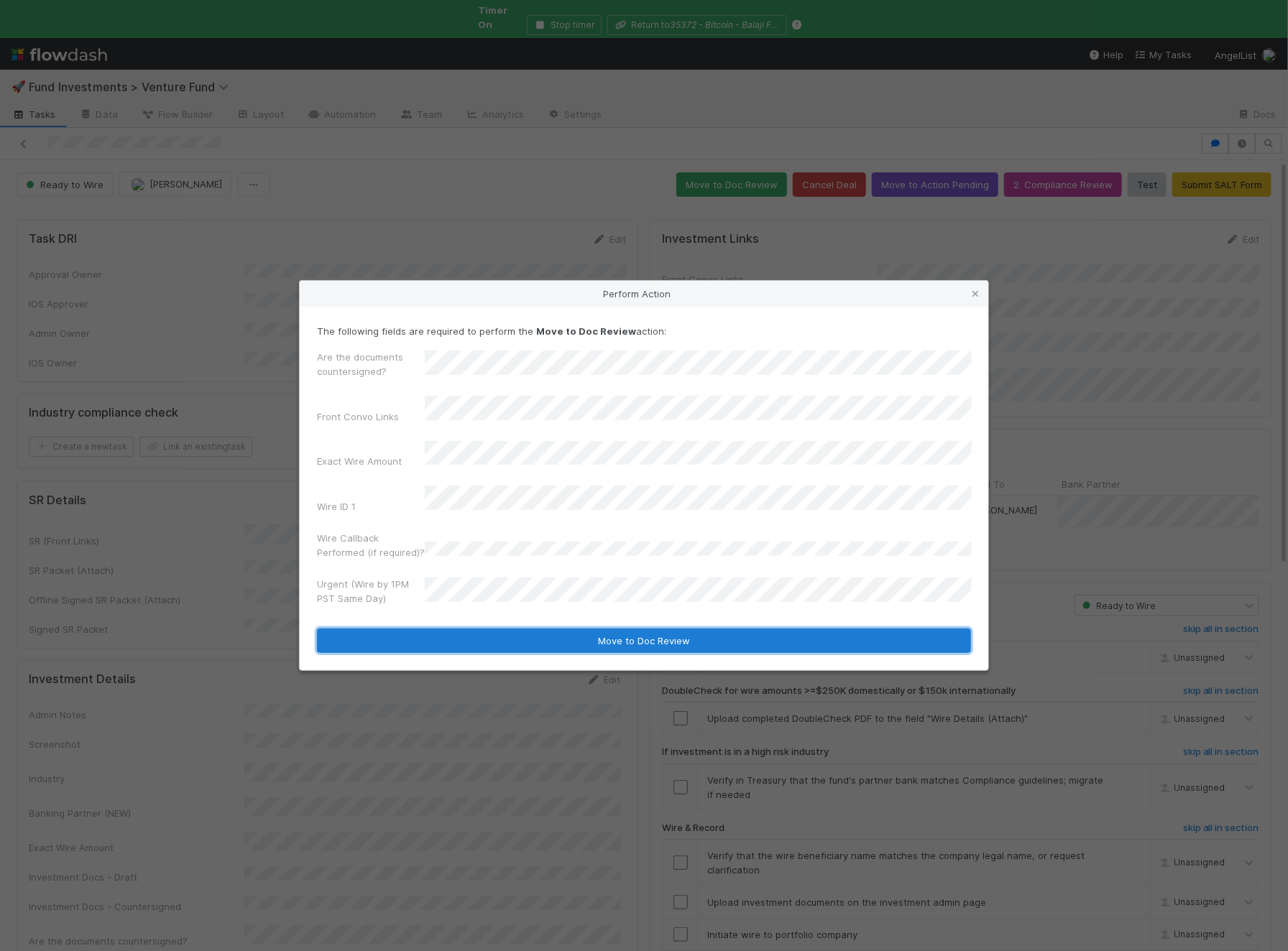
click at [513, 629] on button "Move to Doc Review" at bounding box center [643, 640] width 654 height 24
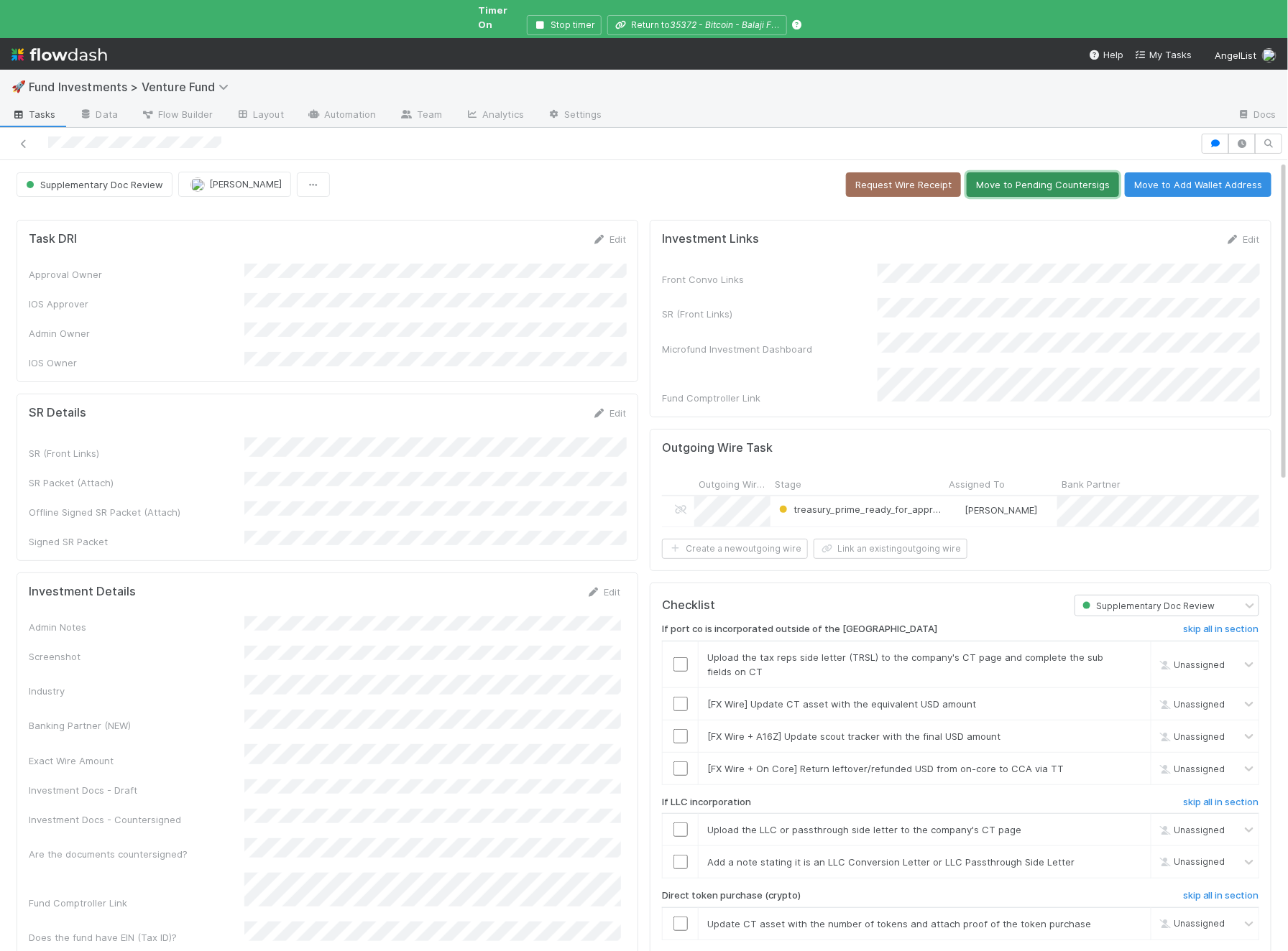
click at [1059, 175] on button "Move to Pending Countersigs" at bounding box center [1043, 184] width 152 height 24
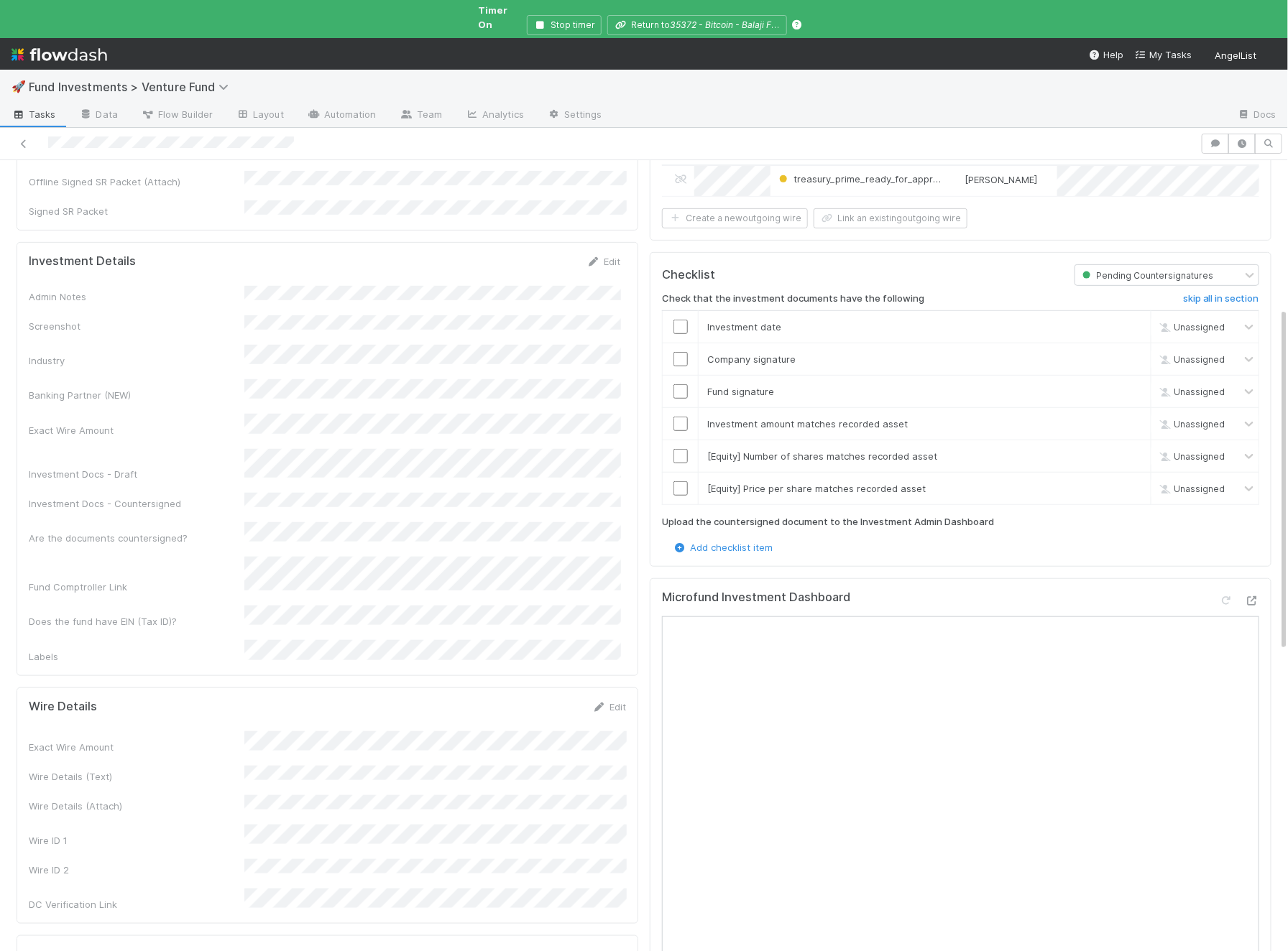
scroll to position [345, 0]
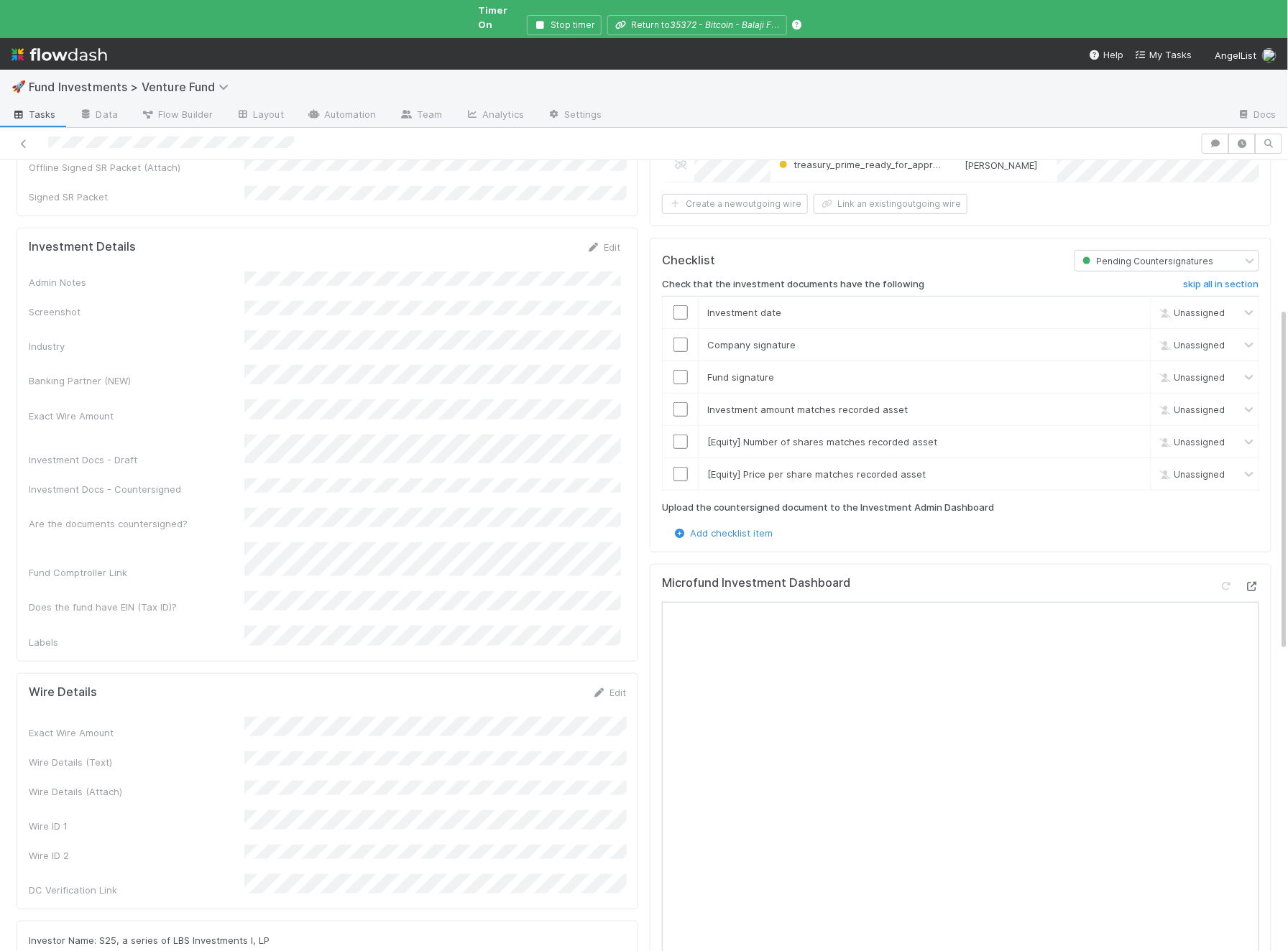
click at [1255, 582] on icon at bounding box center [1251, 586] width 14 height 9
click at [363, 363] on div "Admin Notes Screenshot Industry Banking Partner (NEW) Exact Wire Amount Investm…" at bounding box center [324, 460] width 591 height 378
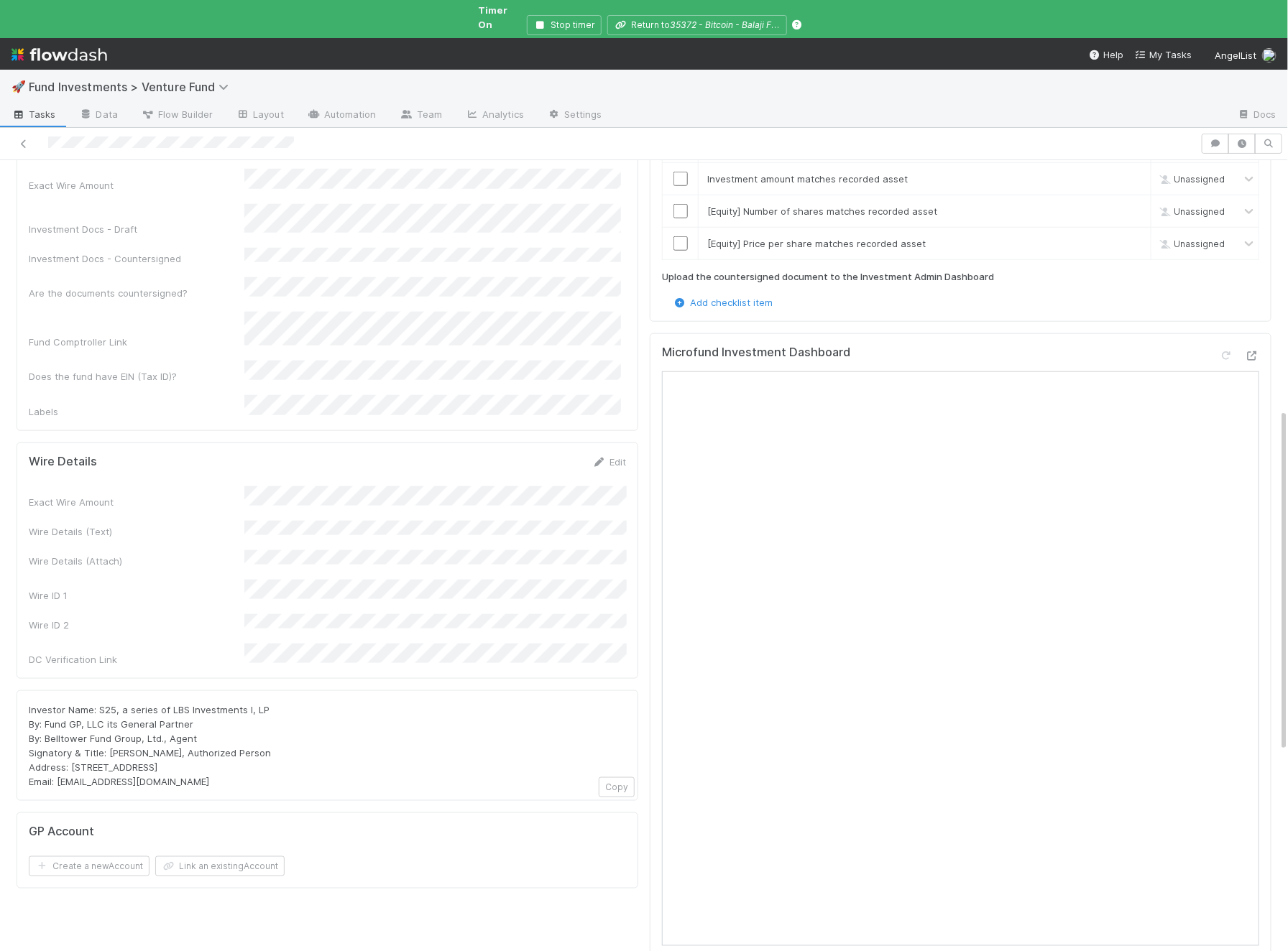
scroll to position [584, 0]
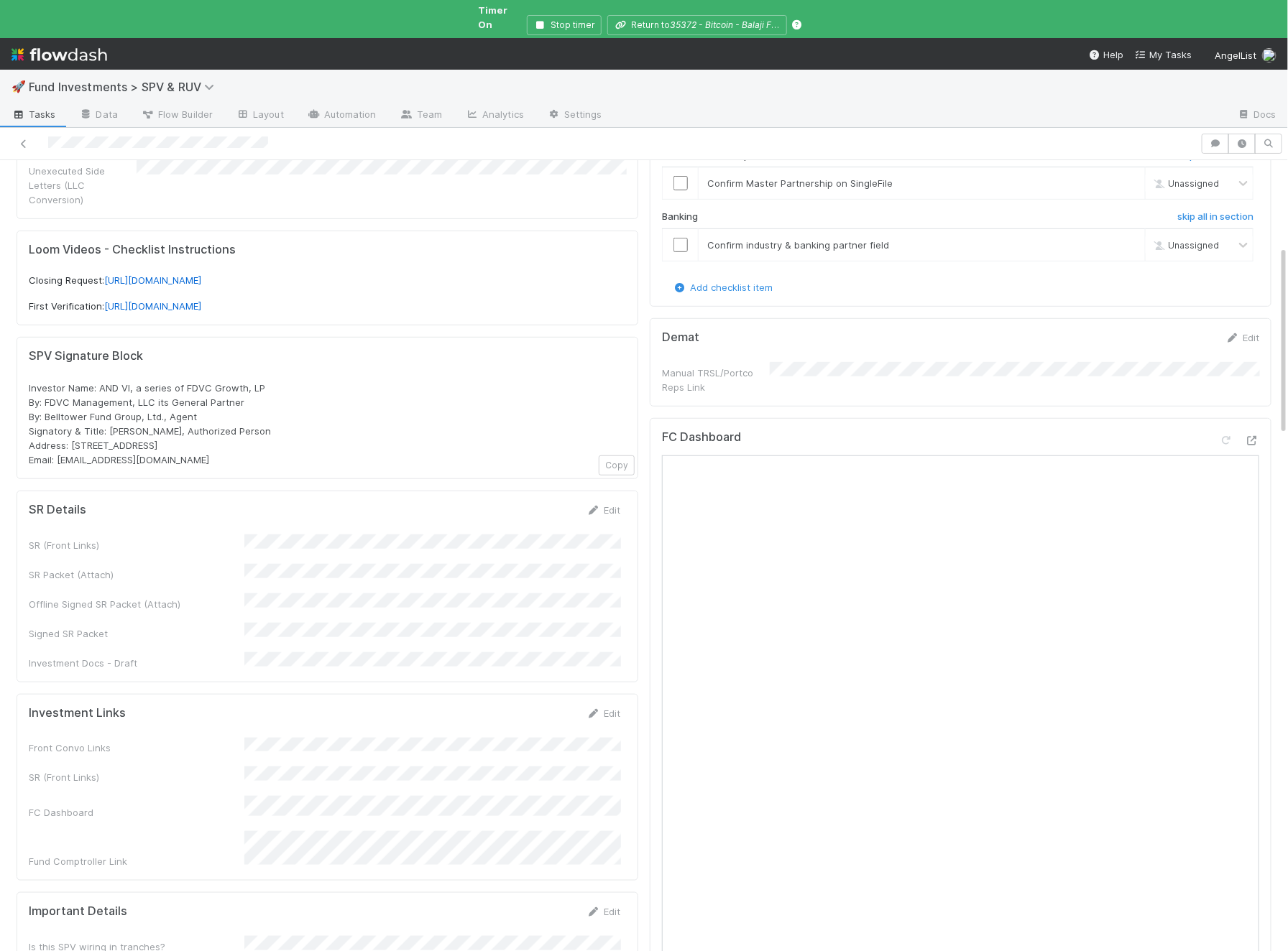
scroll to position [398, 0]
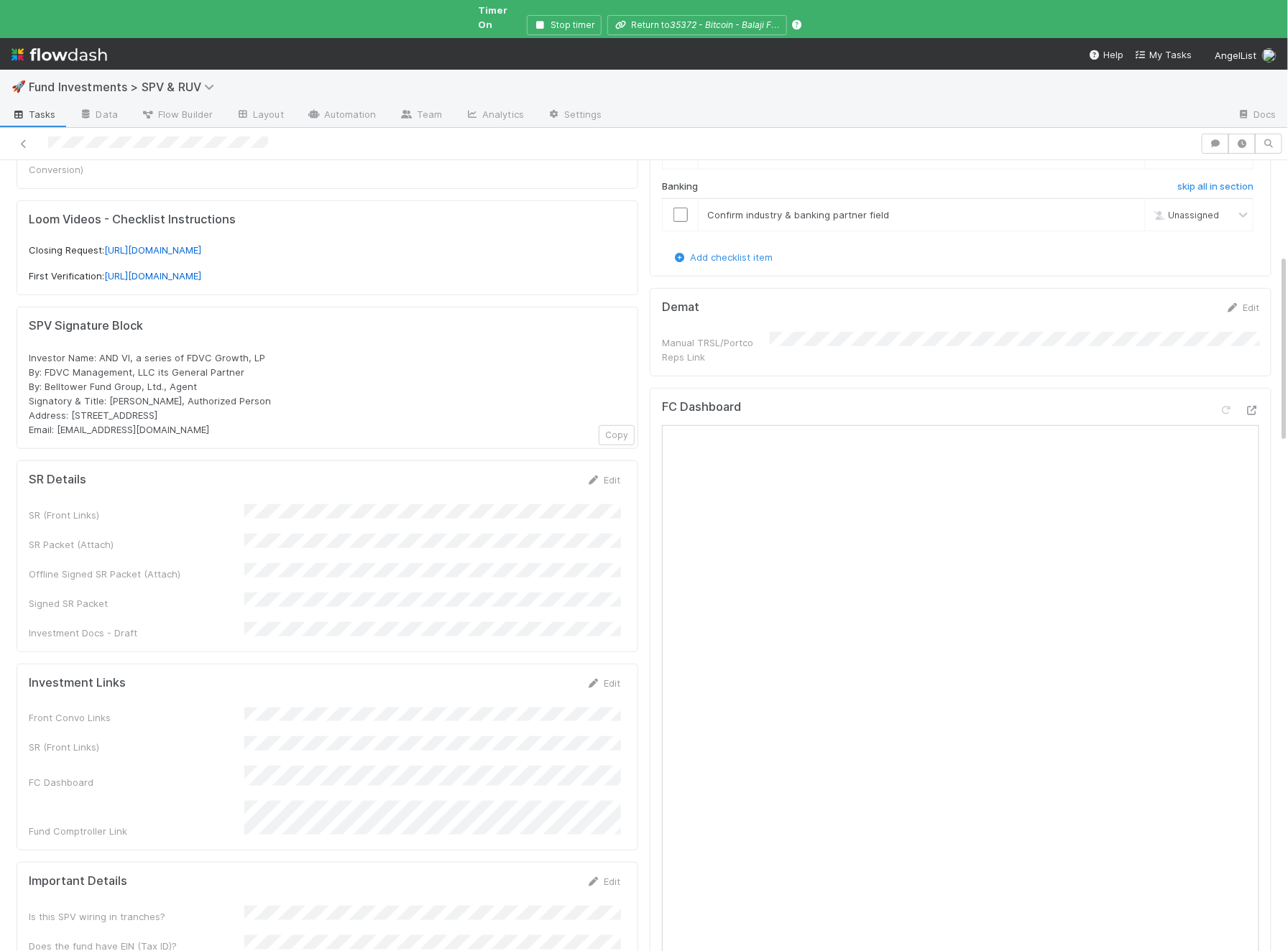
click at [615, 664] on div "Investment Links Edit Front Convo Links SR (Front Links) FC Dashboard Fund Comp…" at bounding box center [327, 757] width 621 height 187
click at [615, 677] on link "Edit" at bounding box center [603, 683] width 33 height 12
click at [448, 717] on div "Front Convo Links SR (Front Links) FC Dashboard Fund Comptroller Link" at bounding box center [324, 790] width 591 height 147
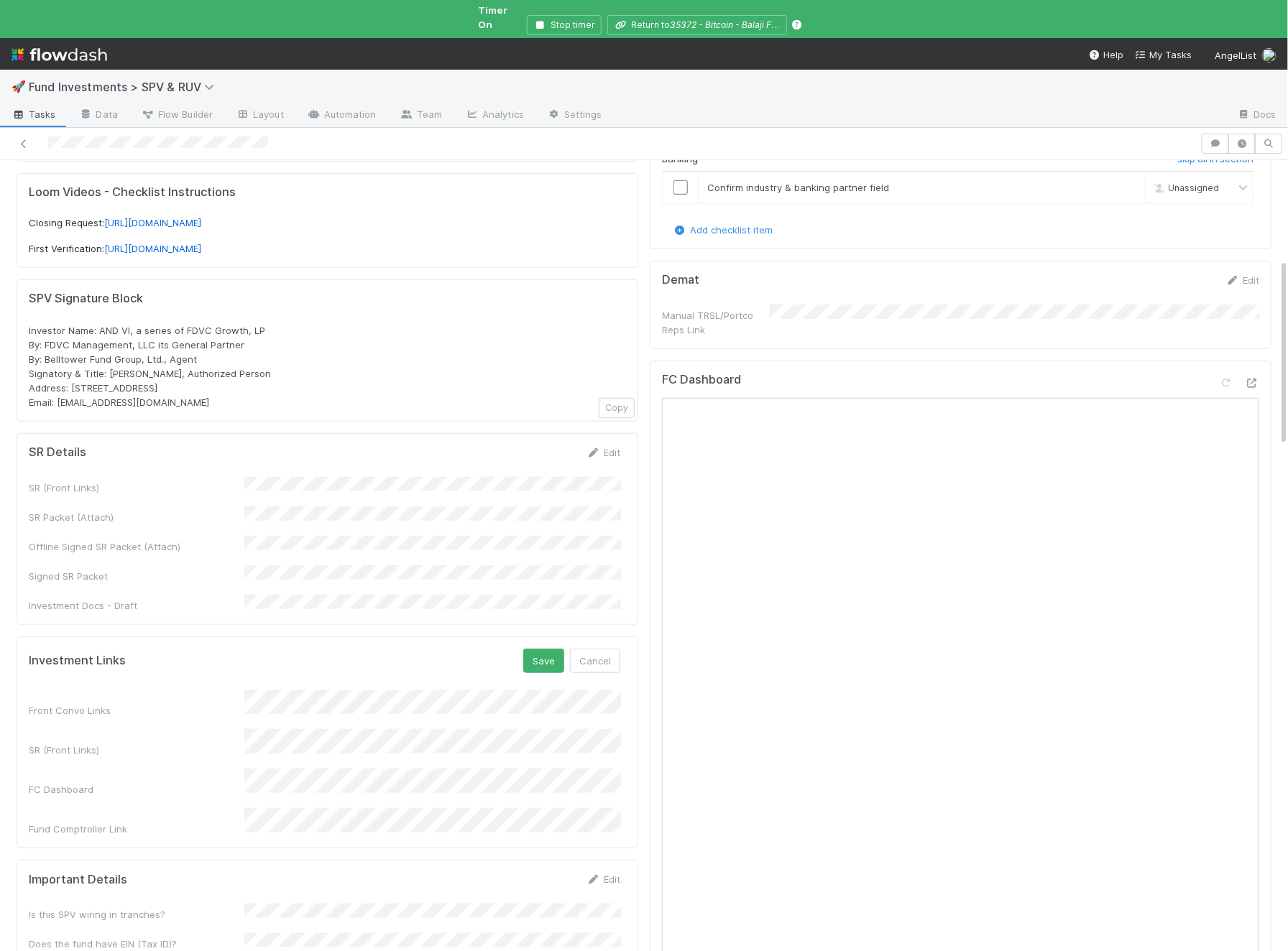
scroll to position [448, 0]
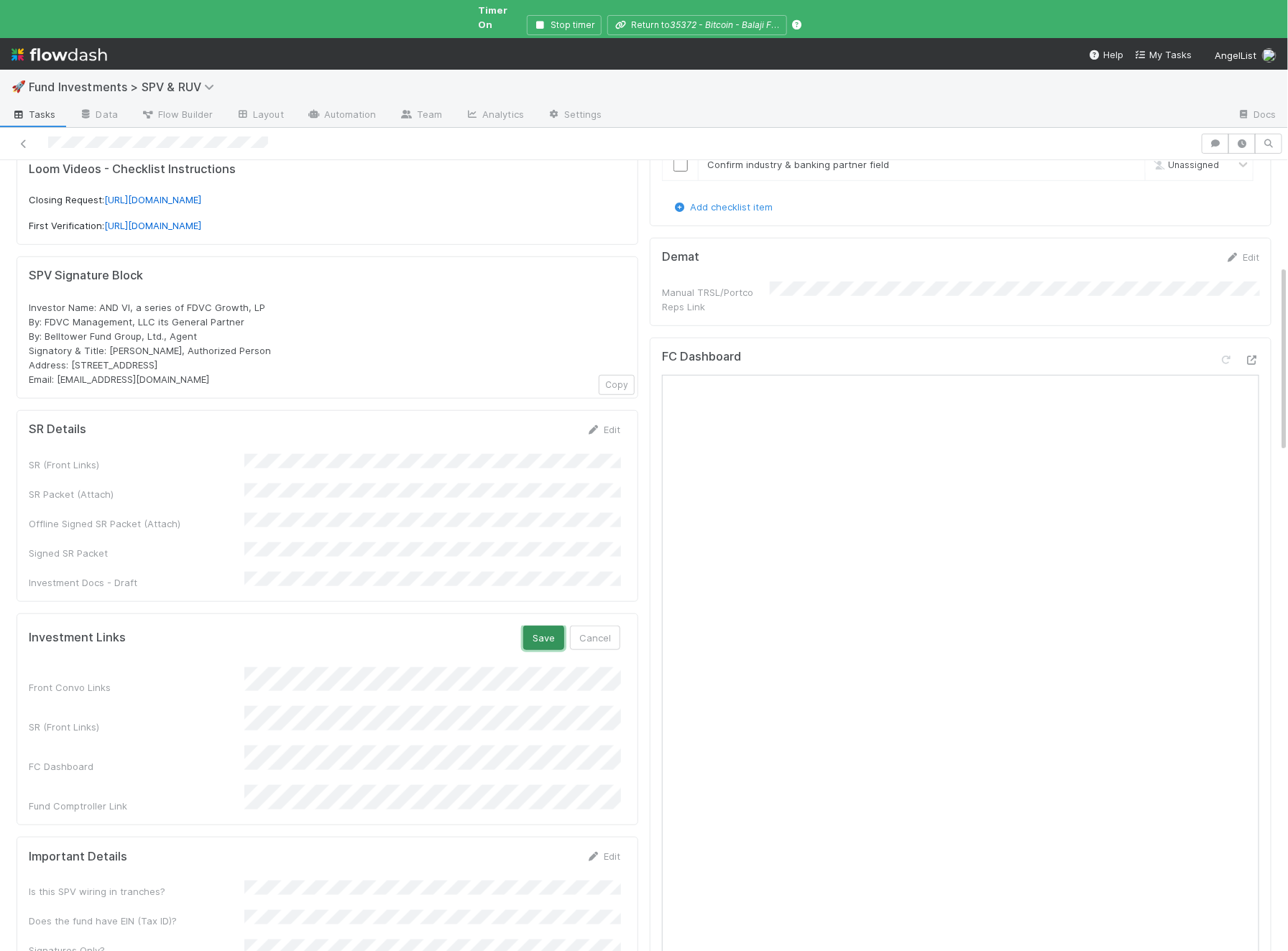
click at [544, 625] on button "Save" at bounding box center [544, 637] width 41 height 24
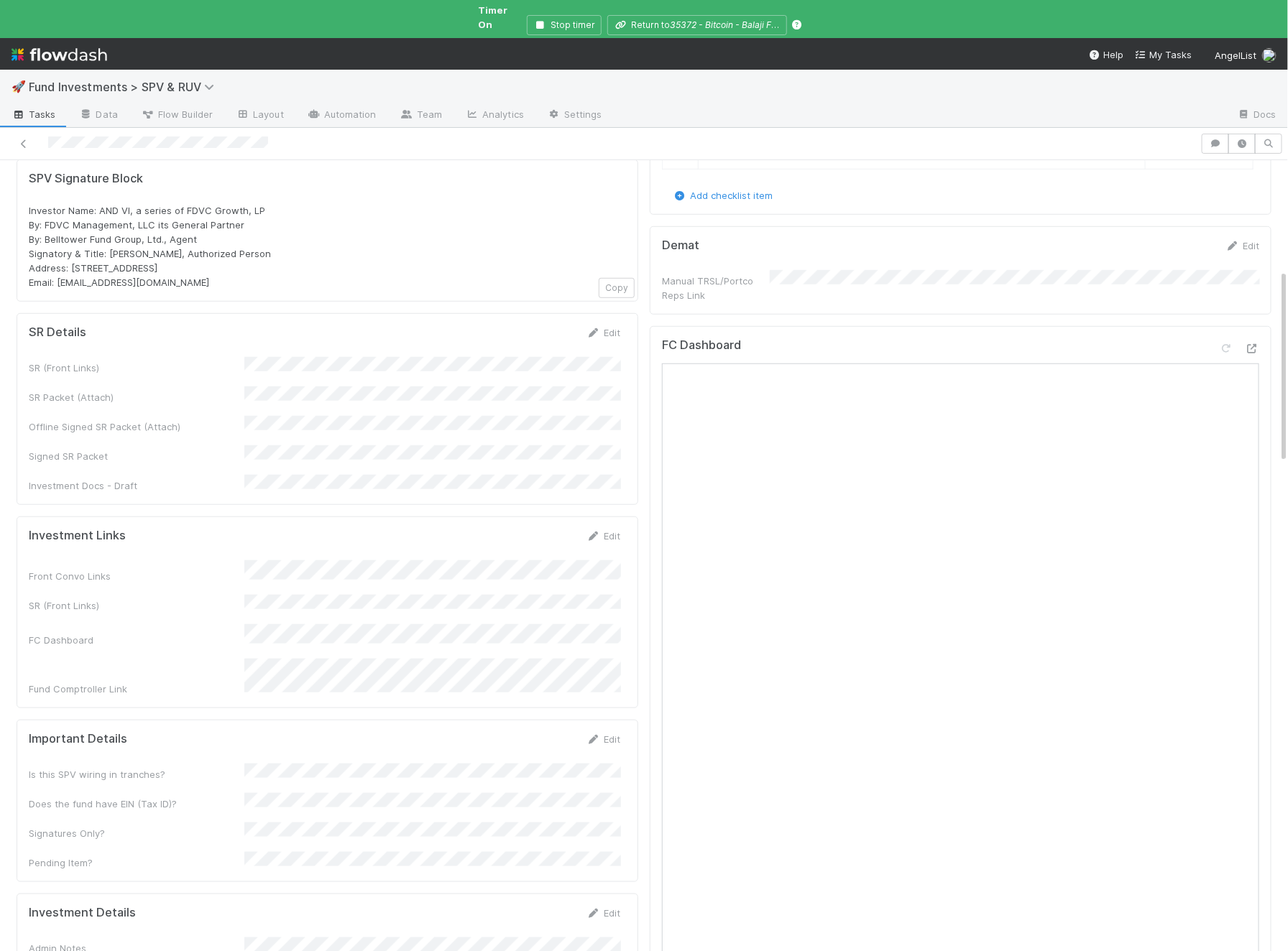
scroll to position [499, 0]
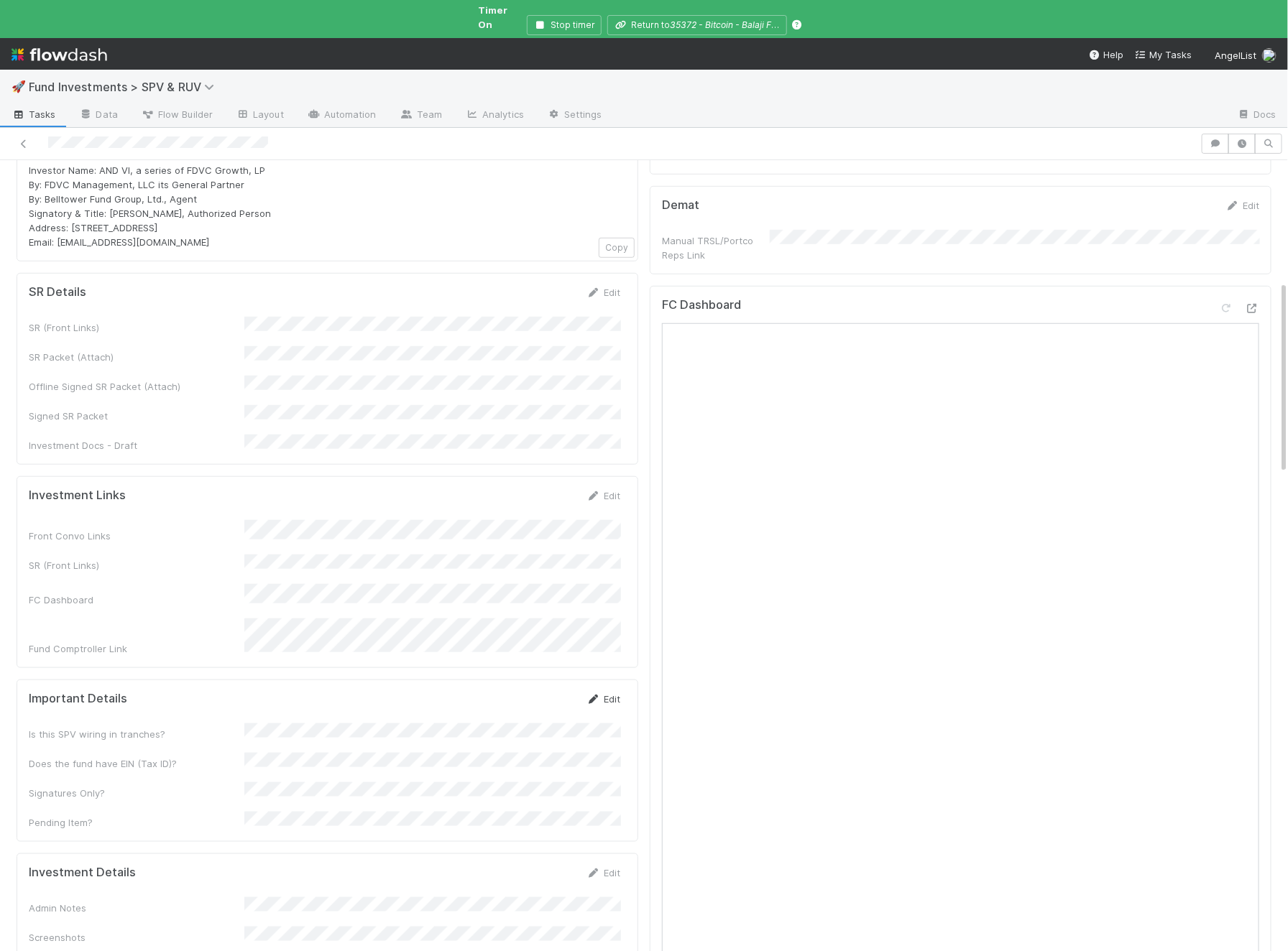
click at [611, 693] on link "Edit" at bounding box center [603, 699] width 33 height 12
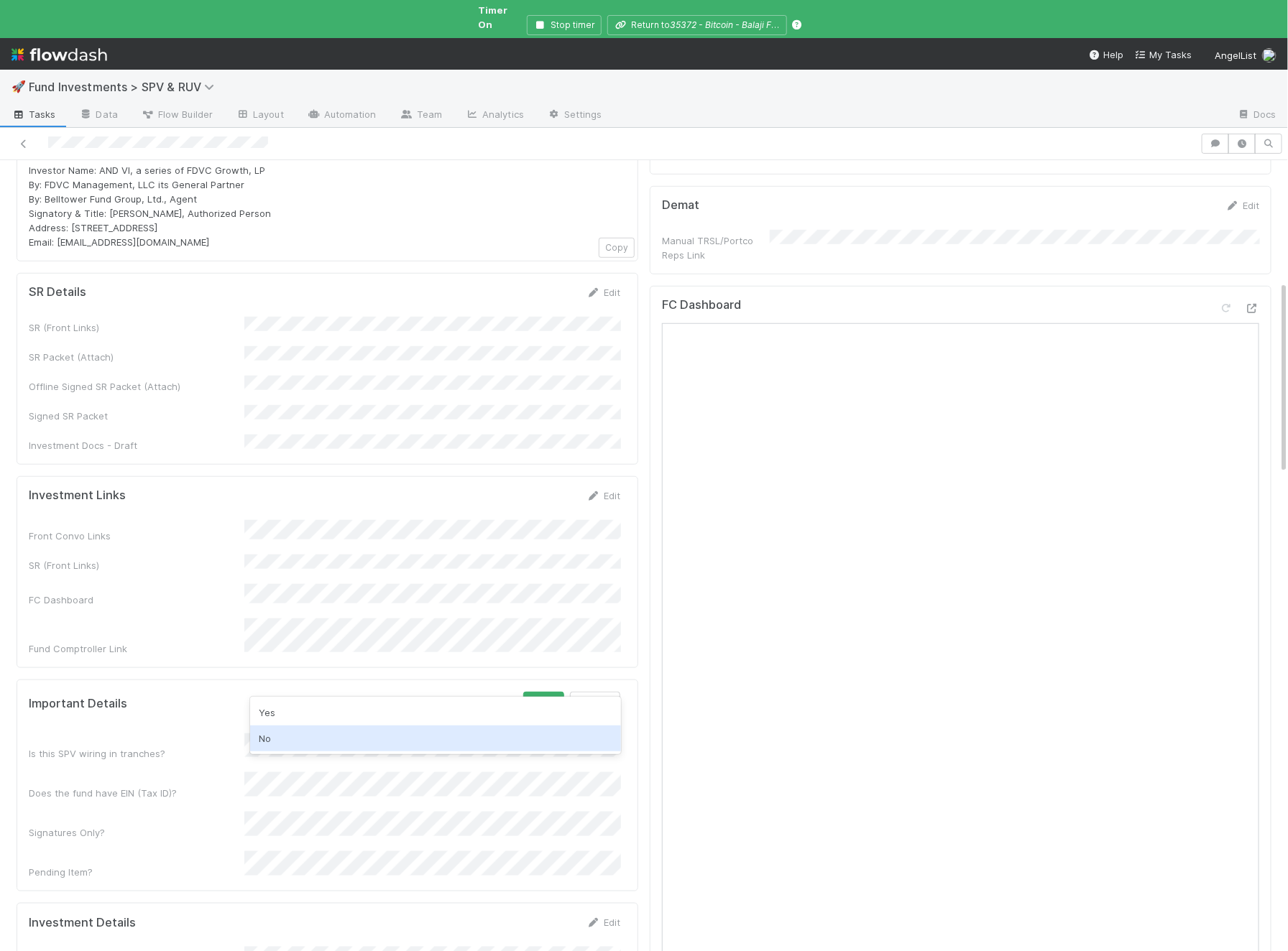
click at [308, 735] on div "No" at bounding box center [435, 738] width 371 height 26
click at [314, 742] on div "Yes" at bounding box center [435, 748] width 371 height 26
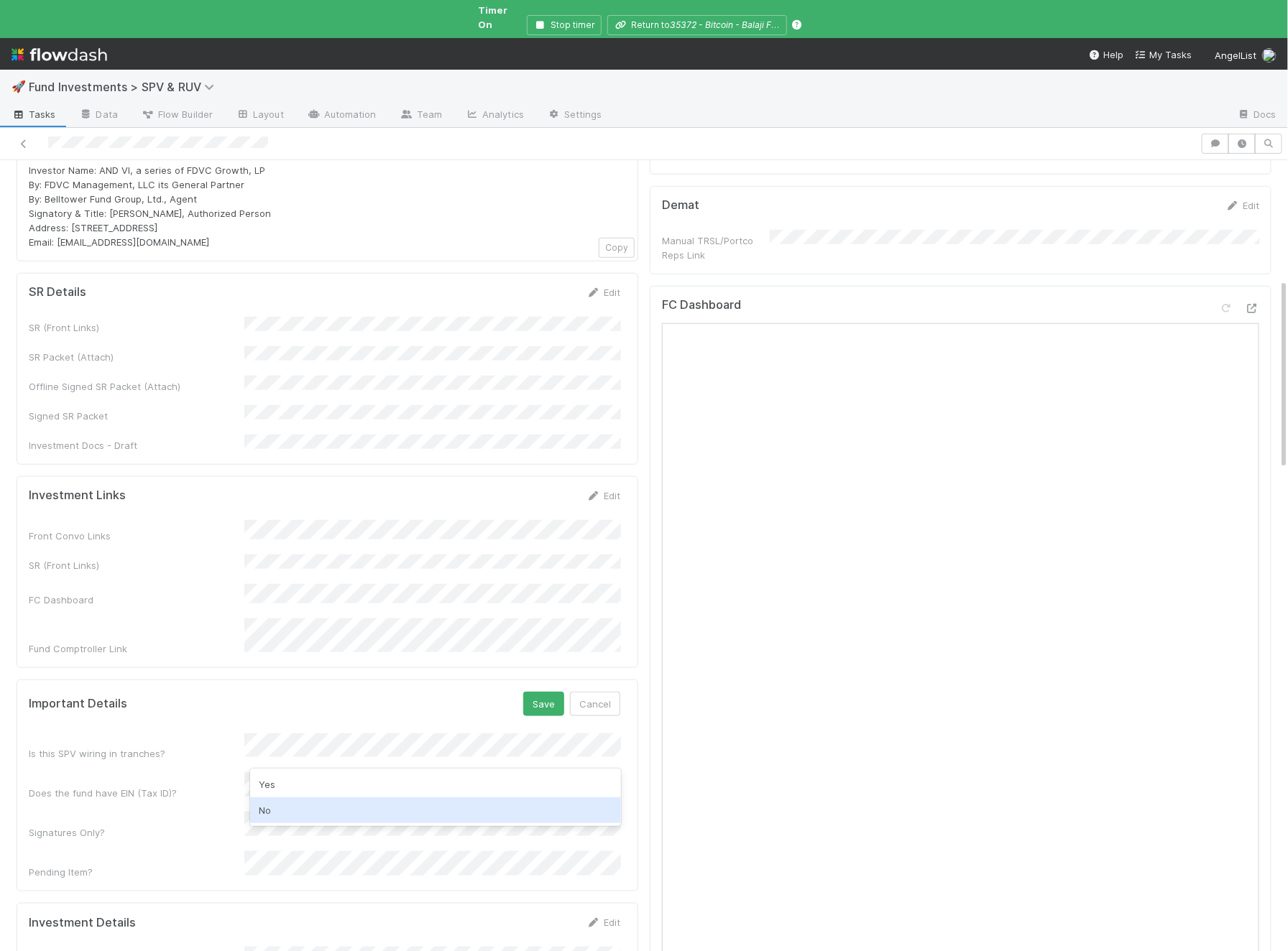
click at [291, 807] on div "No" at bounding box center [435, 810] width 371 height 26
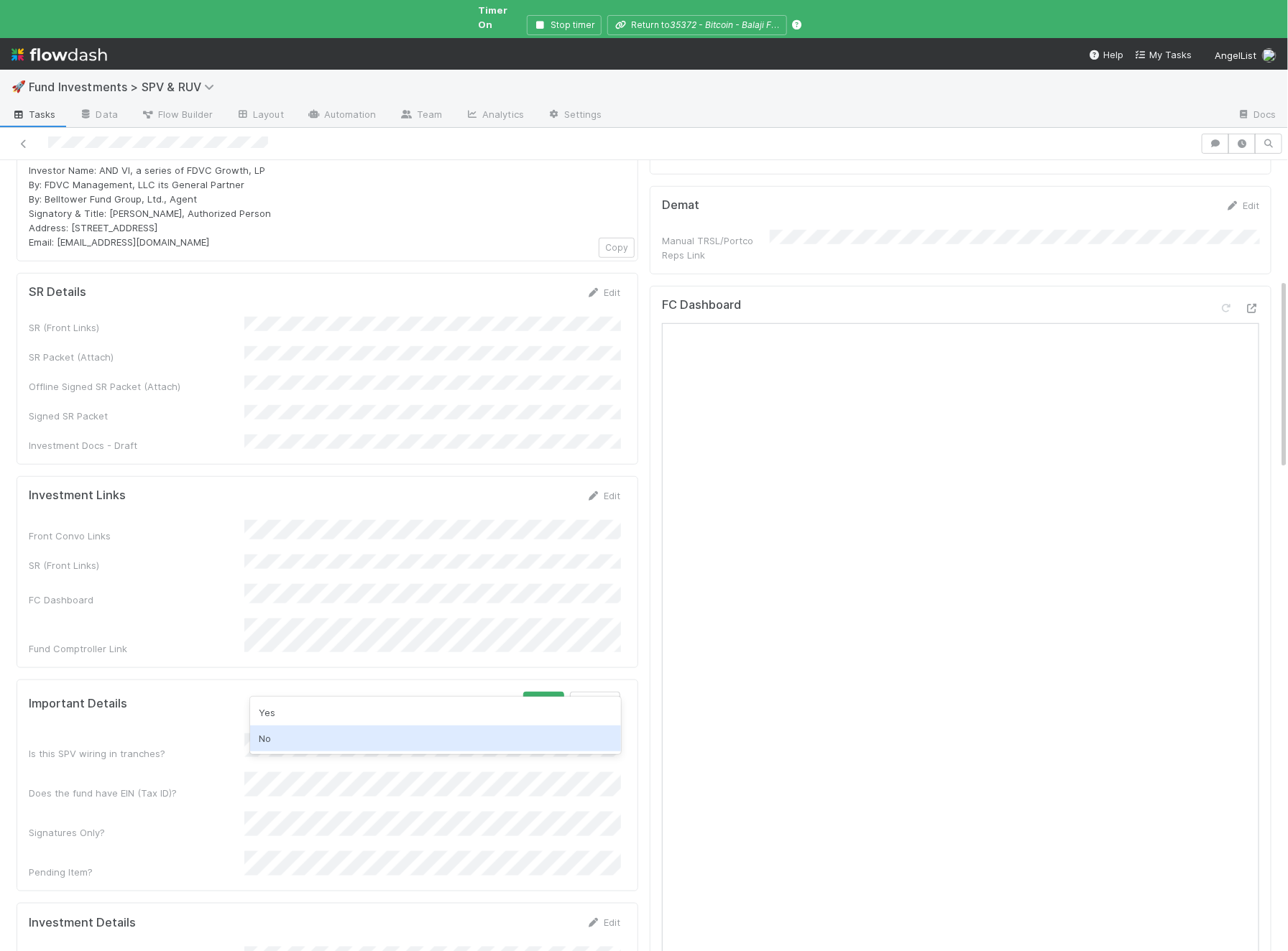
click at [332, 726] on div "No" at bounding box center [435, 738] width 371 height 26
click at [537, 691] on button "Save" at bounding box center [544, 703] width 41 height 24
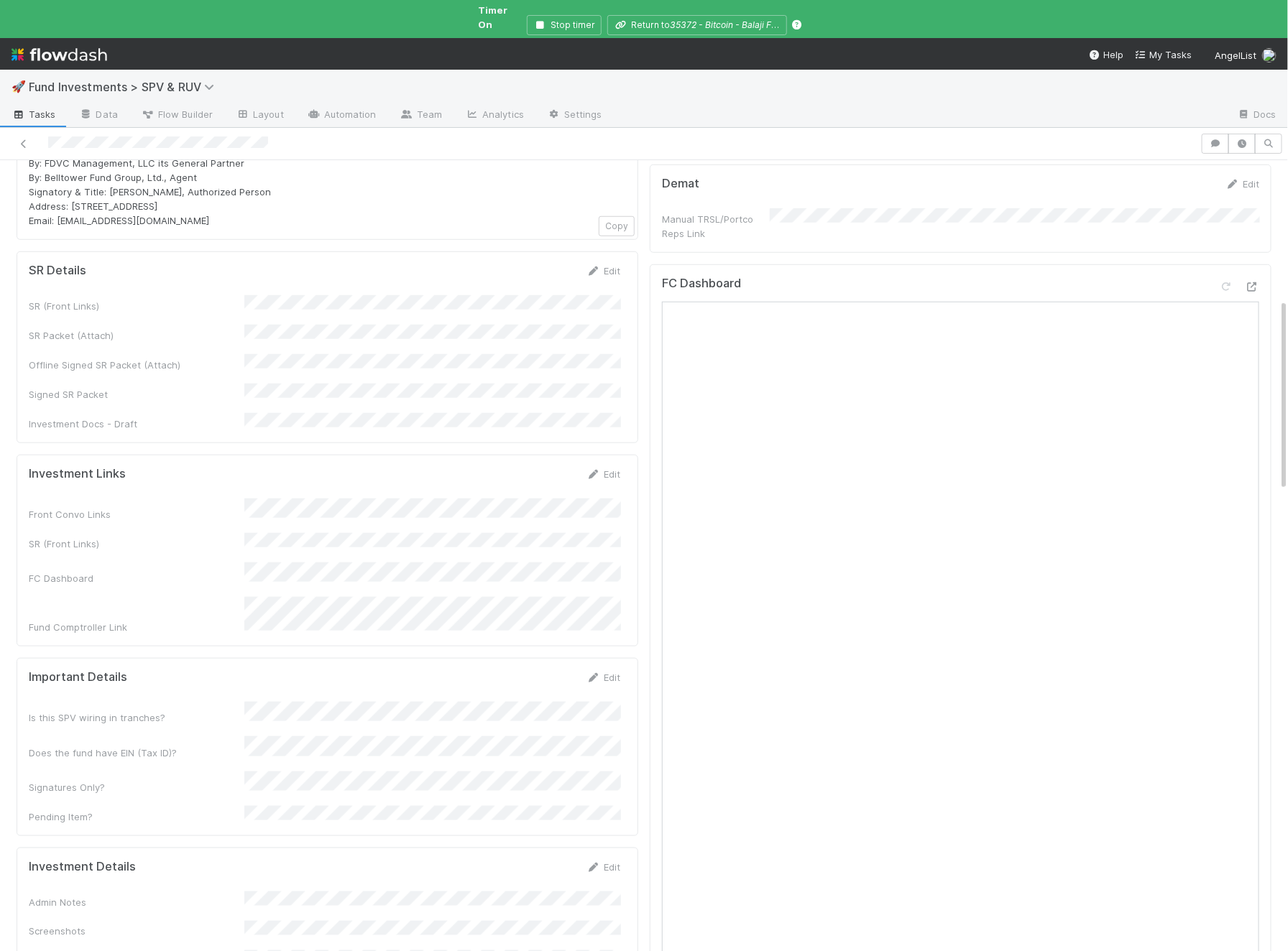
scroll to position [390, 0]
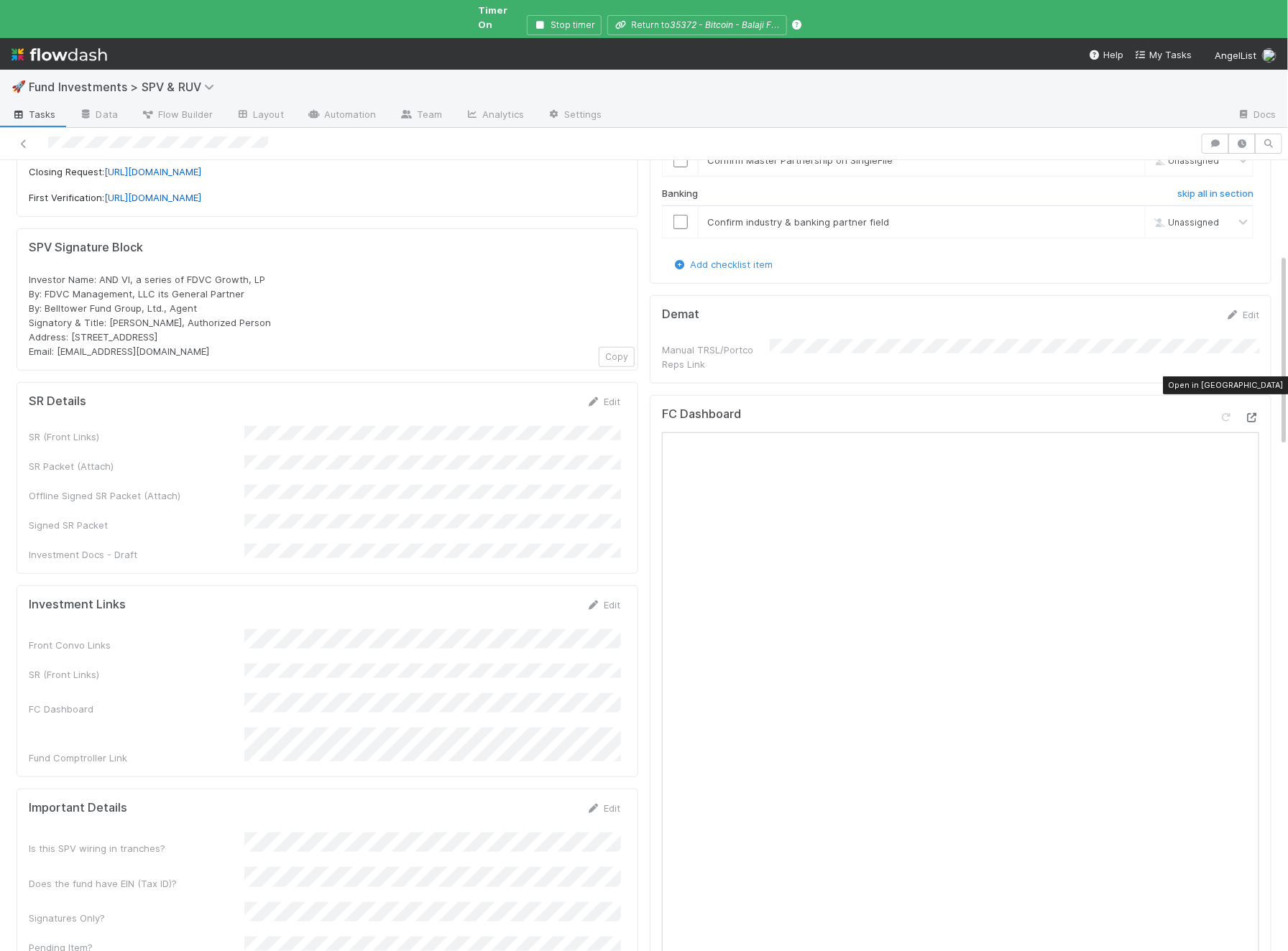
click at [1252, 413] on icon at bounding box center [1251, 417] width 14 height 9
click at [609, 599] on link "Edit" at bounding box center [603, 605] width 33 height 12
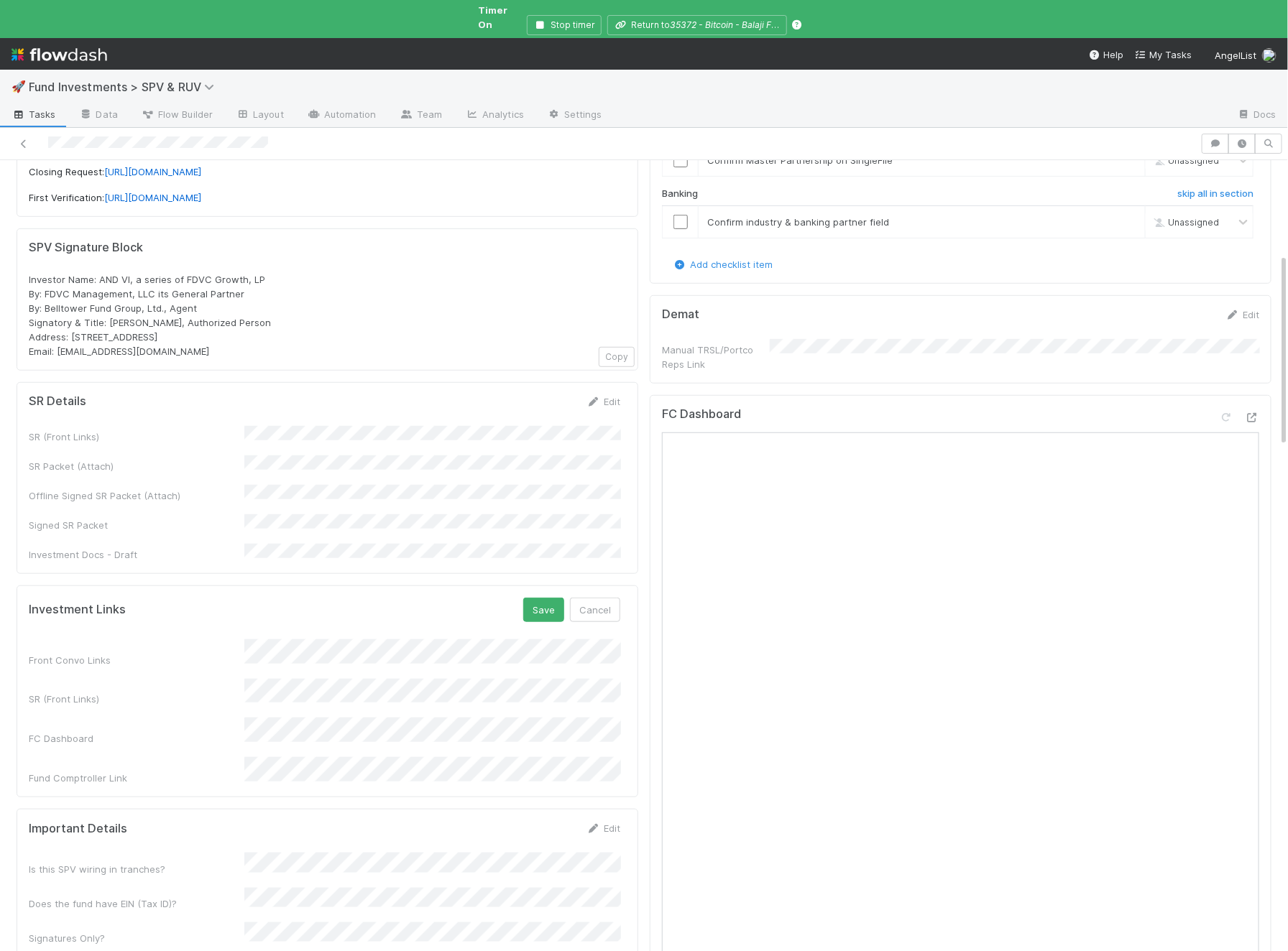
click at [559, 585] on div "Investment Links Save Cancel Front Convo Links SR (Front Links) FC Dashboard Fu…" at bounding box center [327, 691] width 621 height 213
click at [552, 598] on button "Save" at bounding box center [544, 609] width 41 height 24
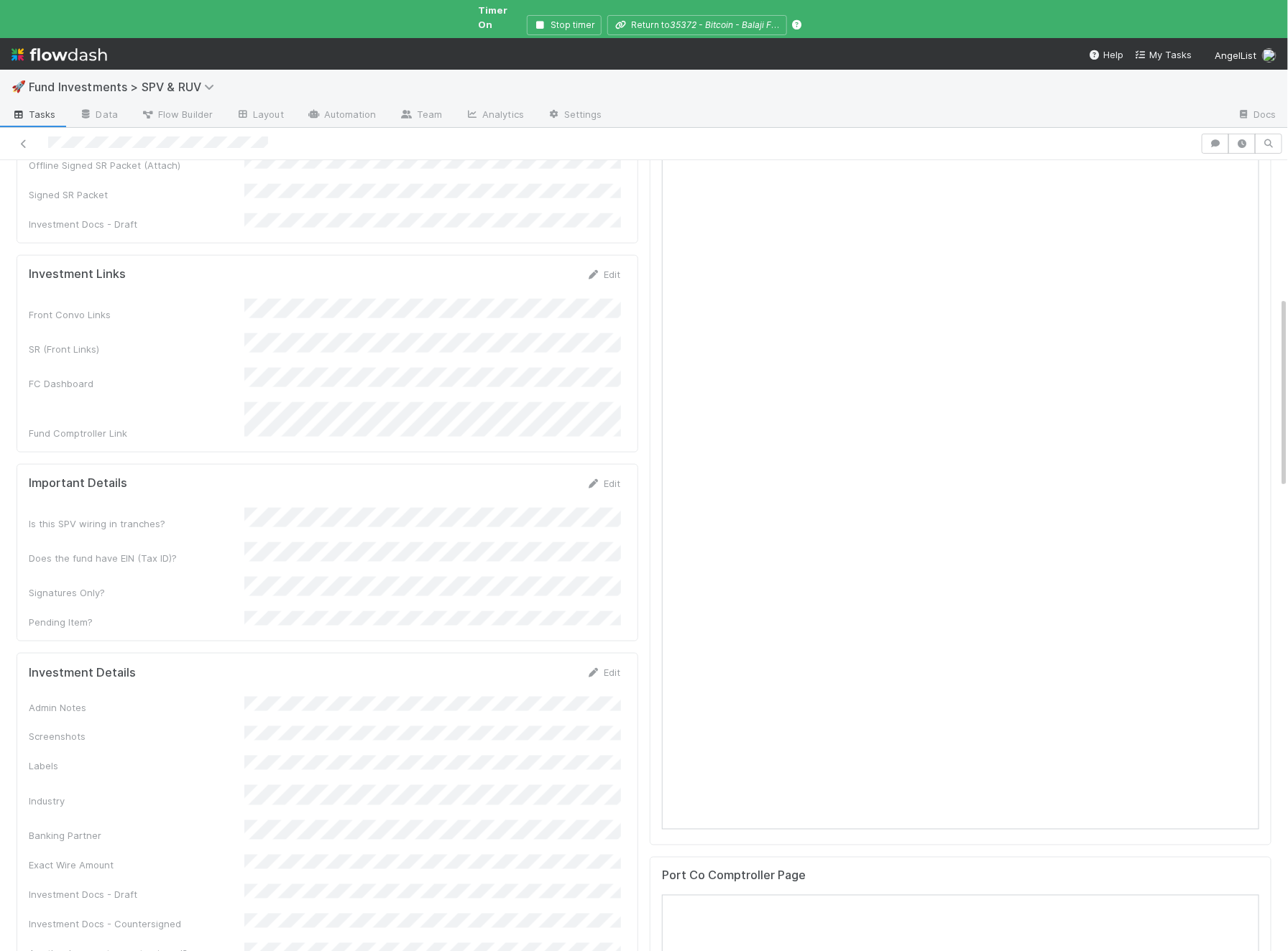
scroll to position [730, 0]
click at [626, 661] on div "Investment Details Edit" at bounding box center [324, 667] width 613 height 14
click at [602, 662] on link "Edit" at bounding box center [603, 668] width 33 height 12
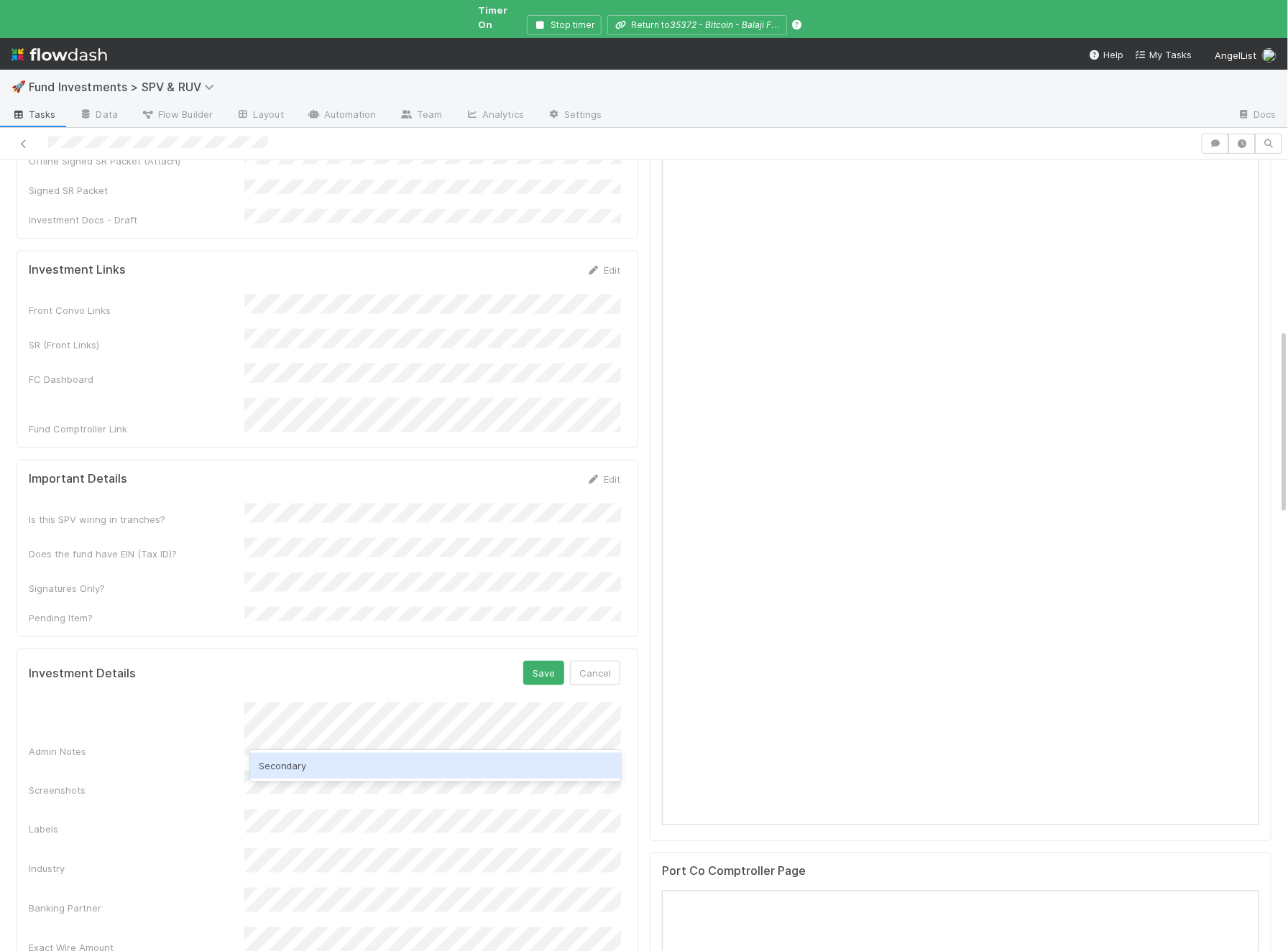
click at [330, 757] on div "Secondary" at bounding box center [435, 765] width 371 height 26
click at [328, 768] on div "NQI" at bounding box center [435, 765] width 371 height 26
click at [171, 888] on div "Banking Partner" at bounding box center [324, 902] width 591 height 28
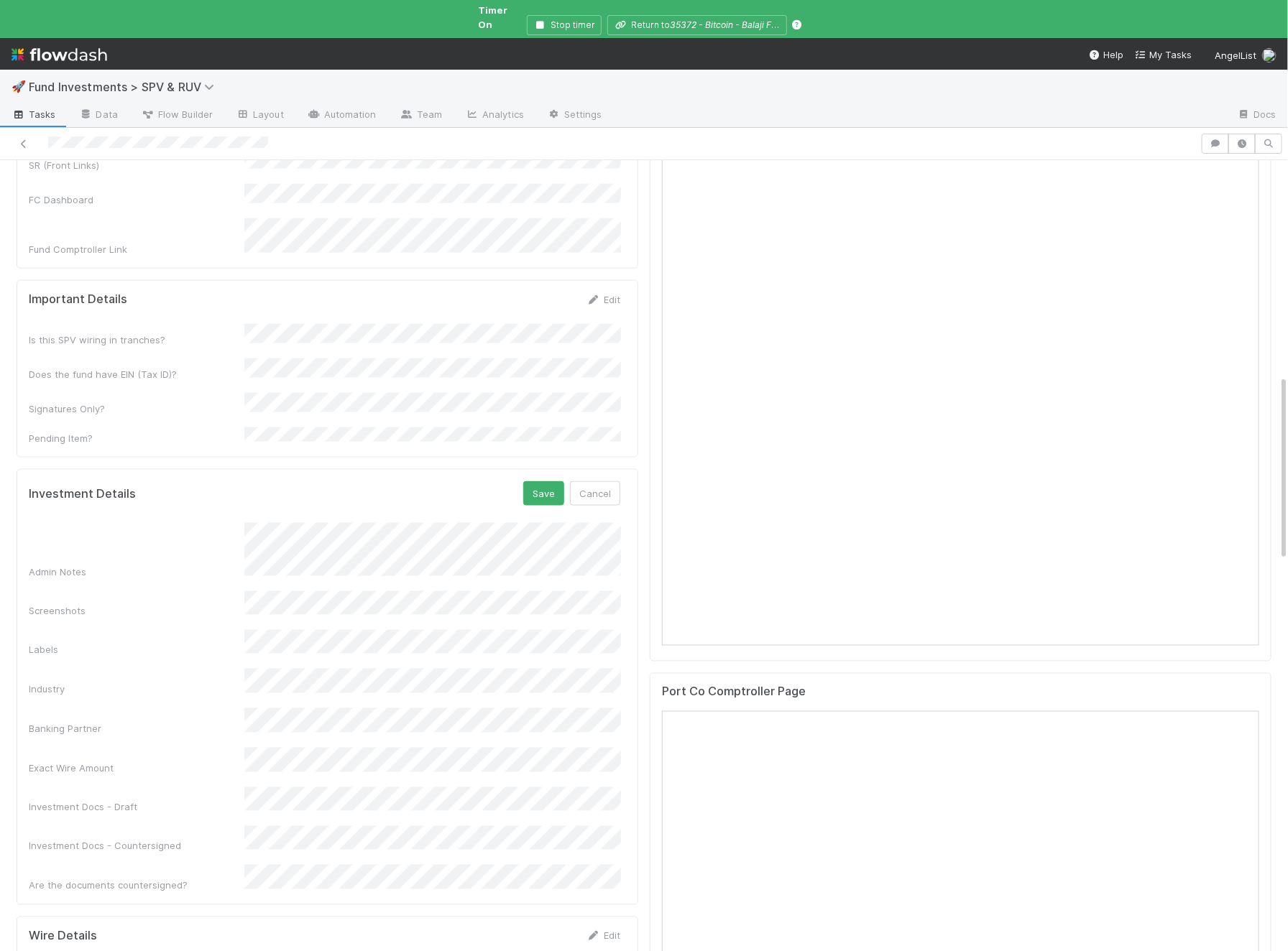
scroll to position [933, 0]
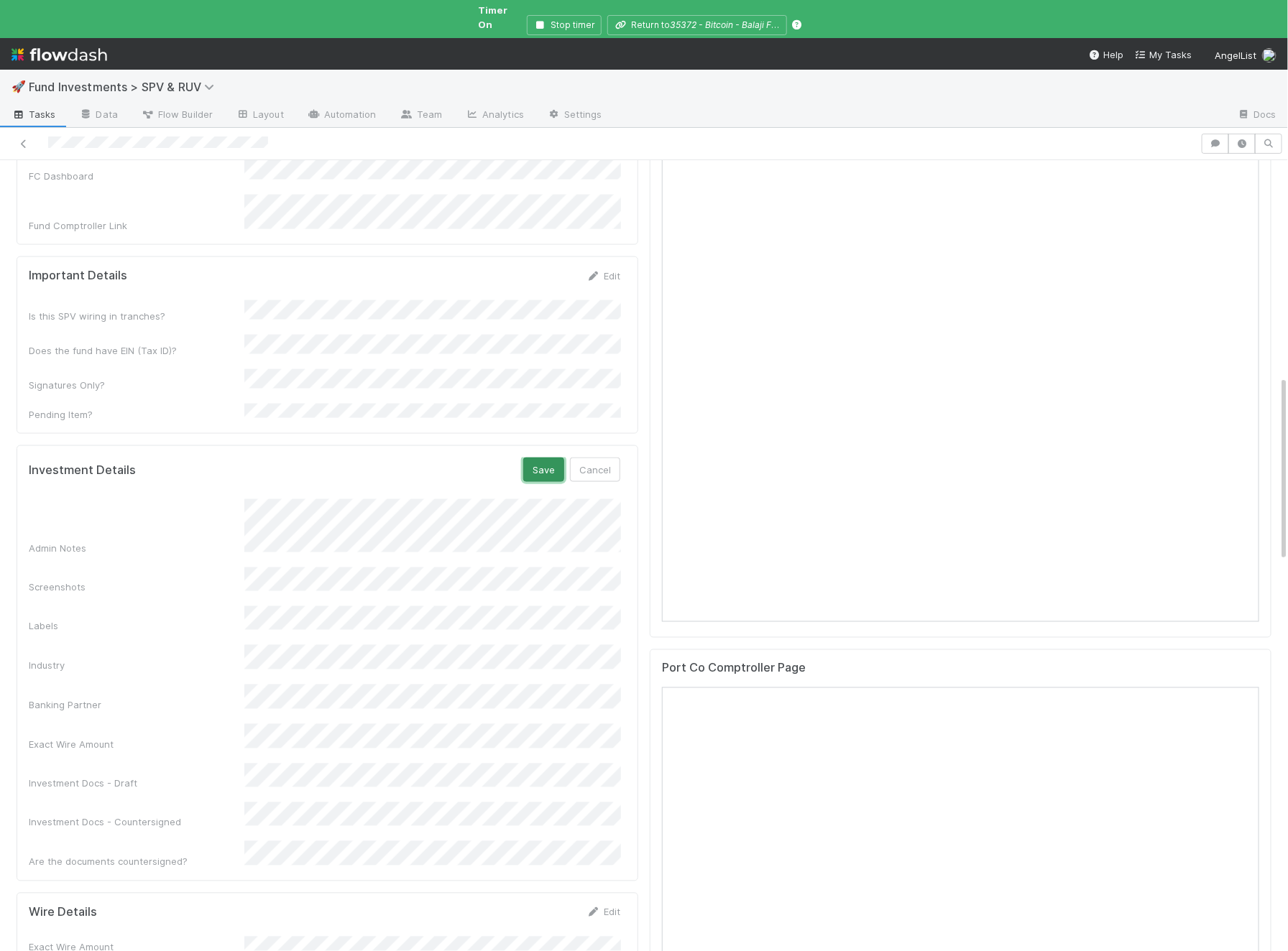
click at [539, 458] on button "Save" at bounding box center [544, 470] width 41 height 24
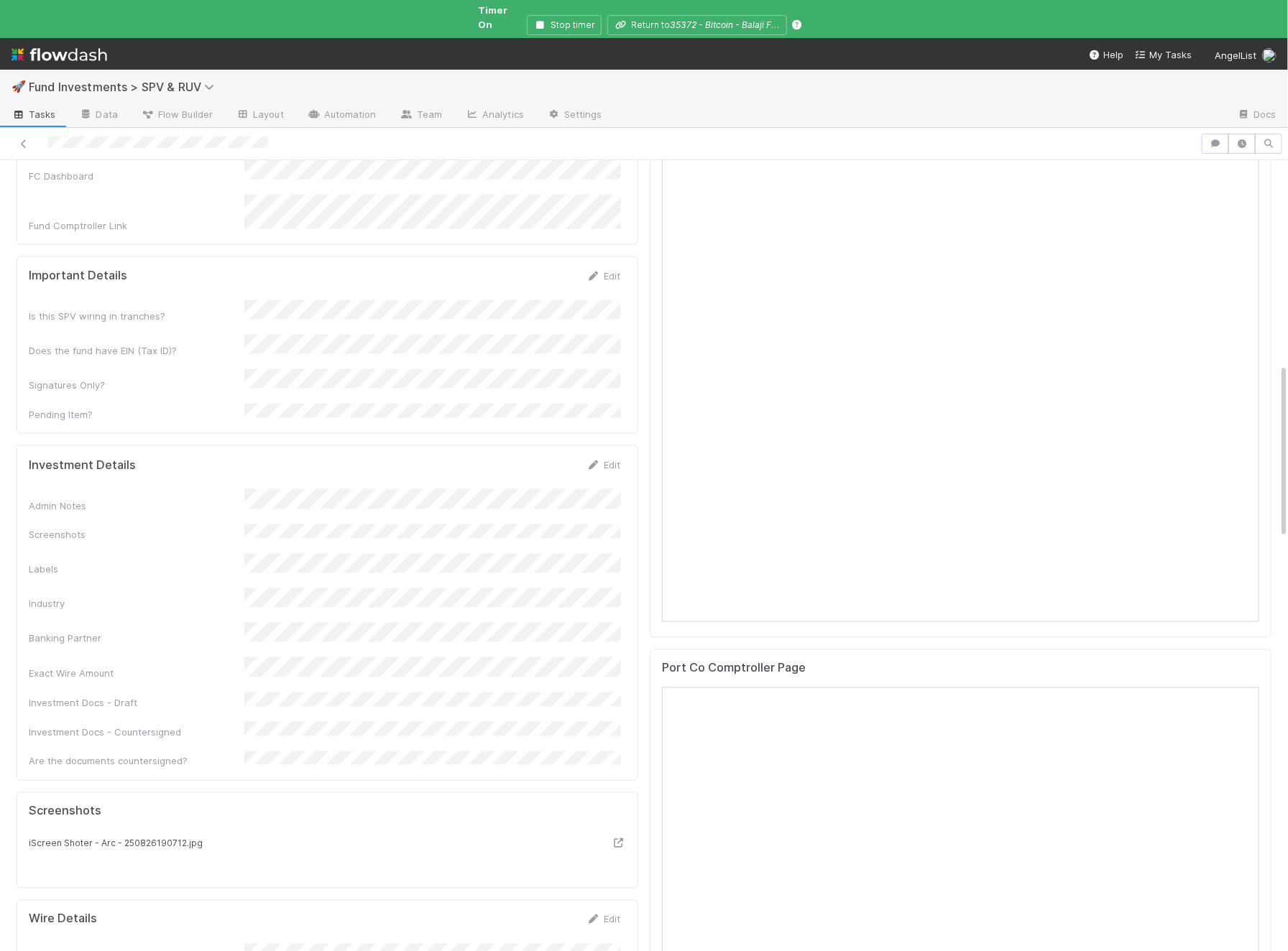
click at [206, 489] on div "Admin Notes" at bounding box center [324, 500] width 591 height 23
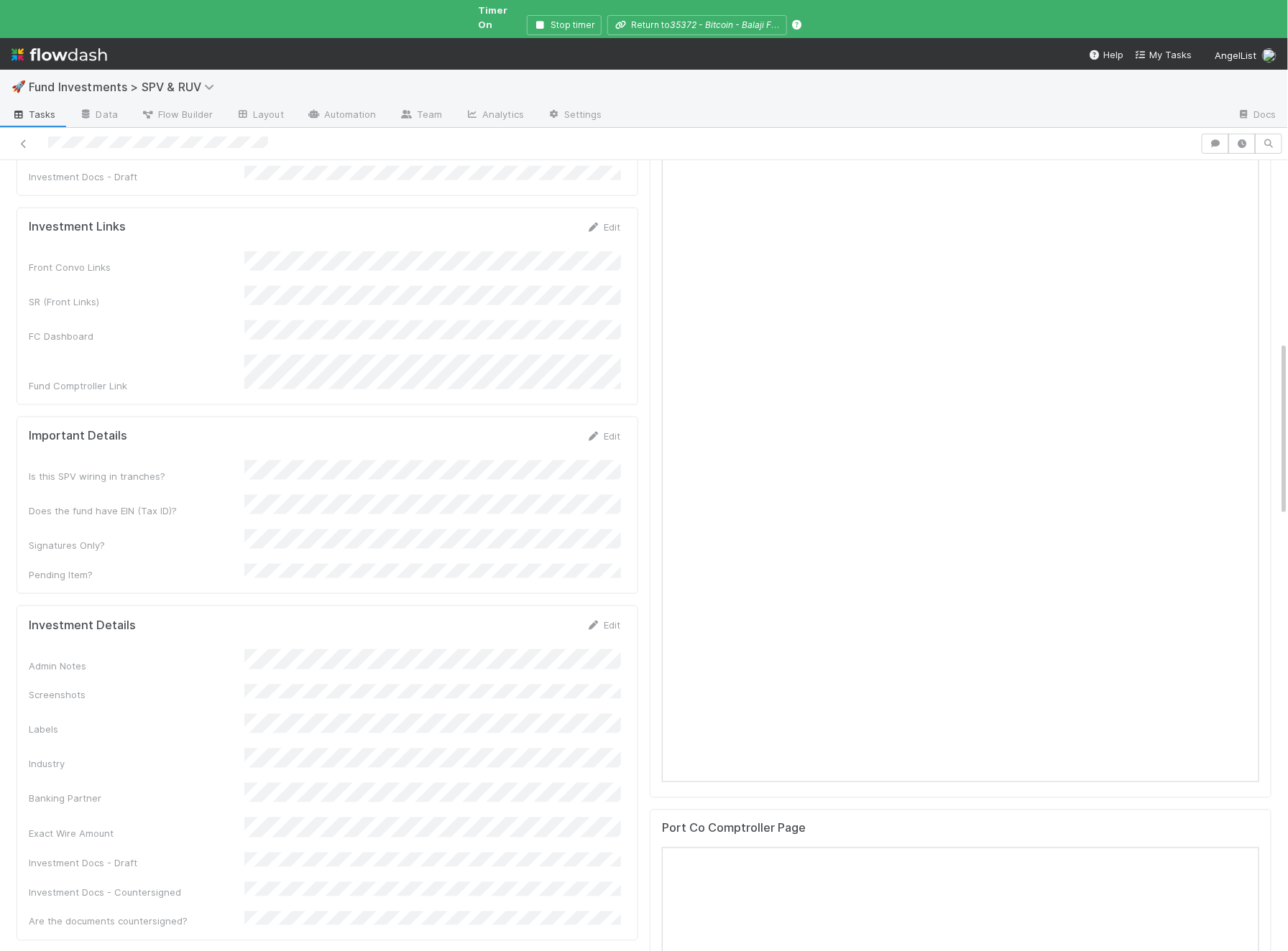
scroll to position [632, 0]
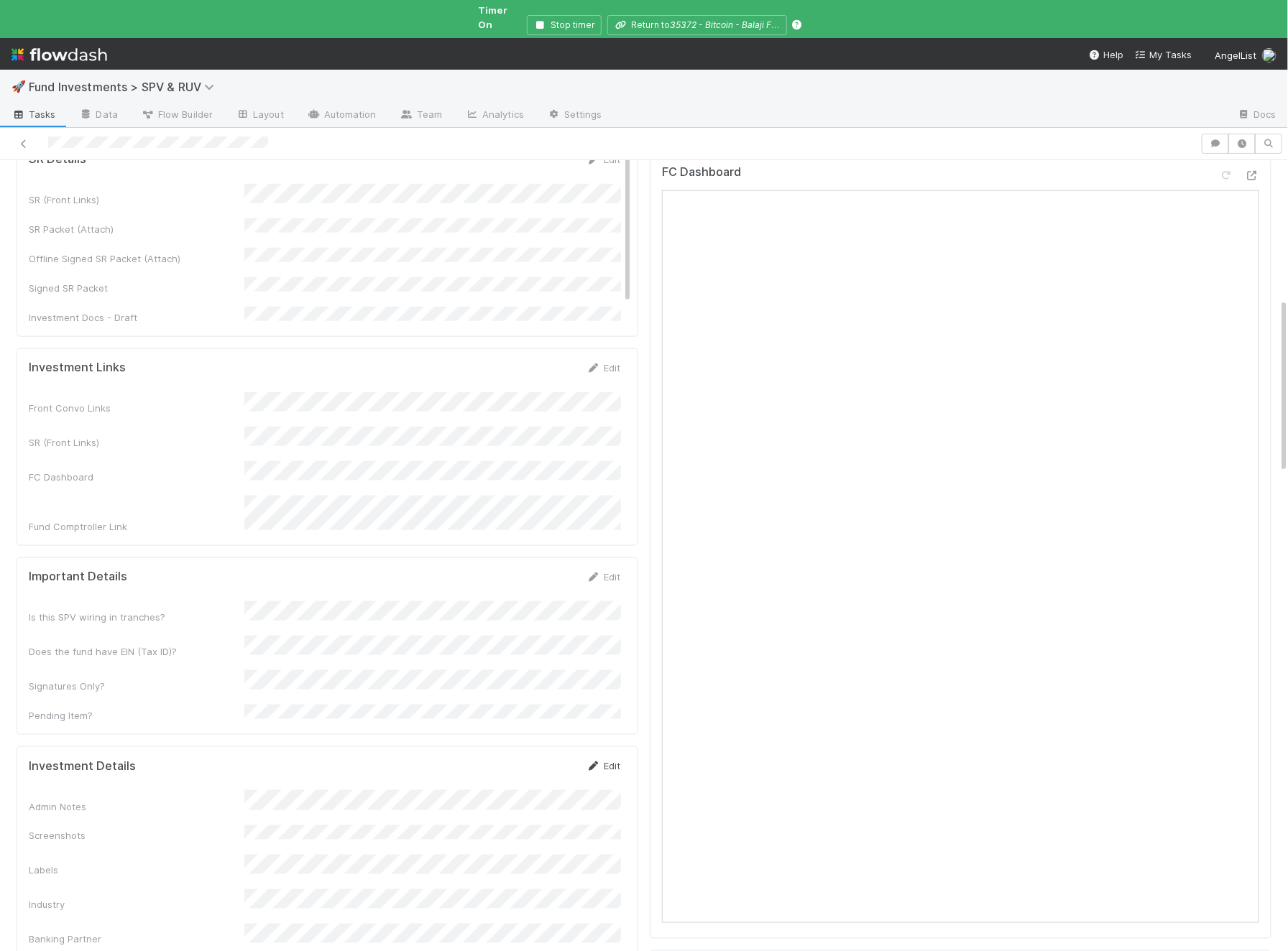
click at [606, 760] on link "Edit" at bounding box center [603, 766] width 33 height 12
click at [539, 758] on button "Save" at bounding box center [544, 770] width 41 height 24
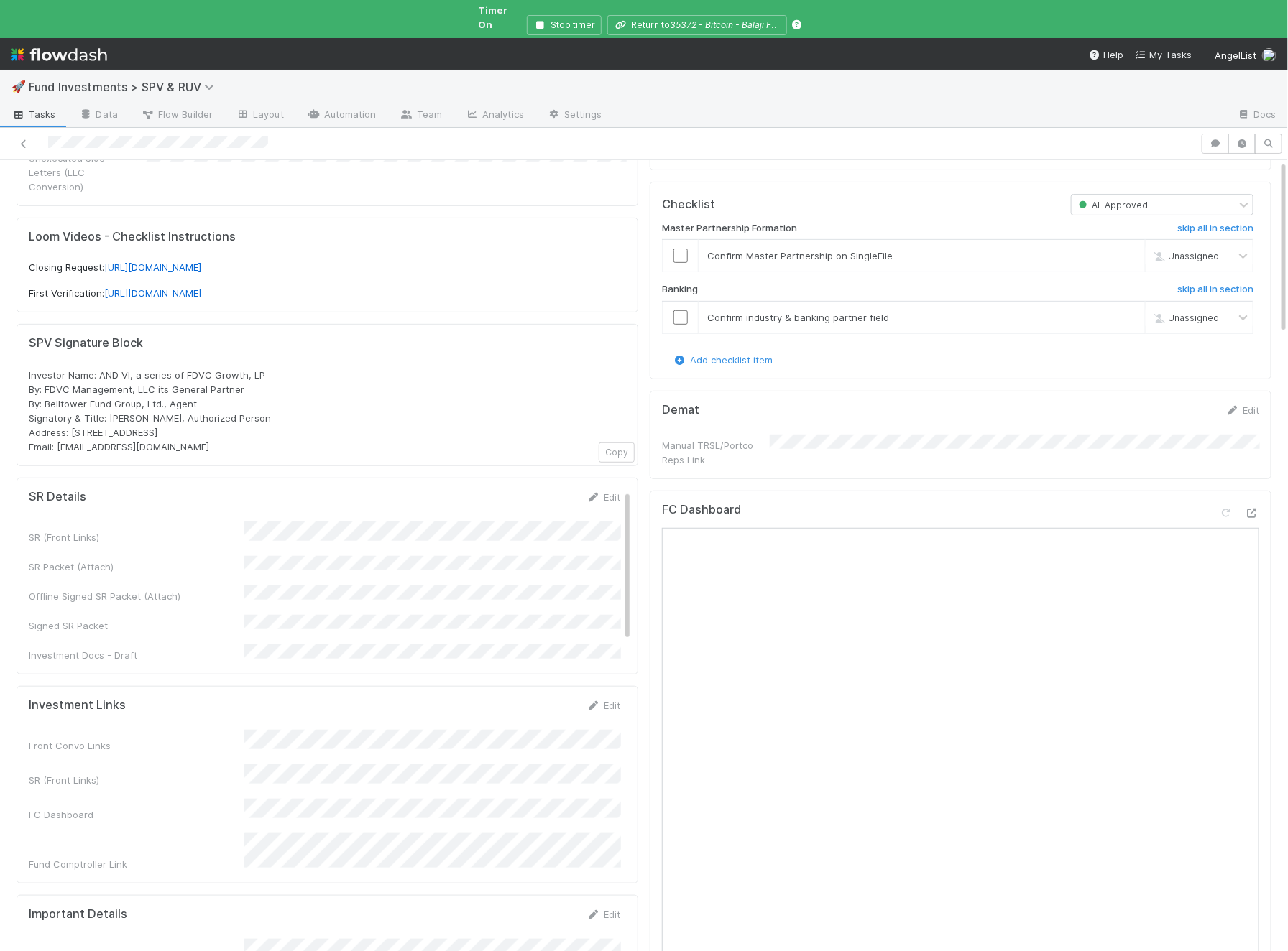
scroll to position [0, 0]
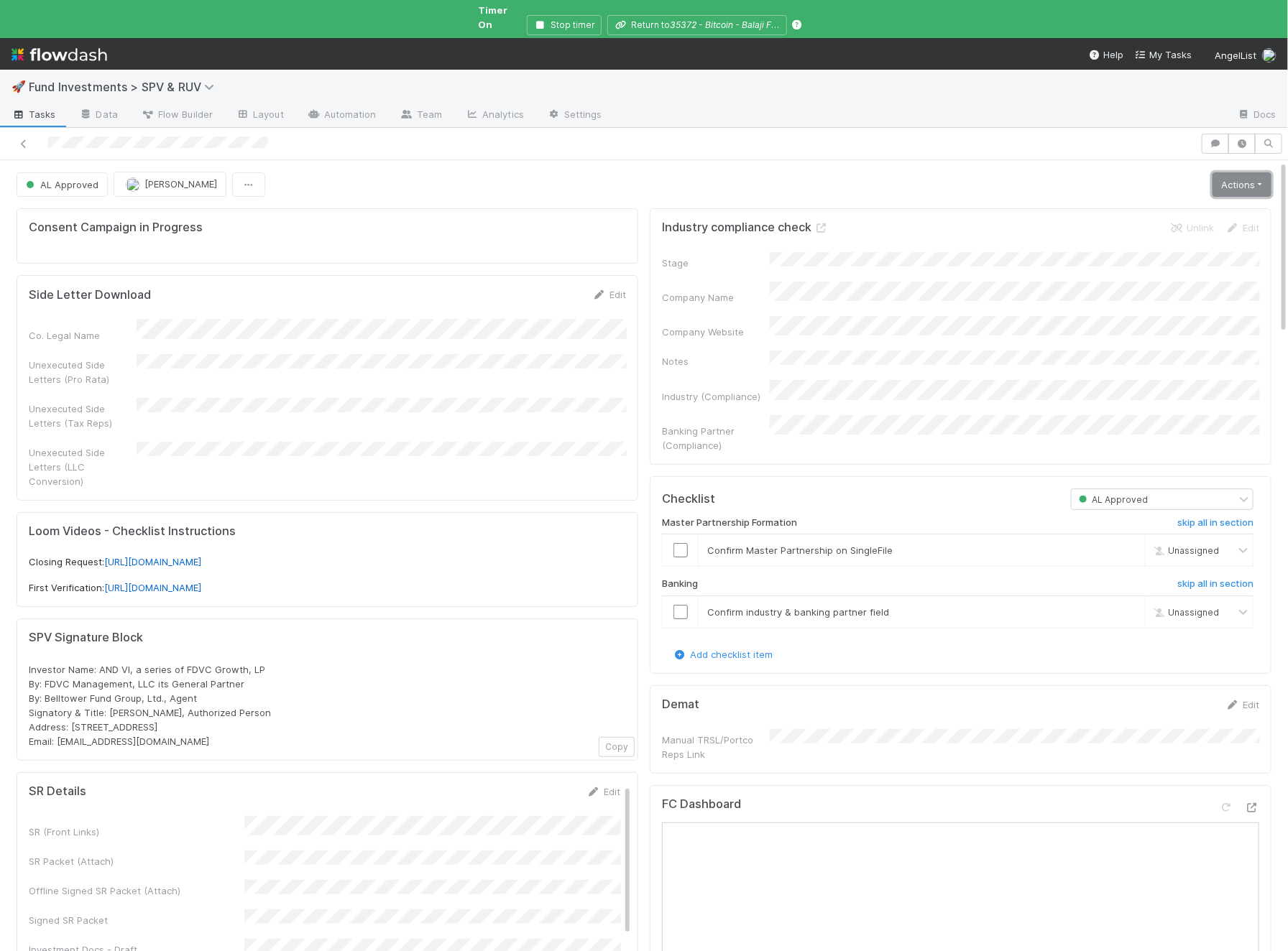
click at [1218, 172] on link "Actions" at bounding box center [1242, 184] width 59 height 24
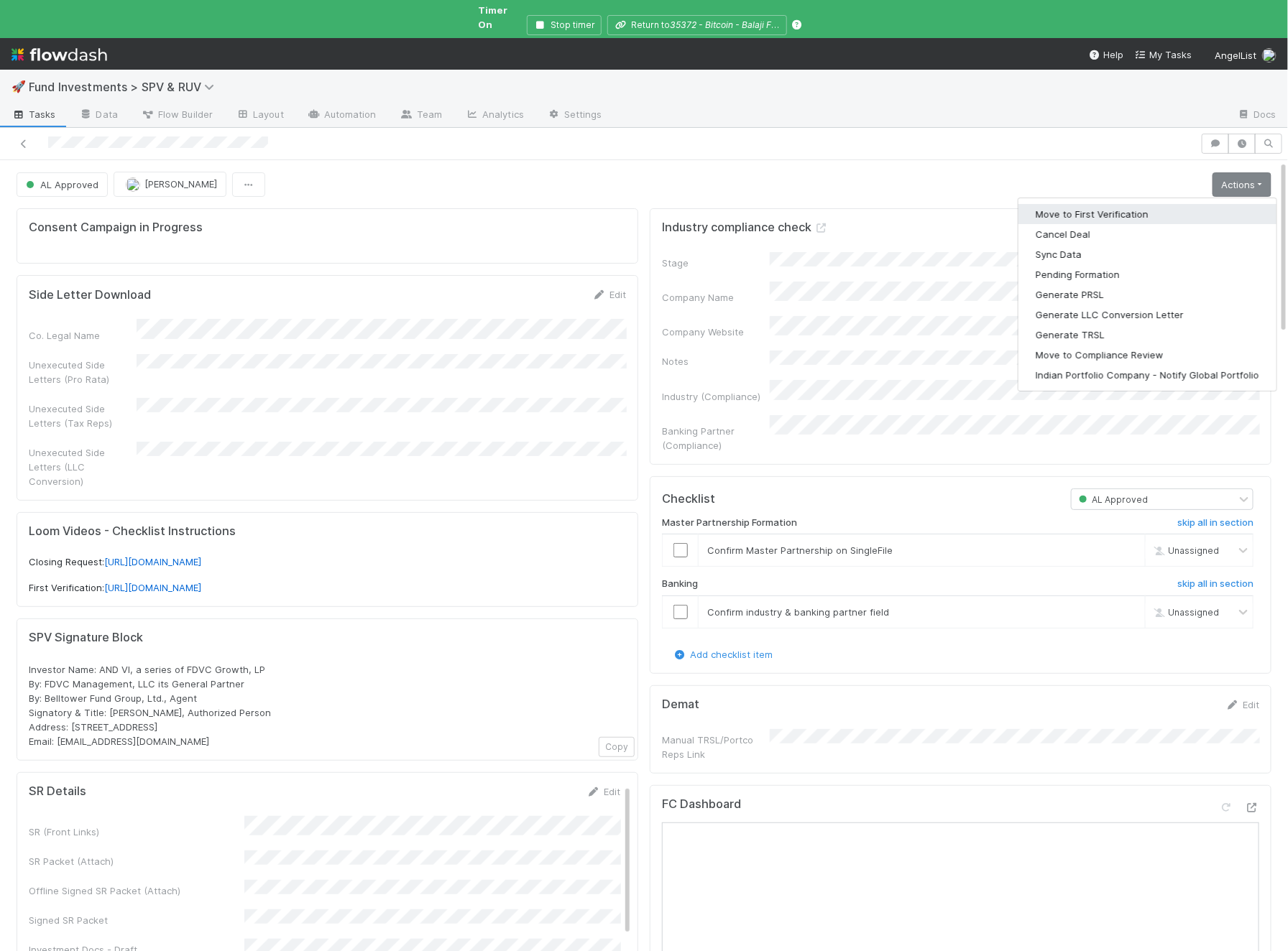
click at [1202, 204] on button "Move to First Verification" at bounding box center [1147, 214] width 258 height 20
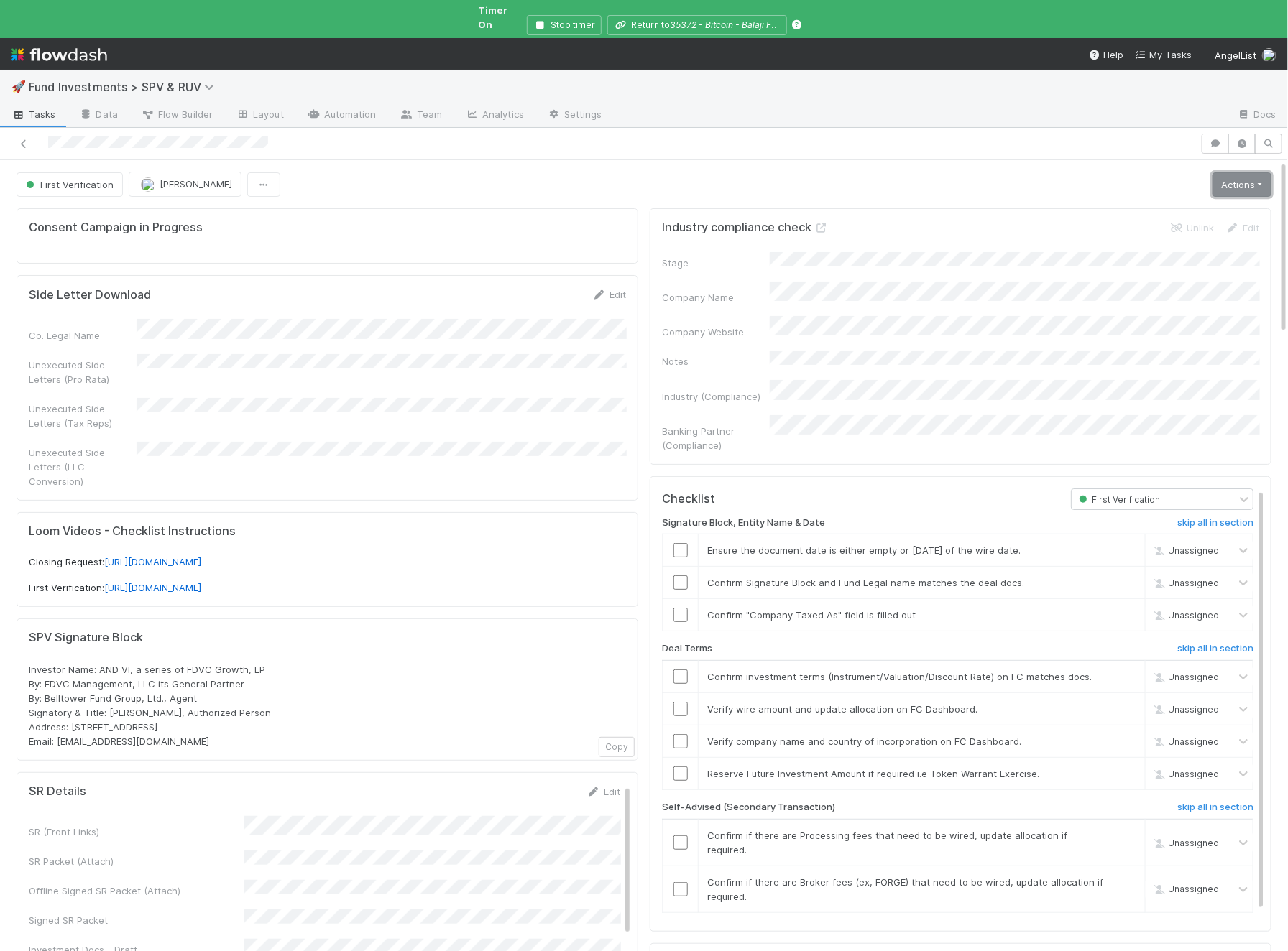
click at [1227, 172] on link "Actions" at bounding box center [1242, 184] width 59 height 24
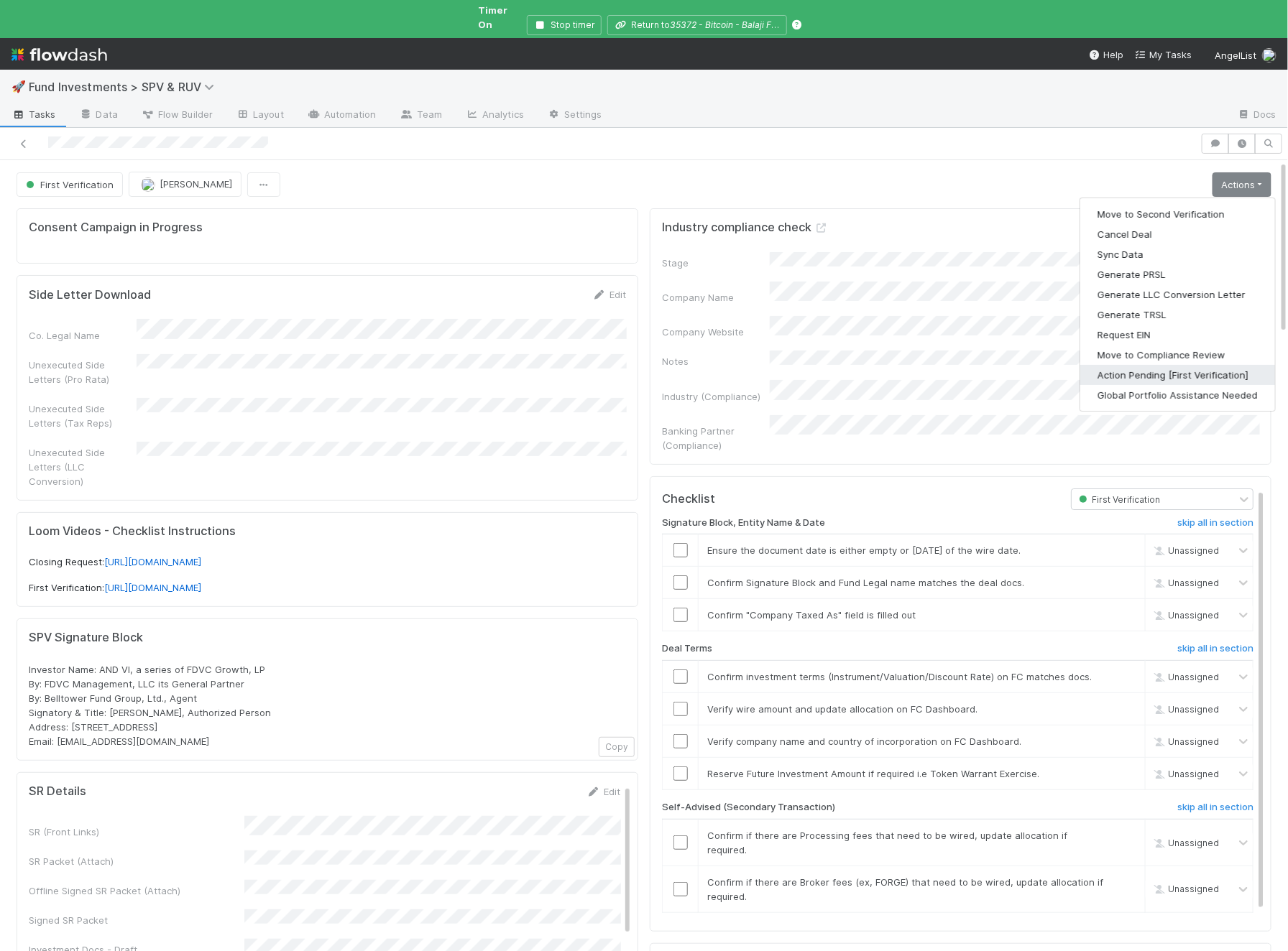
click at [1159, 365] on button "Action Pending [First Verification]" at bounding box center [1177, 375] width 195 height 20
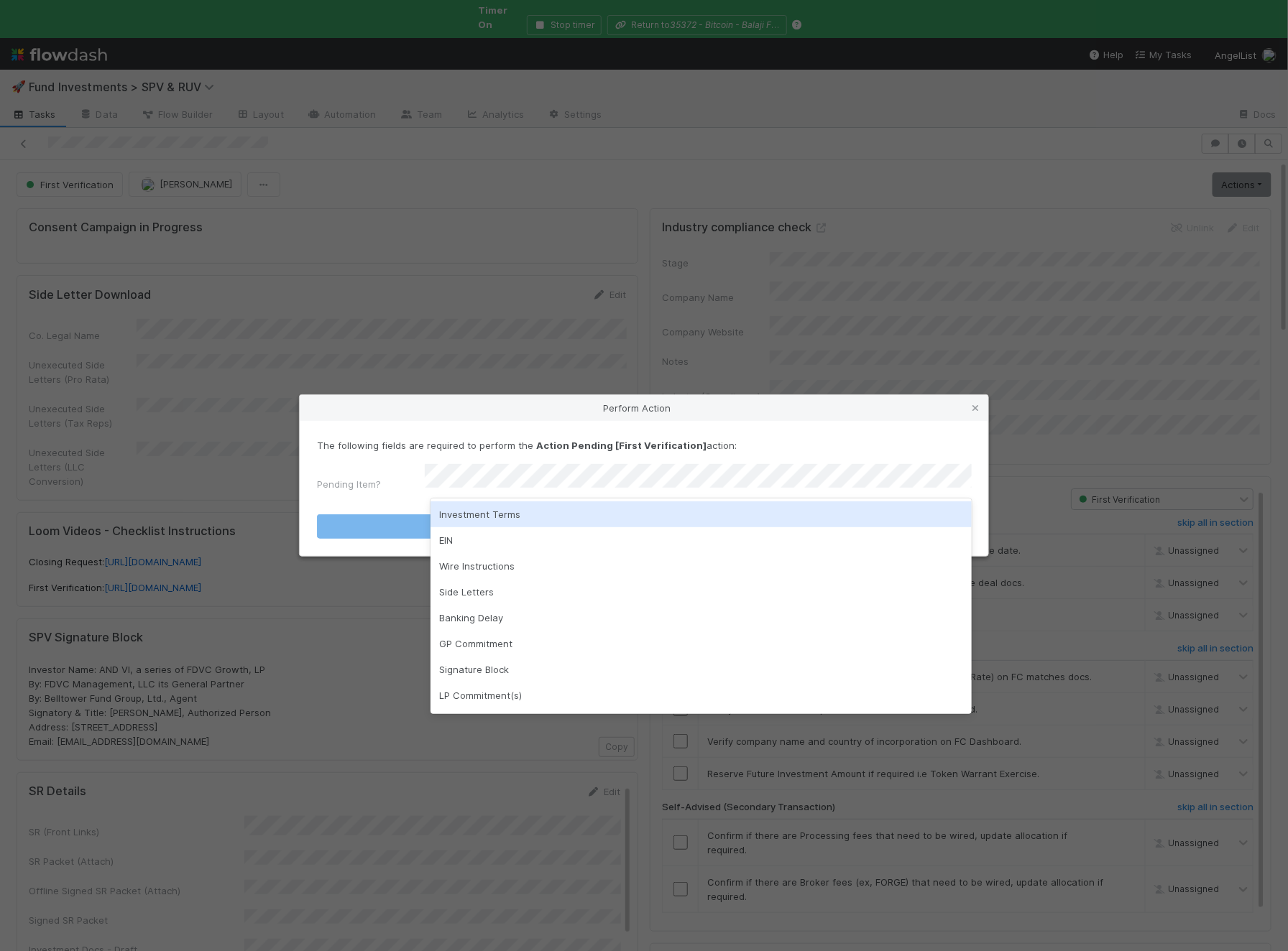
click at [519, 509] on div "Investment Terms" at bounding box center [701, 514] width 541 height 26
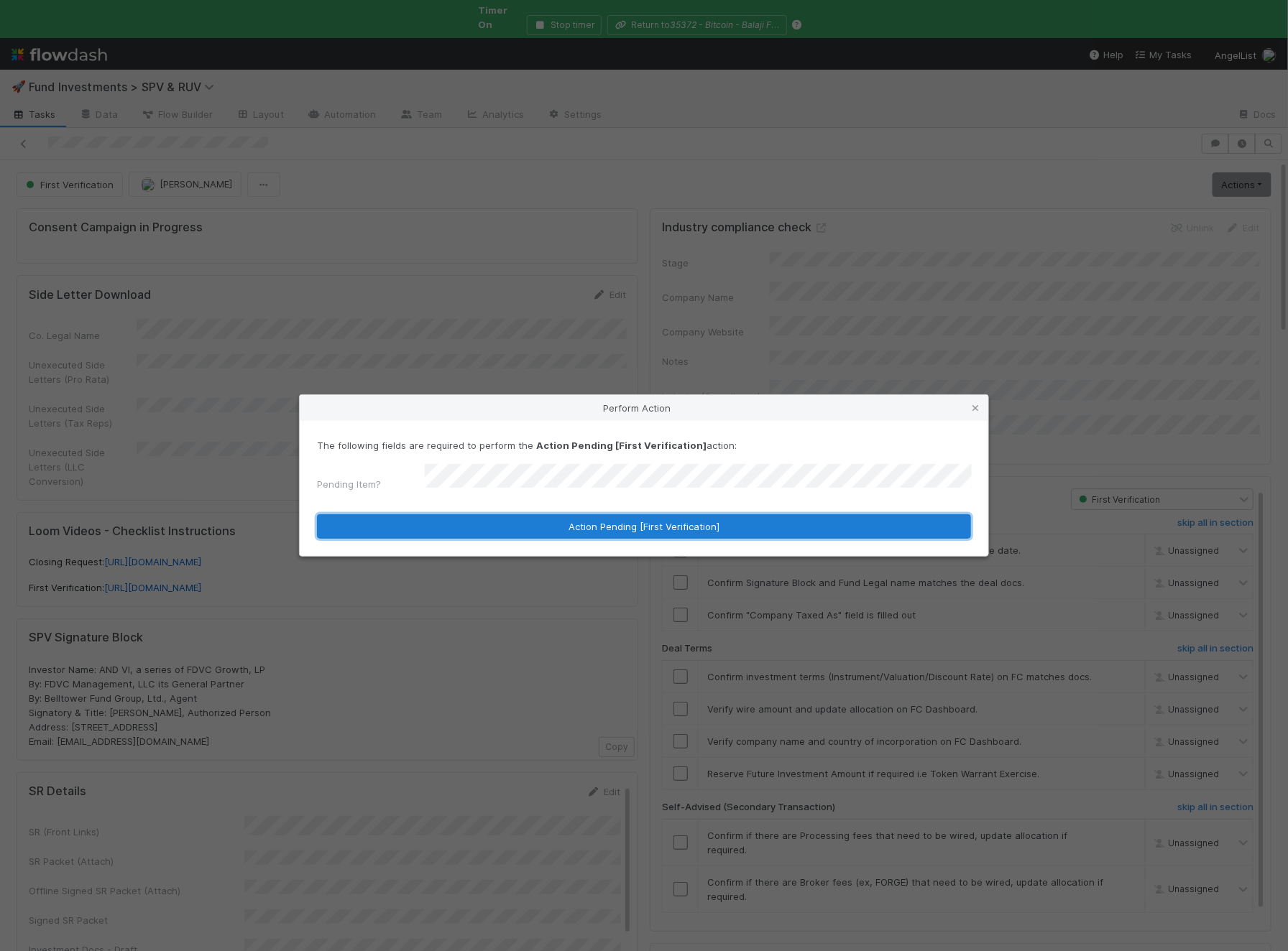
click at [503, 519] on button "Action Pending [First Verification]" at bounding box center [643, 526] width 654 height 24
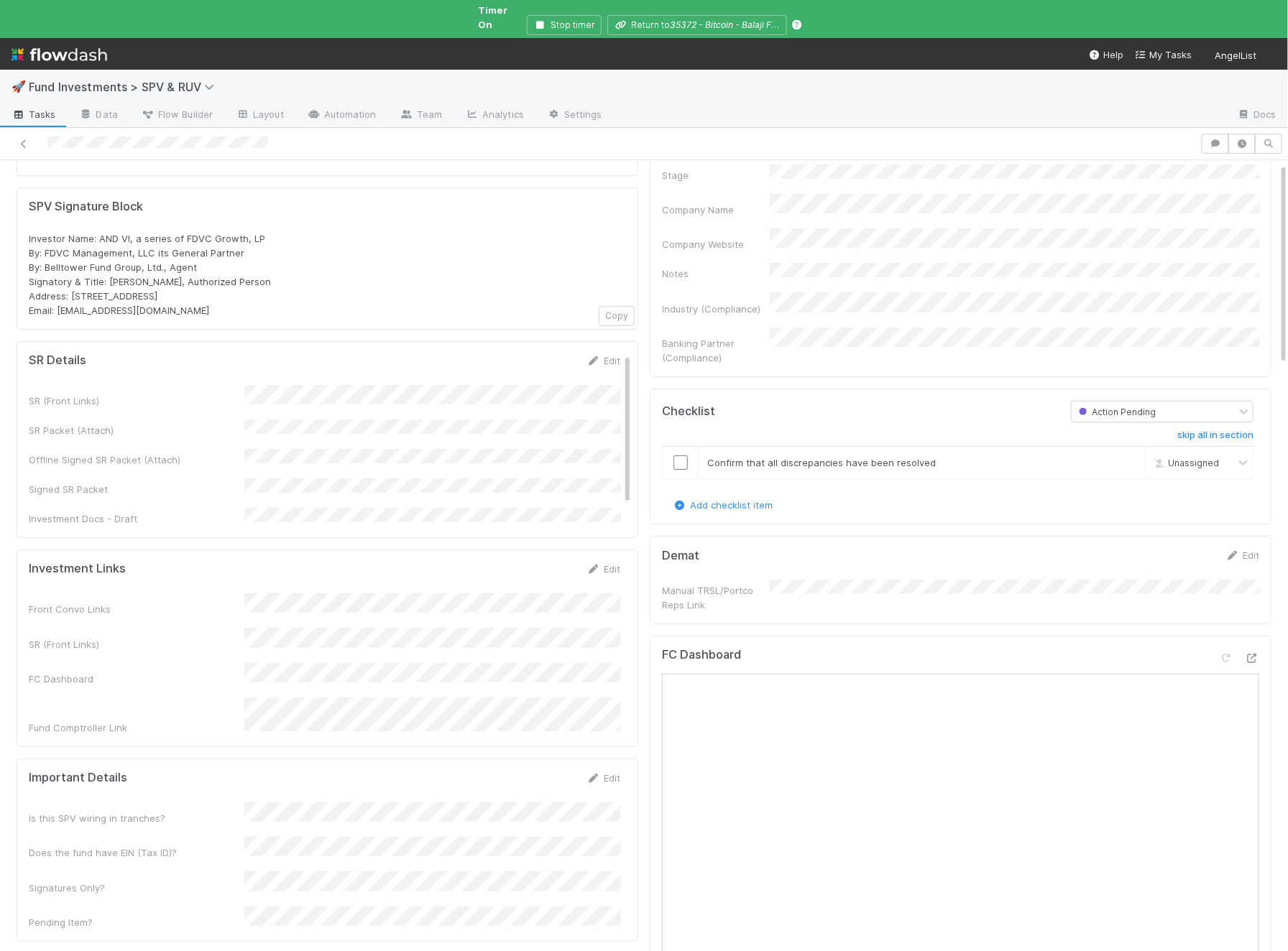
scroll to position [91, 0]
click at [614, 769] on link "Edit" at bounding box center [603, 774] width 33 height 12
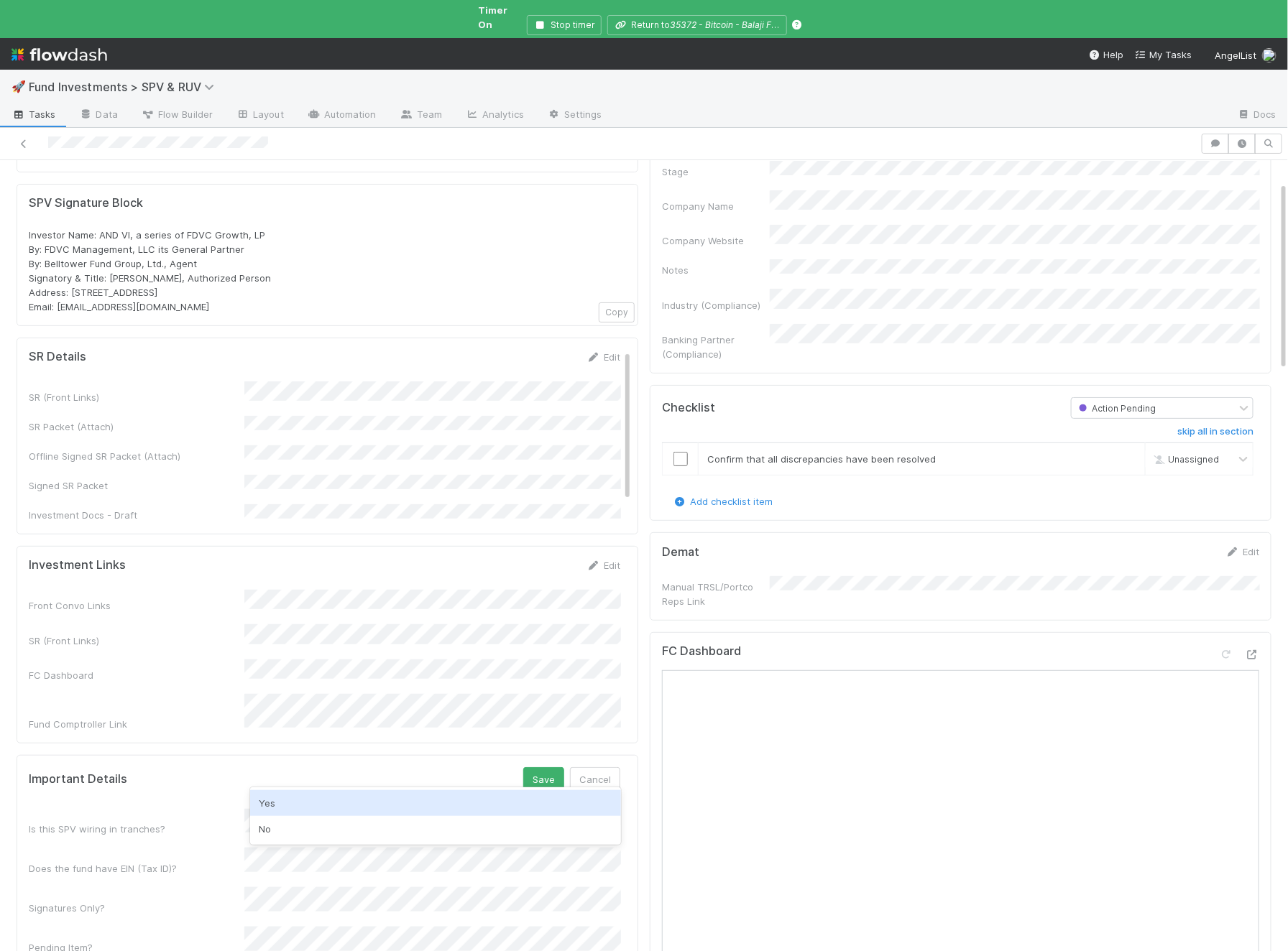
click at [274, 793] on div "Yes" at bounding box center [435, 803] width 371 height 26
click at [550, 767] on button "Save" at bounding box center [544, 779] width 41 height 24
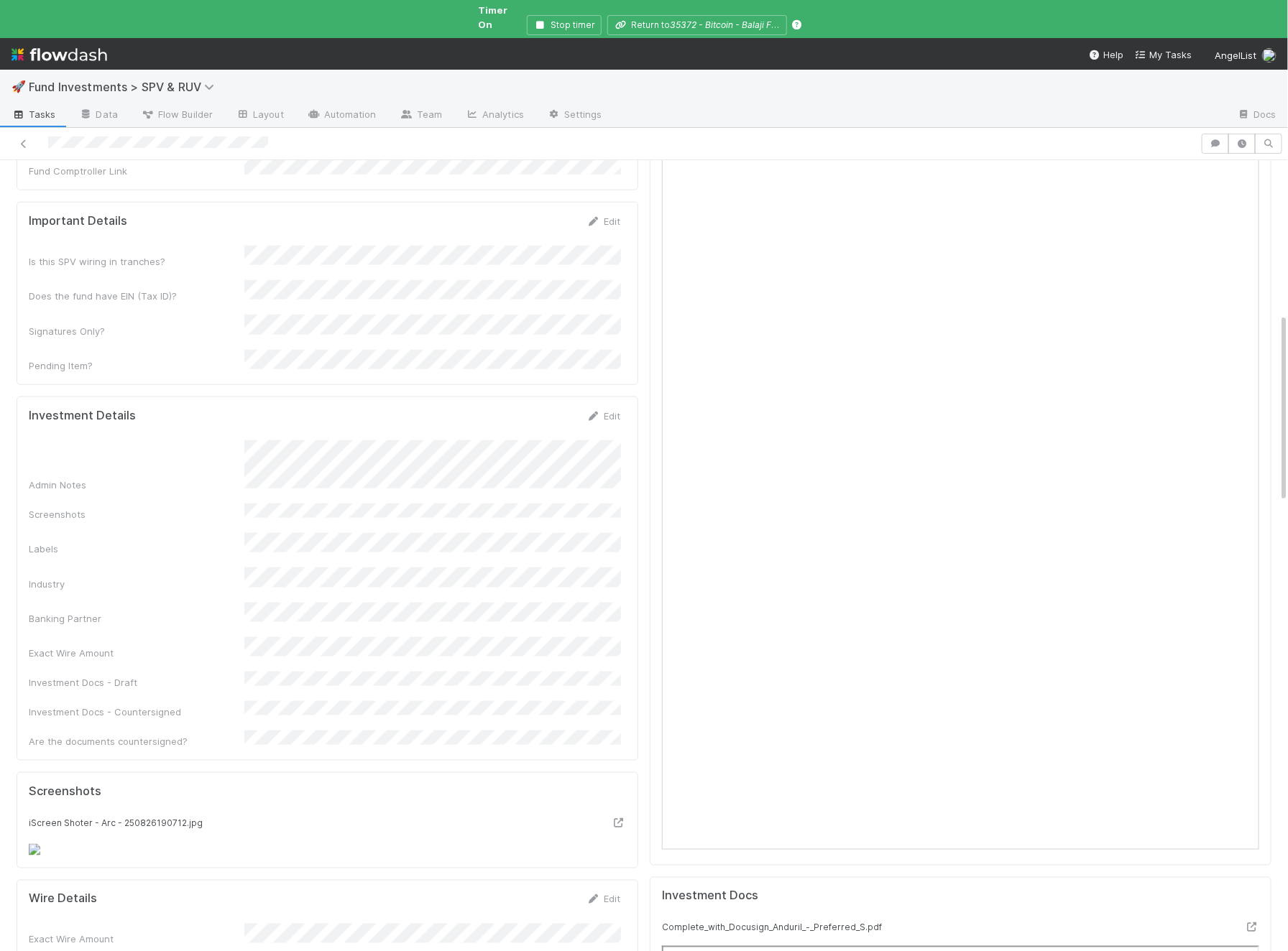
scroll to position [647, 0]
click at [616, 406] on form "Investment Details Edit Admin Notes Screenshots Labels Industry Banking Partner…" at bounding box center [324, 576] width 591 height 340
click at [613, 408] on link "Edit" at bounding box center [603, 414] width 33 height 12
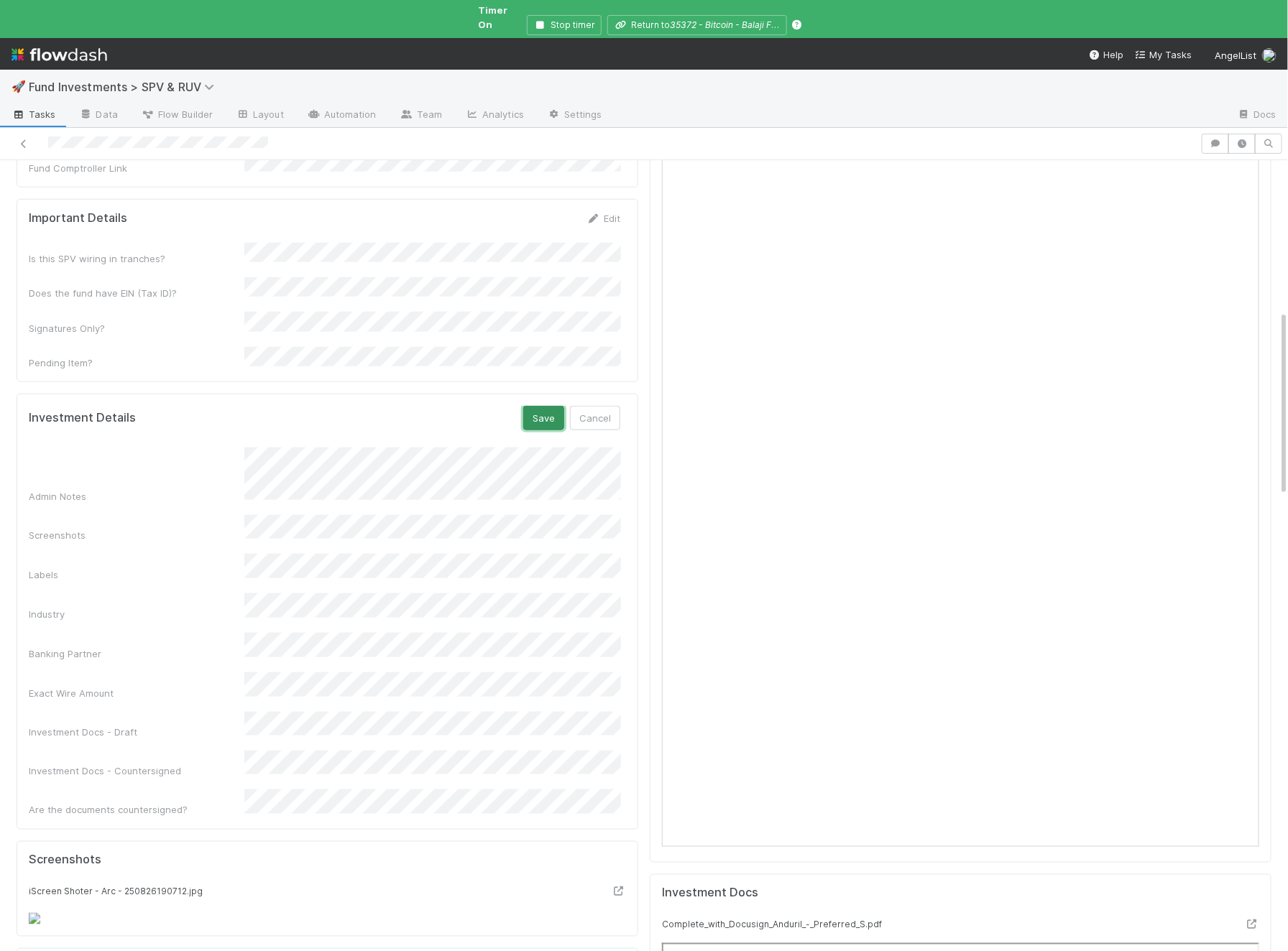
click at [537, 406] on button "Save" at bounding box center [544, 418] width 41 height 24
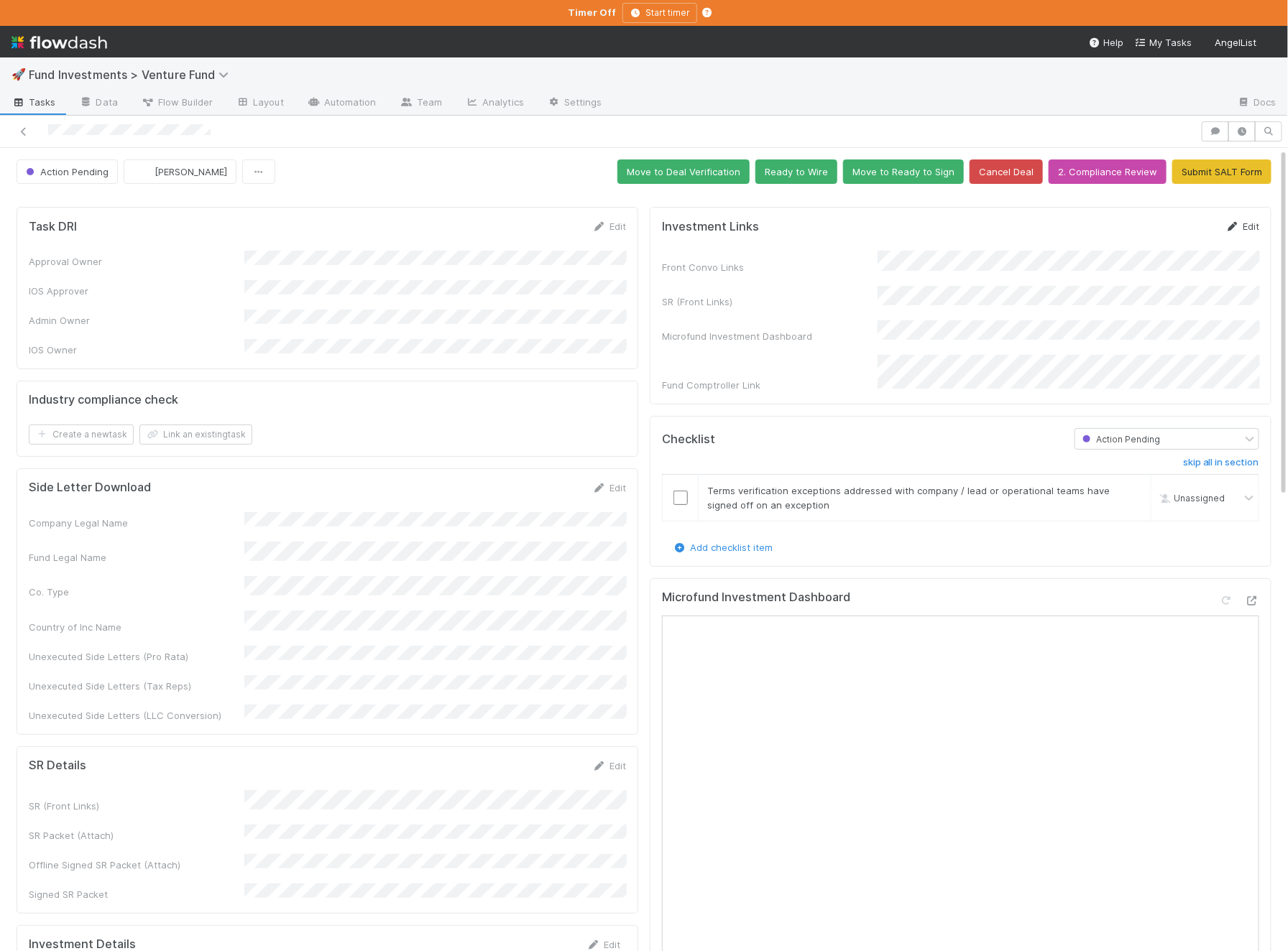
click at [1248, 225] on link "Edit" at bounding box center [1242, 226] width 33 height 12
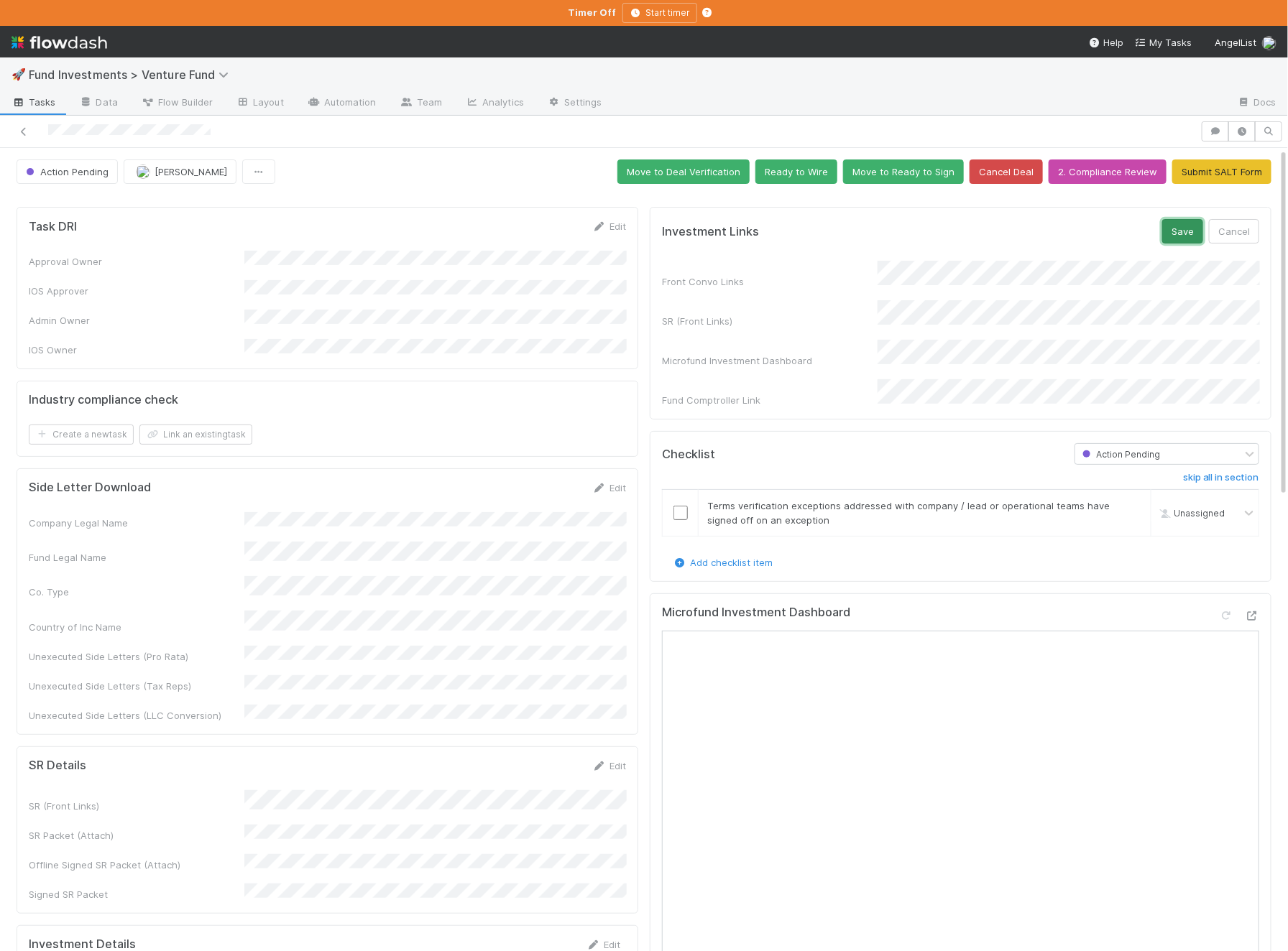
click at [1177, 230] on button "Save" at bounding box center [1182, 231] width 41 height 24
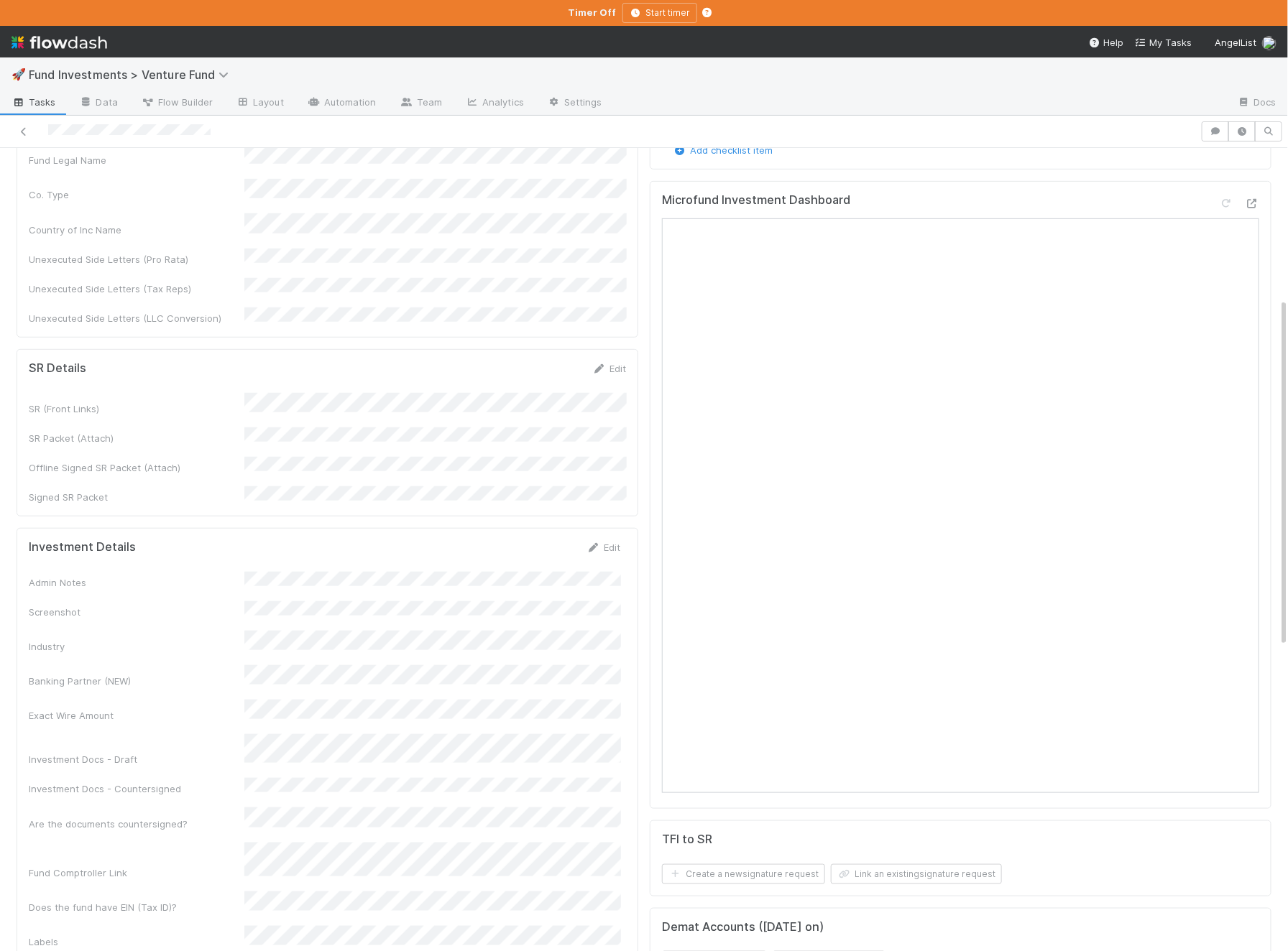
scroll to position [455, 0]
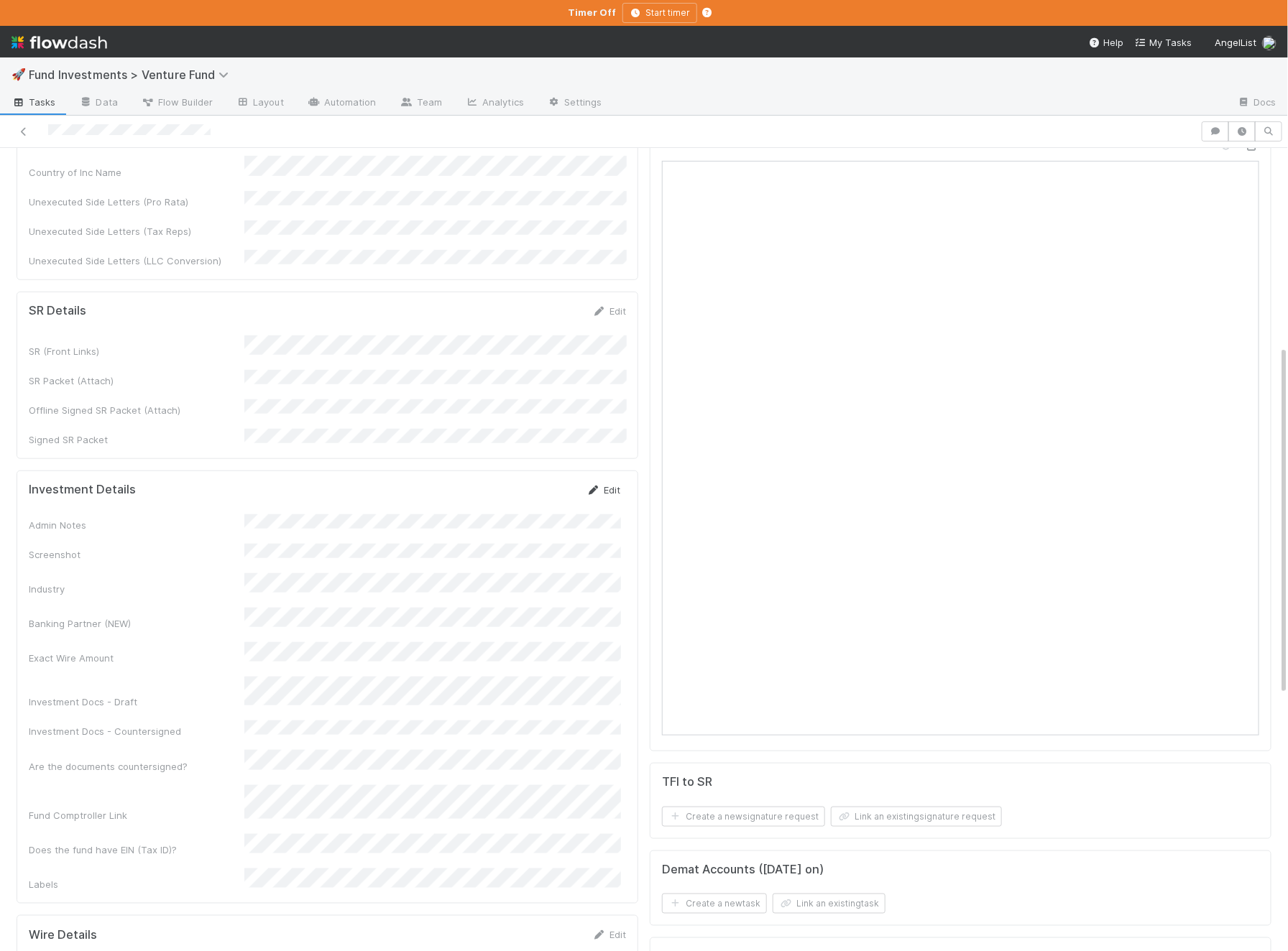
click at [612, 484] on link "Edit" at bounding box center [603, 490] width 33 height 12
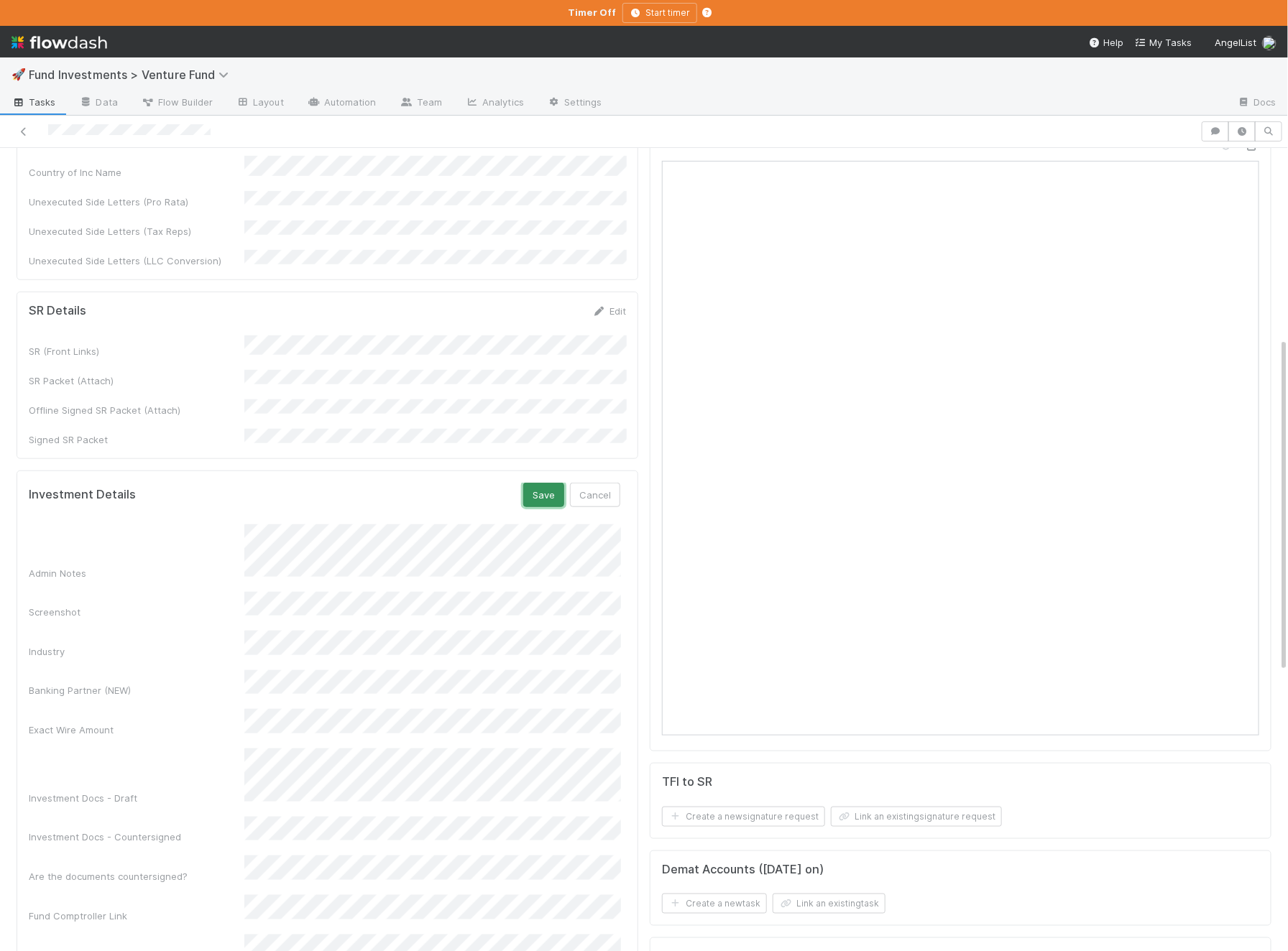
click at [550, 483] on button "Save" at bounding box center [544, 495] width 41 height 24
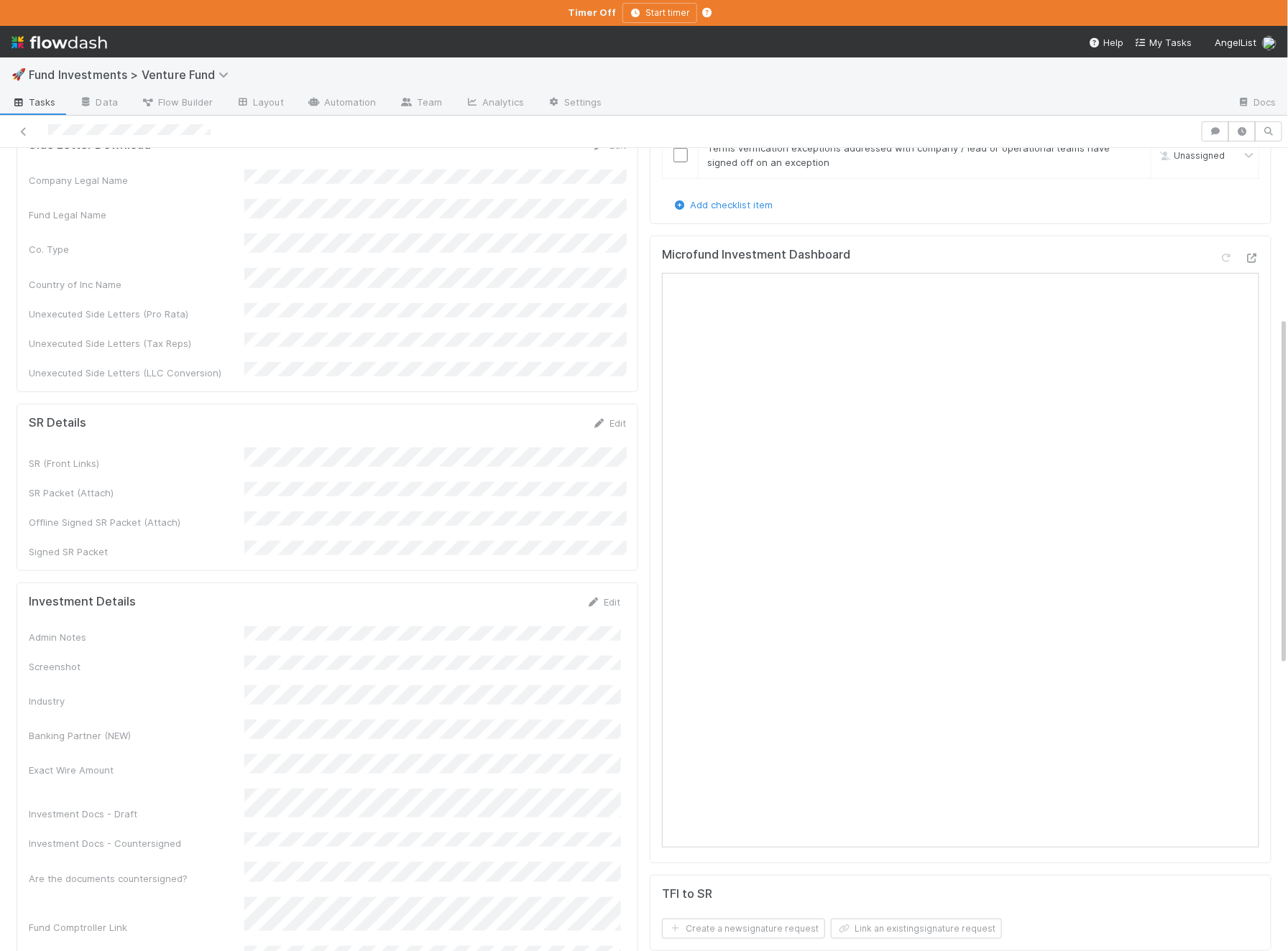
scroll to position [306, 0]
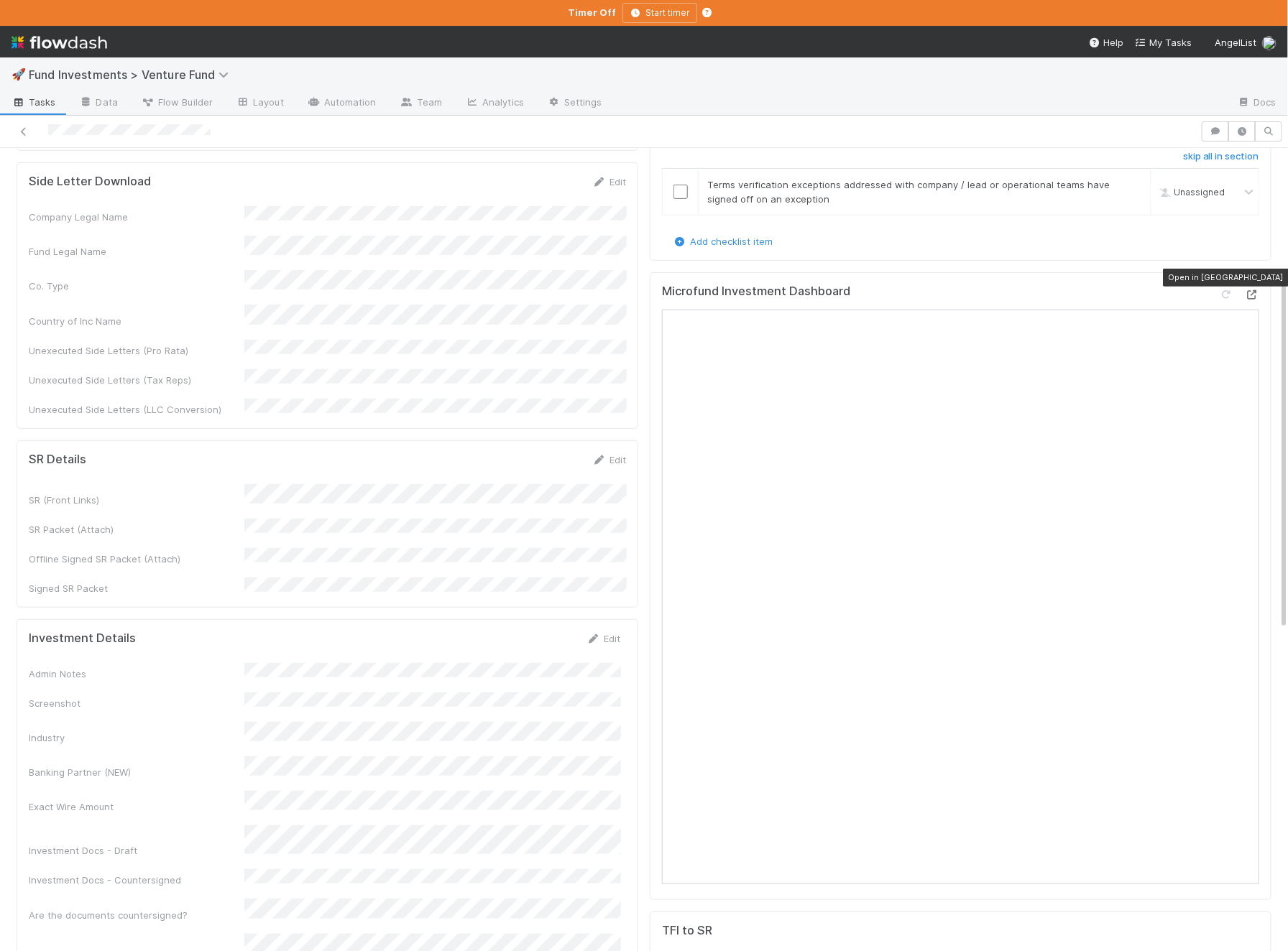
click at [1259, 287] on div at bounding box center [1251, 294] width 14 height 14
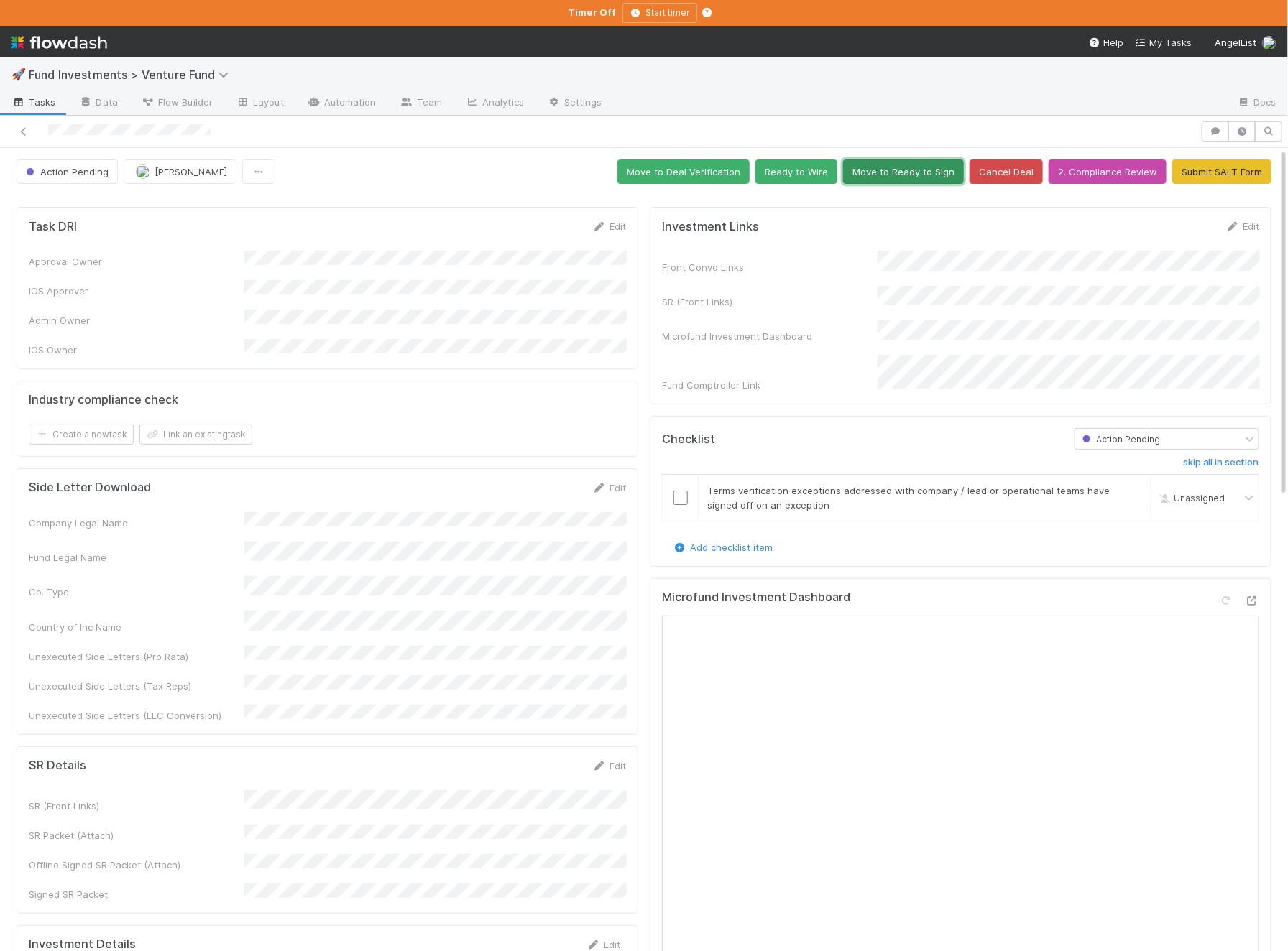
click at [911, 174] on button "Move to Ready to Sign" at bounding box center [904, 171] width 121 height 24
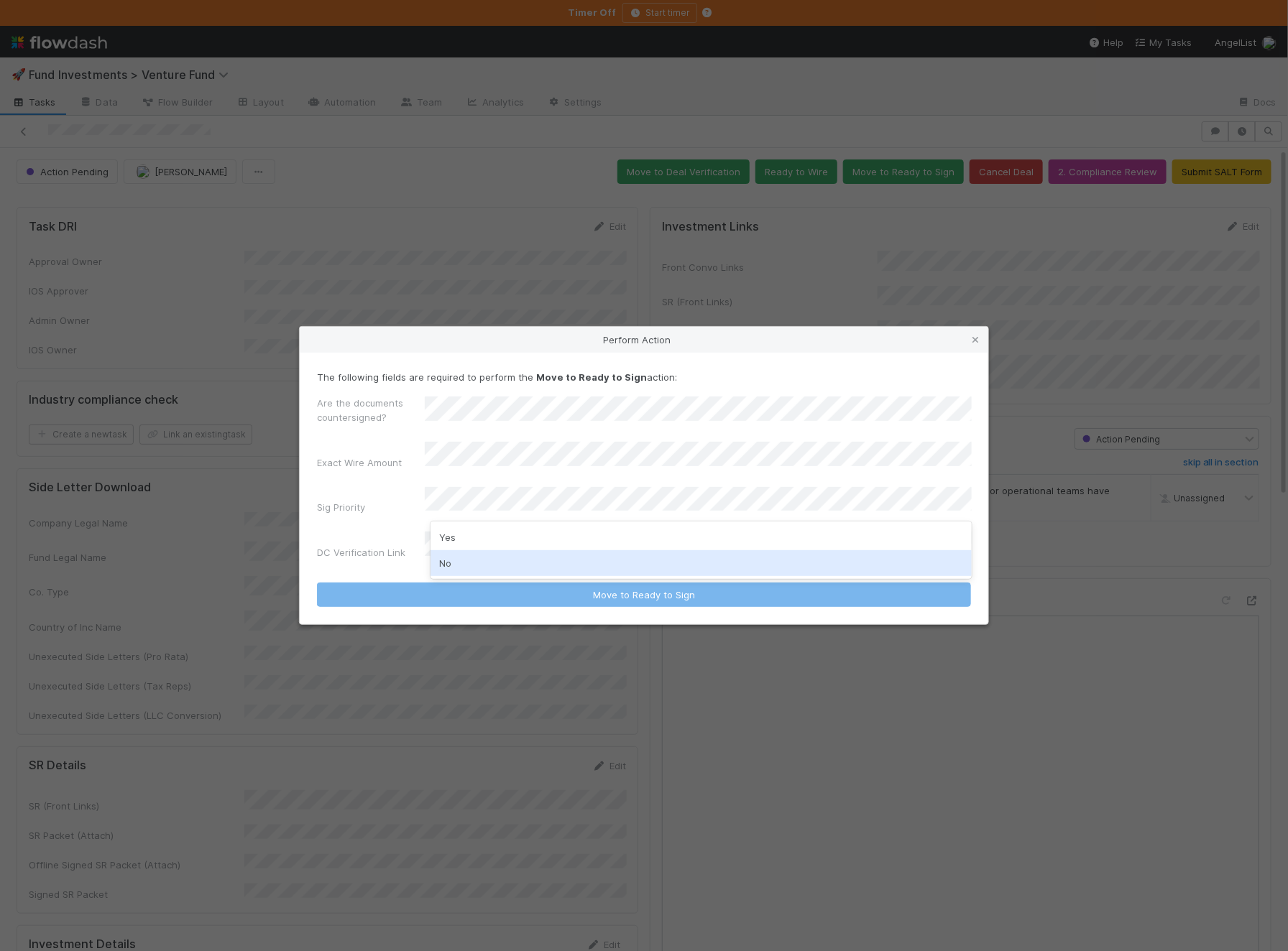
click at [455, 556] on div "No" at bounding box center [701, 563] width 541 height 26
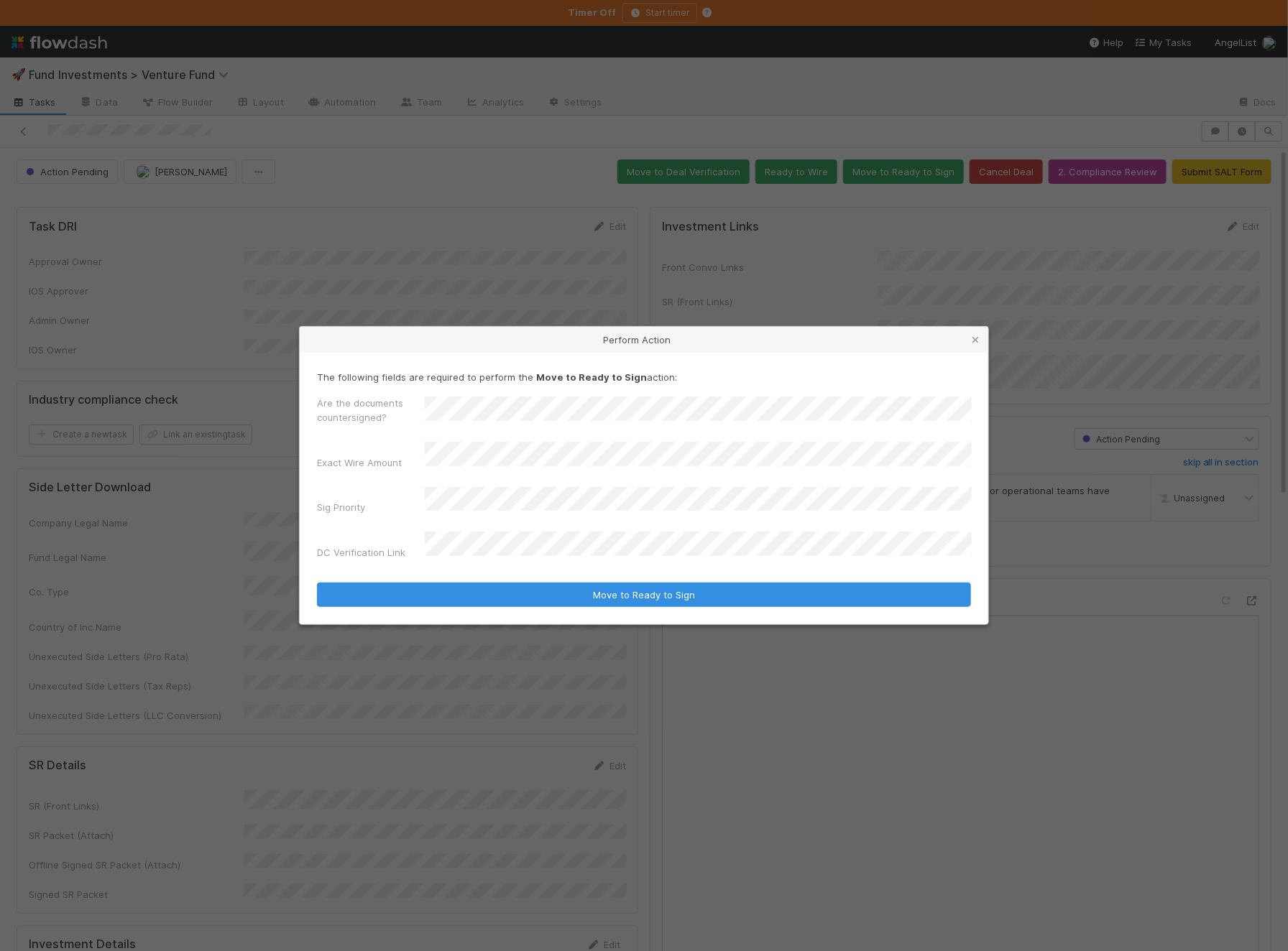
click at [317, 583] on button "Move to Ready to Sign" at bounding box center [643, 594] width 654 height 24
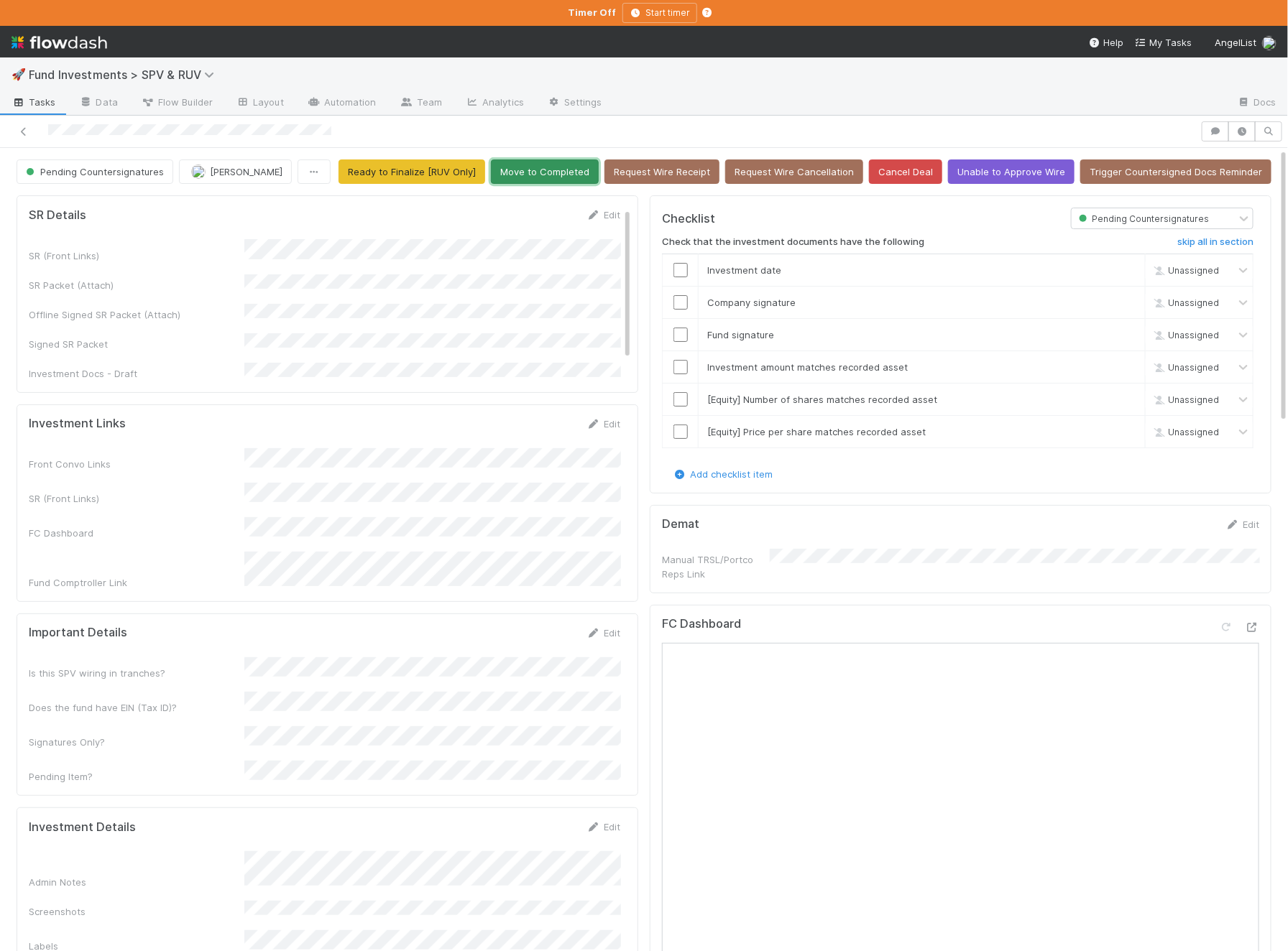
click at [559, 167] on button "Move to Completed" at bounding box center [544, 171] width 108 height 24
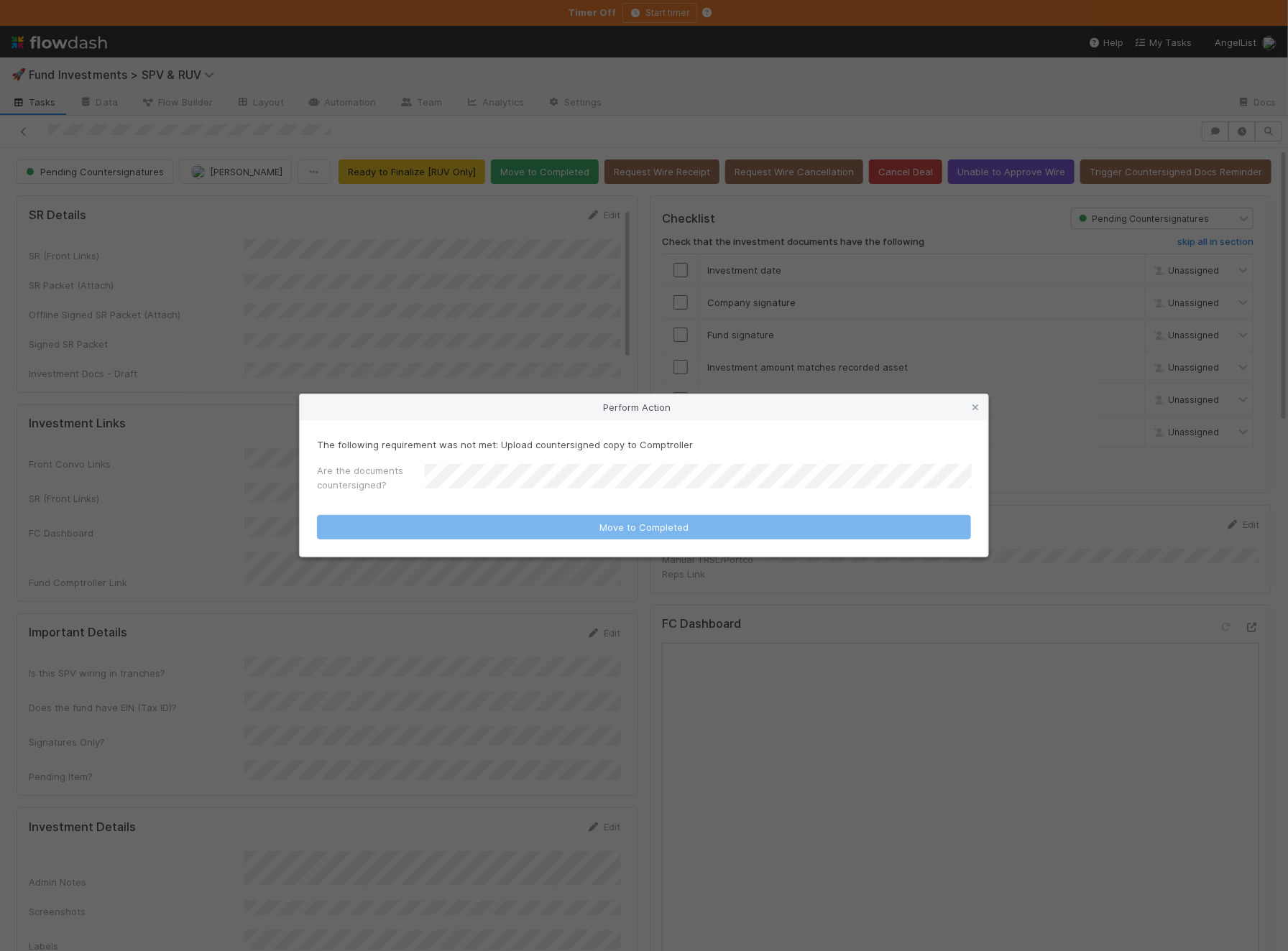
click at [434, 501] on form "The following requirement was not met: Upload countersigned copy to Comptroller…" at bounding box center [643, 489] width 654 height 102
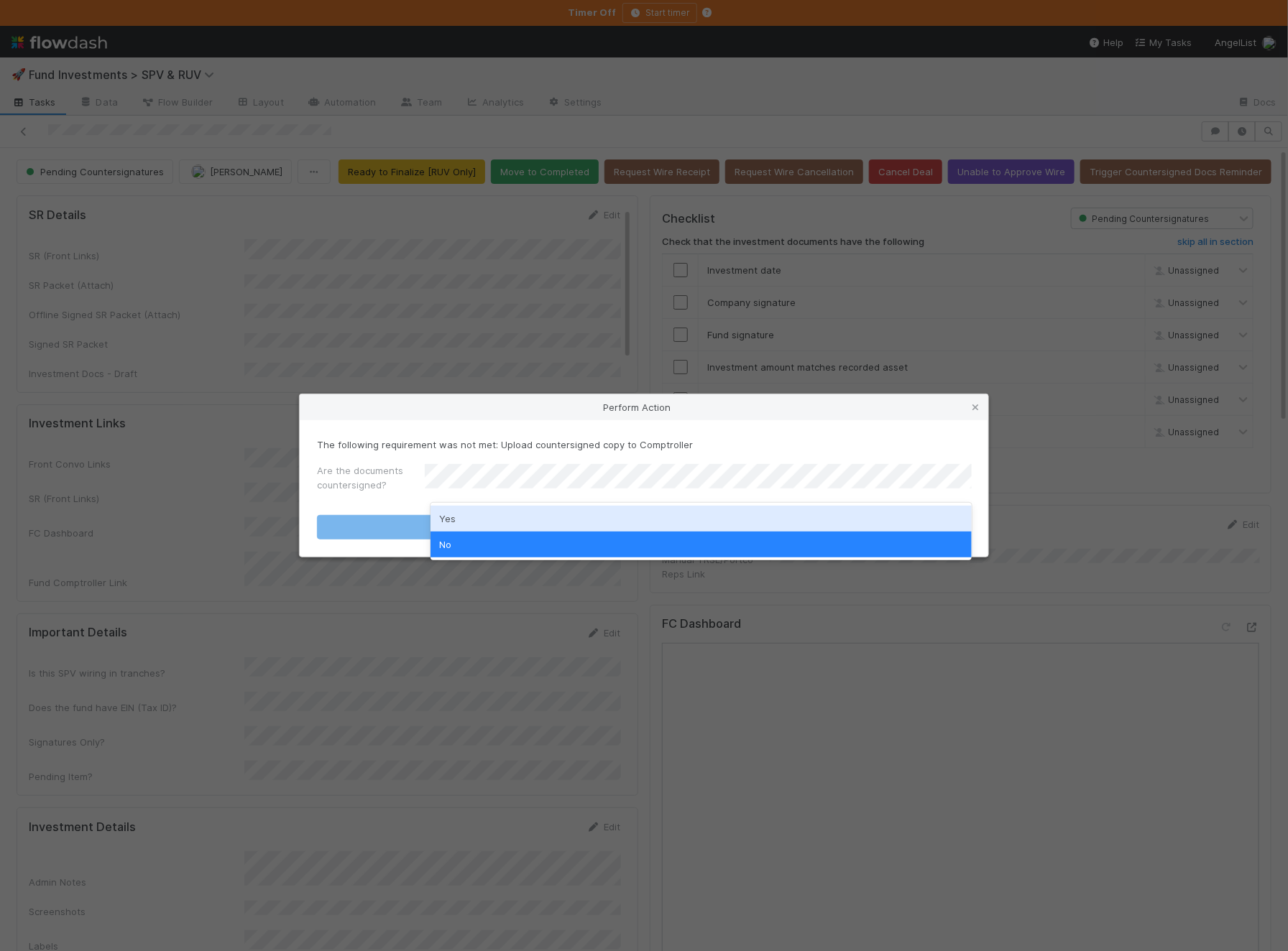
click at [475, 515] on div "Yes" at bounding box center [701, 518] width 541 height 26
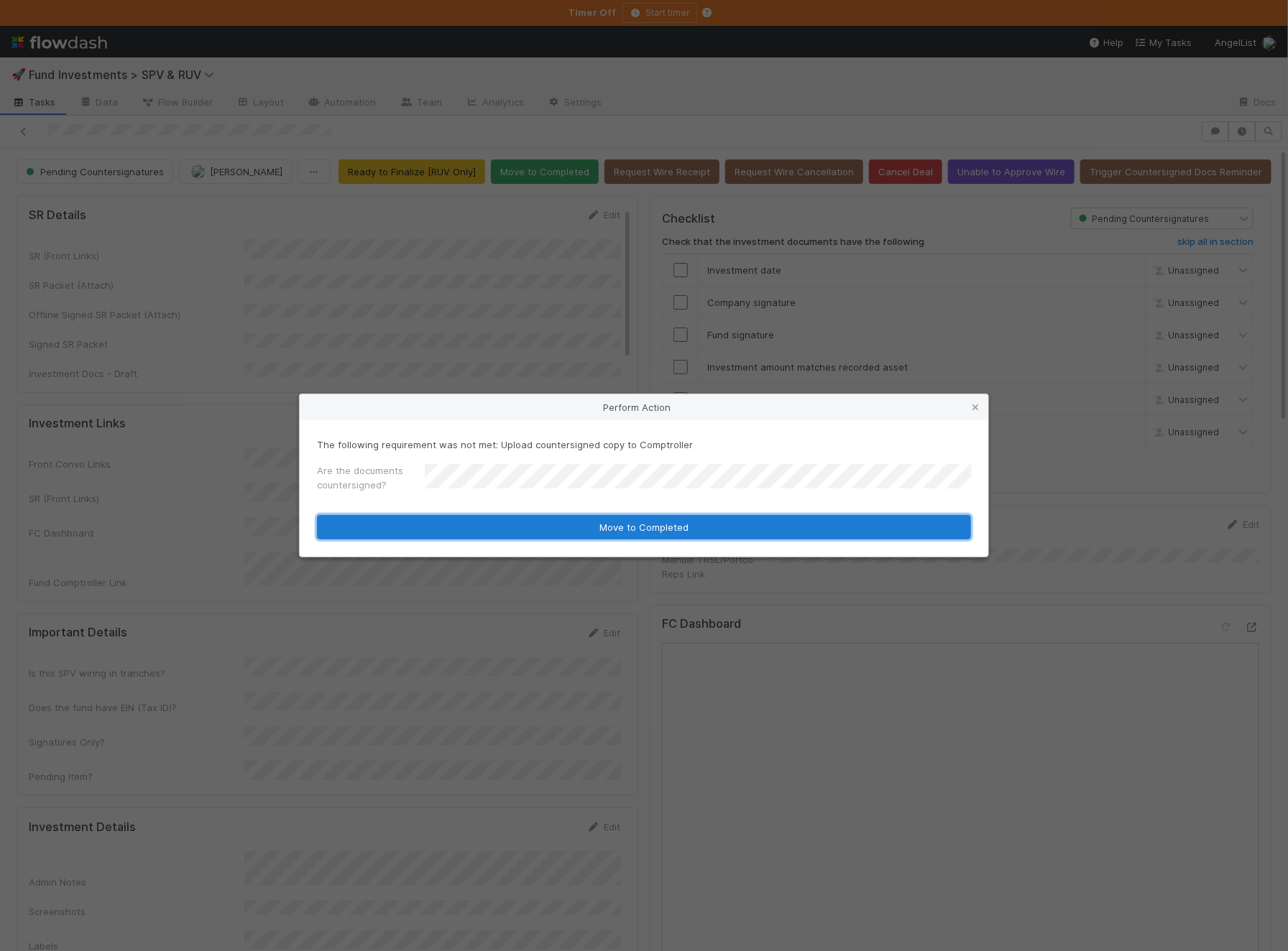
click at [427, 519] on button "Move to Completed" at bounding box center [643, 527] width 654 height 24
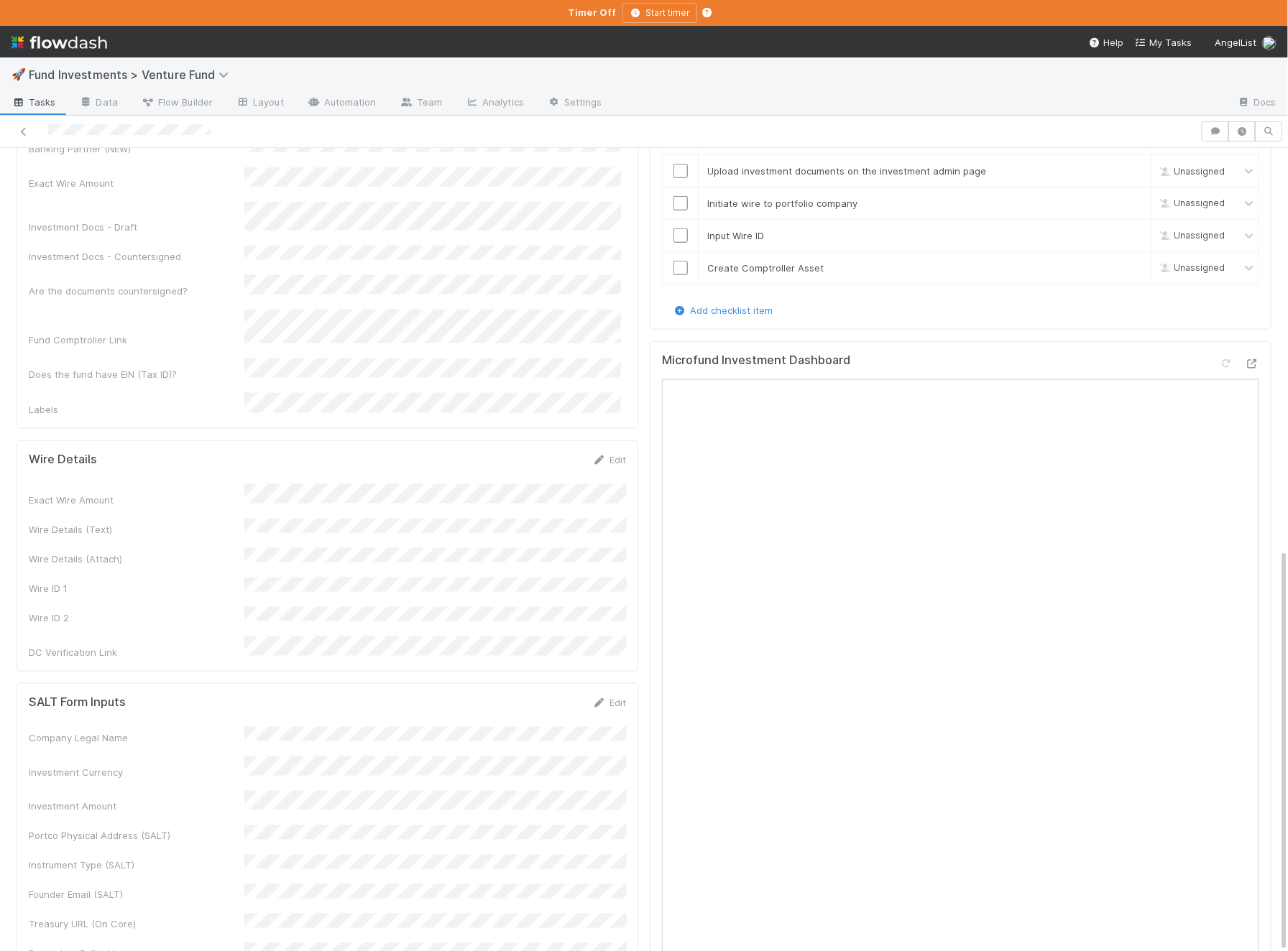
scroll to position [800, 0]
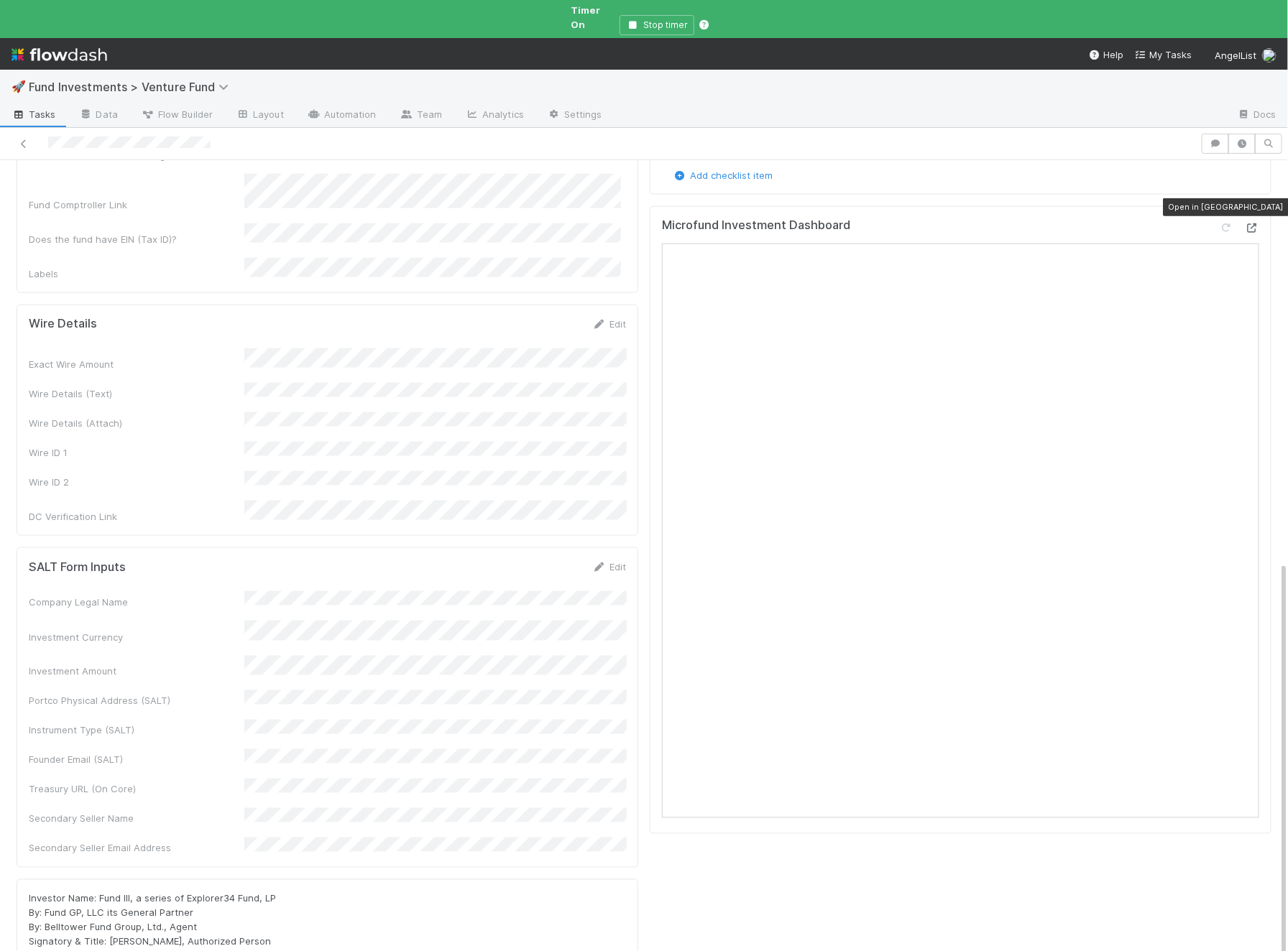
click at [1250, 224] on icon at bounding box center [1251, 228] width 14 height 9
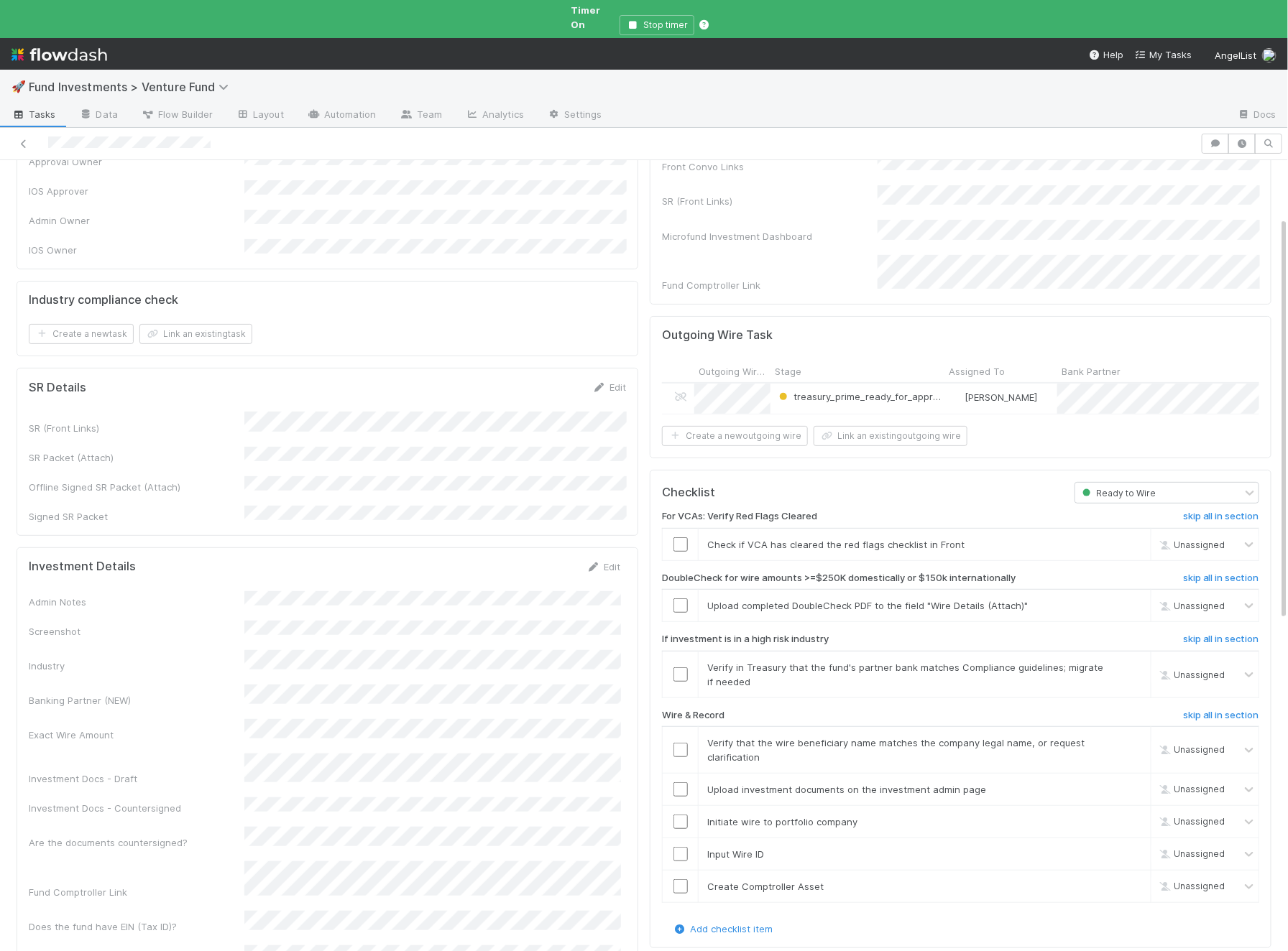
scroll to position [0, 0]
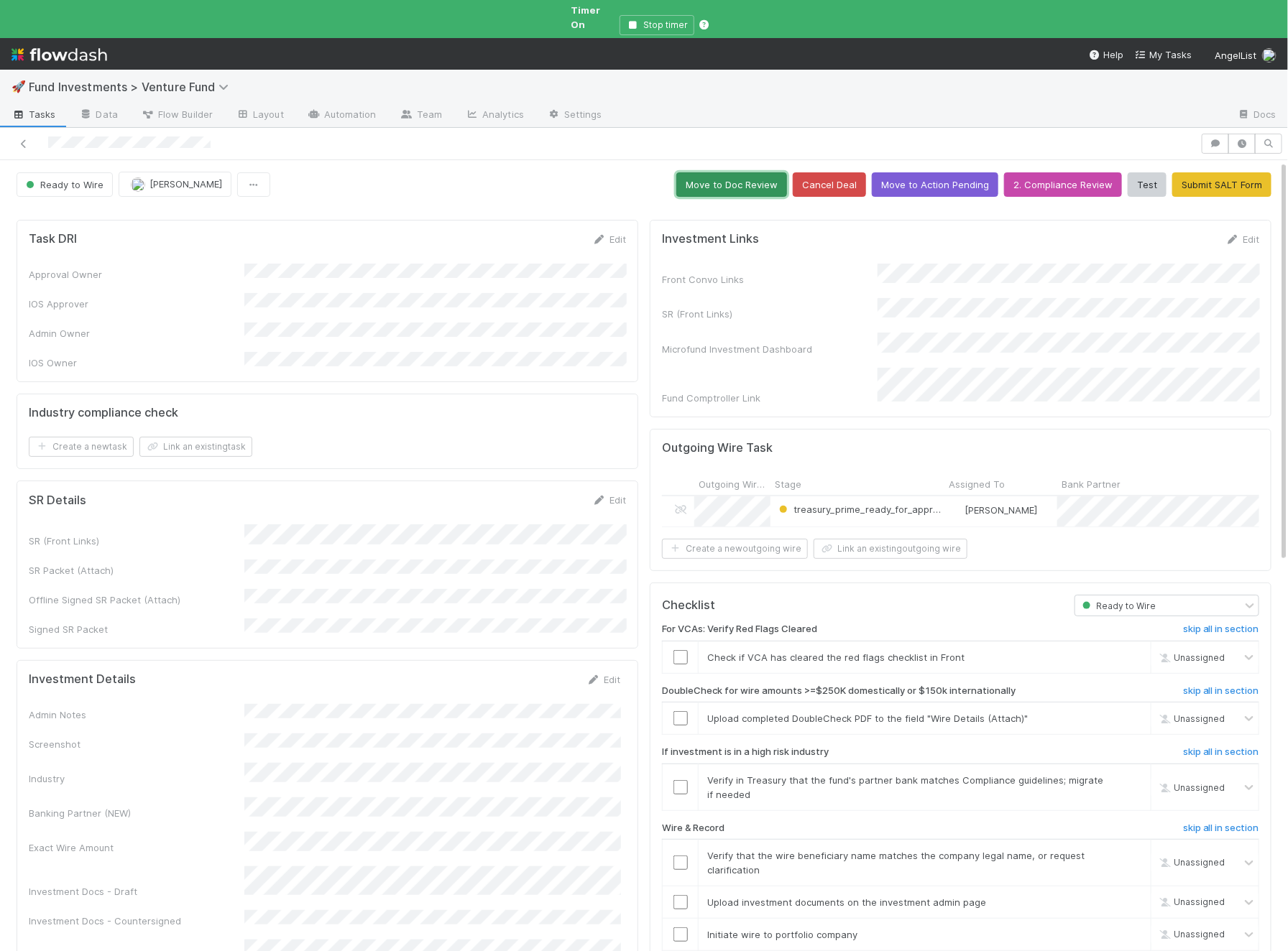
click at [743, 180] on button "Move to Doc Review" at bounding box center [731, 184] width 111 height 24
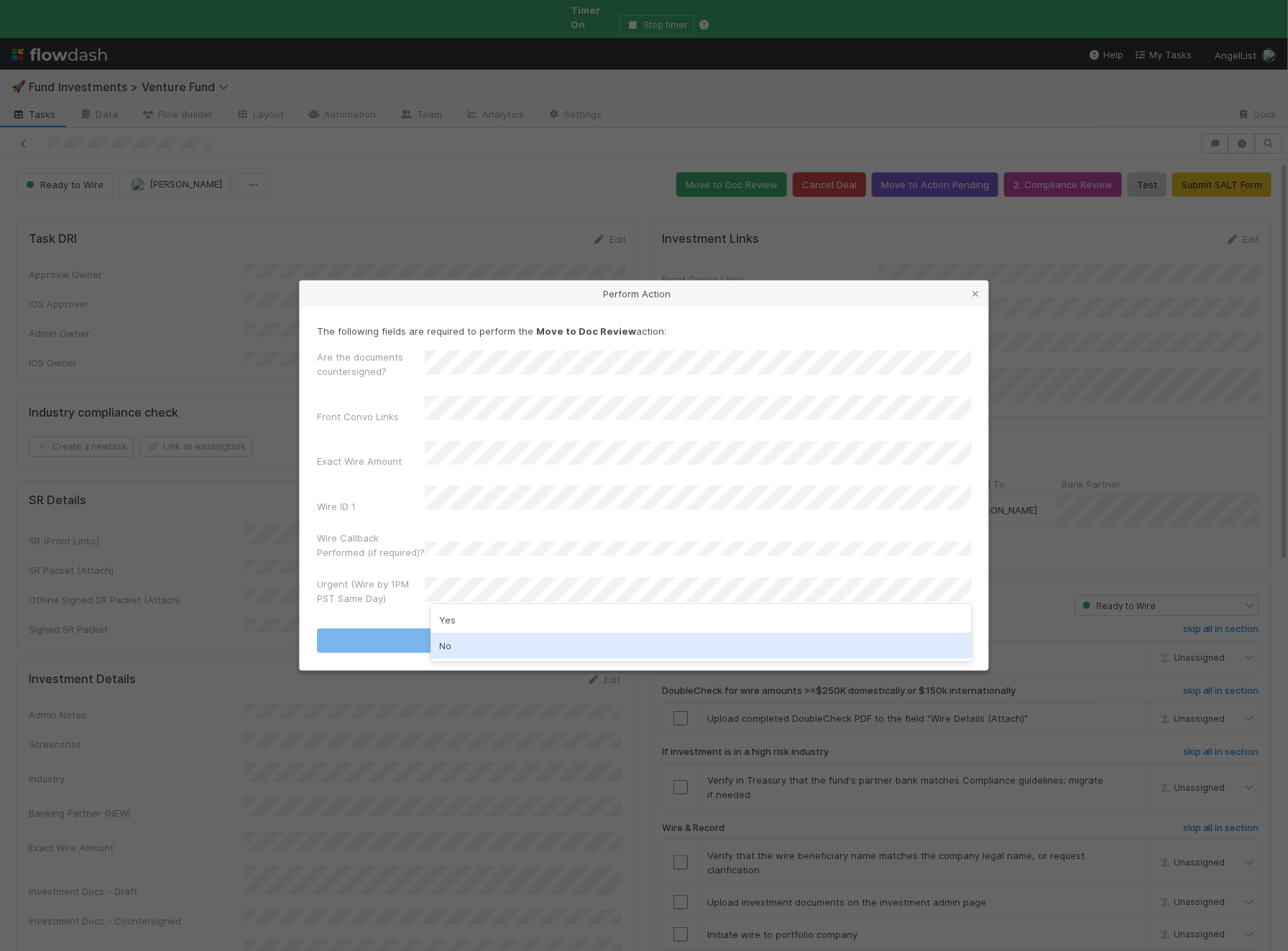
click at [441, 645] on div "No" at bounding box center [701, 645] width 541 height 26
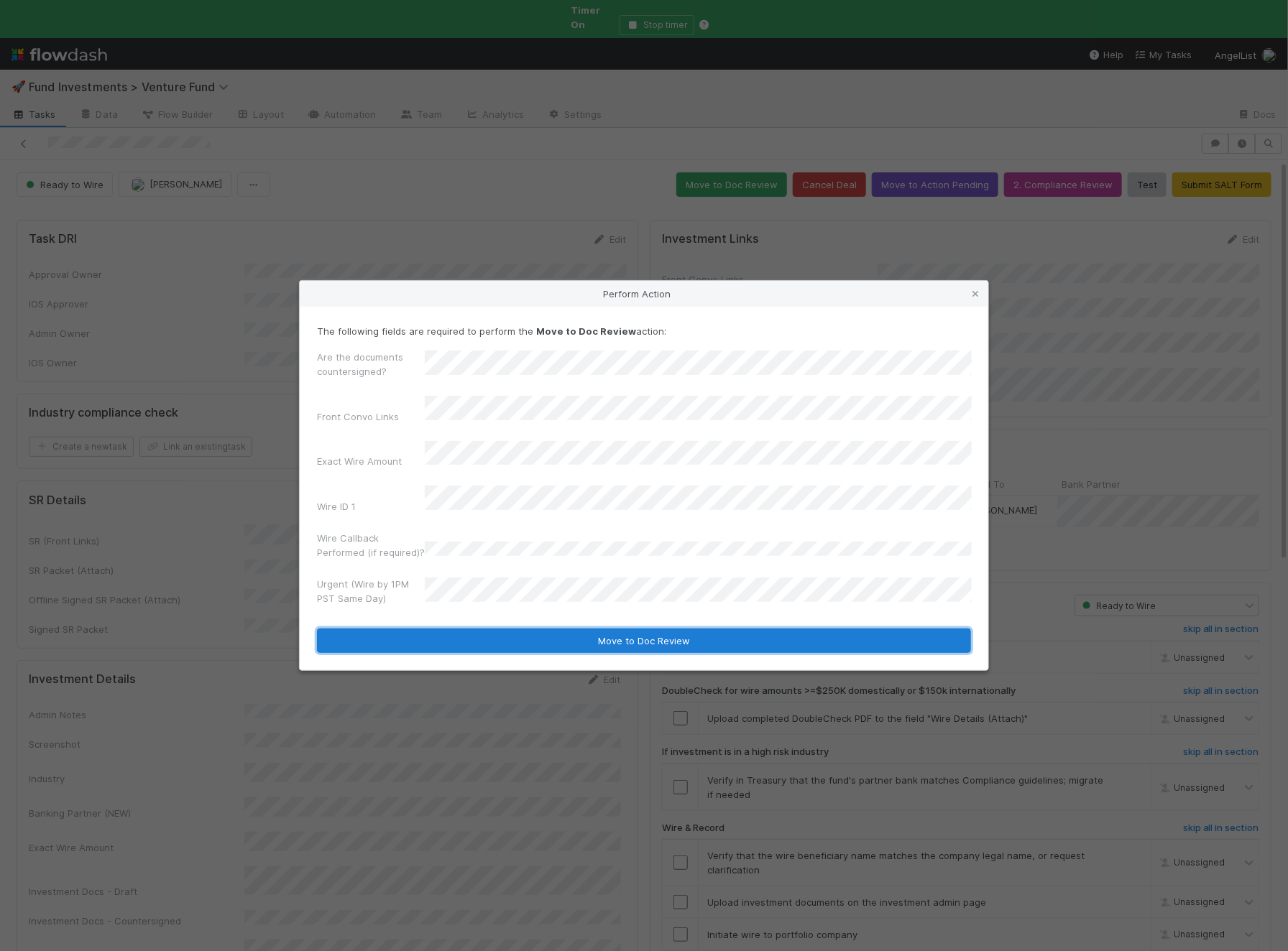
click at [482, 635] on button "Move to Doc Review" at bounding box center [643, 640] width 654 height 24
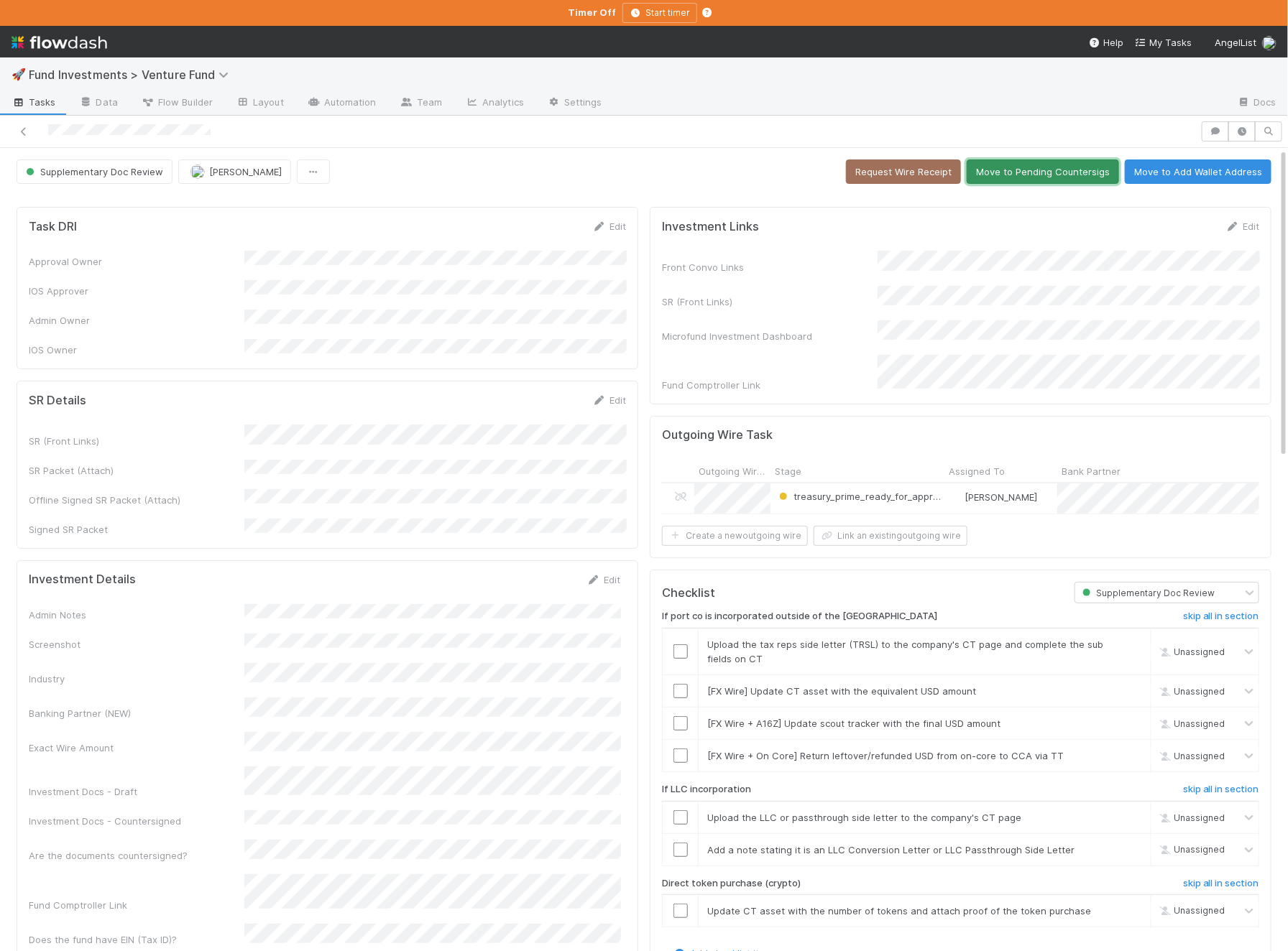
click at [1033, 163] on button "Move to Pending Countersigs" at bounding box center [1043, 171] width 152 height 24
